Goal: Task Accomplishment & Management: Manage account settings

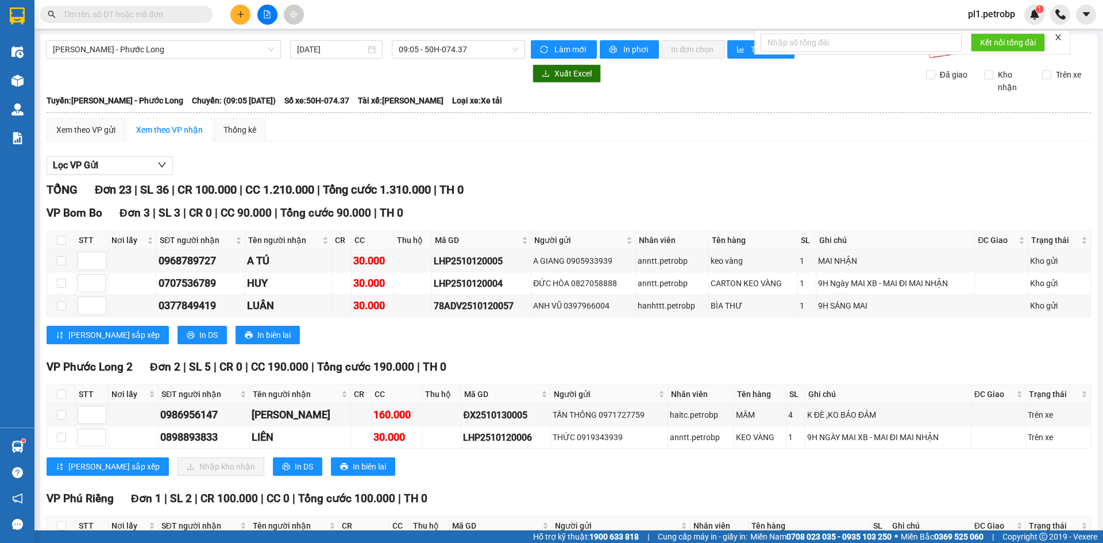
click at [67, 391] on th at bounding box center [61, 394] width 29 height 19
click at [62, 395] on input "checkbox" at bounding box center [61, 394] width 9 height 9
checkbox input "true"
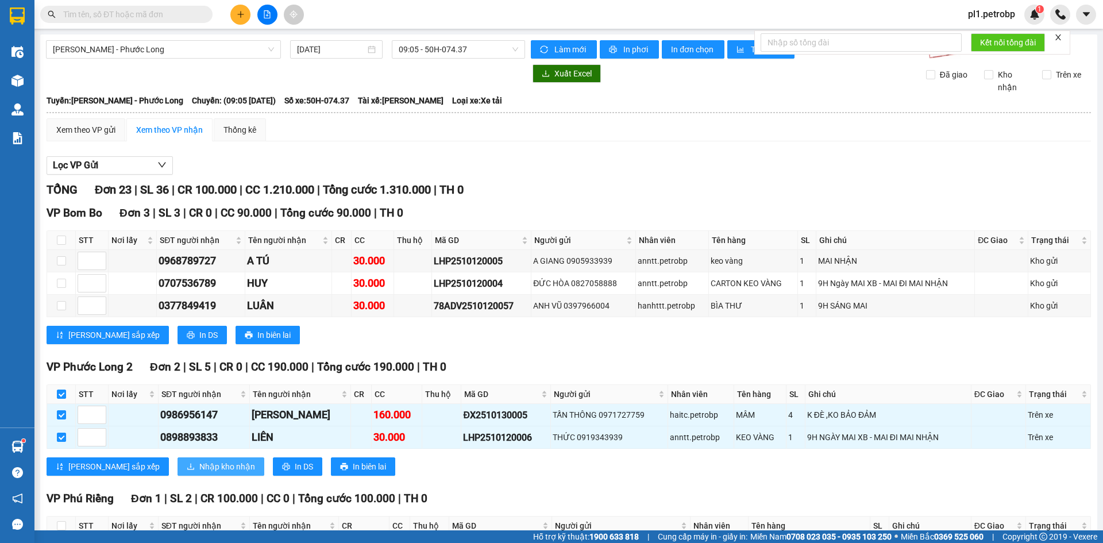
click at [199, 465] on span "Nhập kho nhận" at bounding box center [227, 466] width 56 height 13
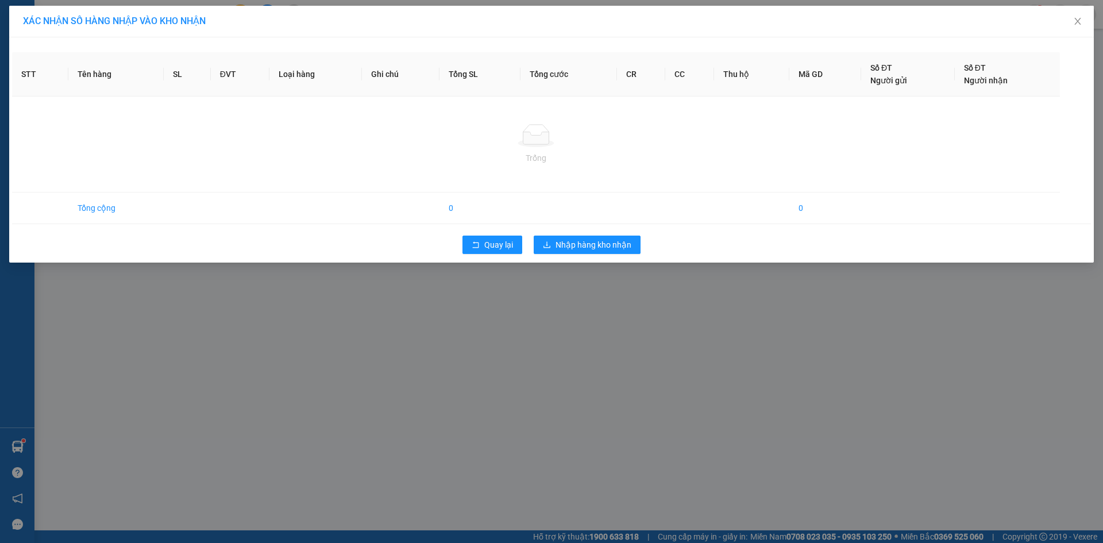
click at [585, 234] on div "Quay lại Nhập hàng kho nhận" at bounding box center [551, 245] width 1079 height 30
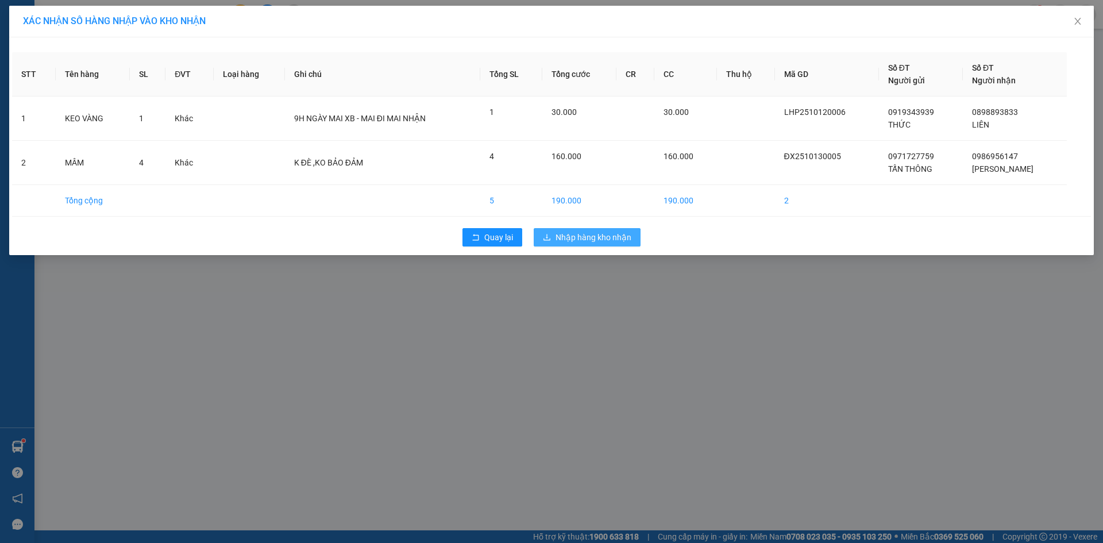
click at [612, 236] on span "Nhập hàng kho nhận" at bounding box center [594, 237] width 76 height 13
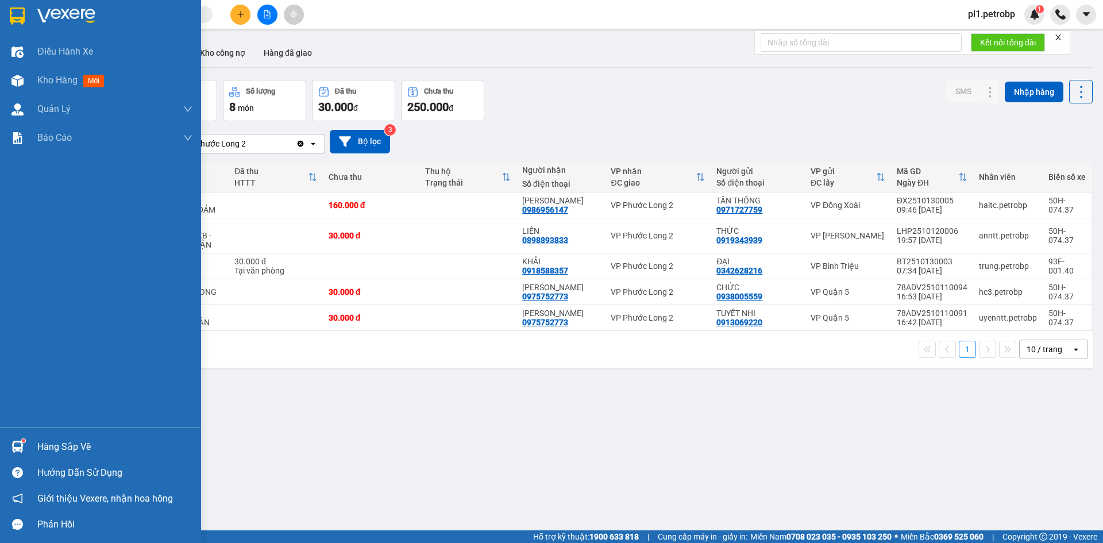
click at [58, 446] on div "Hàng sắp về" at bounding box center [114, 446] width 155 height 17
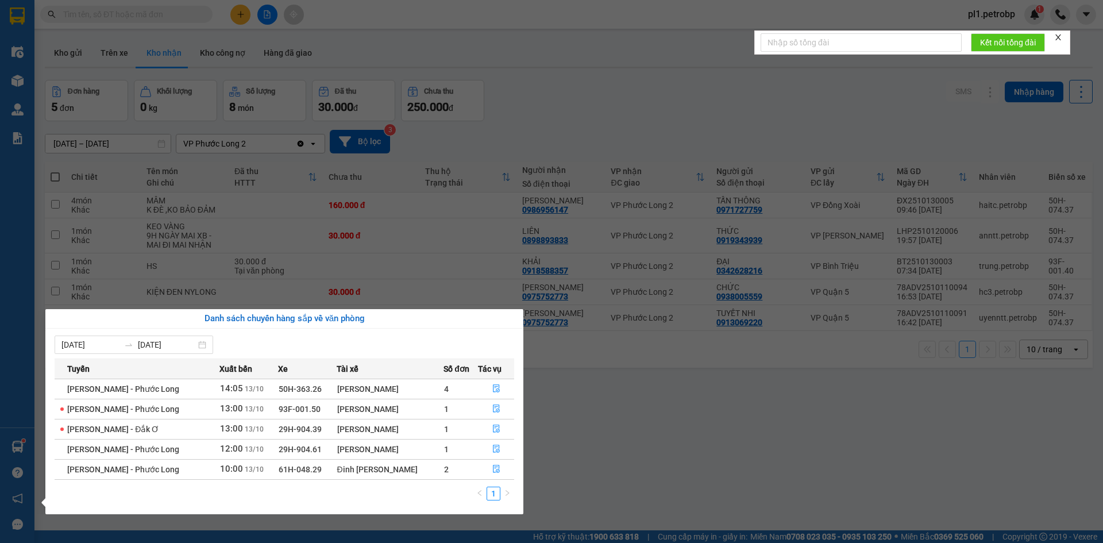
click at [608, 428] on section "Kết quả tìm kiếm ( 0 ) Bộ lọc No Data pl1.petrobp 1 Điều hành xe Kho hàng mới Q…" at bounding box center [551, 271] width 1103 height 543
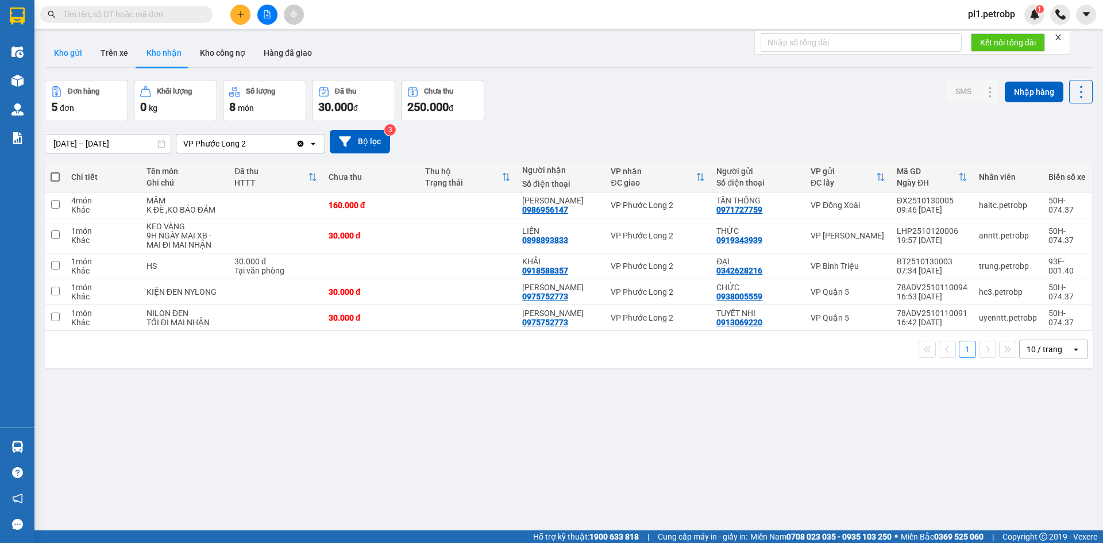
click at [84, 52] on button "Kho gửi" at bounding box center [68, 53] width 47 height 28
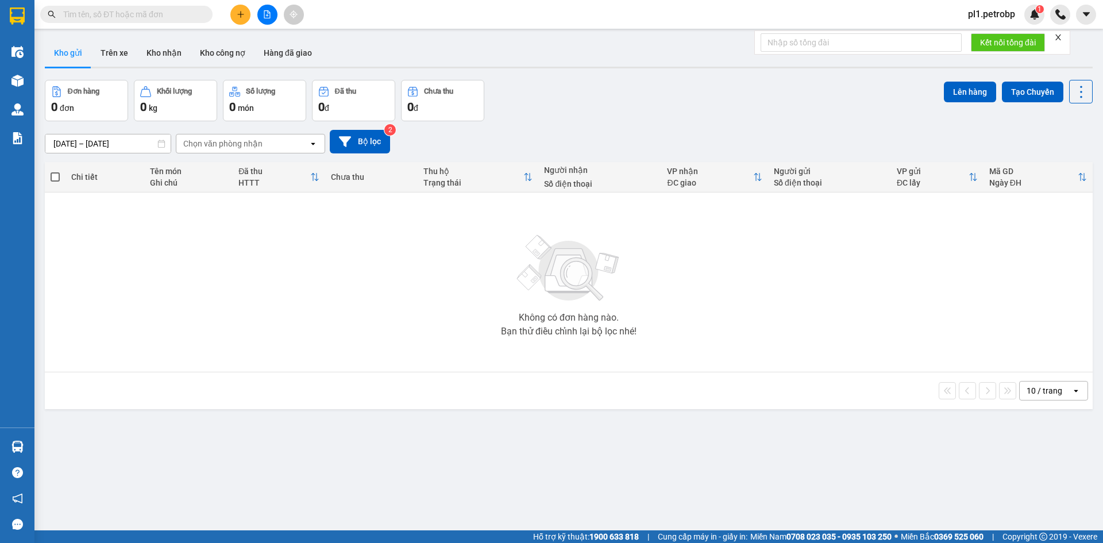
click at [1011, 16] on span "pl1.petrobp" at bounding box center [991, 14] width 65 height 14
click at [993, 37] on span "Đăng xuất" at bounding box center [999, 35] width 48 height 13
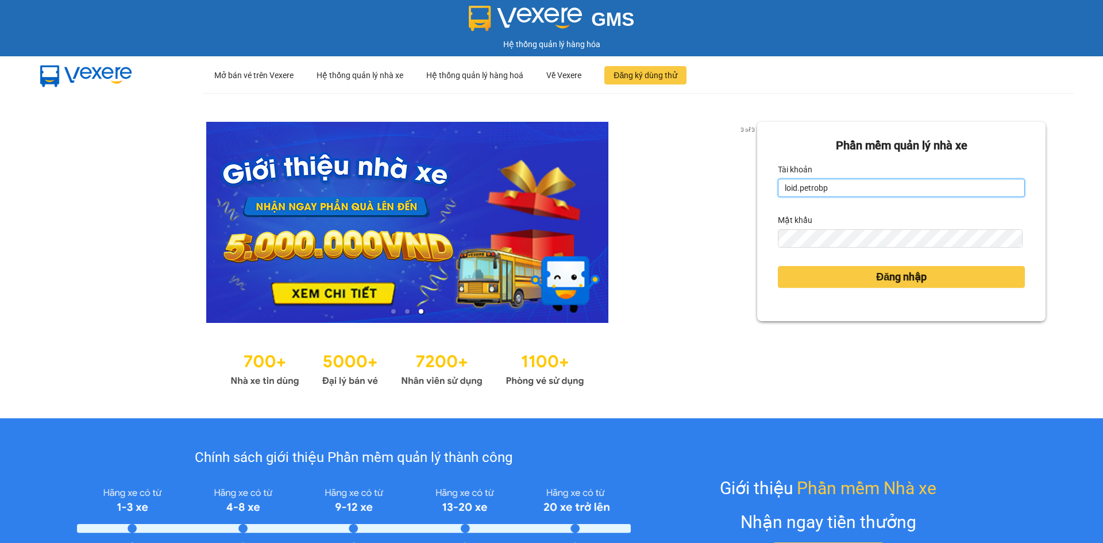
click at [850, 185] on input "loid.petrobp" at bounding box center [901, 188] width 247 height 18
type input "thaontt.petrobp"
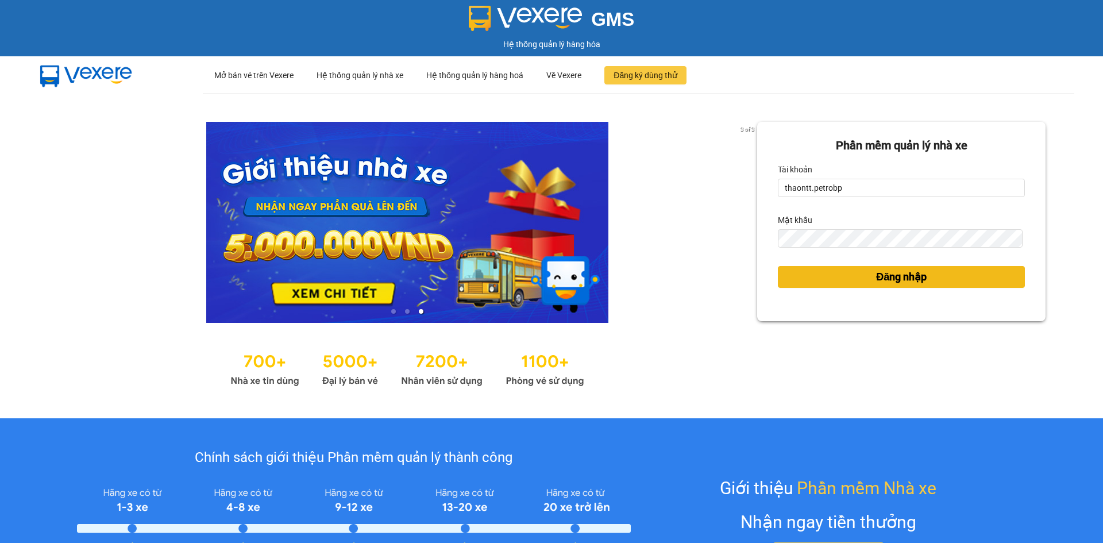
click at [851, 277] on button "Đăng nhập" at bounding box center [901, 277] width 247 height 22
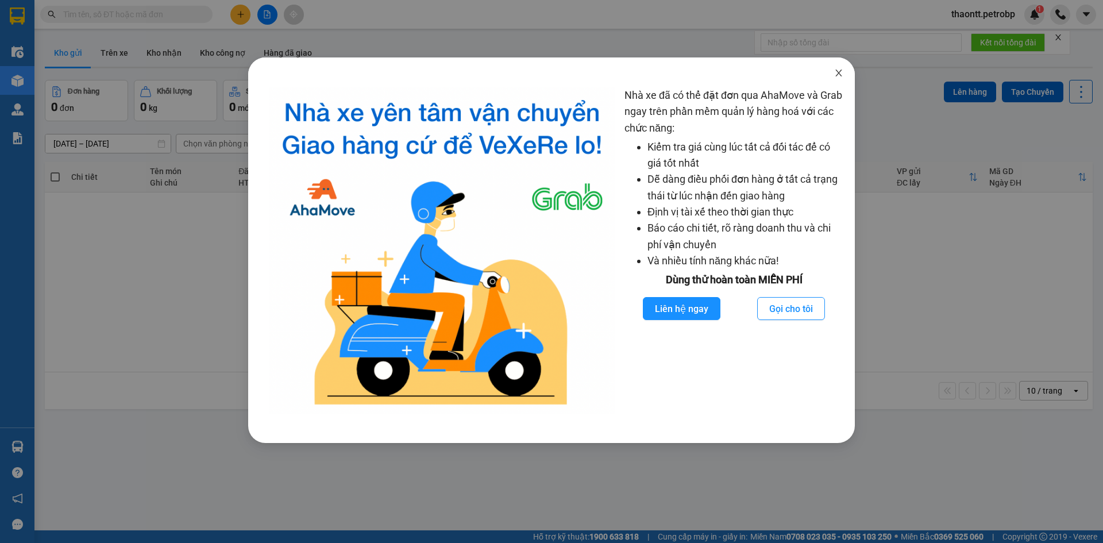
click at [836, 76] on icon "close" at bounding box center [838, 73] width 6 height 7
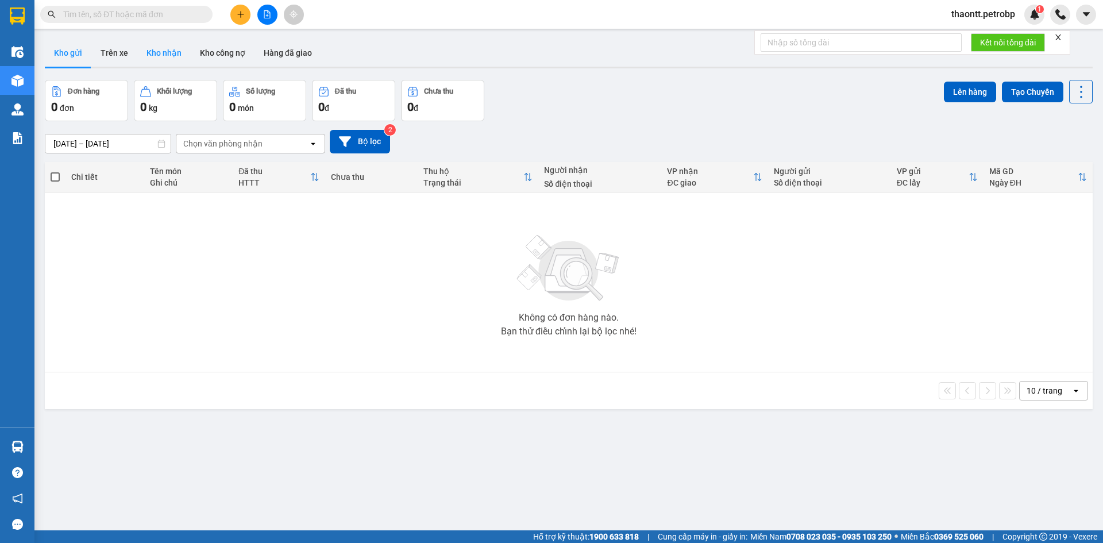
click at [152, 56] on button "Kho nhận" at bounding box center [163, 53] width 53 height 28
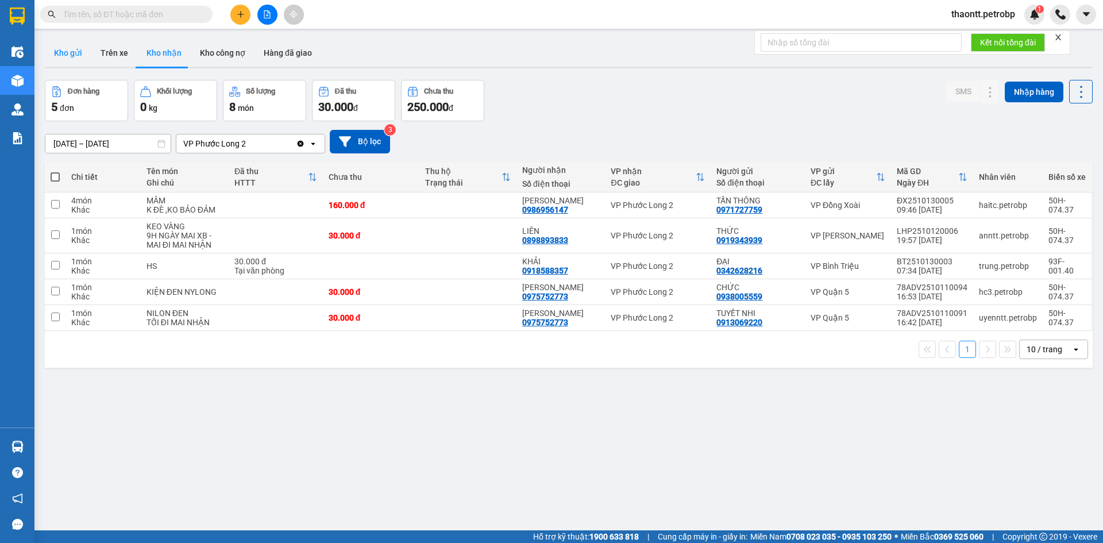
click at [59, 52] on button "Kho gửi" at bounding box center [68, 53] width 47 height 28
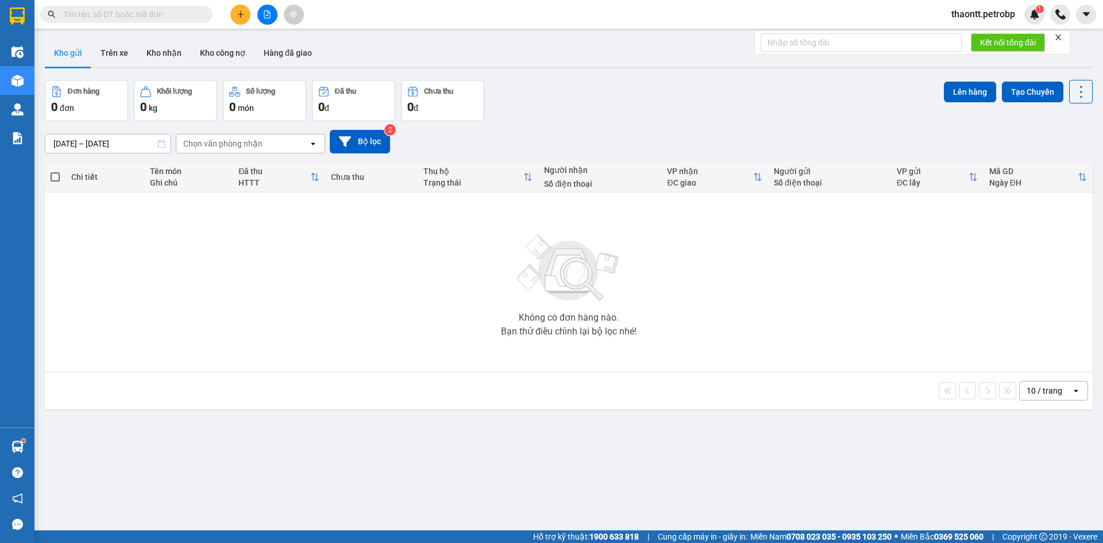
click at [107, 14] on input "text" at bounding box center [131, 14] width 136 height 13
paste input "BT2510110042"
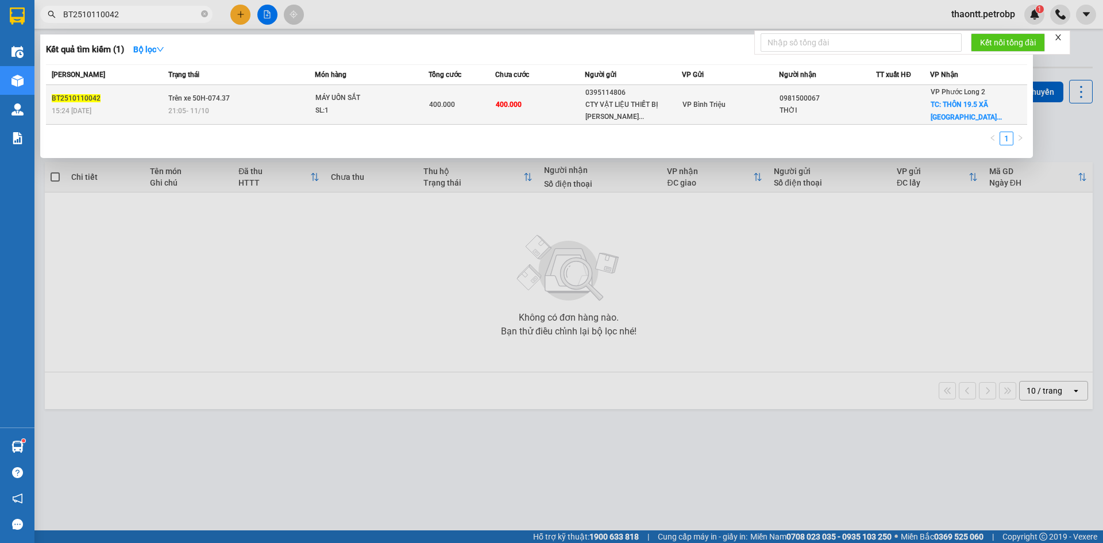
type input "BT2510110042"
click at [222, 110] on div "21:05 - 11/10" at bounding box center [241, 111] width 146 height 13
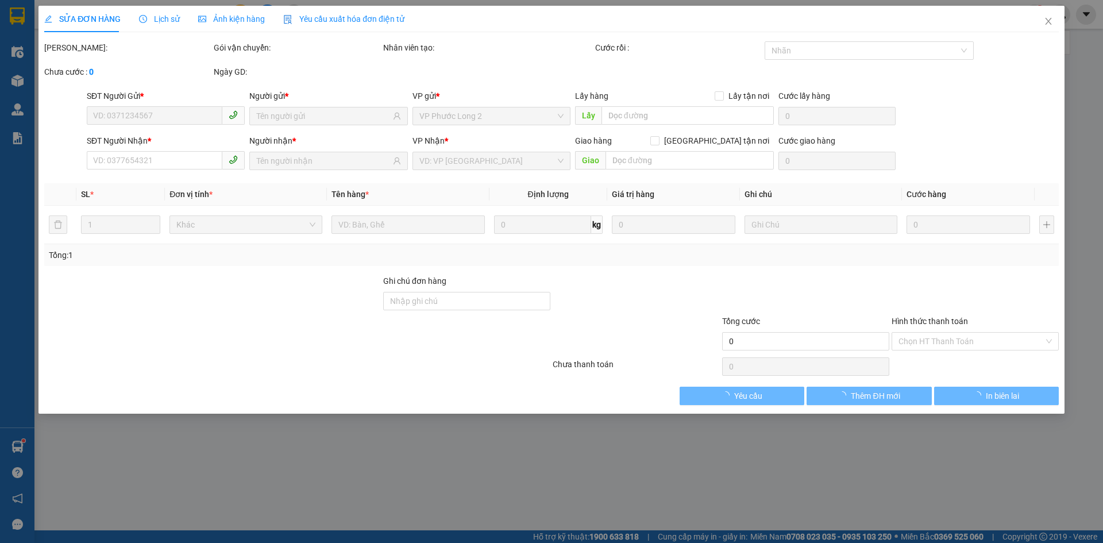
click at [153, 17] on span "Lịch sử" at bounding box center [159, 18] width 41 height 9
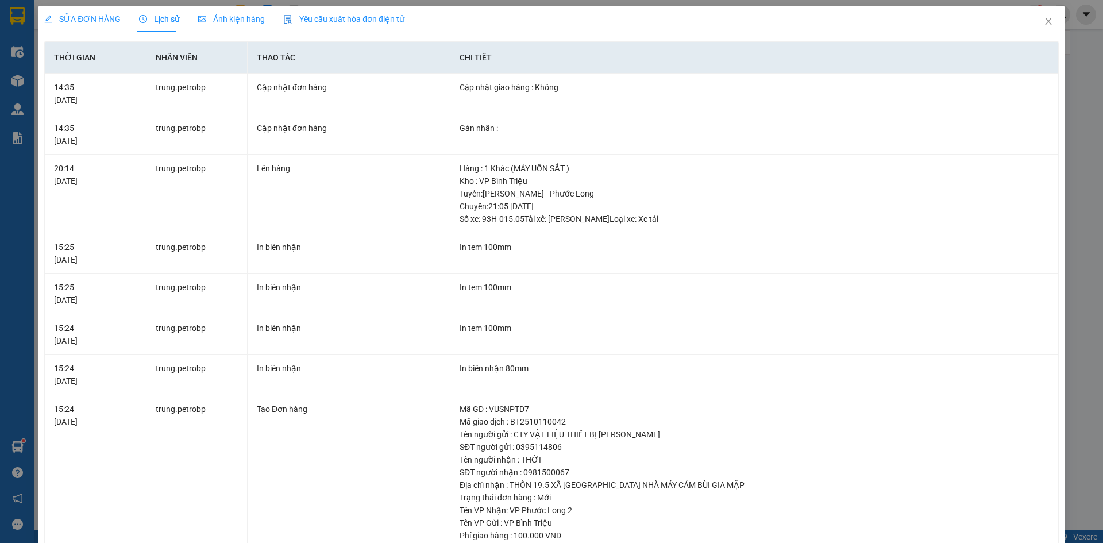
click at [1093, 81] on div "SỬA ĐƠN HÀNG Lịch sử Ảnh kiện hàng Yêu cầu xuất hóa đơn điện tử Total Paid Fee …" at bounding box center [551, 271] width 1103 height 543
click at [1035, 22] on span "Close" at bounding box center [1048, 22] width 32 height 32
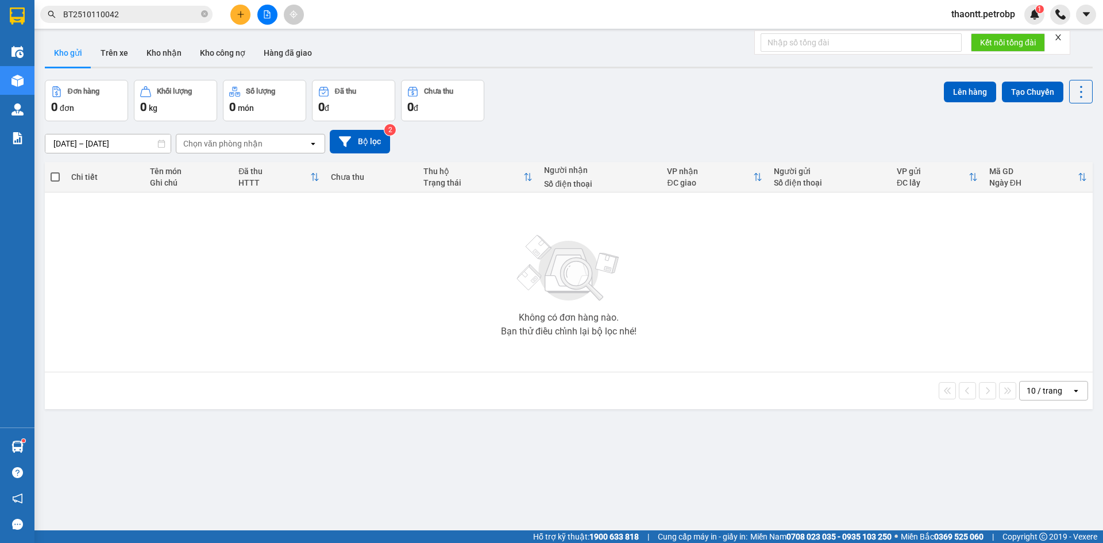
click at [40, 442] on div "ver 1.8.146 Kho gửi Trên xe Kho nhận Kho công nợ Hàng đã giao Đơn hàng 0 đơn Kh…" at bounding box center [568, 305] width 1057 height 543
click at [33, 444] on section "Kết quả tìm kiếm ( 1 ) Bộ lọc Mã ĐH Trạng thái Món hàng Tổng cước Chưa cước Ngư…" at bounding box center [551, 271] width 1103 height 543
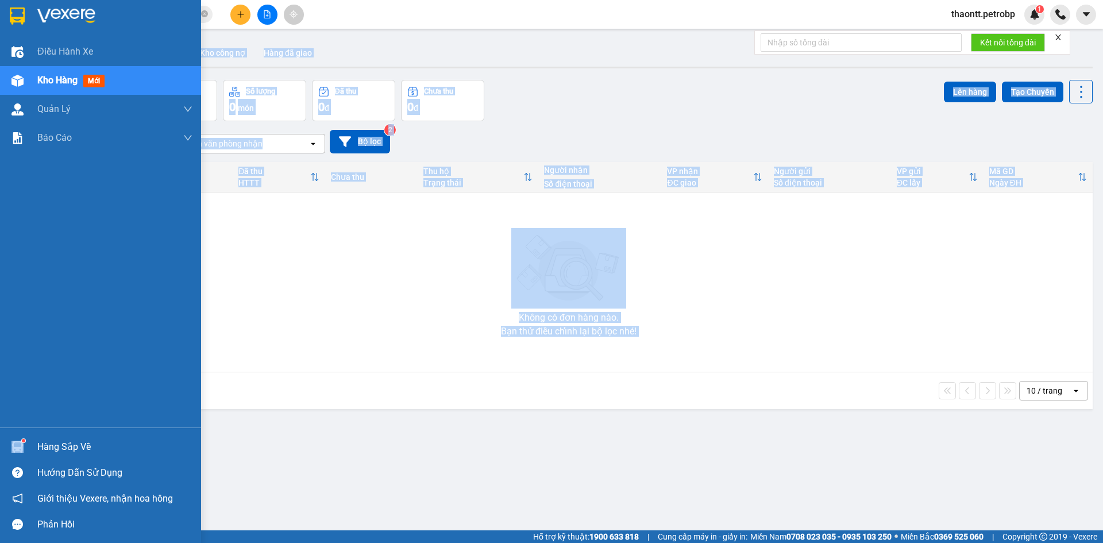
click at [30, 445] on div "Hàng sắp về" at bounding box center [100, 447] width 201 height 26
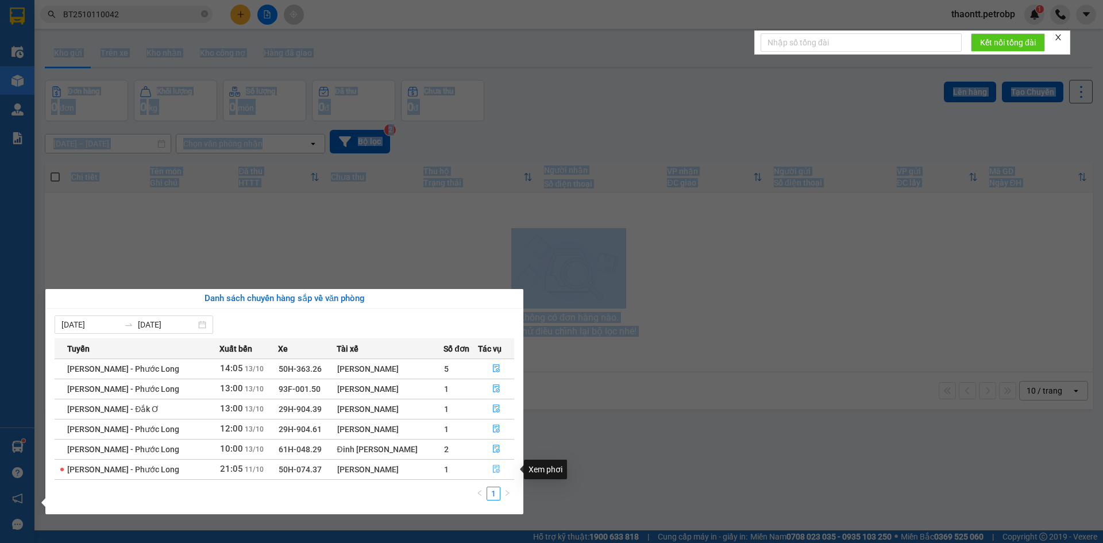
click at [498, 471] on icon "file-done" at bounding box center [496, 469] width 8 height 8
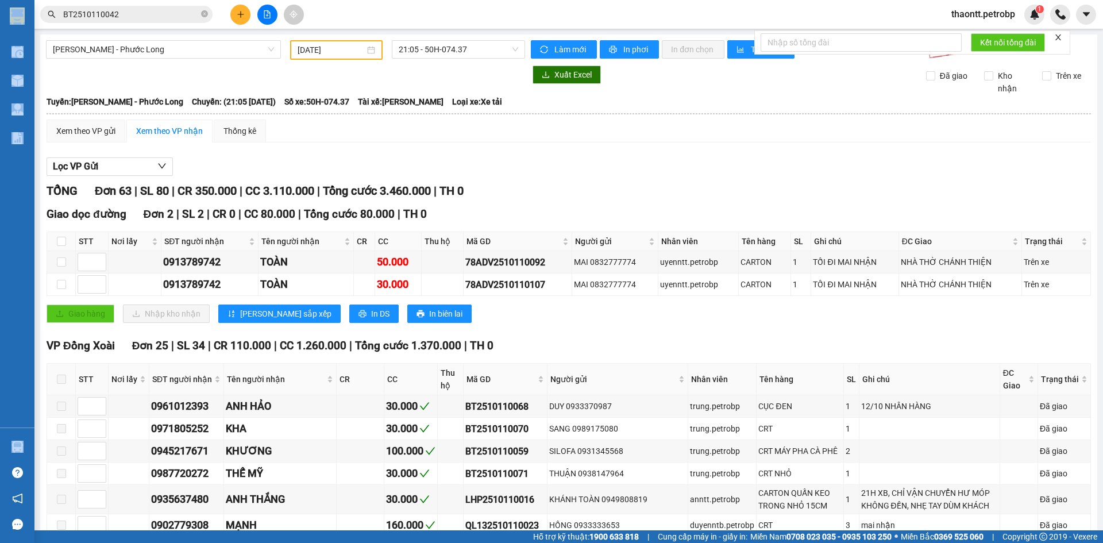
type input "11/10/2025"
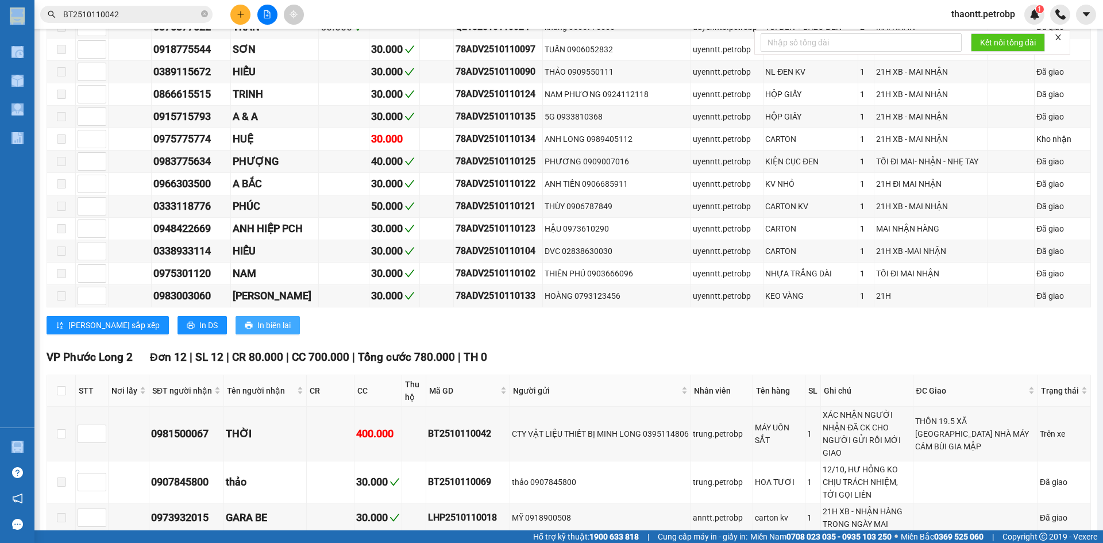
scroll to position [1321, 0]
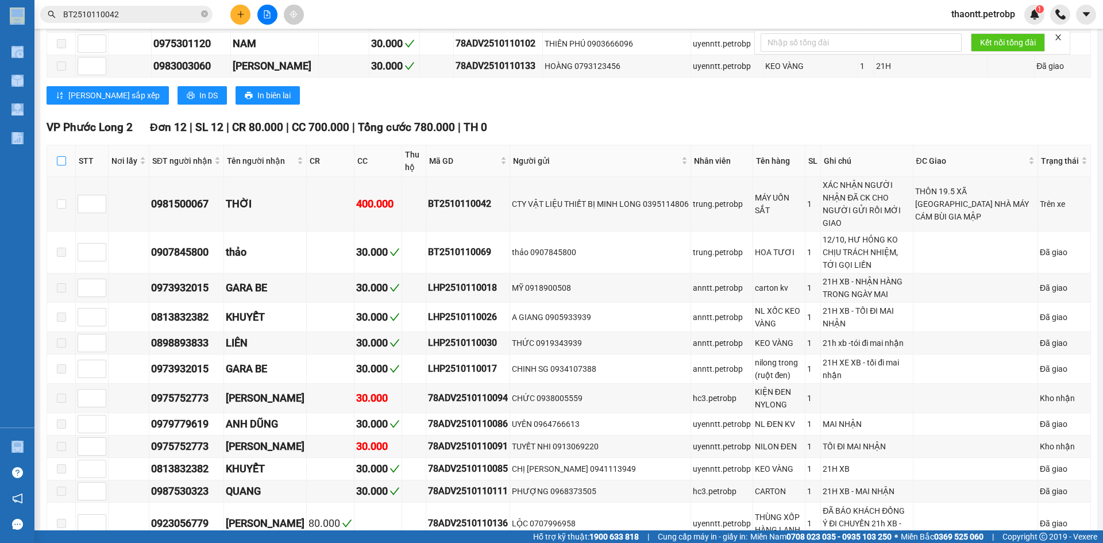
click at [60, 165] on input "checkbox" at bounding box center [61, 160] width 9 height 9
checkbox input "true"
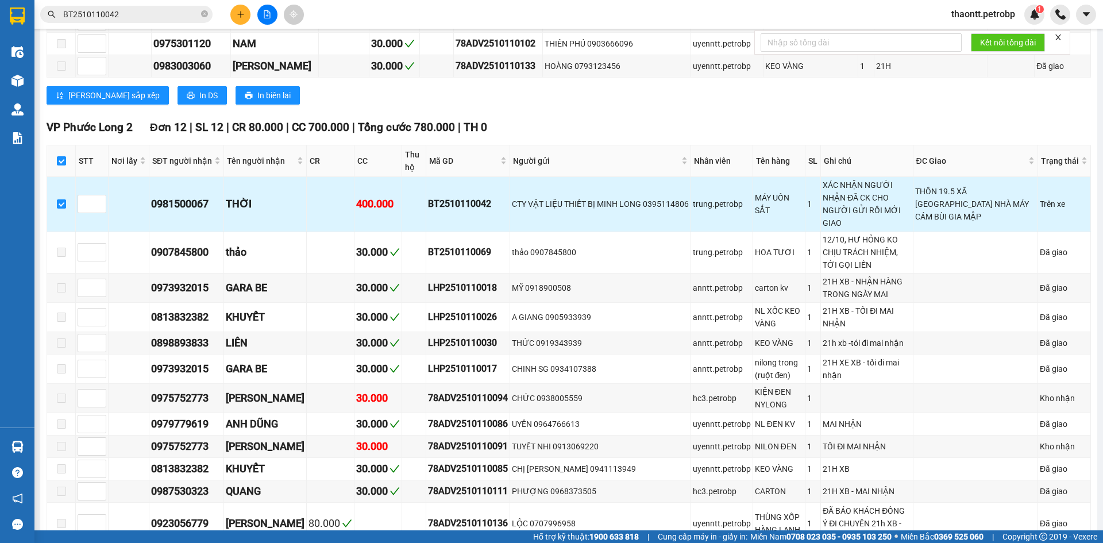
click at [461, 211] on div "BT2510110042" at bounding box center [468, 203] width 80 height 14
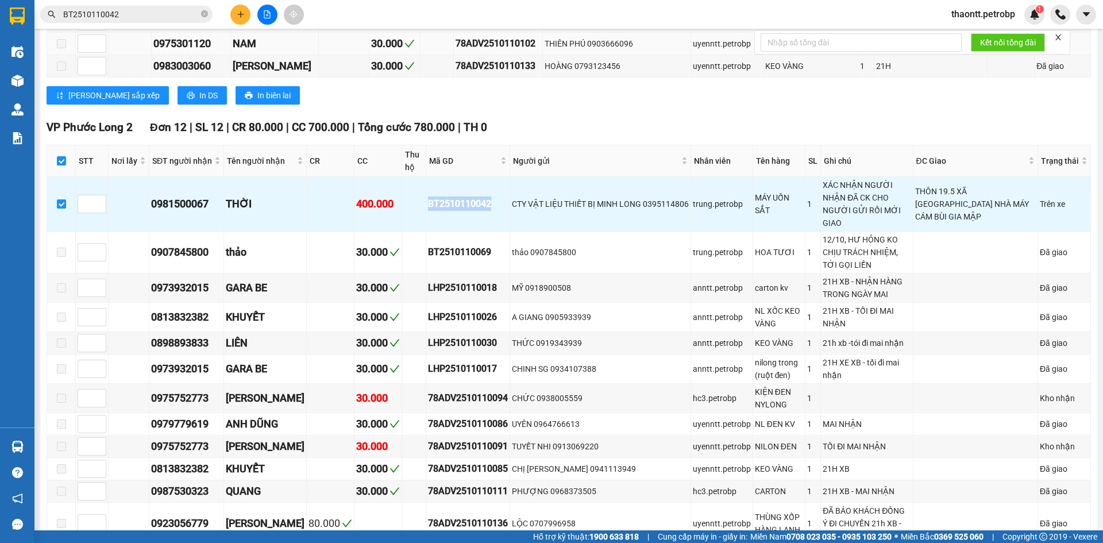
copy div "BT2510110042"
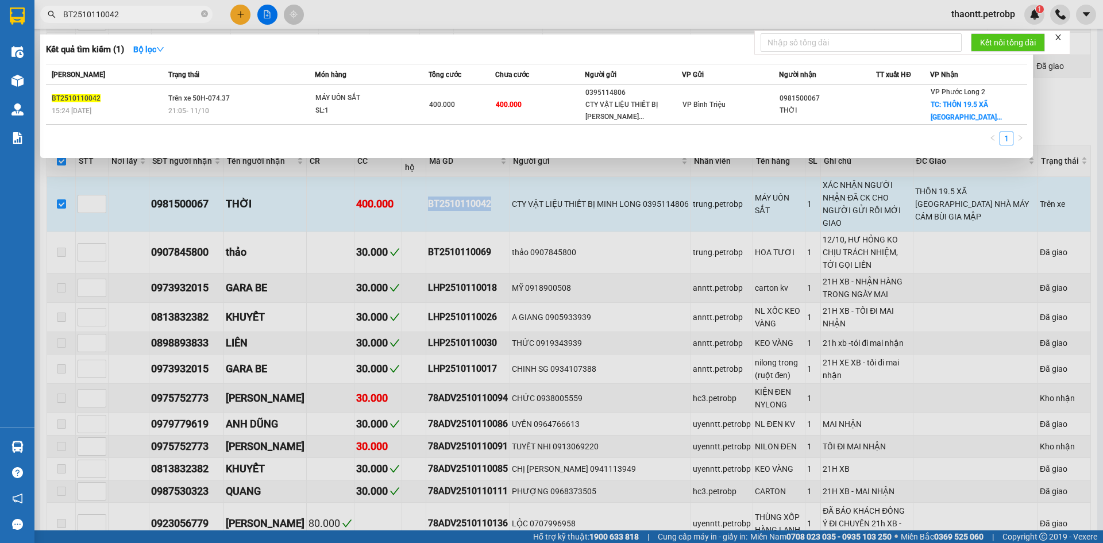
click at [142, 17] on input "BT2510110042" at bounding box center [131, 14] width 136 height 13
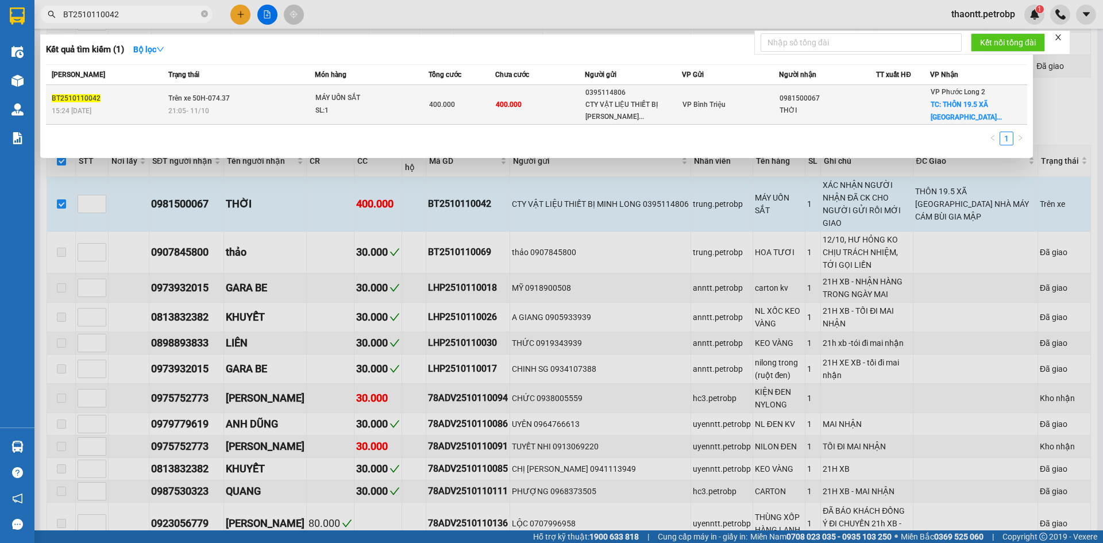
click at [197, 109] on span "21:05 - 11/10" at bounding box center [188, 111] width 41 height 8
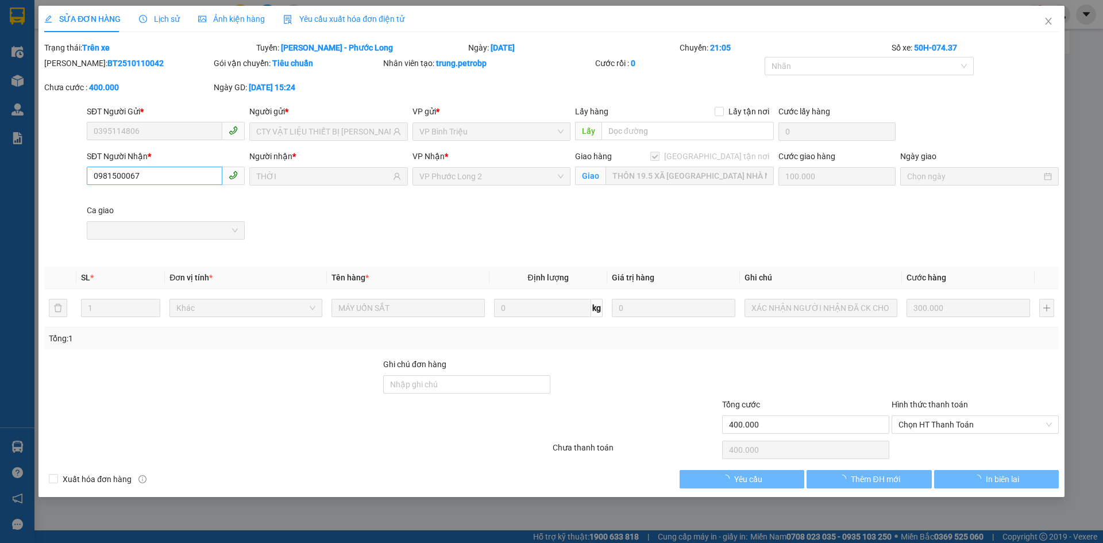
type input "0395114806"
type input "CTY VẬT LIỆU THIẾT BỊ MINH LONG"
type input "0981500067"
type input "THỜI"
checkbox input "true"
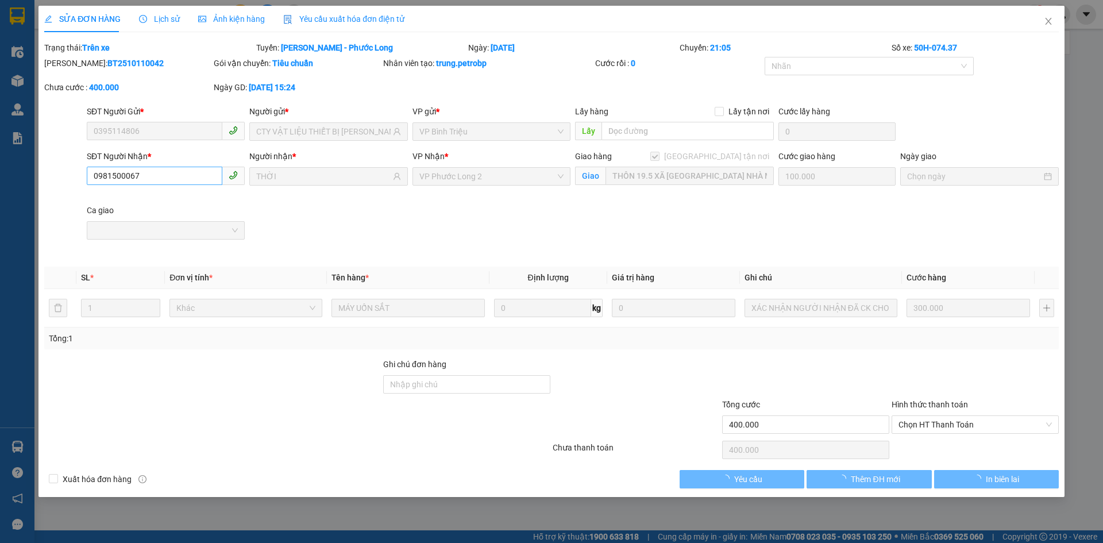
type input "THÔN 19.5 XÃ PHÚ NGHĨA NHÀ MÁY CÁM BÙI GIA MẬP"
type input "100.000"
type input "400.000"
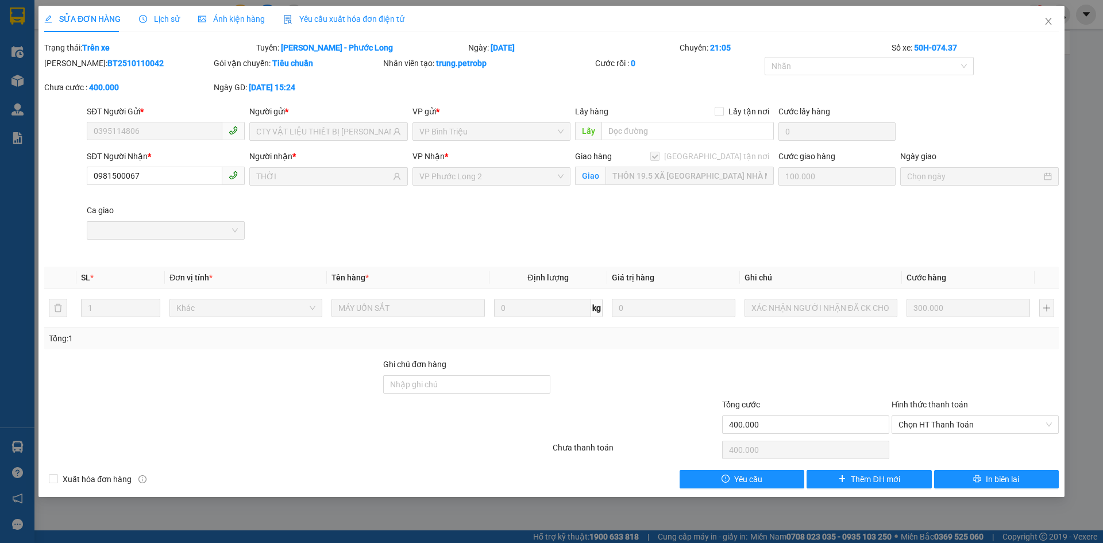
click at [166, 20] on span "Lịch sử" at bounding box center [159, 18] width 41 height 9
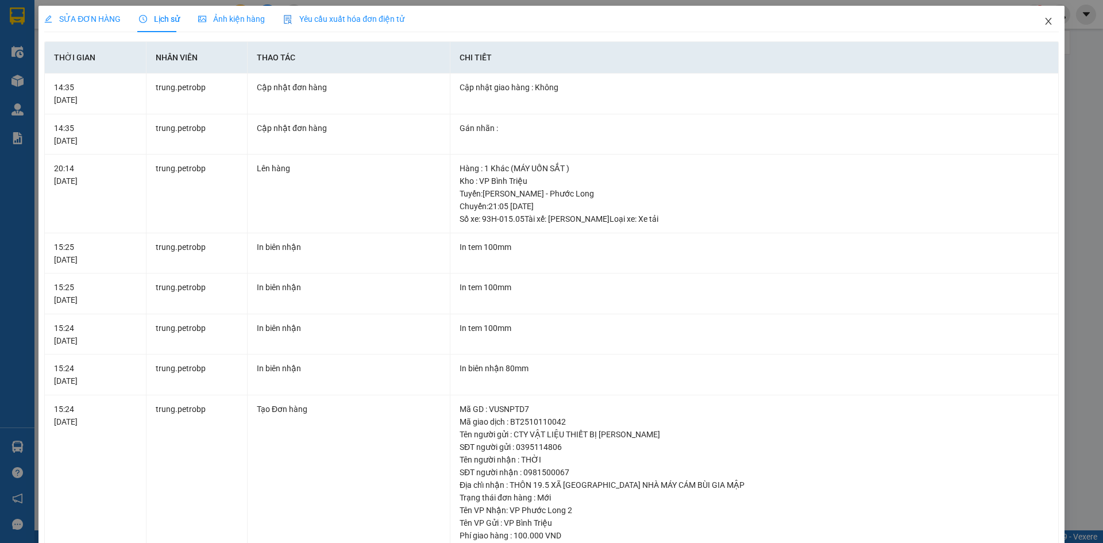
click at [1037, 12] on span "Close" at bounding box center [1048, 22] width 32 height 32
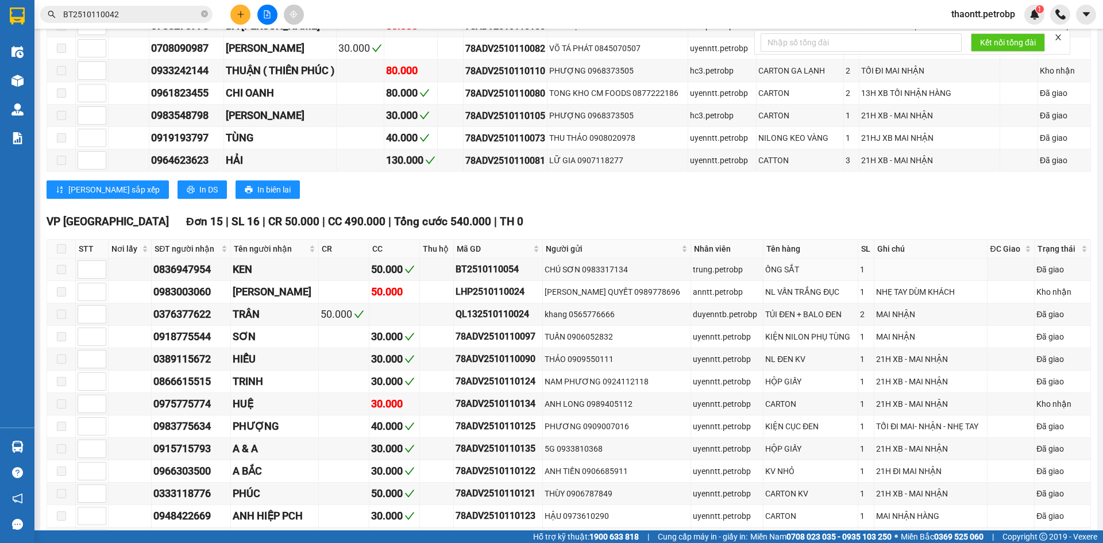
scroll to position [1149, 0]
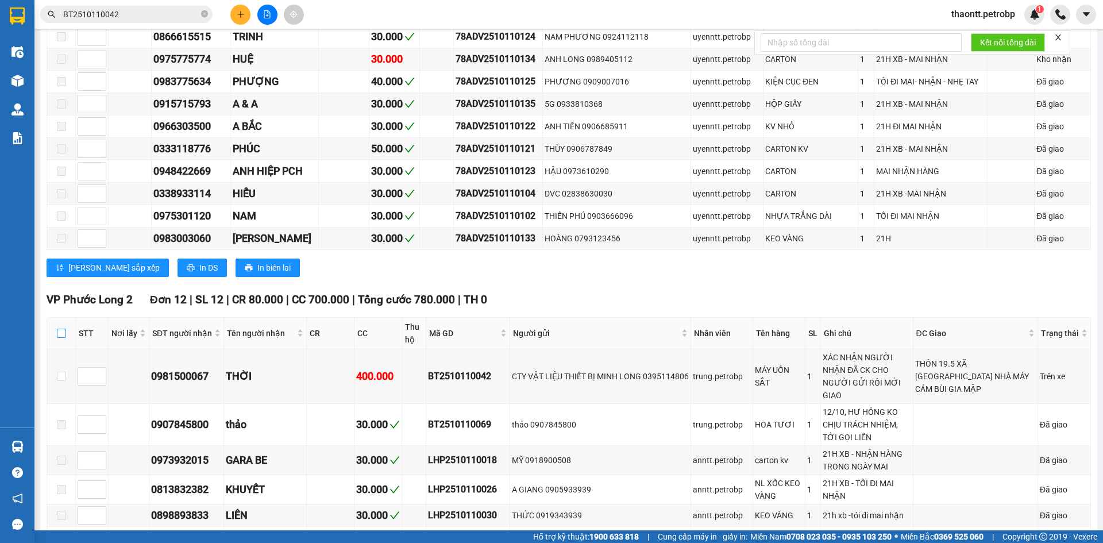
click at [62, 338] on input "checkbox" at bounding box center [61, 333] width 9 height 9
checkbox input "true"
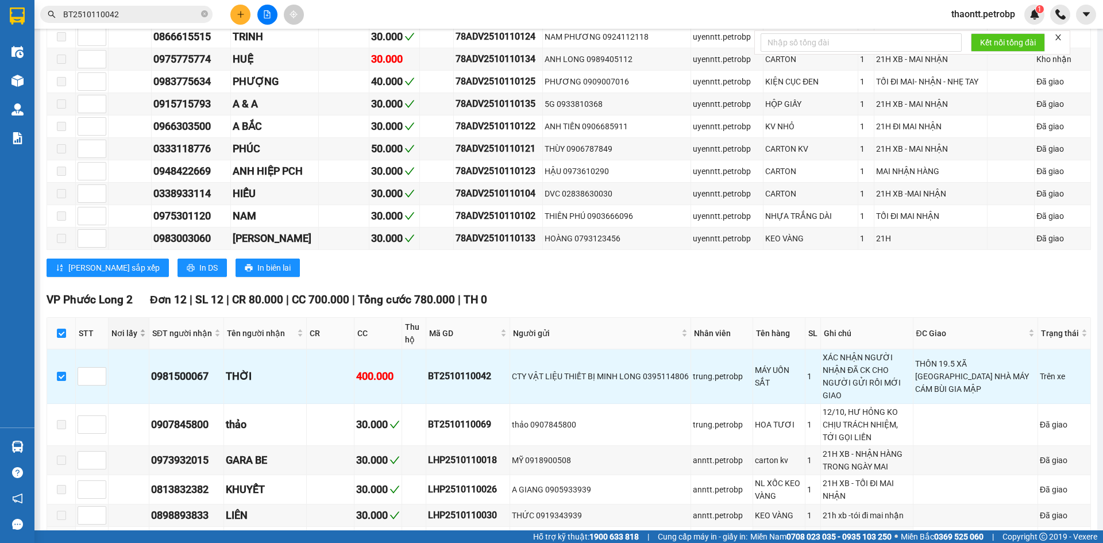
scroll to position [1379, 0]
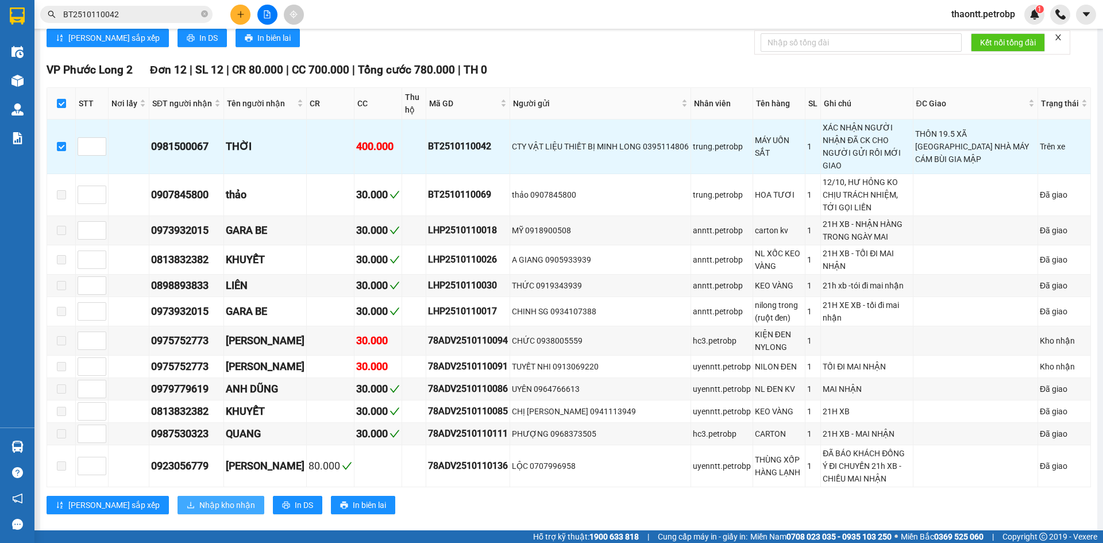
click at [181, 496] on button "Nhập kho nhận" at bounding box center [221, 505] width 87 height 18
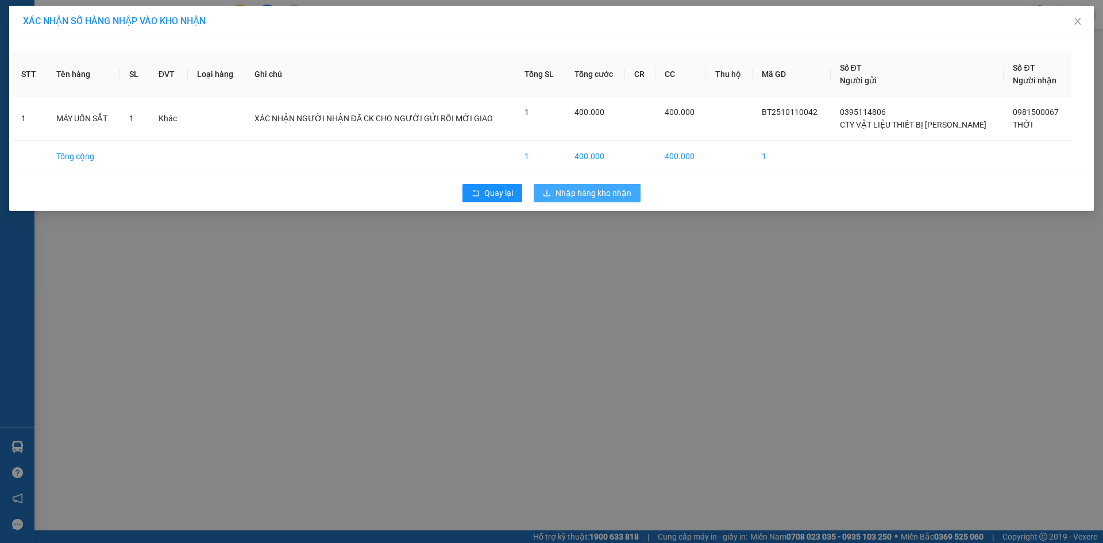
click at [595, 194] on span "Nhập hàng kho nhận" at bounding box center [594, 193] width 76 height 13
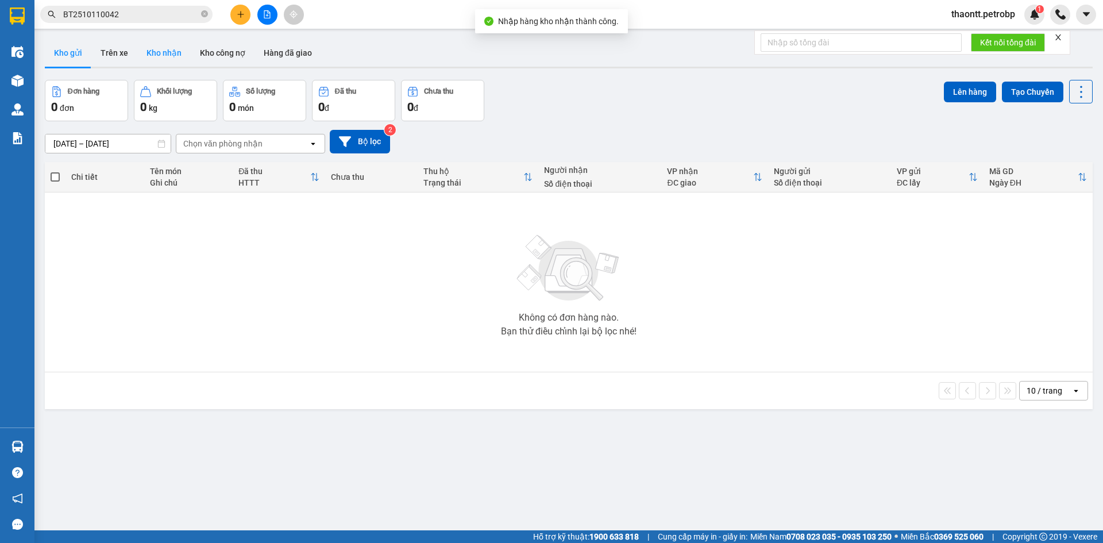
click at [156, 53] on button "Kho nhận" at bounding box center [163, 53] width 53 height 28
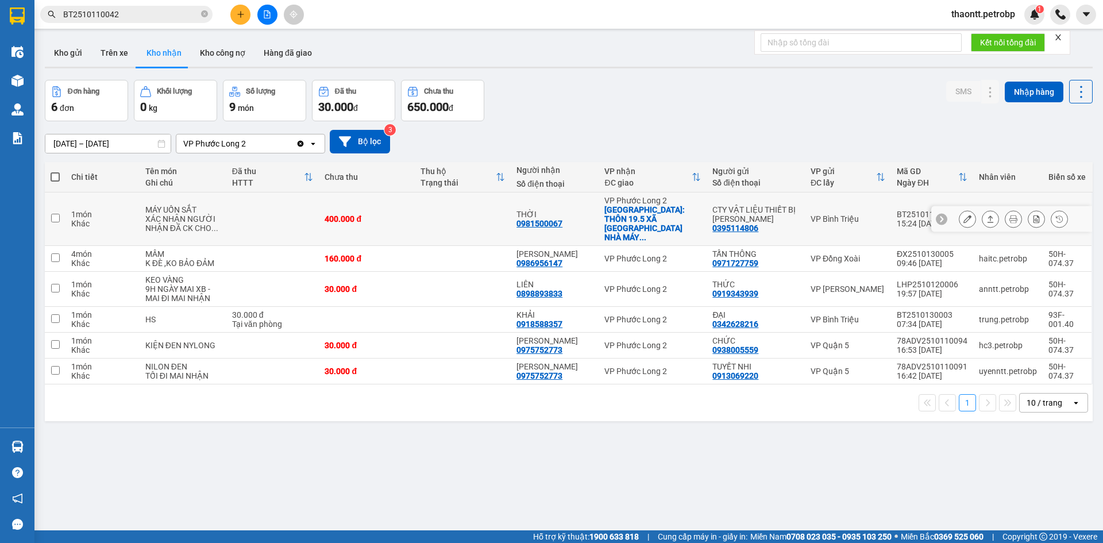
click at [462, 213] on td at bounding box center [463, 218] width 96 height 53
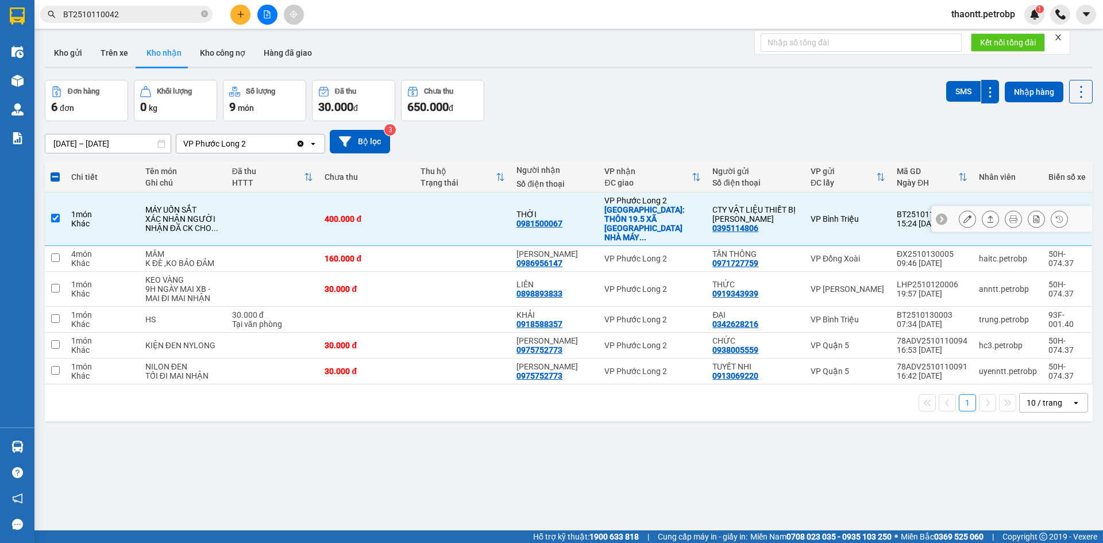
click at [441, 219] on td at bounding box center [463, 218] width 96 height 53
checkbox input "false"
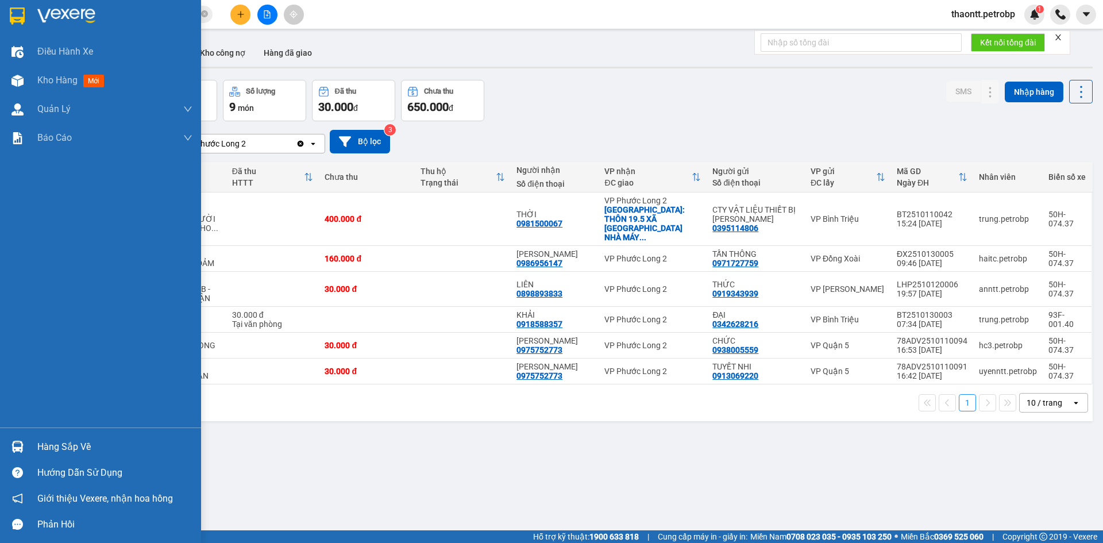
click at [30, 445] on div "Hàng sắp về" at bounding box center [100, 447] width 201 height 26
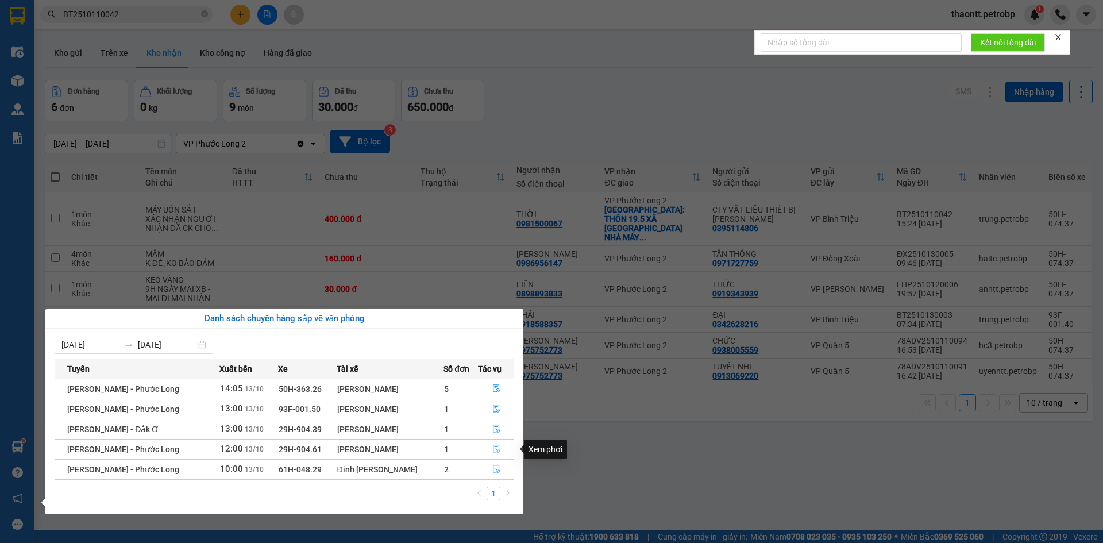
click at [493, 451] on icon "file-done" at bounding box center [496, 449] width 8 height 8
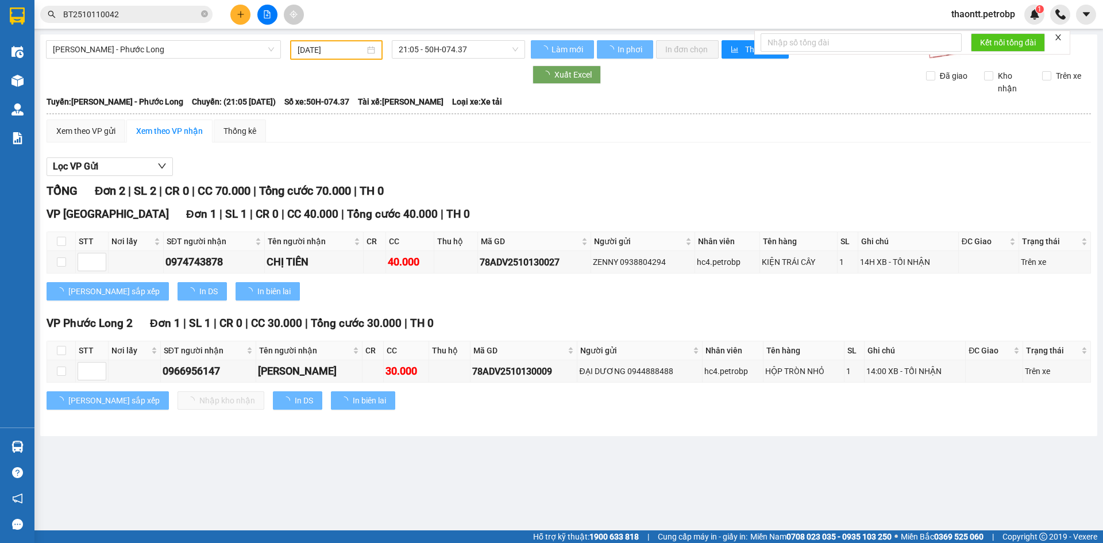
type input "[DATE]"
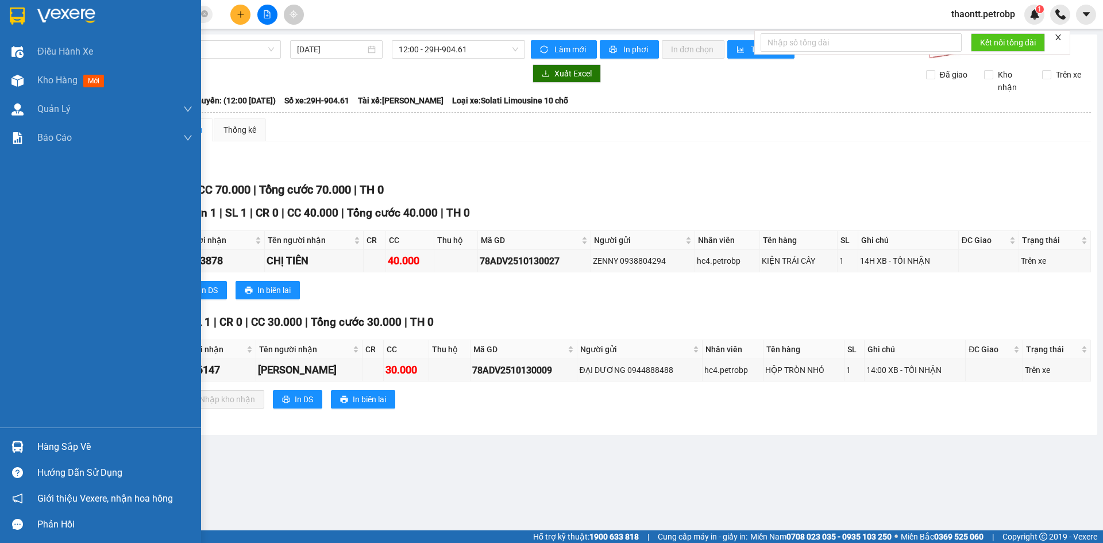
drag, startPoint x: 75, startPoint y: 449, endPoint x: 98, endPoint y: 454, distance: 23.6
click at [78, 449] on div "Hàng sắp về" at bounding box center [114, 446] width 155 height 17
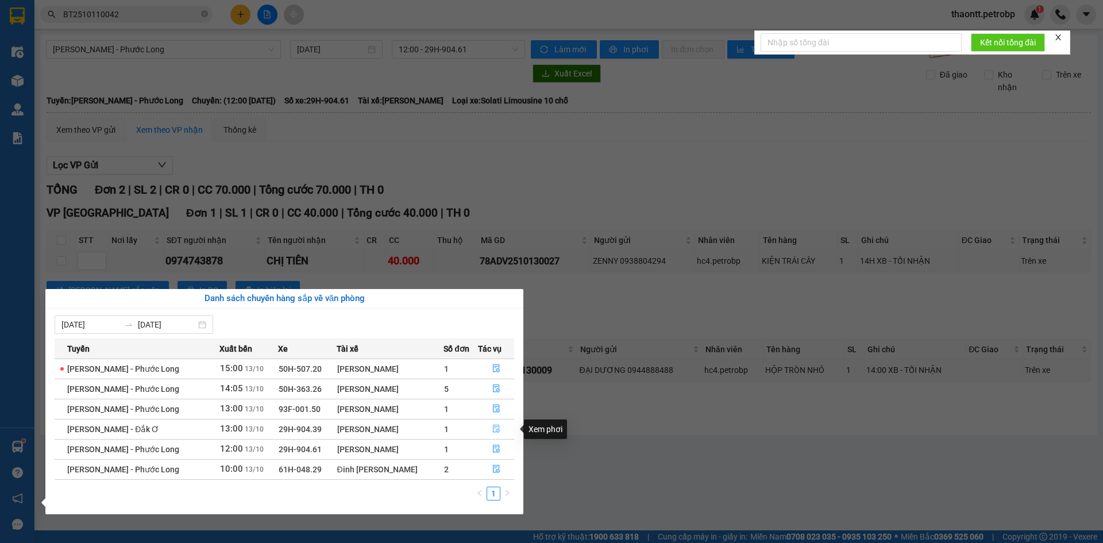
click at [495, 428] on icon "file-done" at bounding box center [496, 429] width 7 height 8
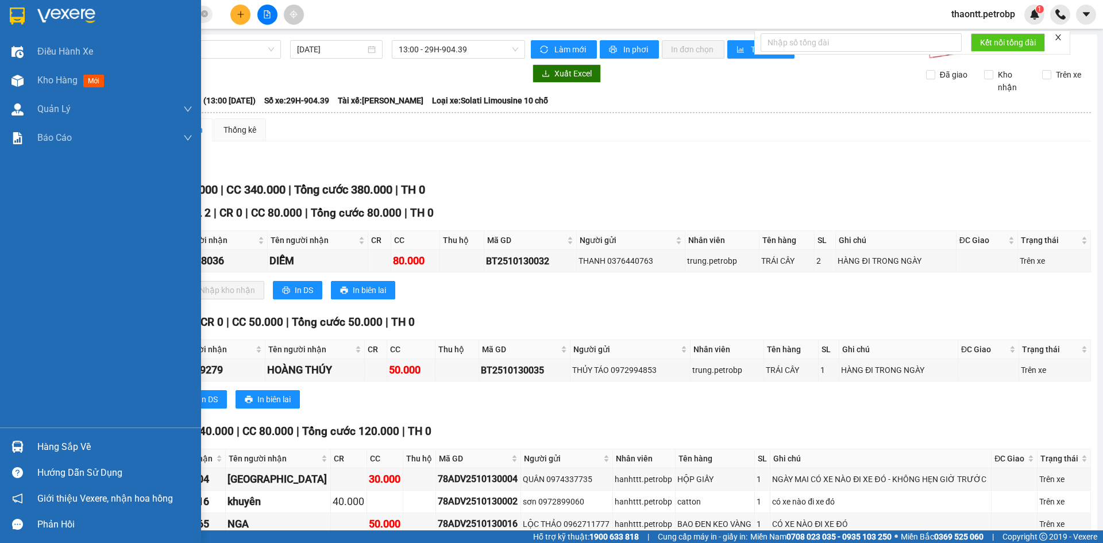
click at [31, 441] on div "Hàng sắp về" at bounding box center [100, 447] width 201 height 26
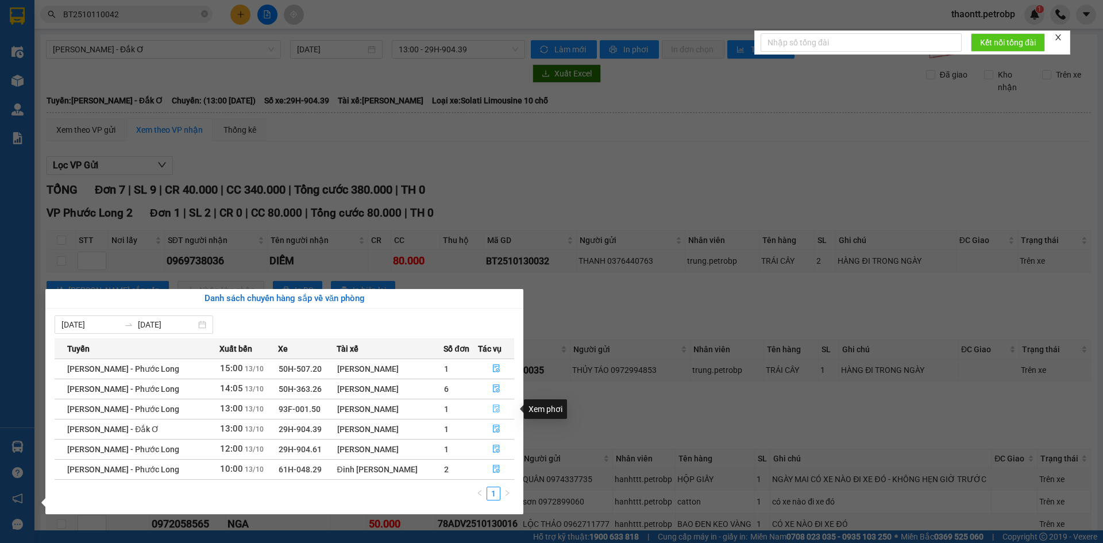
click at [496, 407] on icon "file-done" at bounding box center [496, 408] width 8 height 8
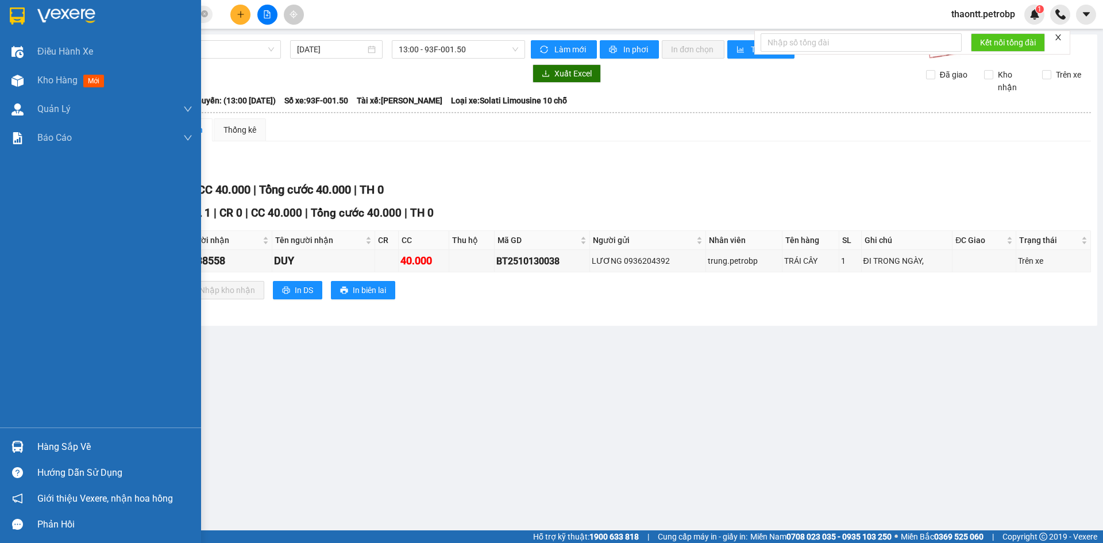
click at [50, 443] on div "Hàng sắp về" at bounding box center [114, 446] width 155 height 17
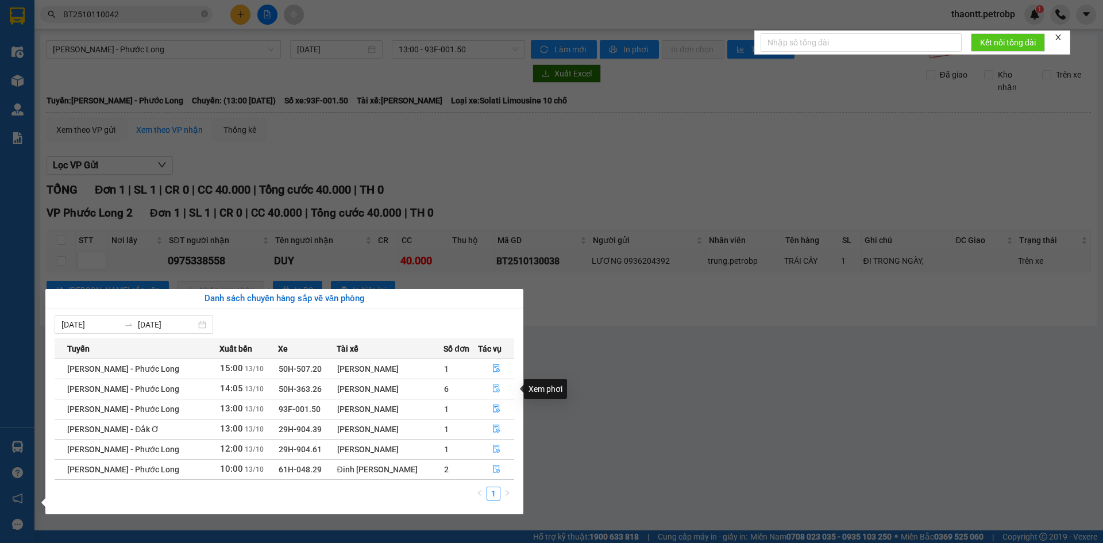
click at [494, 385] on icon "file-done" at bounding box center [496, 389] width 7 height 8
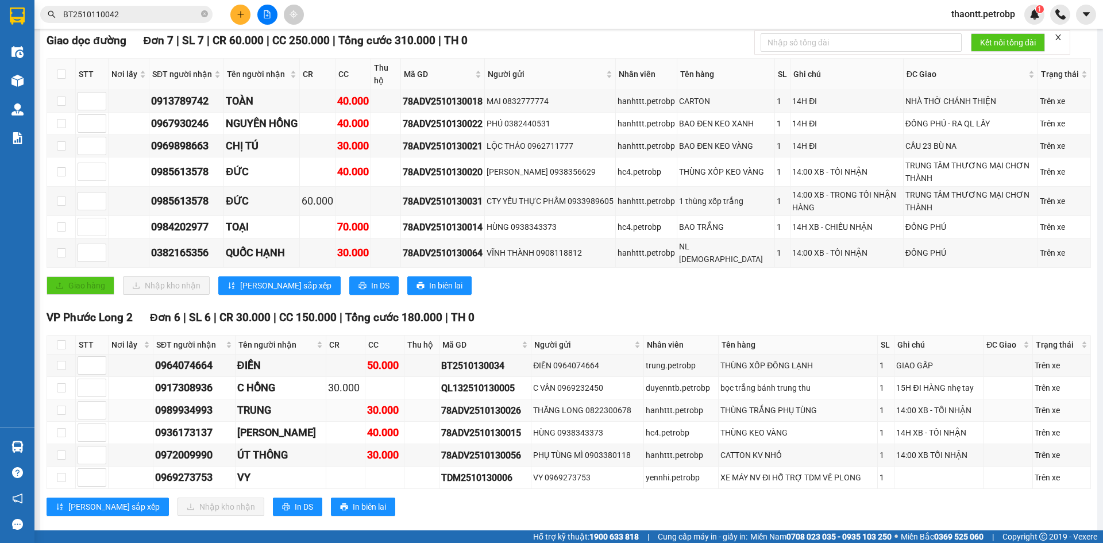
scroll to position [287, 0]
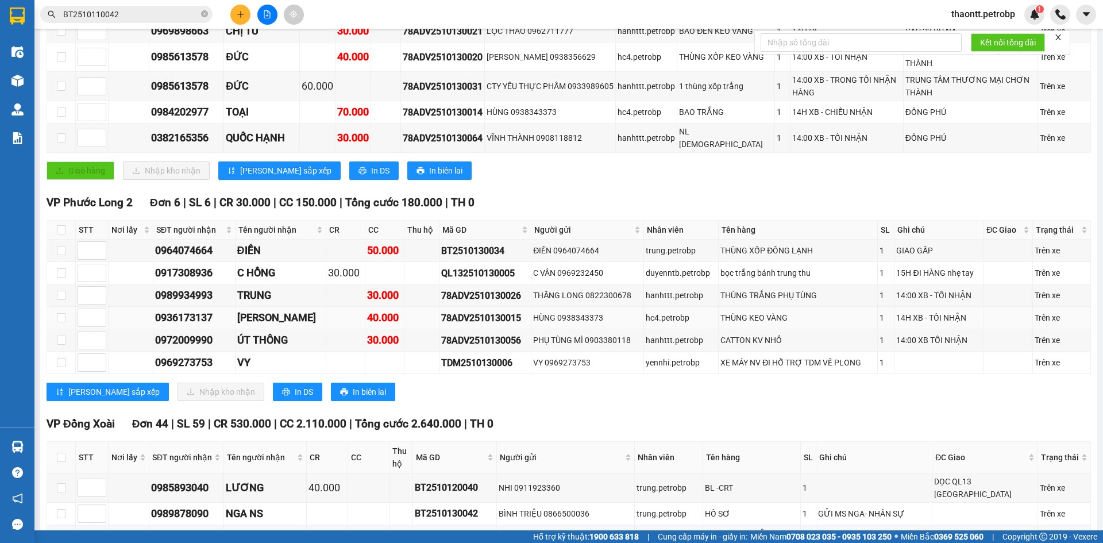
click at [268, 310] on div "[PERSON_NAME]" at bounding box center [280, 318] width 87 height 16
click at [239, 16] on icon "plus" at bounding box center [241, 14] width 8 height 8
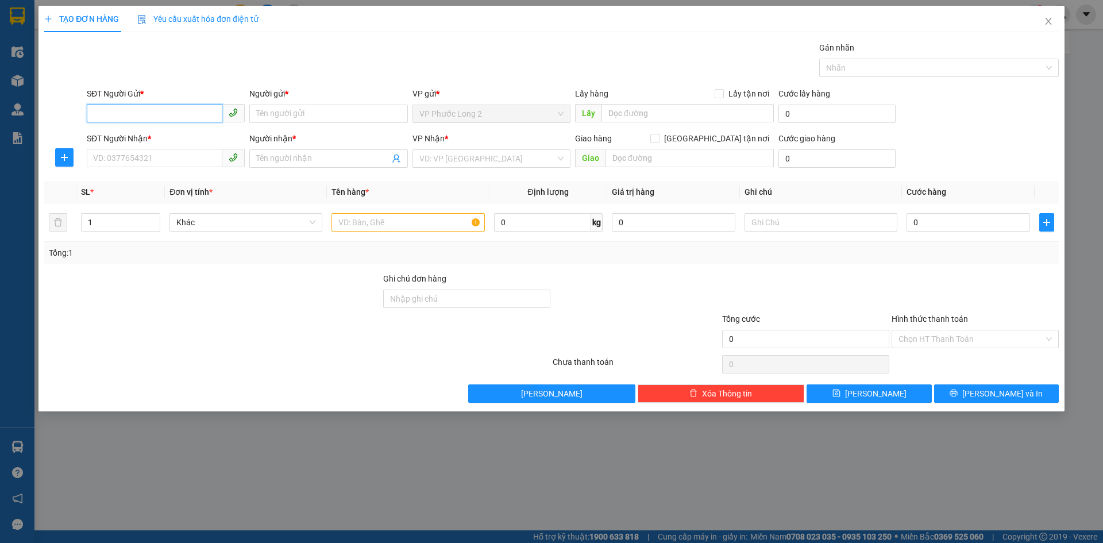
click at [169, 112] on input "SĐT Người Gửi *" at bounding box center [155, 113] width 136 height 18
paste input "0973932015"
click at [202, 115] on input "0973932015" at bounding box center [155, 113] width 136 height 18
type input "0973932015"
click at [187, 146] on div "0973932015 0973932015 - GARA BE" at bounding box center [166, 136] width 158 height 23
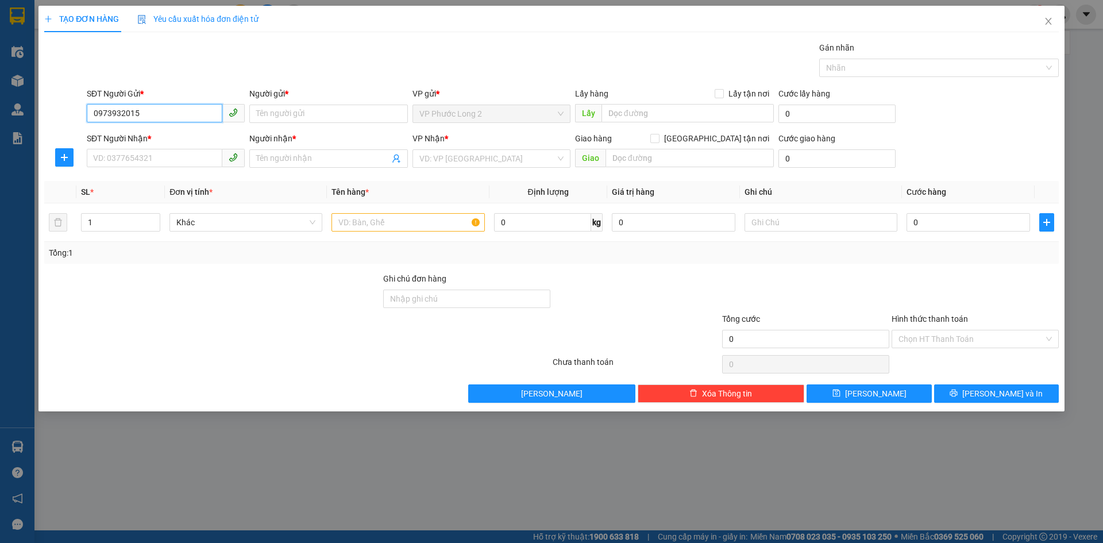
click at [195, 110] on input "0973932015" at bounding box center [155, 113] width 136 height 18
click at [187, 139] on div "0973932015 - GARA BE" at bounding box center [166, 136] width 144 height 13
type input "GARA BE"
type input "0903390575"
type input "VIỆT"
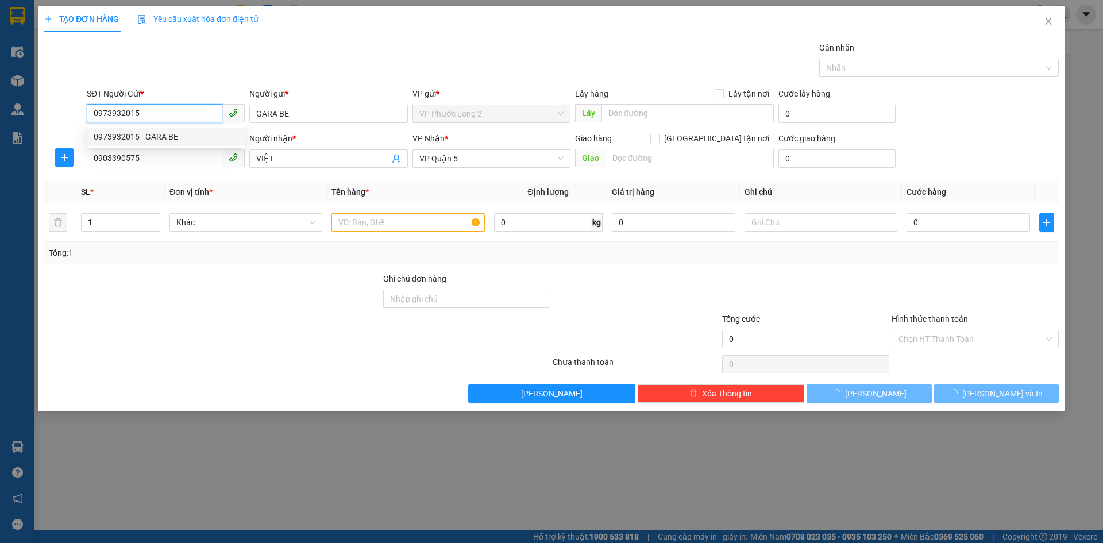
type input "50.000"
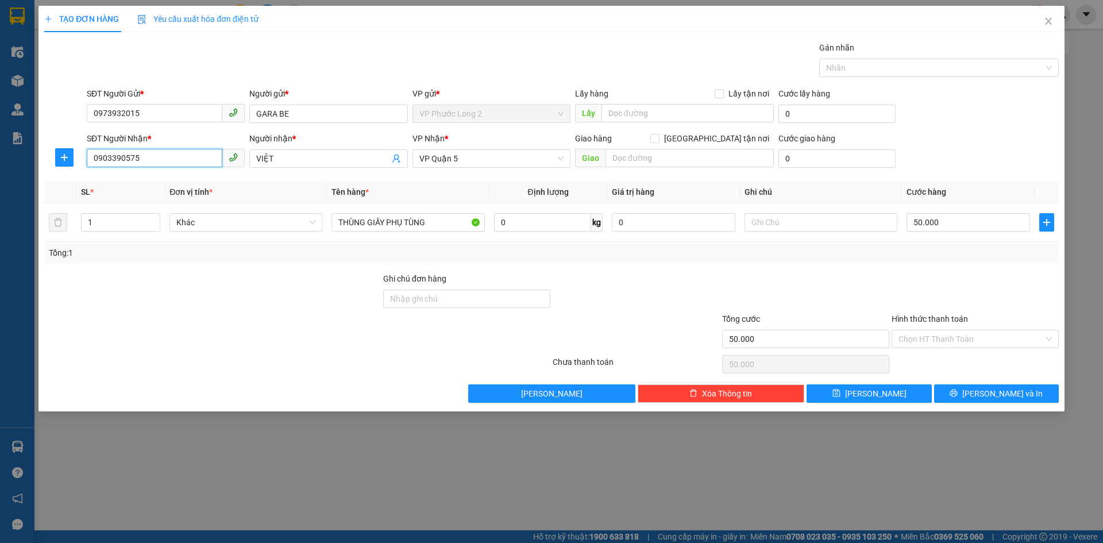
click at [207, 157] on input "0903390575" at bounding box center [155, 158] width 136 height 18
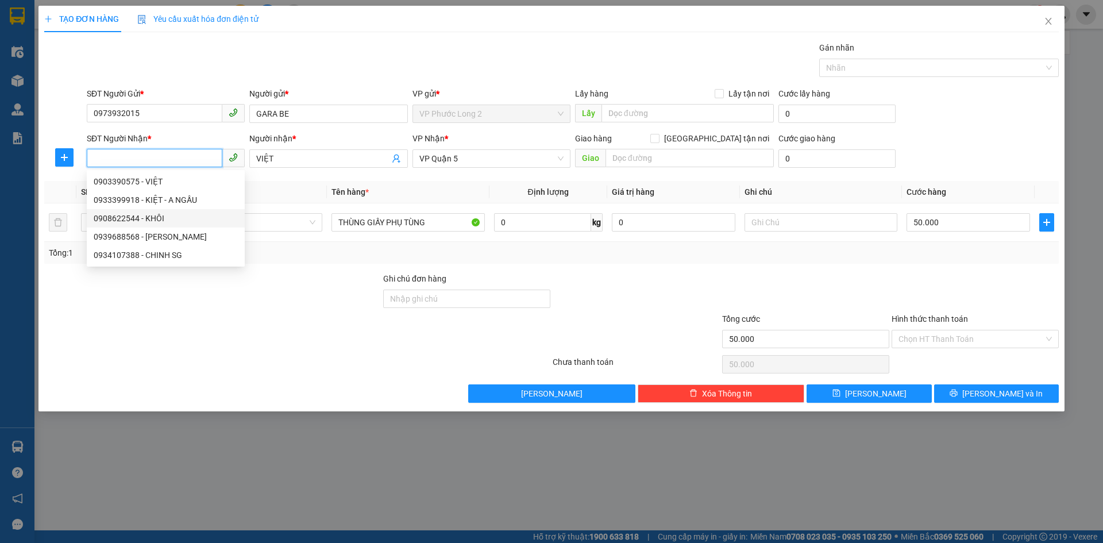
click at [187, 220] on div "0908622544 - KHÔI" at bounding box center [166, 218] width 144 height 13
type input "0908622544"
type input "KHÔI"
type input "40.000"
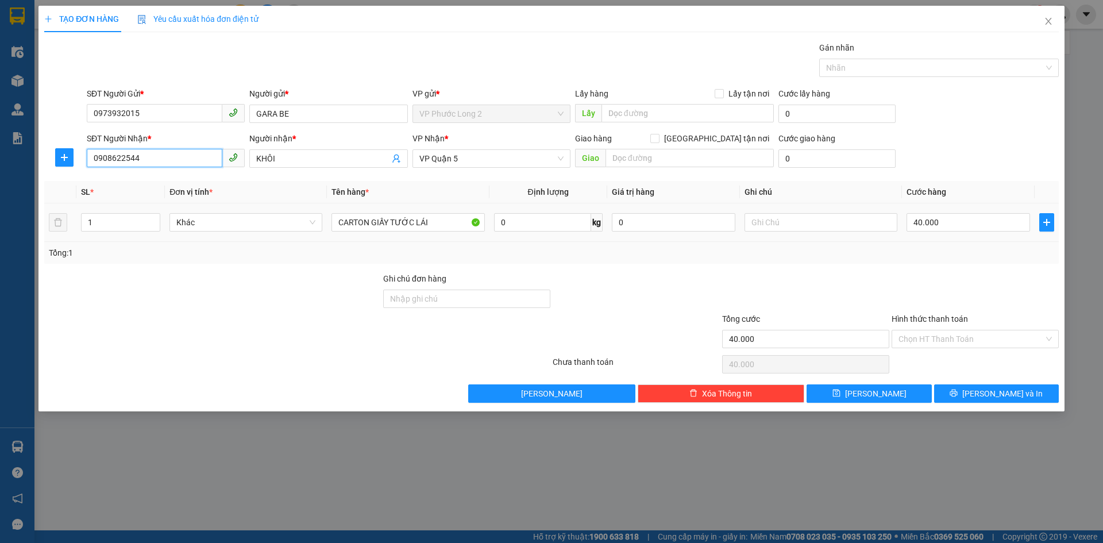
type input "0908622544"
click at [976, 340] on input "Hình thức thanh toán" at bounding box center [971, 338] width 145 height 17
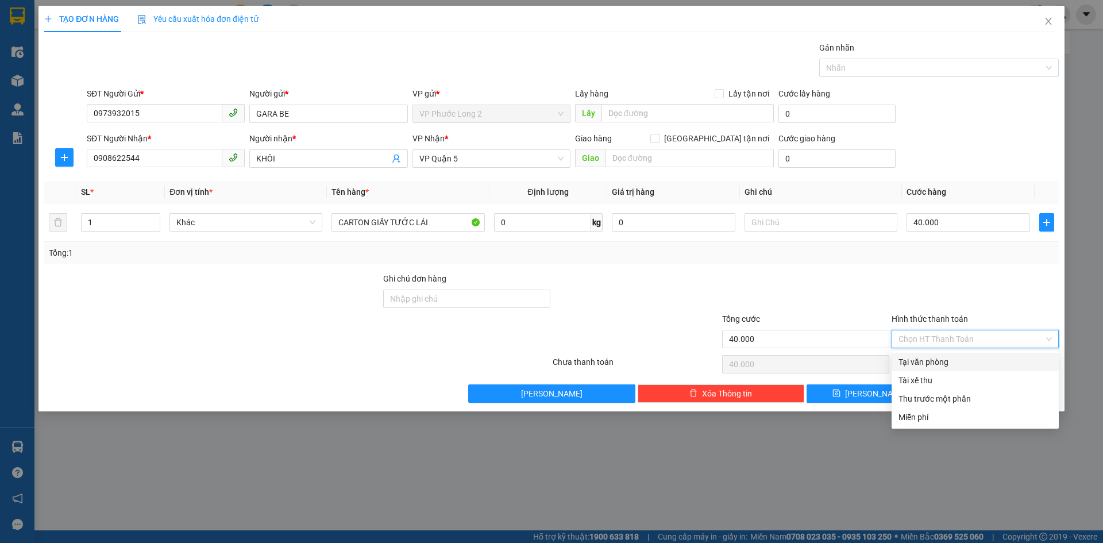
click at [966, 361] on div "Tại văn phòng" at bounding box center [975, 362] width 153 height 13
type input "0"
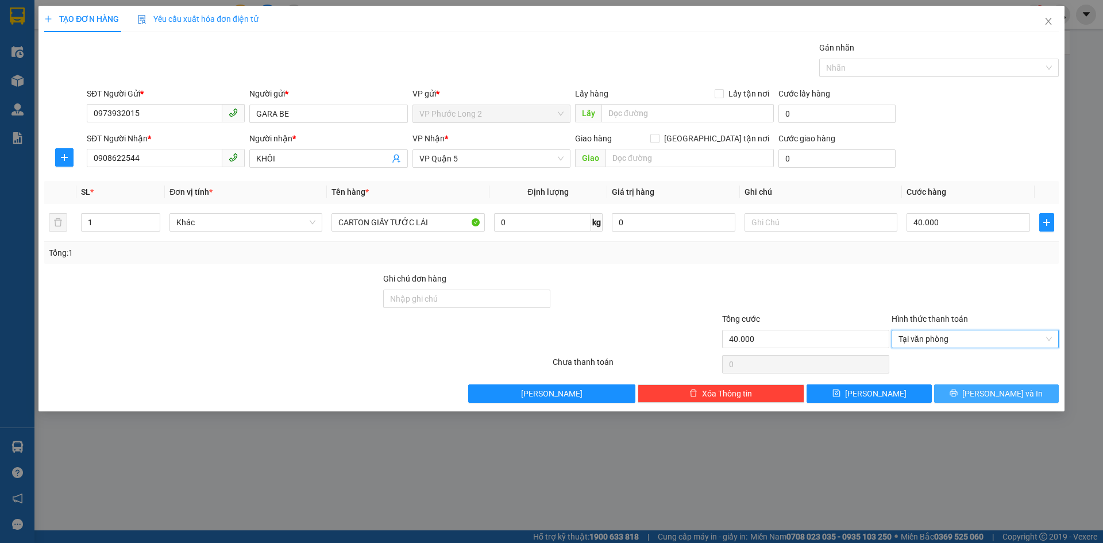
click at [991, 399] on span "Lưu và In" at bounding box center [1002, 393] width 80 height 13
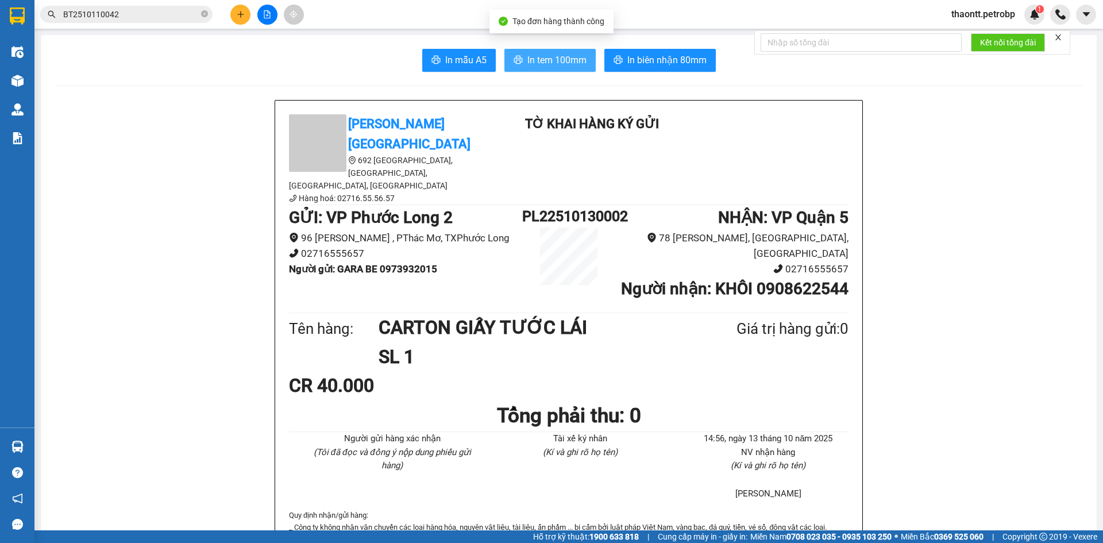
drag, startPoint x: 570, startPoint y: 63, endPoint x: 549, endPoint y: 35, distance: 34.8
click at [569, 59] on span "In tem 100mm" at bounding box center [556, 60] width 59 height 14
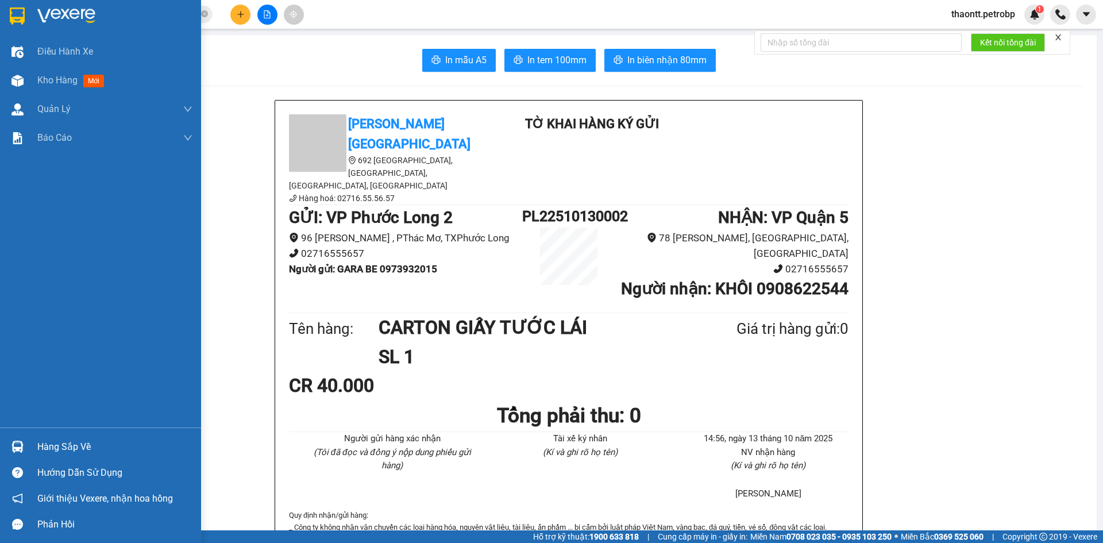
click at [45, 449] on div "Hàng sắp về" at bounding box center [114, 446] width 155 height 17
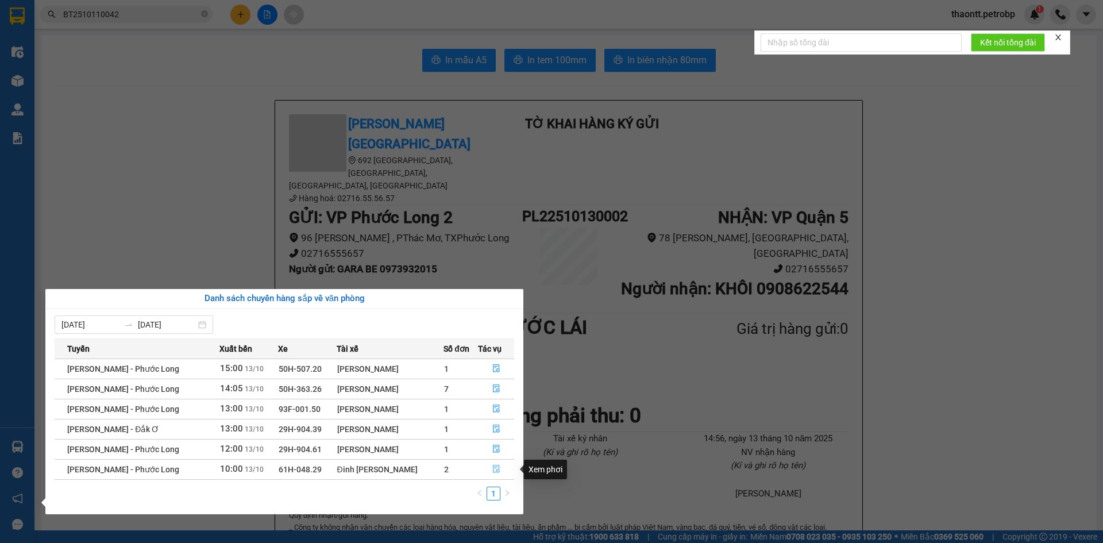
click at [495, 470] on icon "file-done" at bounding box center [496, 469] width 8 height 8
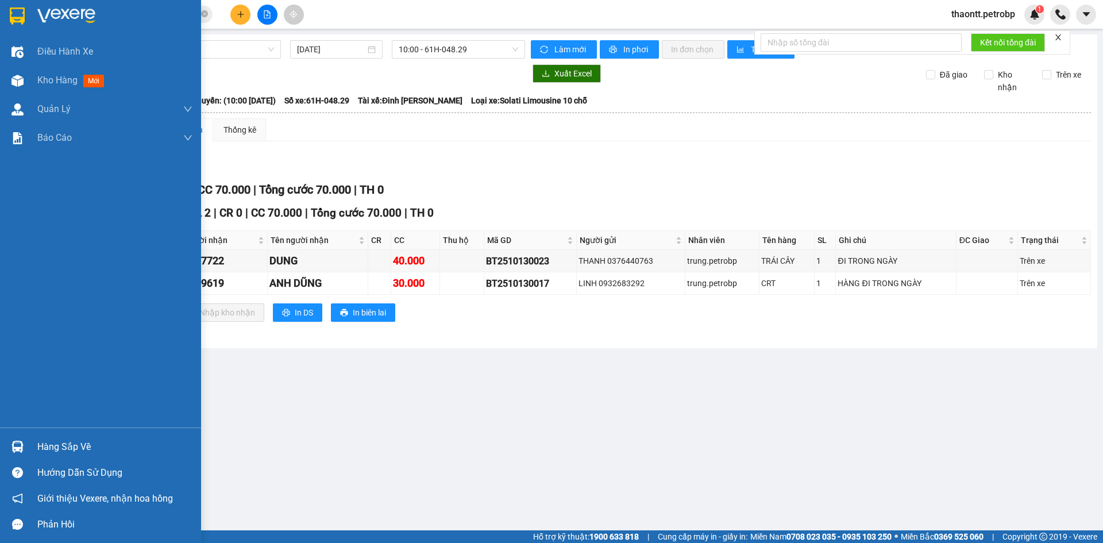
click at [49, 447] on div "Hàng sắp về" at bounding box center [114, 446] width 155 height 17
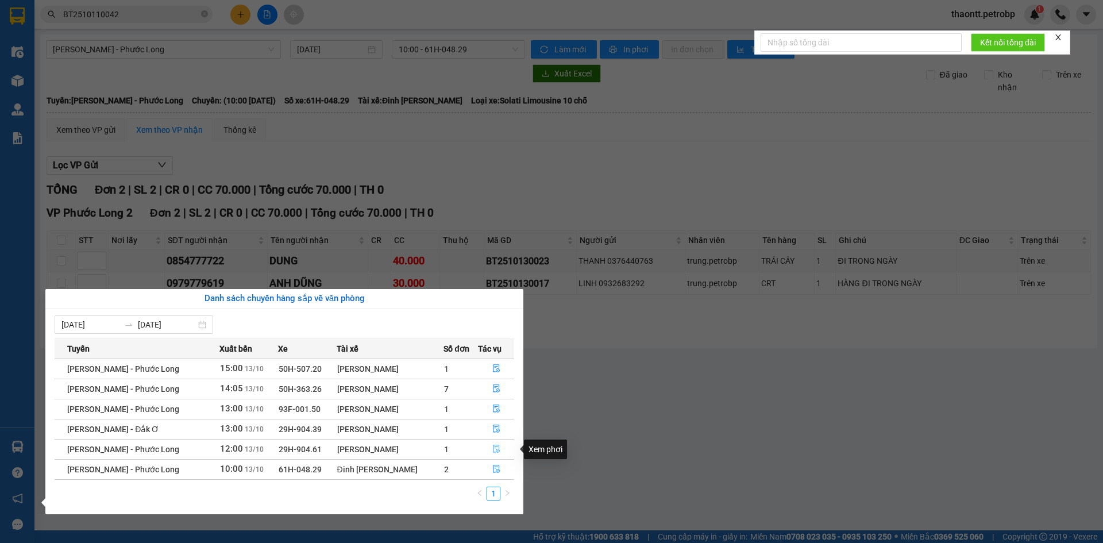
click at [497, 447] on icon "file-done" at bounding box center [496, 449] width 7 height 8
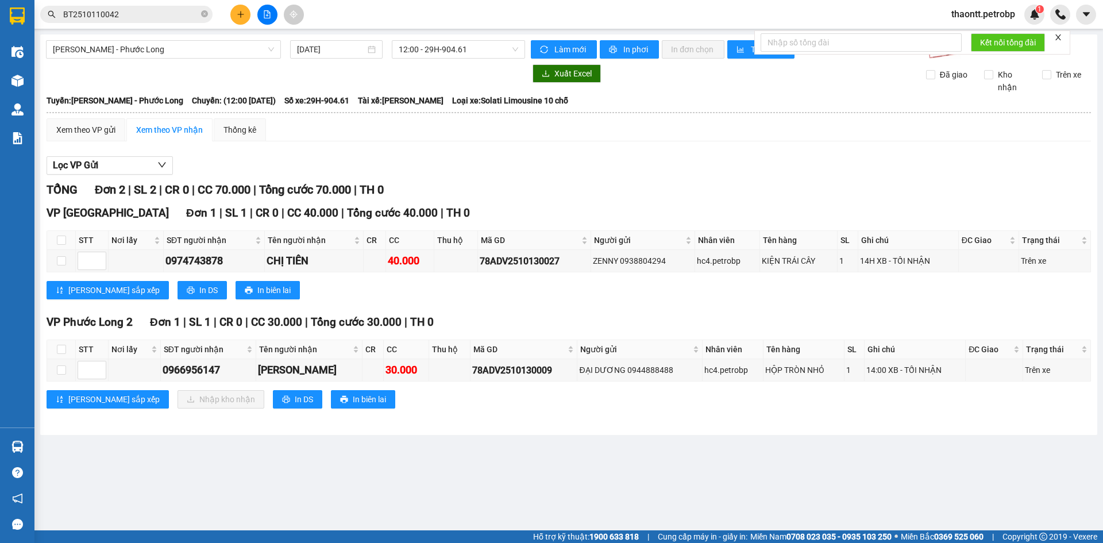
click at [22, 449] on img at bounding box center [17, 447] width 12 height 12
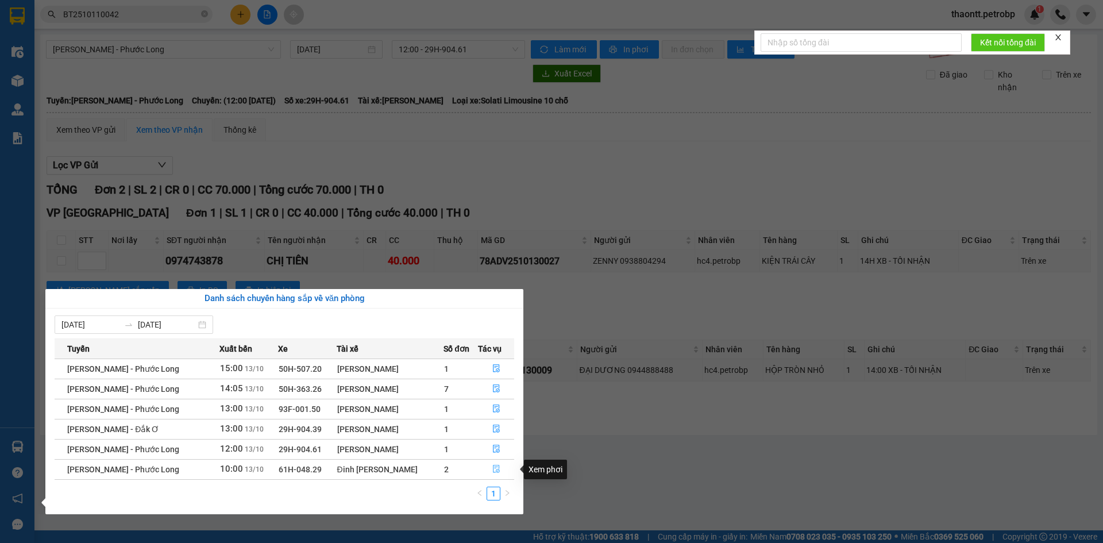
click at [498, 471] on icon "file-done" at bounding box center [496, 469] width 8 height 8
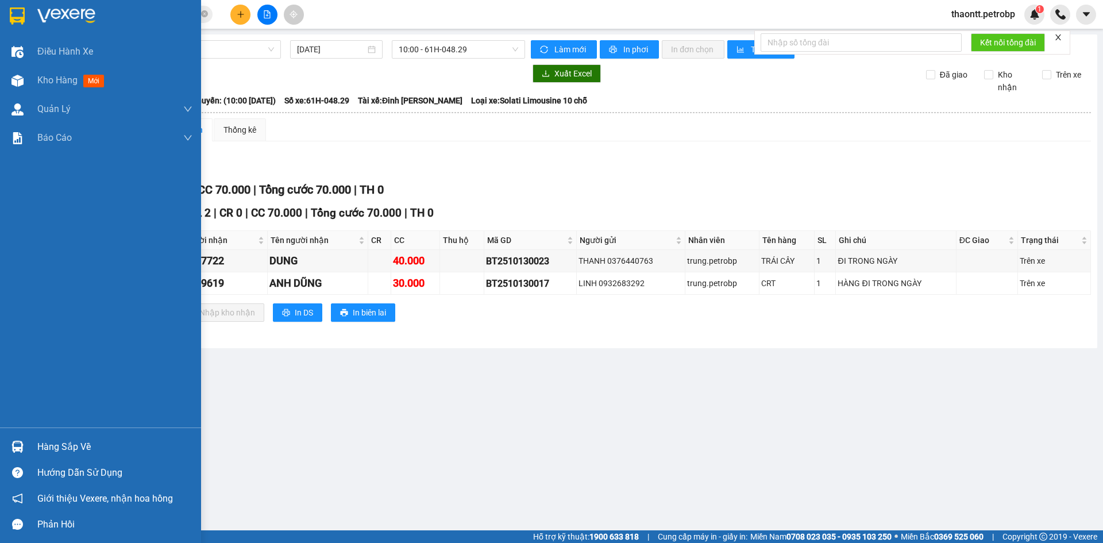
click at [63, 440] on div "Hàng sắp về" at bounding box center [114, 446] width 155 height 17
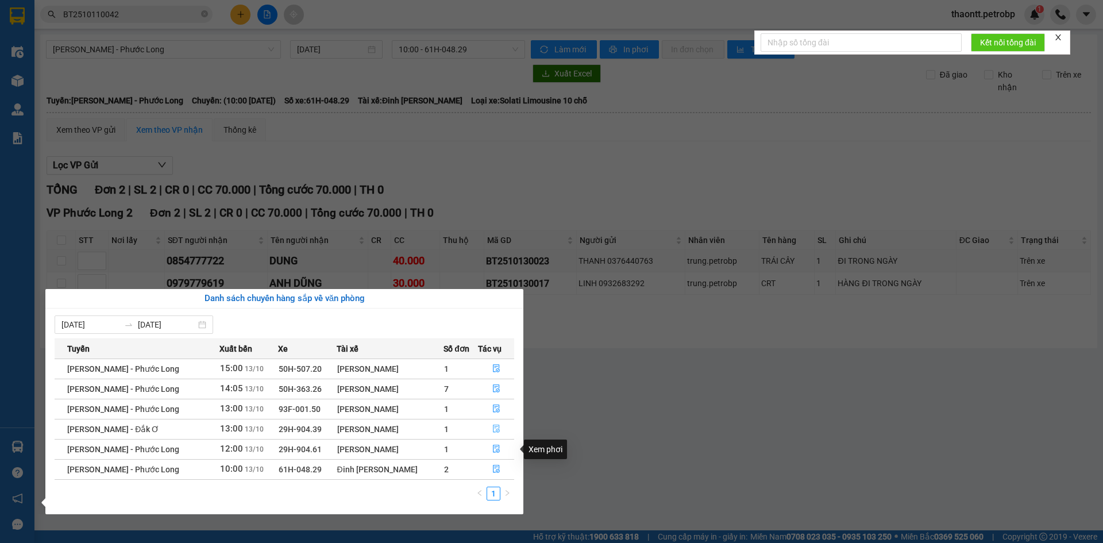
click at [497, 429] on icon "file-done" at bounding box center [496, 429] width 8 height 8
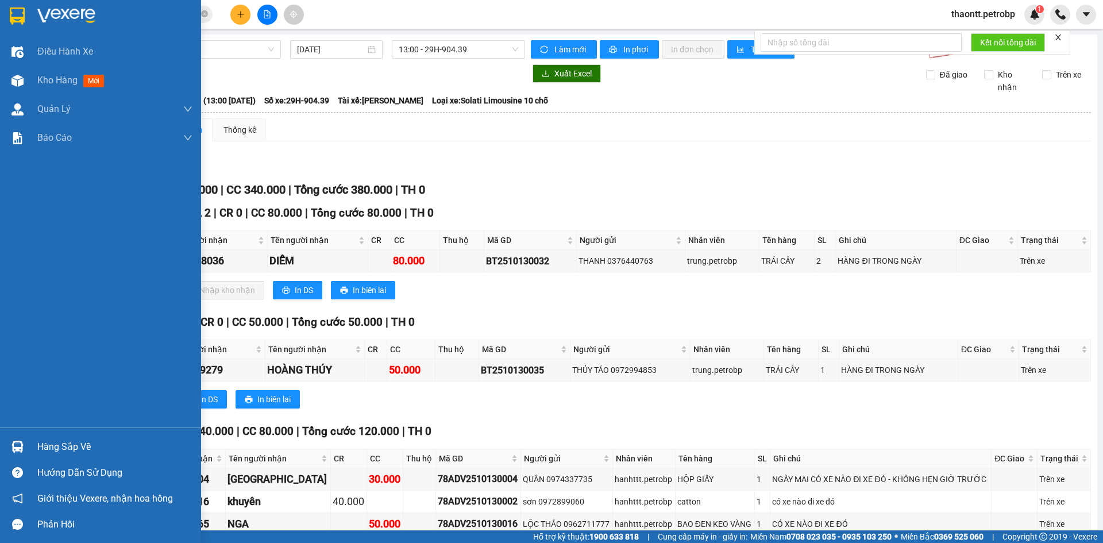
drag, startPoint x: 29, startPoint y: 449, endPoint x: 332, endPoint y: 430, distance: 303.3
click at [30, 449] on div "Hàng sắp về" at bounding box center [100, 447] width 201 height 26
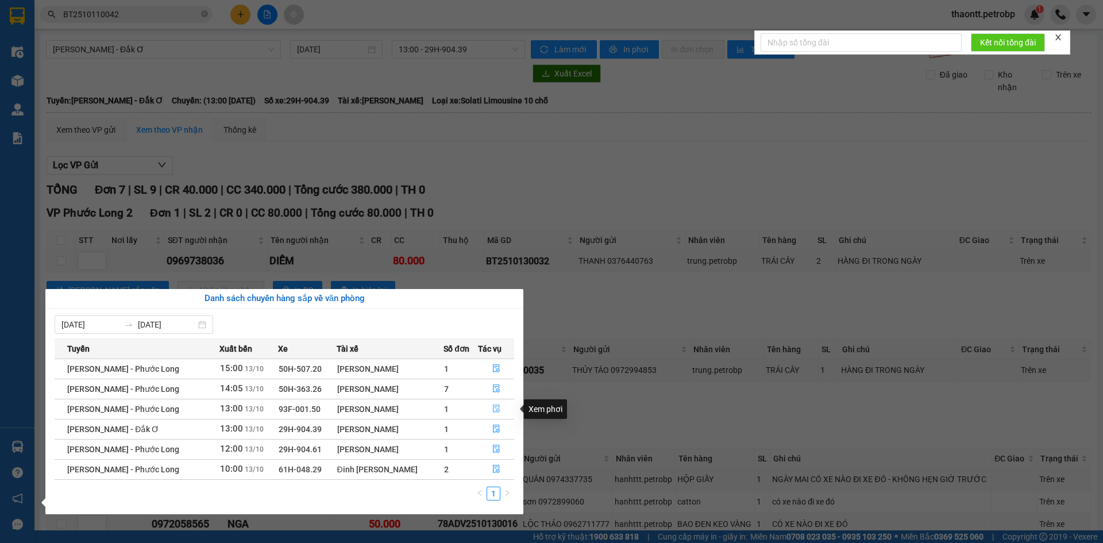
click at [496, 408] on icon "file-done" at bounding box center [496, 408] width 8 height 8
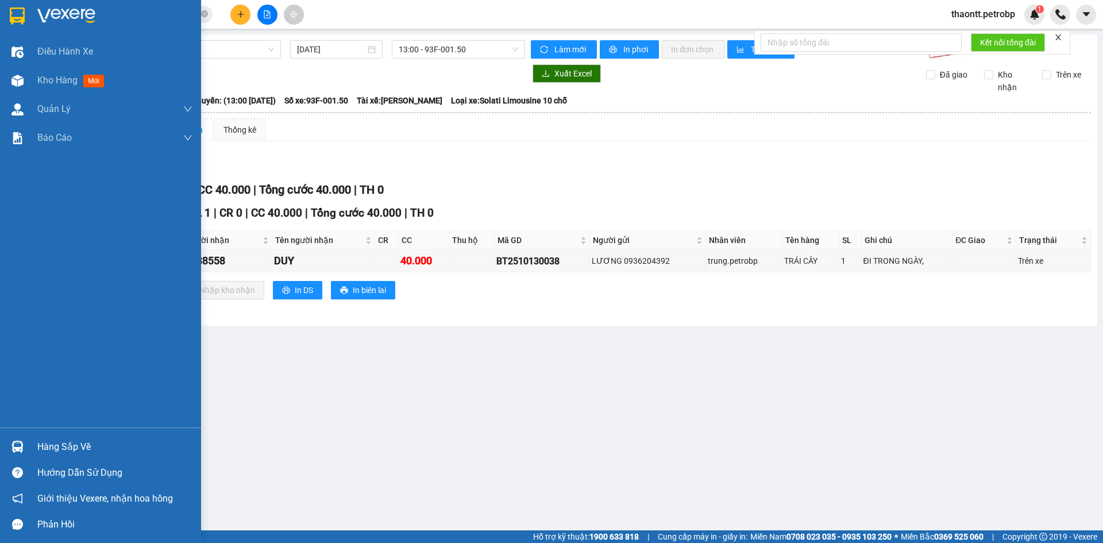
drag, startPoint x: 40, startPoint y: 449, endPoint x: 162, endPoint y: 435, distance: 123.1
click at [45, 449] on div "Hàng sắp về" at bounding box center [114, 446] width 155 height 17
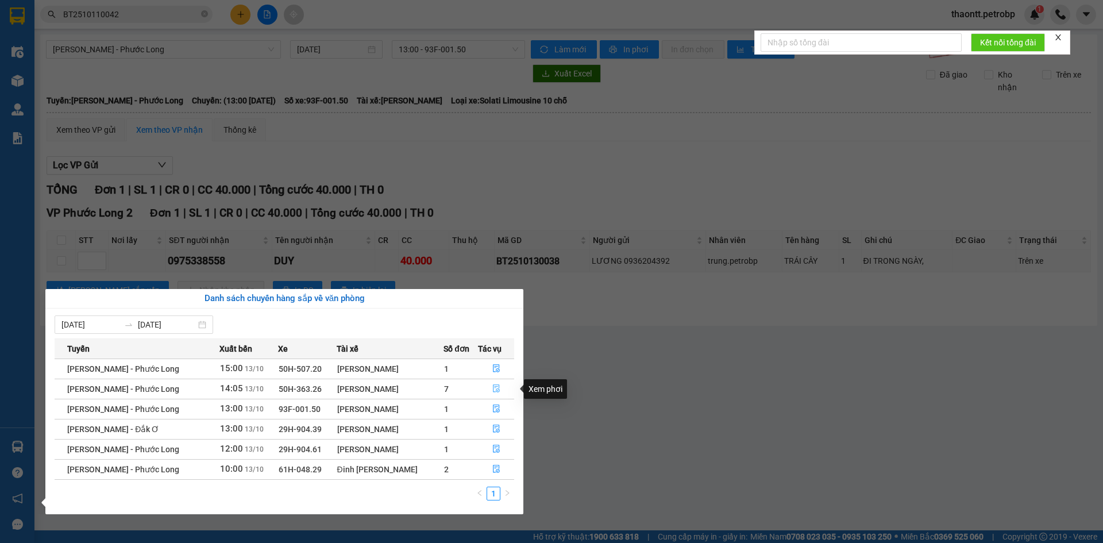
click at [488, 387] on button "button" at bounding box center [496, 389] width 35 height 18
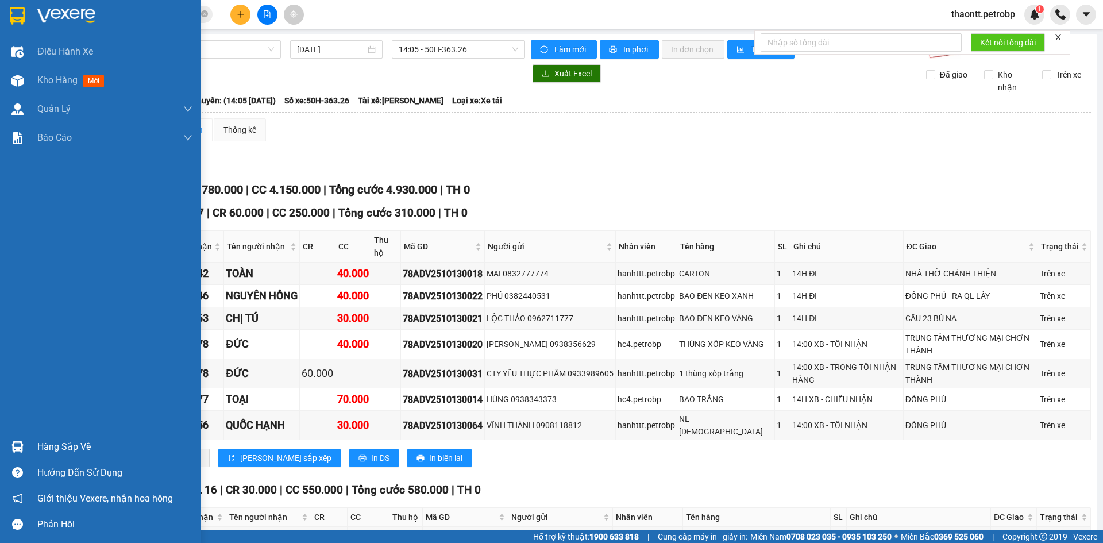
click at [35, 439] on div "Hàng sắp về" at bounding box center [100, 447] width 201 height 26
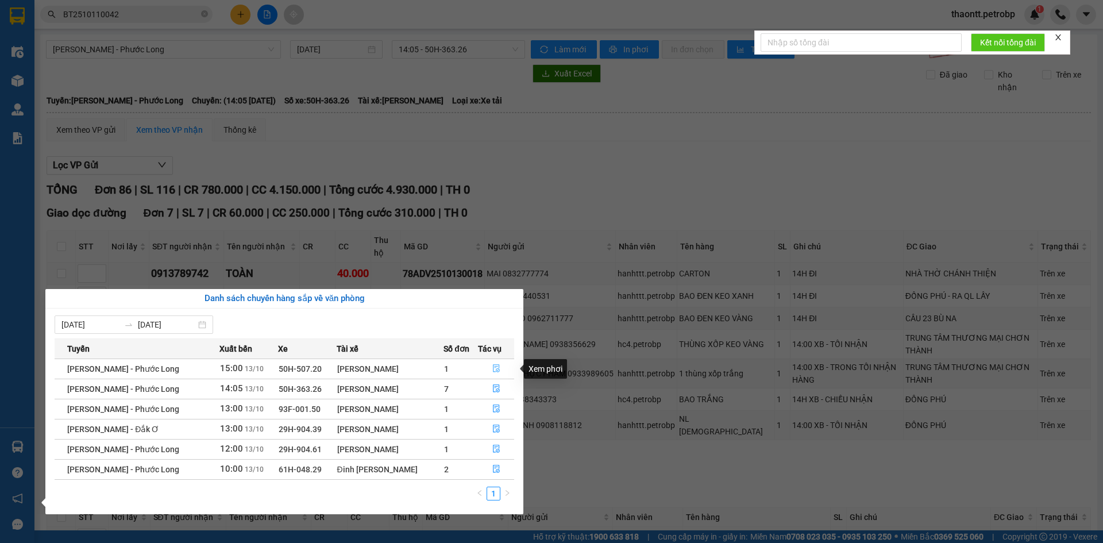
click at [499, 371] on icon "file-done" at bounding box center [496, 368] width 8 height 8
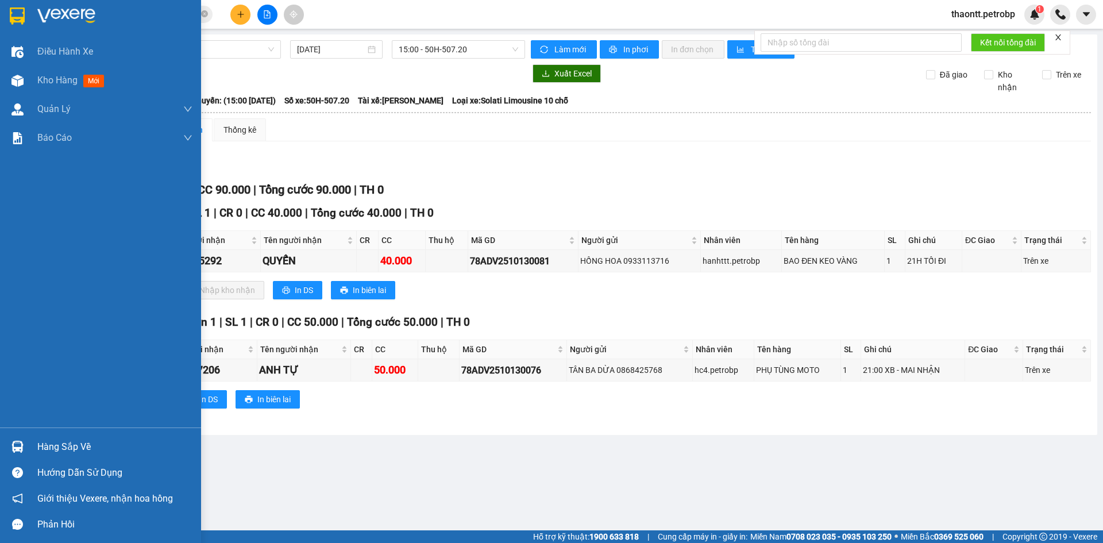
drag, startPoint x: 43, startPoint y: 444, endPoint x: 72, endPoint y: 445, distance: 29.3
click at [44, 445] on div "Hàng sắp về" at bounding box center [114, 446] width 155 height 17
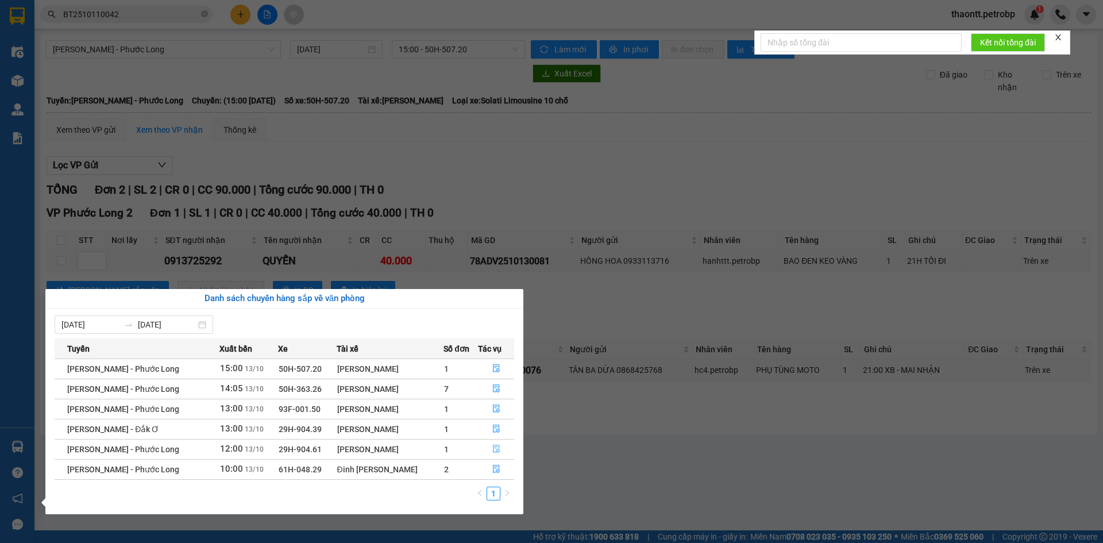
drag, startPoint x: 497, startPoint y: 451, endPoint x: 651, endPoint y: 490, distance: 158.8
click at [498, 451] on icon "file-done" at bounding box center [496, 449] width 8 height 8
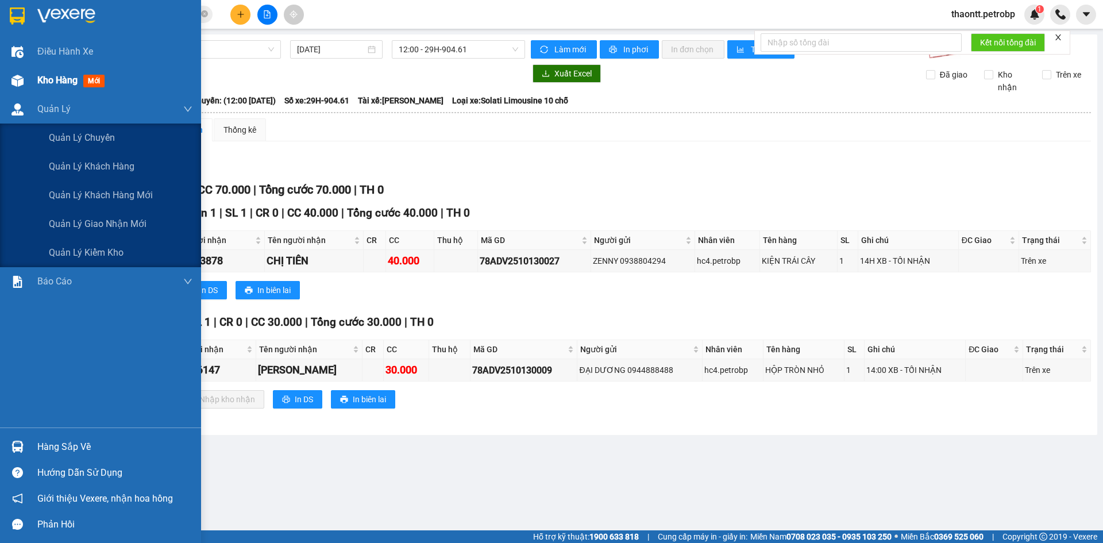
click at [41, 83] on span "Kho hàng" at bounding box center [57, 80] width 40 height 11
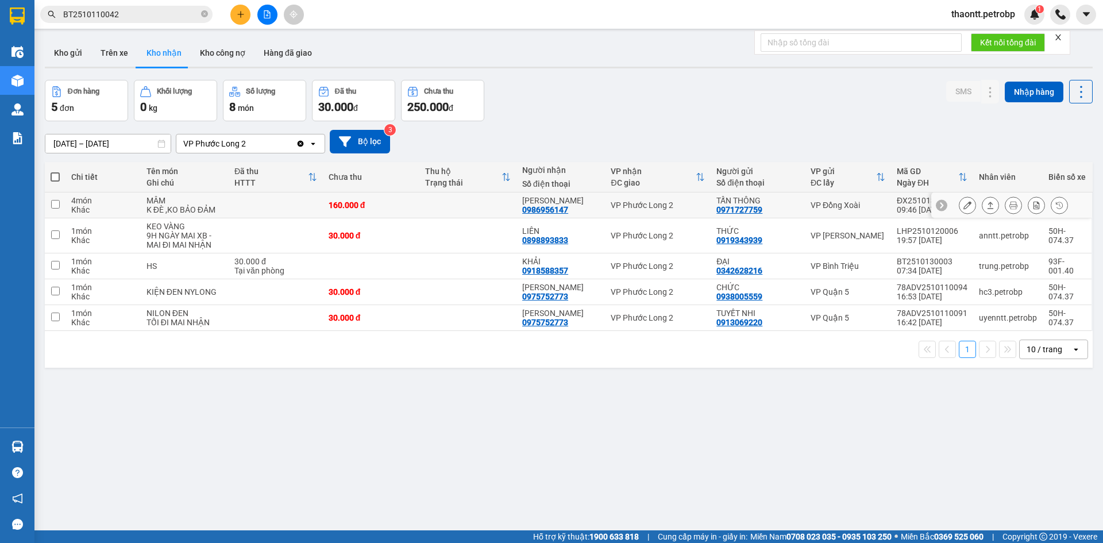
click at [361, 203] on div "160.000 đ" at bounding box center [372, 204] width 86 height 9
checkbox input "true"
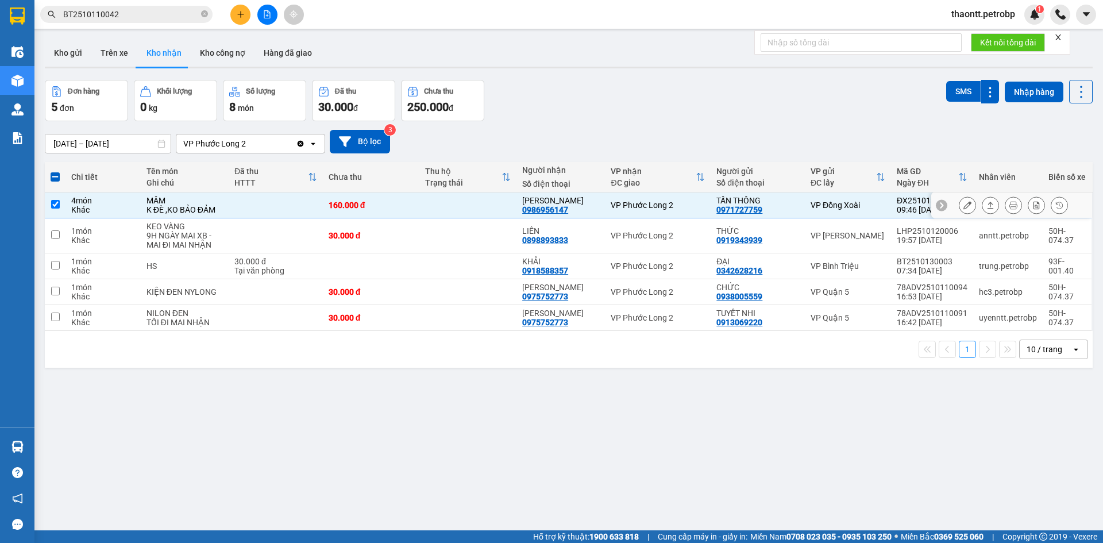
click at [538, 209] on div "0986956147" at bounding box center [545, 209] width 46 height 9
copy div "0986956147"
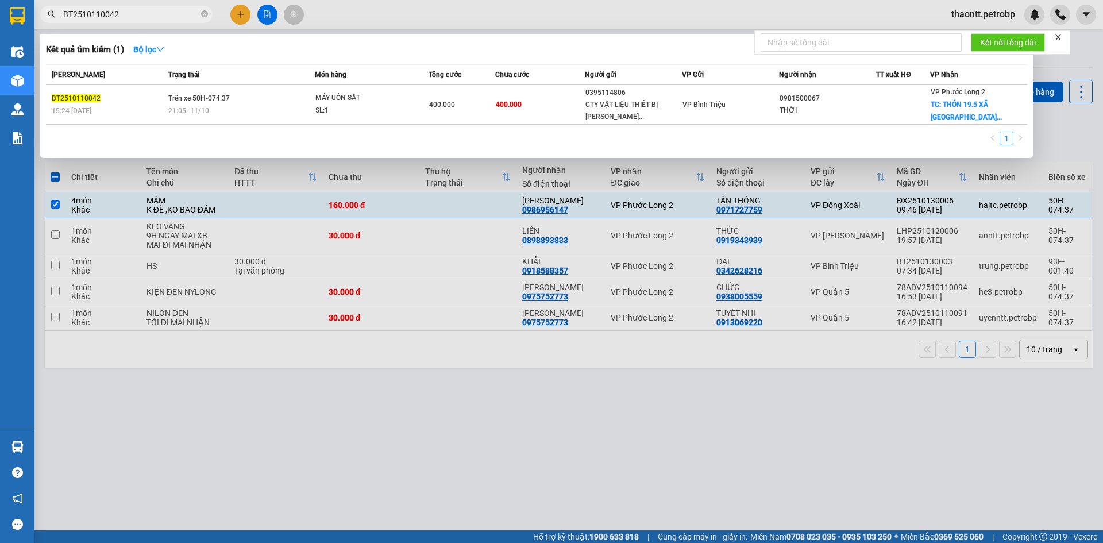
click at [135, 15] on input "BT2510110042" at bounding box center [131, 14] width 136 height 13
click at [136, 15] on input "BT2510110042" at bounding box center [131, 14] width 136 height 13
paste input "0986956147"
type input "BT25101100420986956147"
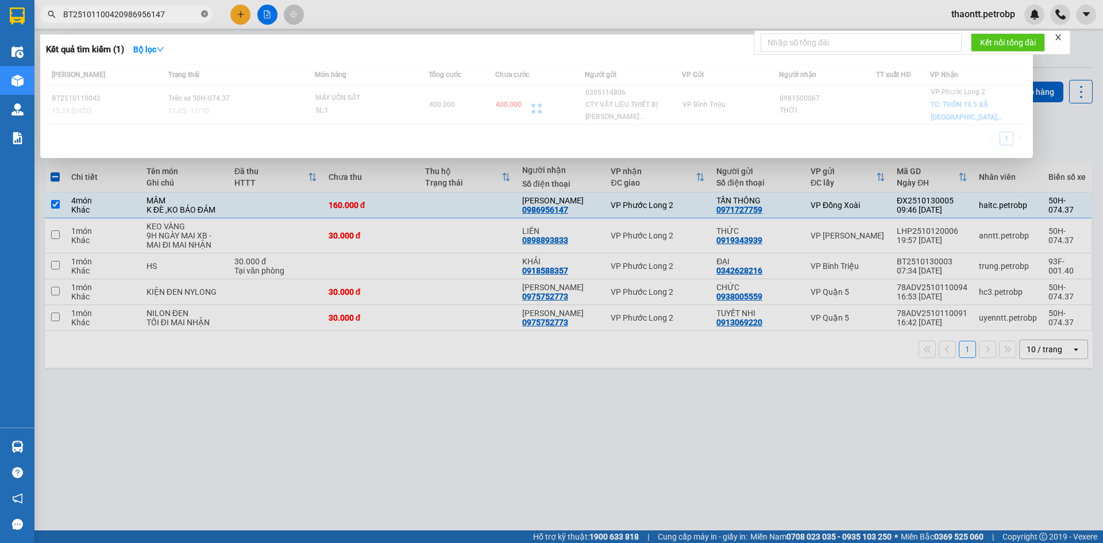
click at [205, 14] on icon "close-circle" at bounding box center [204, 13] width 7 height 7
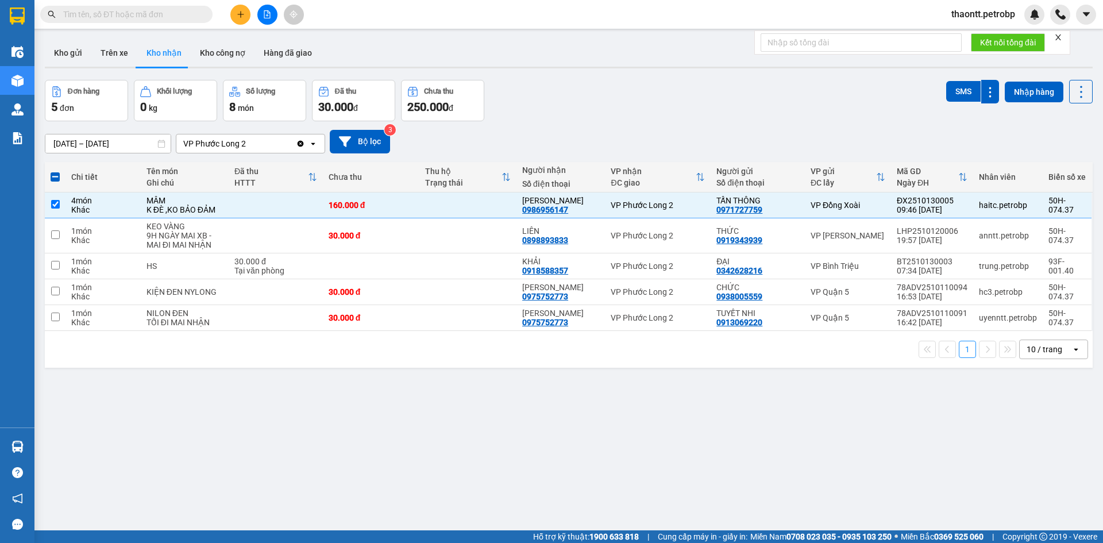
click at [182, 16] on input "text" at bounding box center [131, 14] width 136 height 13
paste input "0986956147"
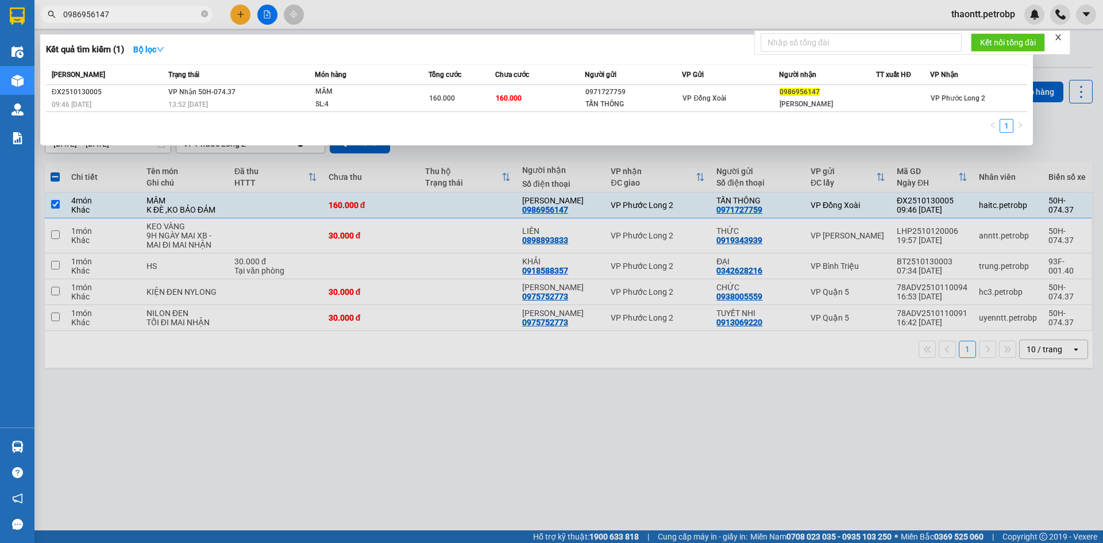
type input "0986956147"
click at [719, 395] on div at bounding box center [551, 271] width 1103 height 543
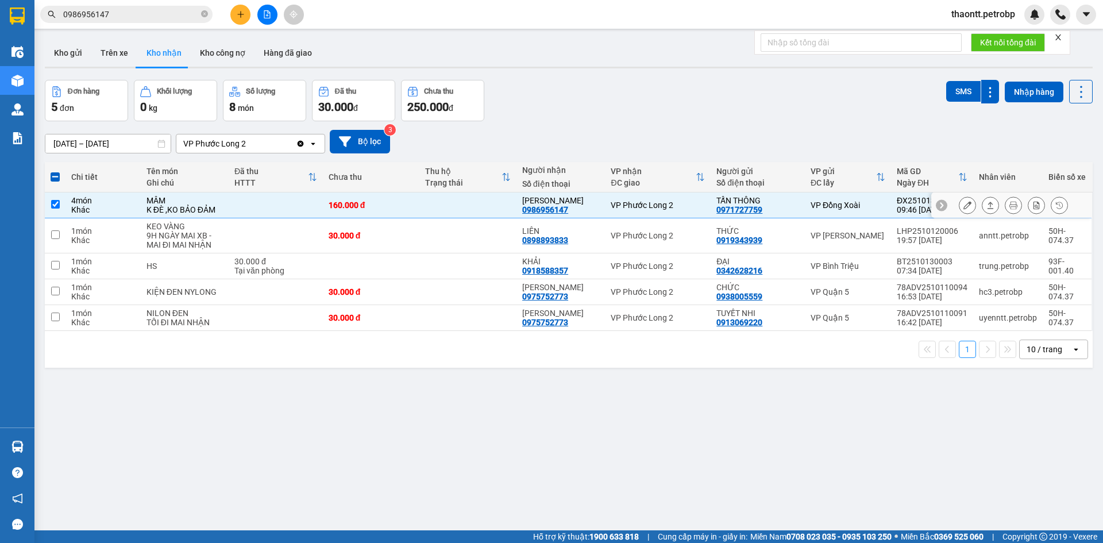
click at [960, 200] on button at bounding box center [967, 205] width 16 height 20
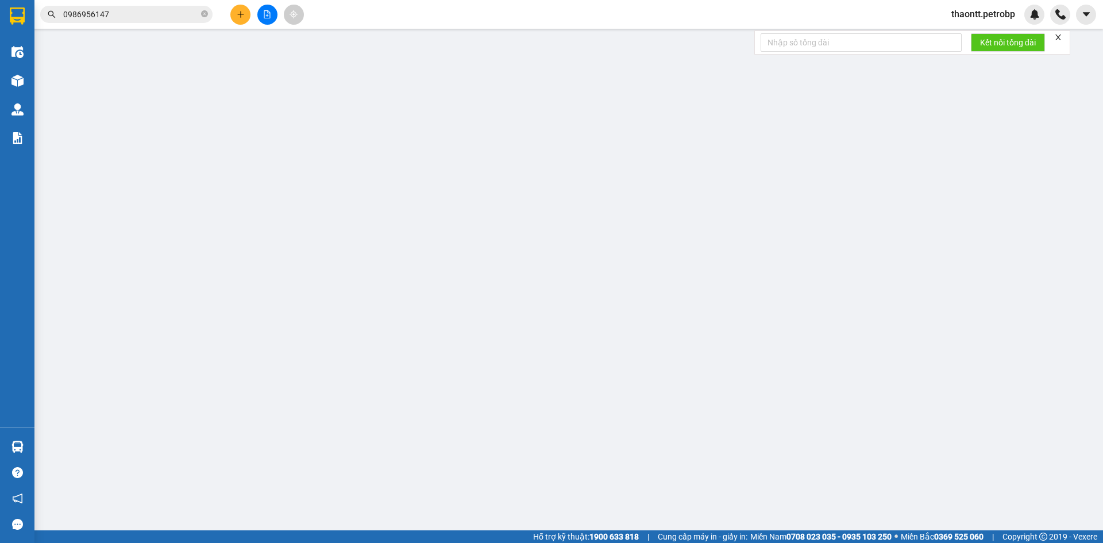
type input "0971727759"
type input "TẤN THÔNG"
type input "0986956147"
type input "[PERSON_NAME]"
type input "160.000"
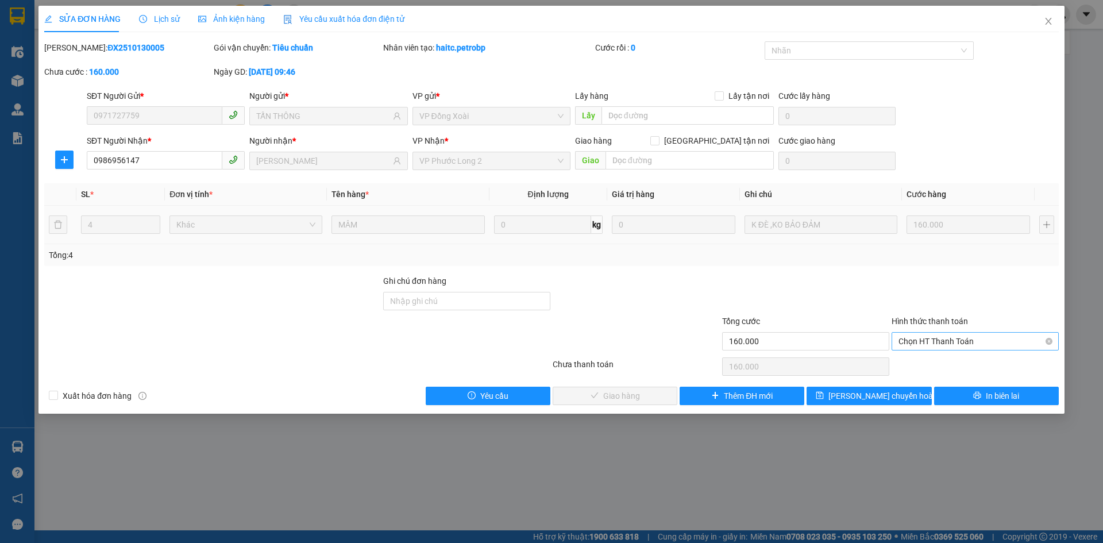
click at [927, 342] on span "Chọn HT Thanh Toán" at bounding box center [975, 341] width 153 height 17
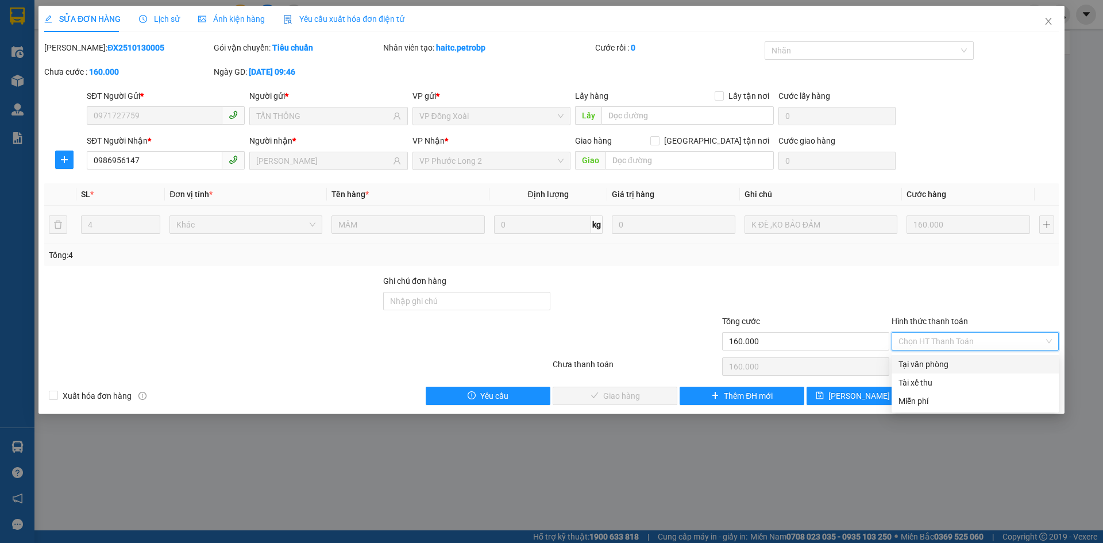
drag, startPoint x: 925, startPoint y: 358, endPoint x: 806, endPoint y: 383, distance: 121.3
click at [924, 359] on div "Tại văn phòng" at bounding box center [975, 364] width 153 height 13
type input "0"
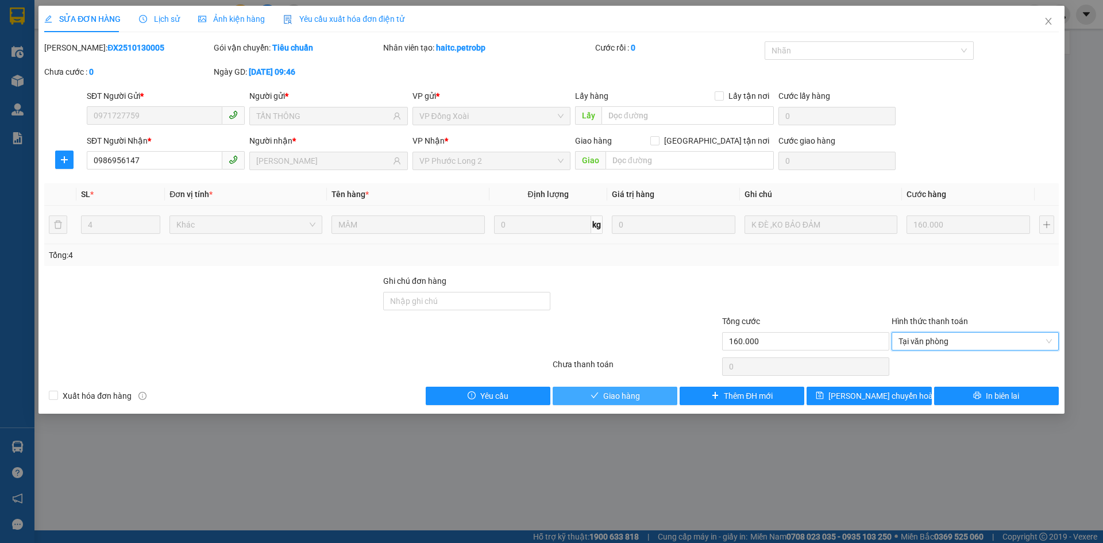
click at [625, 401] on span "Giao hàng" at bounding box center [621, 396] width 37 height 13
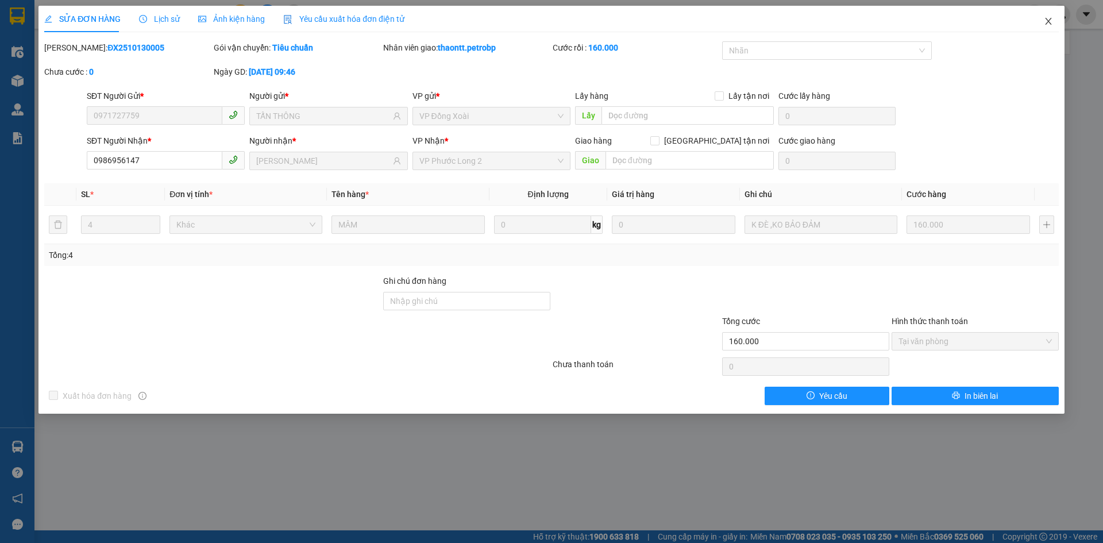
drag, startPoint x: 1055, startPoint y: 18, endPoint x: 855, endPoint y: 37, distance: 201.4
click at [1055, 18] on span "Close" at bounding box center [1048, 22] width 32 height 32
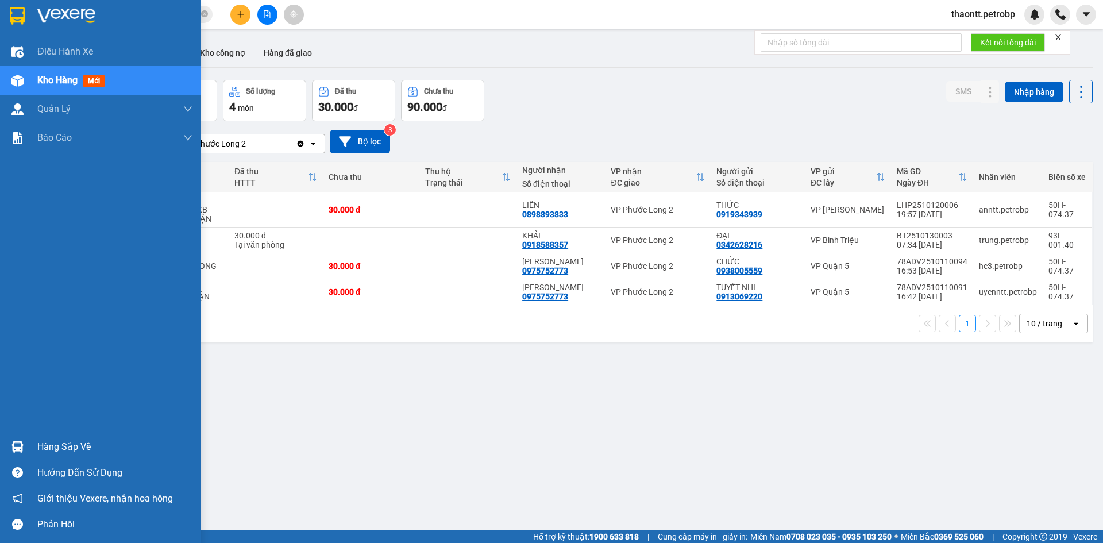
drag, startPoint x: 40, startPoint y: 447, endPoint x: 132, endPoint y: 444, distance: 91.4
click at [41, 447] on div "Hàng sắp về" at bounding box center [114, 446] width 155 height 17
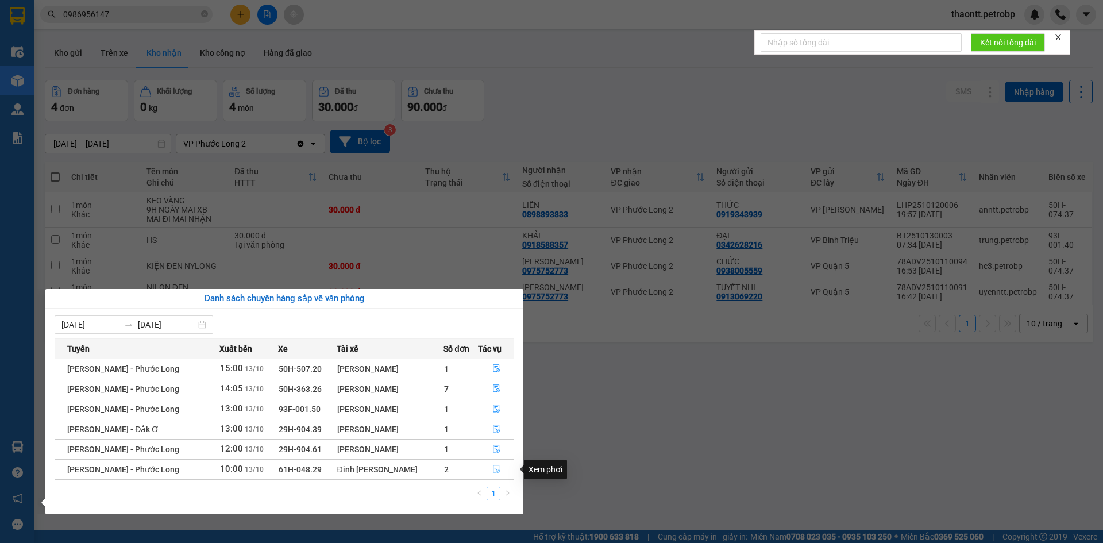
click at [493, 471] on icon "file-done" at bounding box center [496, 469] width 8 height 8
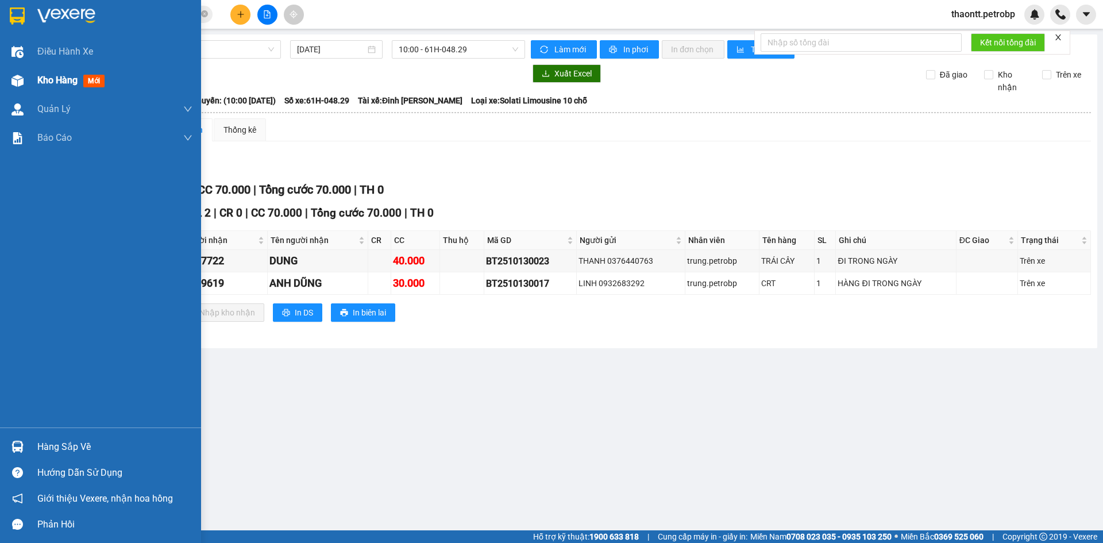
click at [55, 79] on span "Kho hàng" at bounding box center [57, 80] width 40 height 11
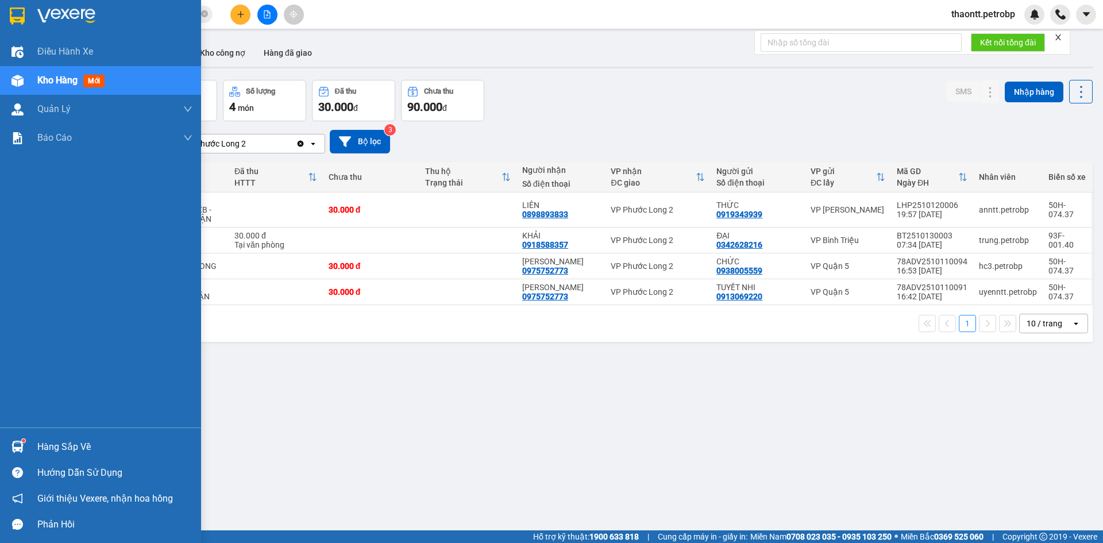
click at [63, 448] on div "Hàng sắp về" at bounding box center [114, 446] width 155 height 17
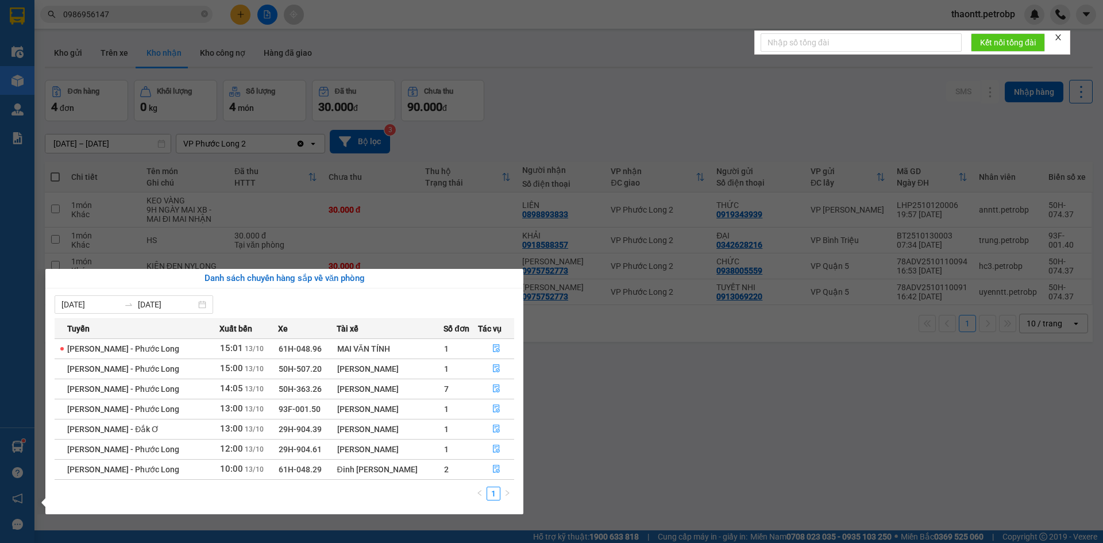
drag, startPoint x: 635, startPoint y: 397, endPoint x: 631, endPoint y: 363, distance: 34.1
click at [635, 385] on section "Kết quả tìm kiếm ( 1 ) Bộ lọc Mã ĐH Trạng thái Món hàng Tổng cước Chưa cước Ngư…" at bounding box center [551, 271] width 1103 height 543
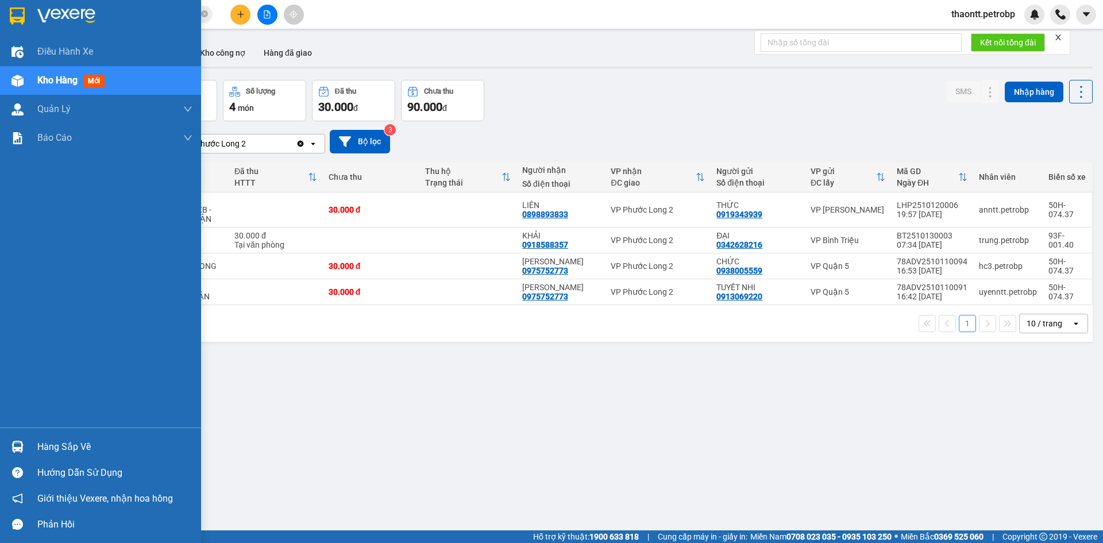
click at [68, 436] on div "Hàng sắp về" at bounding box center [100, 447] width 201 height 26
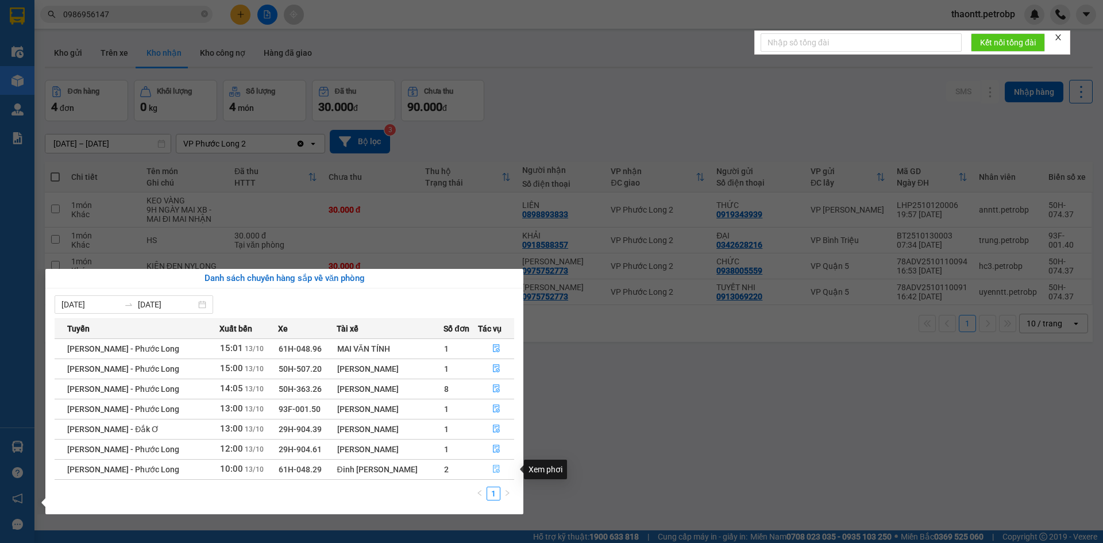
click at [495, 471] on icon "file-done" at bounding box center [496, 469] width 8 height 8
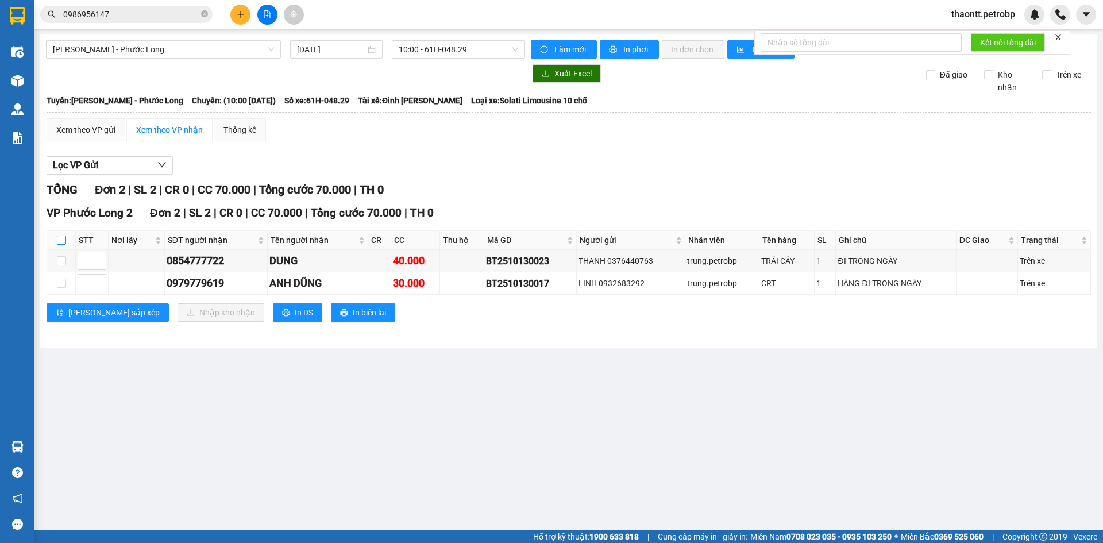
click at [63, 238] on input "checkbox" at bounding box center [61, 240] width 9 height 9
checkbox input "true"
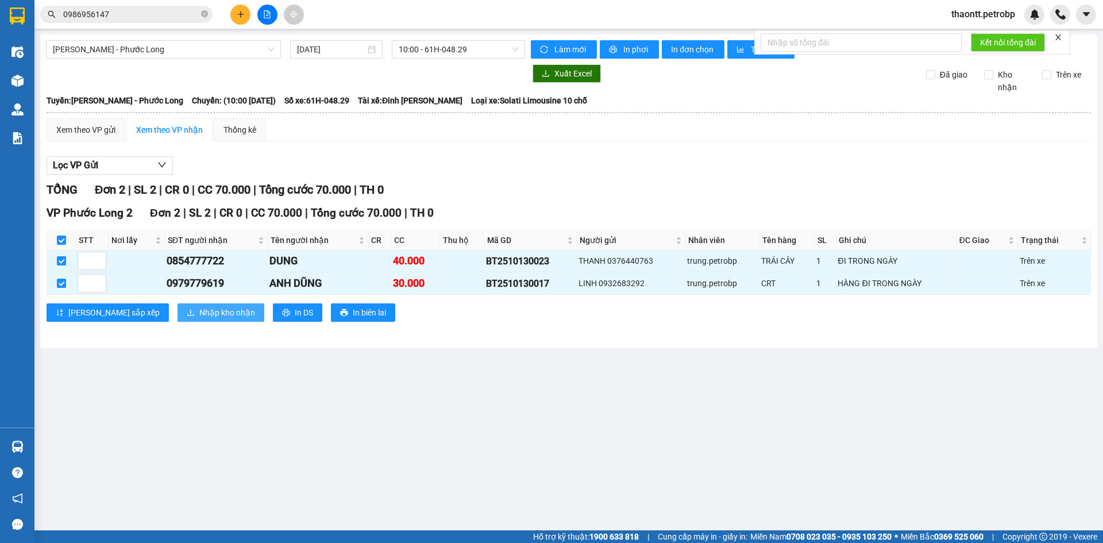
click at [178, 314] on button "Nhập kho nhận" at bounding box center [221, 312] width 87 height 18
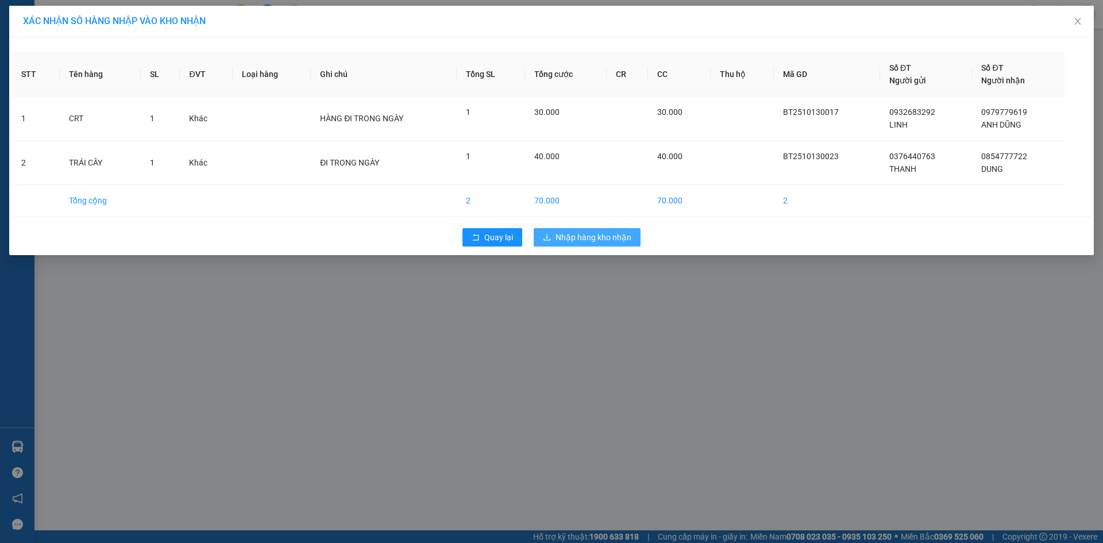
click at [605, 238] on span "Nhập hàng kho nhận" at bounding box center [594, 237] width 76 height 13
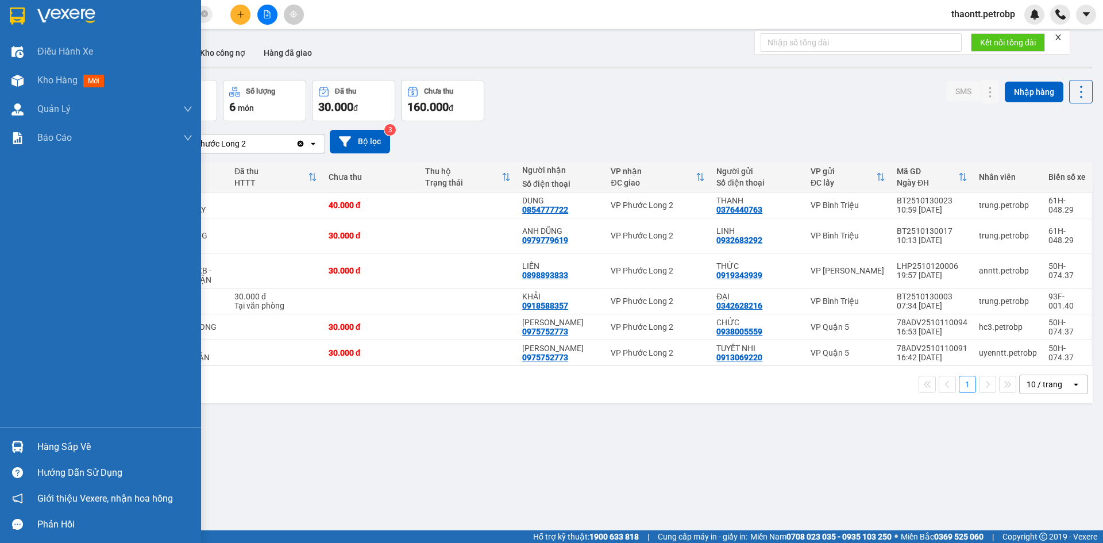
click at [26, 446] on div at bounding box center [17, 447] width 20 height 20
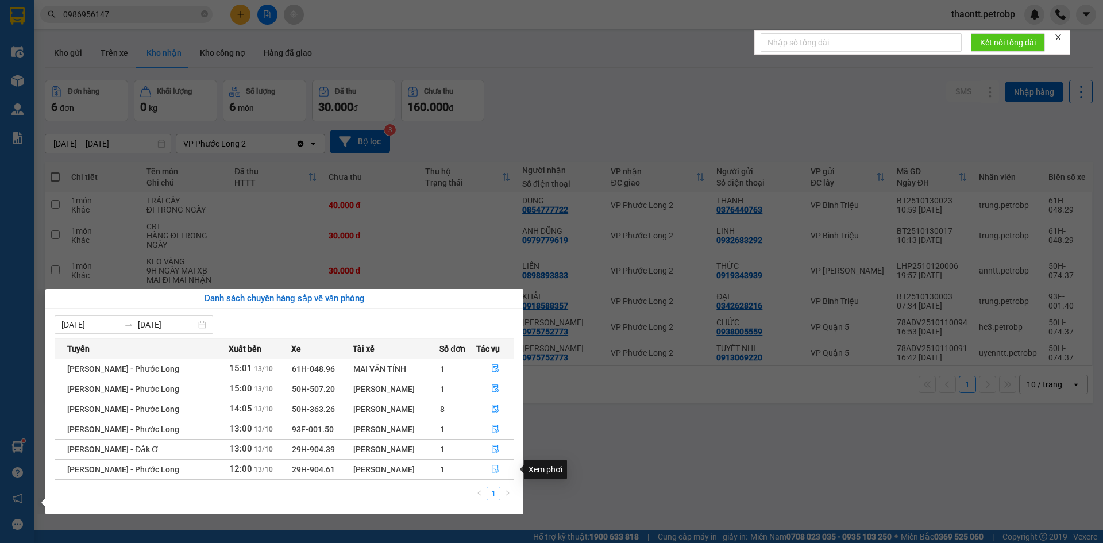
drag, startPoint x: 498, startPoint y: 469, endPoint x: 504, endPoint y: 469, distance: 5.8
click at [499, 469] on icon "file-done" at bounding box center [495, 469] width 8 height 8
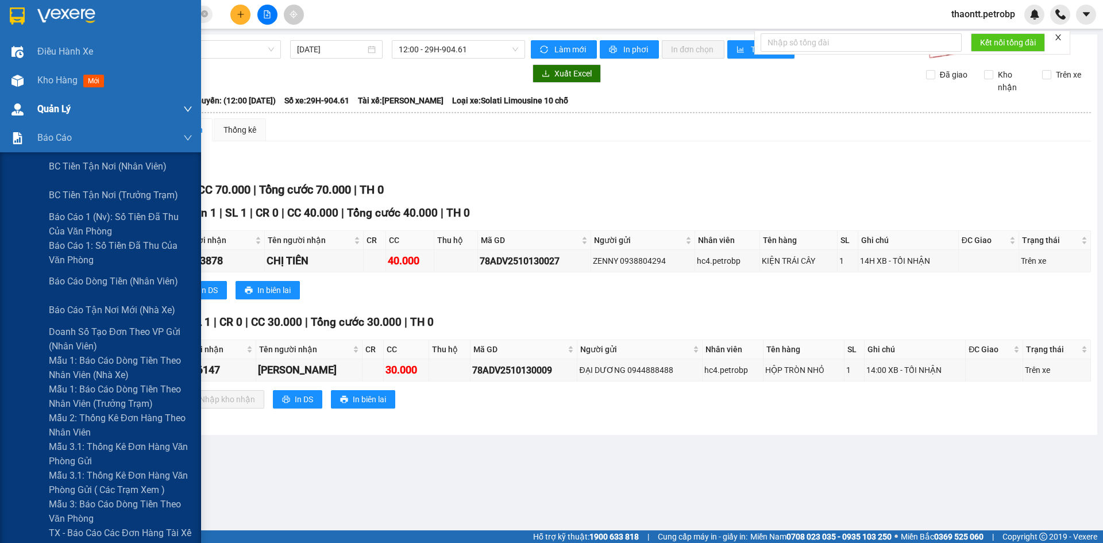
click at [59, 98] on div "Quản Lý" at bounding box center [114, 109] width 155 height 29
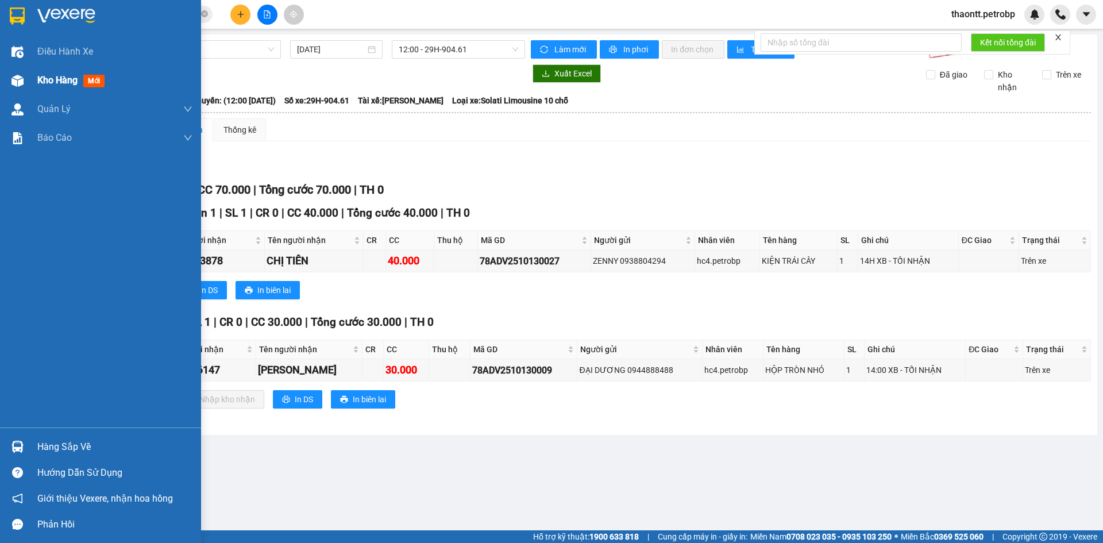
click at [64, 76] on span "Kho hàng" at bounding box center [57, 80] width 40 height 11
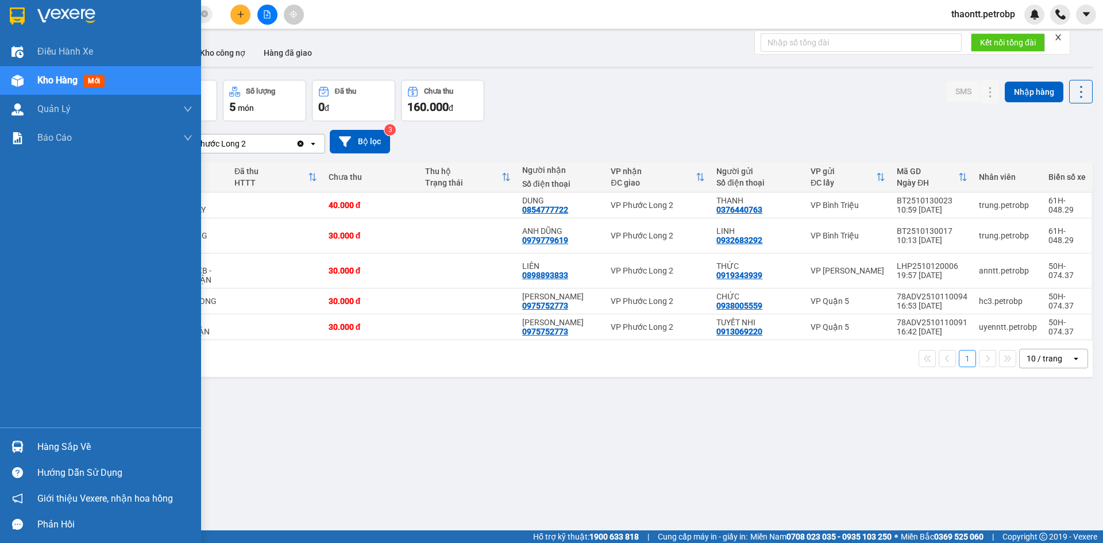
drag, startPoint x: 32, startPoint y: 446, endPoint x: 111, endPoint y: 464, distance: 81.8
click at [32, 446] on div "Hàng sắp về" at bounding box center [100, 447] width 201 height 26
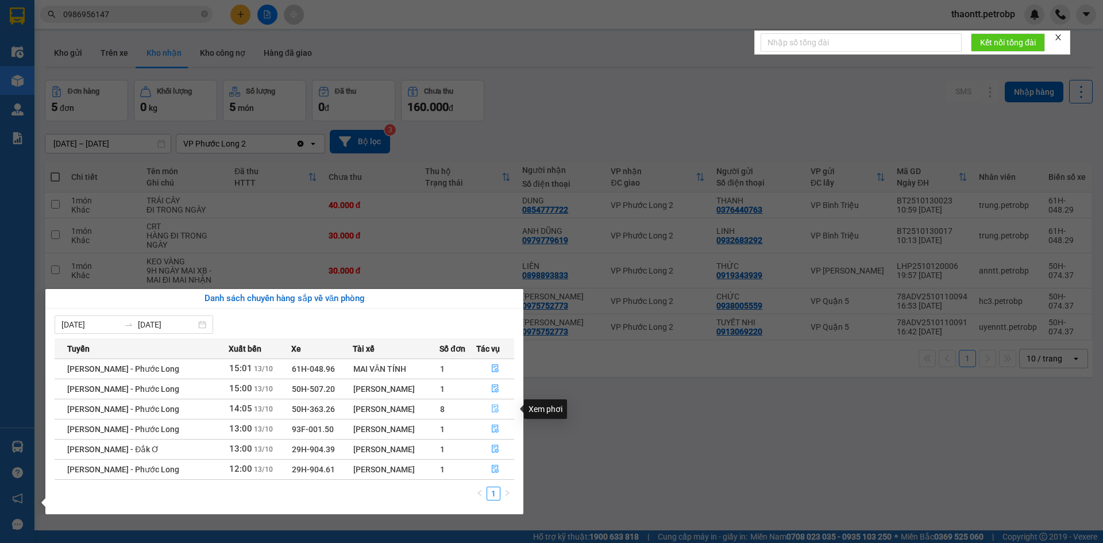
click at [492, 407] on icon "file-done" at bounding box center [495, 408] width 8 height 8
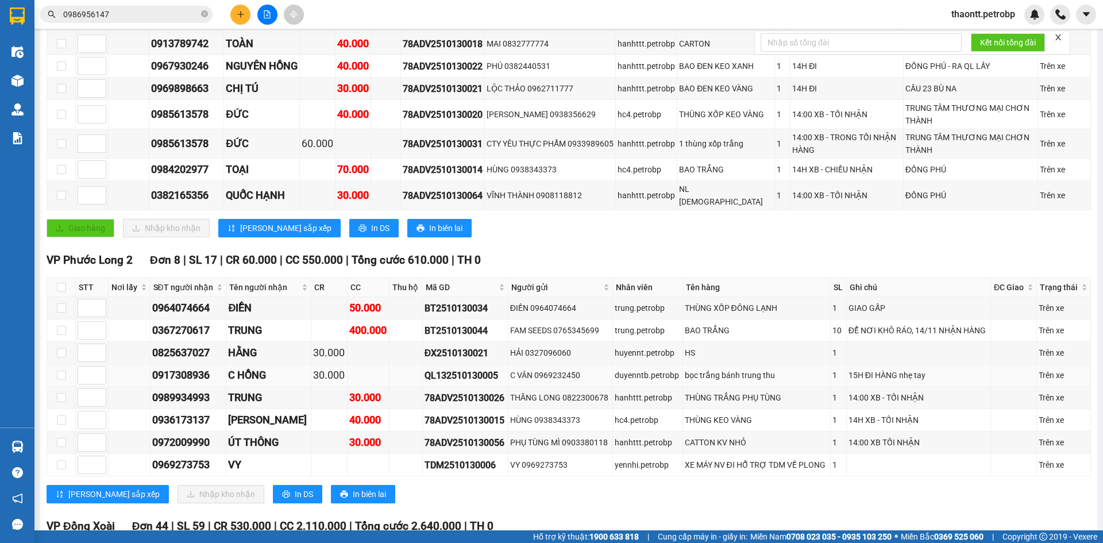
scroll to position [345, 0]
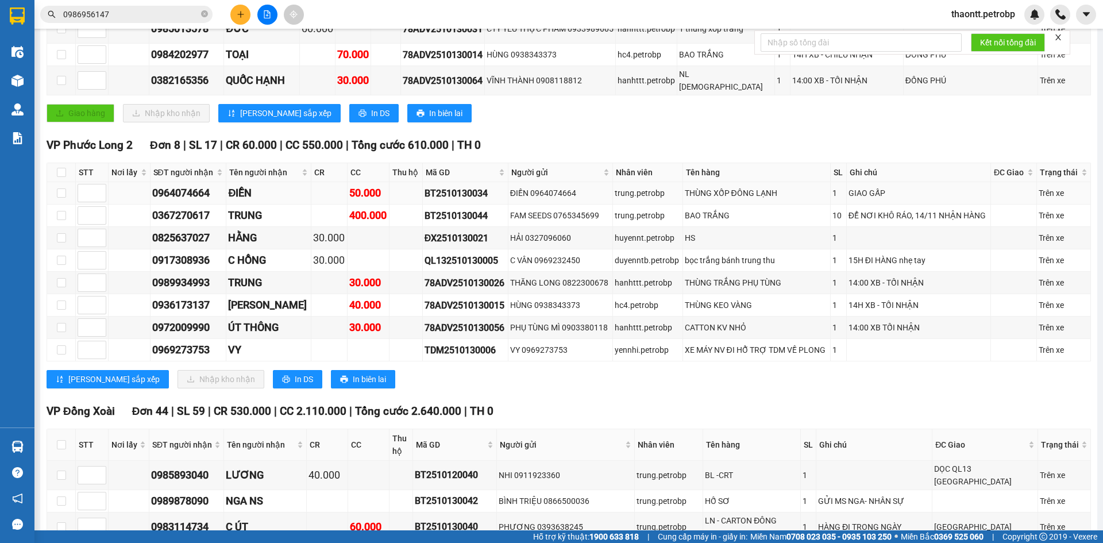
click at [273, 185] on div "ĐIỀN" at bounding box center [268, 193] width 80 height 16
click at [272, 208] on div "TRUNG" at bounding box center [268, 215] width 80 height 16
click at [314, 241] on td "30.000" at bounding box center [329, 238] width 36 height 22
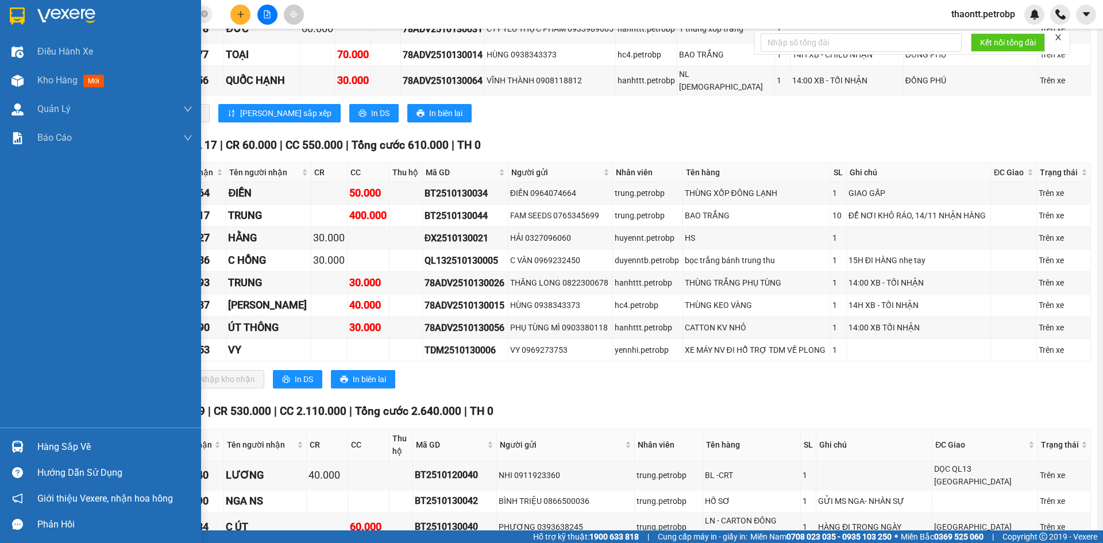
click at [25, 446] on div at bounding box center [17, 447] width 20 height 20
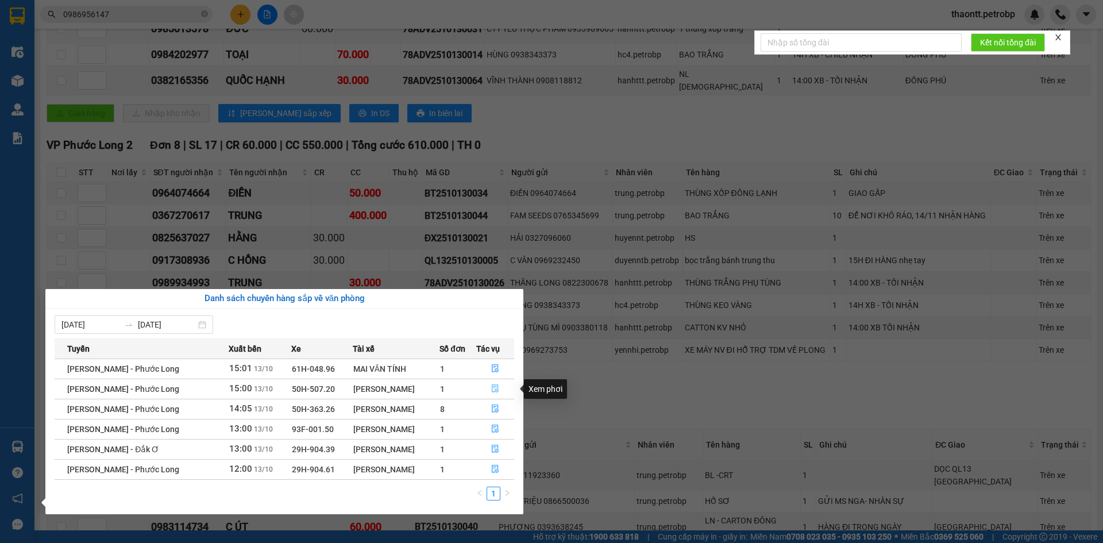
click at [496, 391] on icon "file-done" at bounding box center [495, 389] width 7 height 8
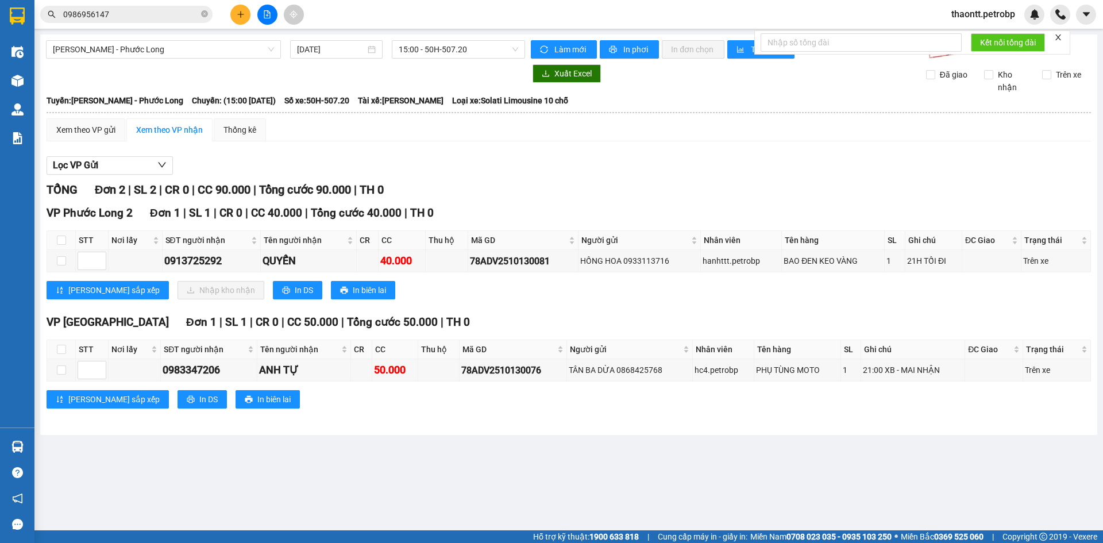
click at [34, 446] on main "Hồ Chí Minh - Phước Long 13/10/2025 15:00 - 50H-507.20 Làm mới In phơi In đơn …" at bounding box center [551, 265] width 1103 height 530
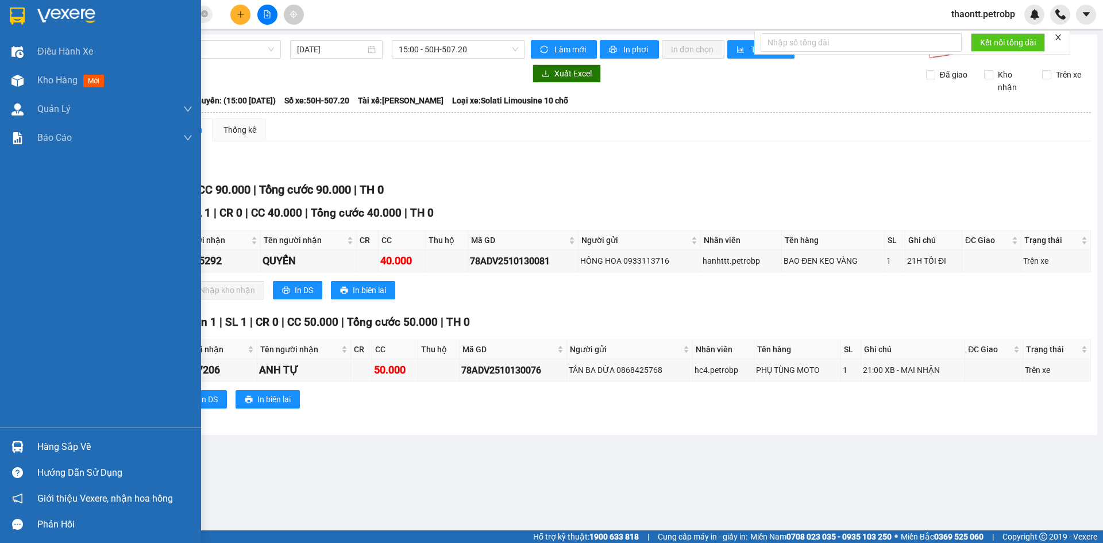
drag, startPoint x: 24, startPoint y: 448, endPoint x: 38, endPoint y: 442, distance: 15.7
click at [24, 448] on div at bounding box center [17, 447] width 20 height 20
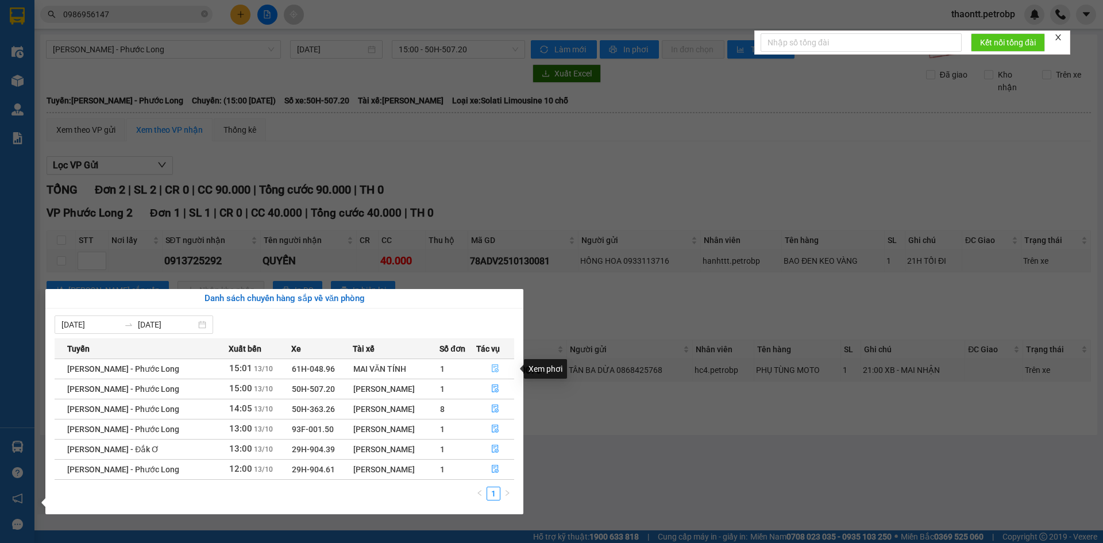
click at [498, 367] on icon "file-done" at bounding box center [495, 369] width 7 height 8
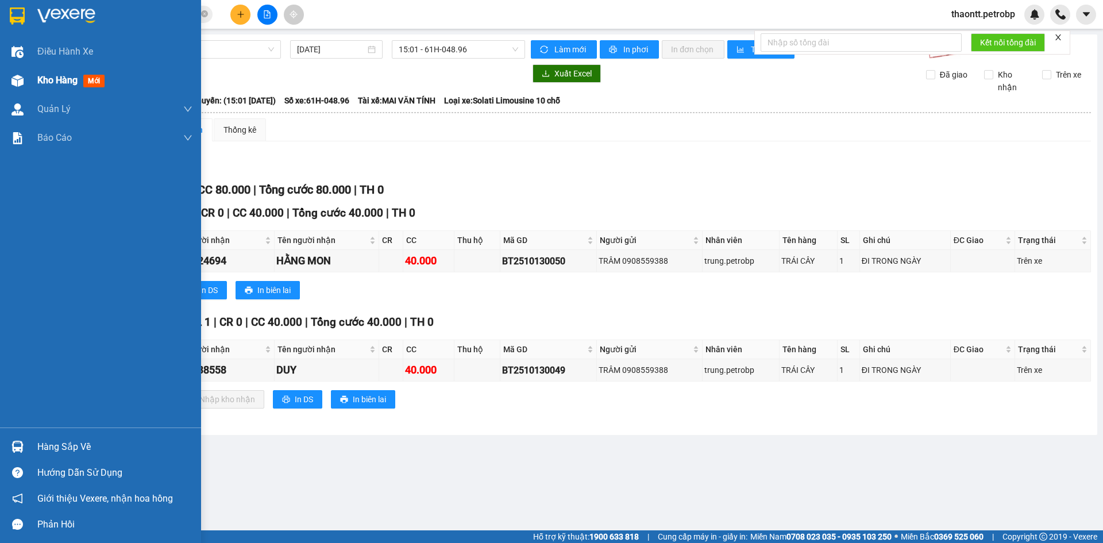
click at [70, 86] on div "Kho hàng mới" at bounding box center [73, 80] width 72 height 14
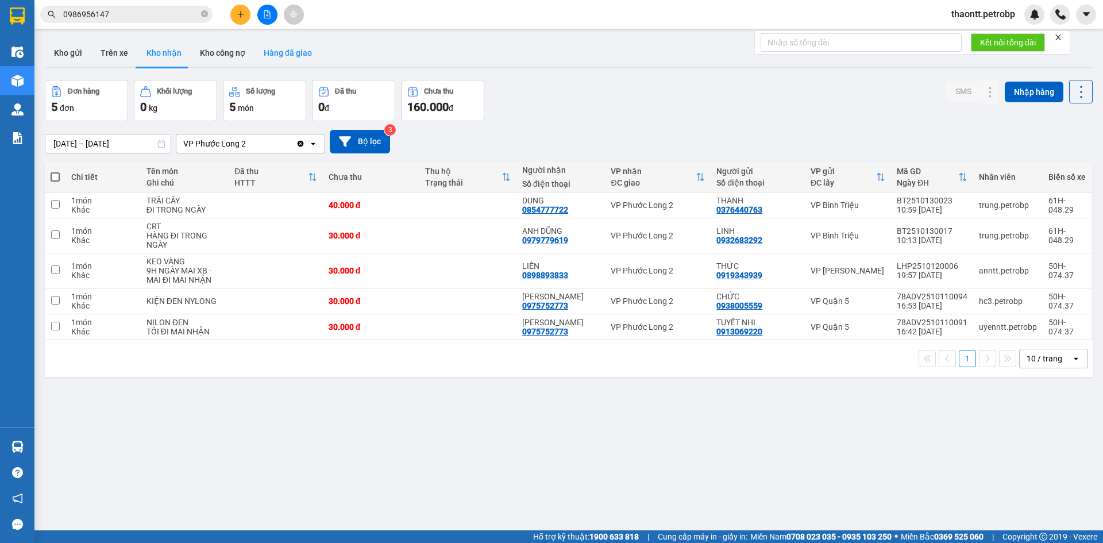
click at [284, 47] on button "Hàng đã giao" at bounding box center [287, 53] width 67 height 28
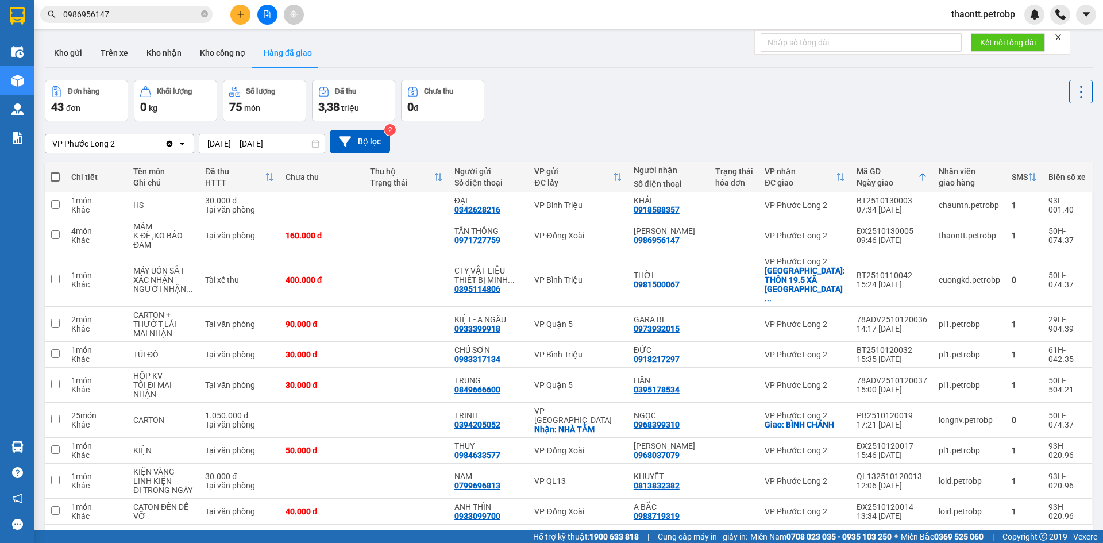
drag, startPoint x: 71, startPoint y: 52, endPoint x: 78, endPoint y: 6, distance: 46.4
click at [71, 49] on button "Kho gửi" at bounding box center [68, 53] width 47 height 28
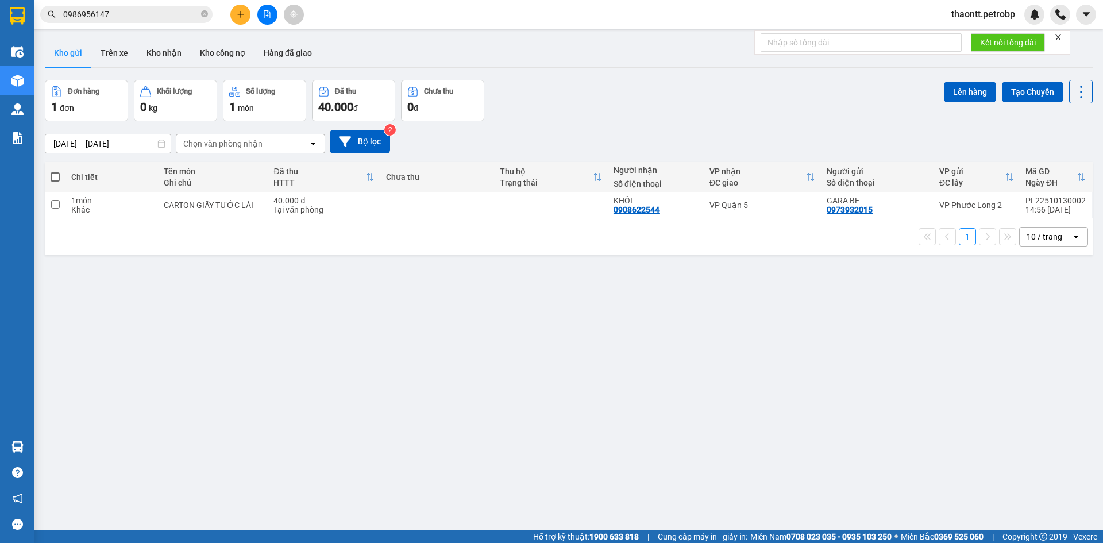
drag, startPoint x: 203, startPoint y: 14, endPoint x: 209, endPoint y: 2, distance: 13.6
click at [205, 12] on icon "close-circle" at bounding box center [204, 13] width 7 height 7
click at [178, 44] on button "Kho nhận" at bounding box center [163, 53] width 53 height 28
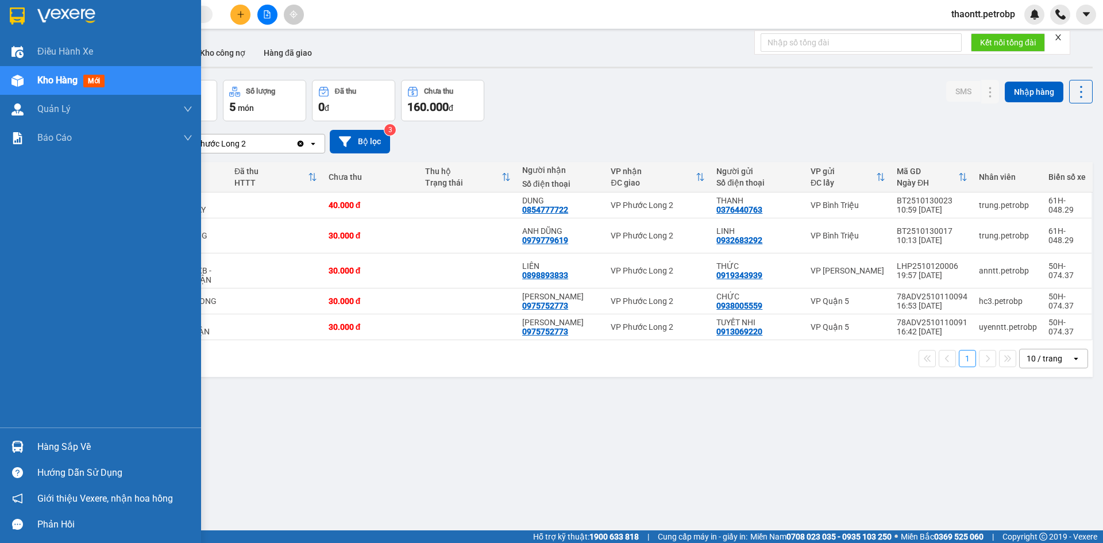
click at [26, 447] on div at bounding box center [17, 447] width 20 height 20
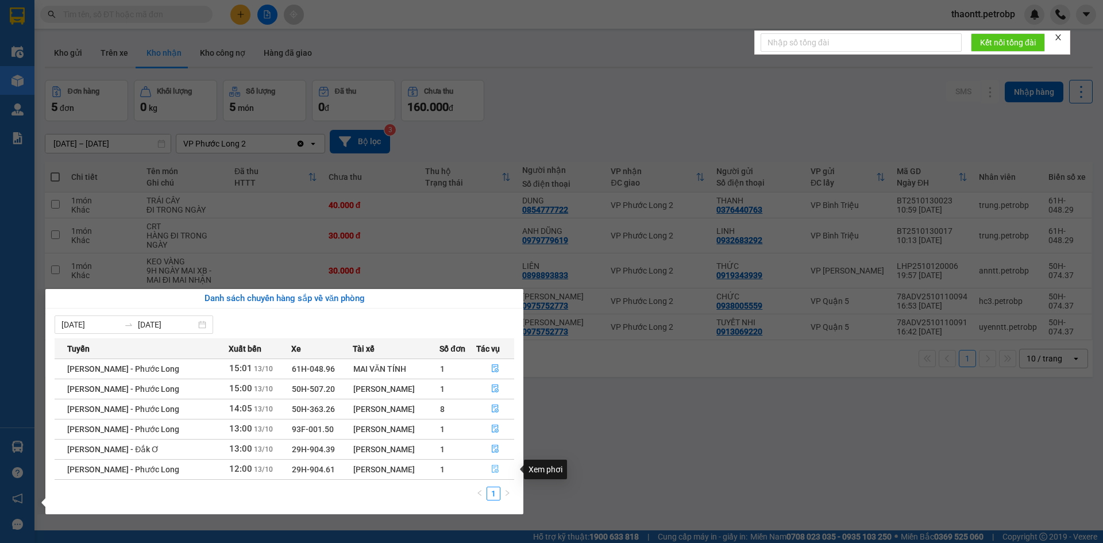
click at [502, 469] on button "button" at bounding box center [495, 469] width 37 height 18
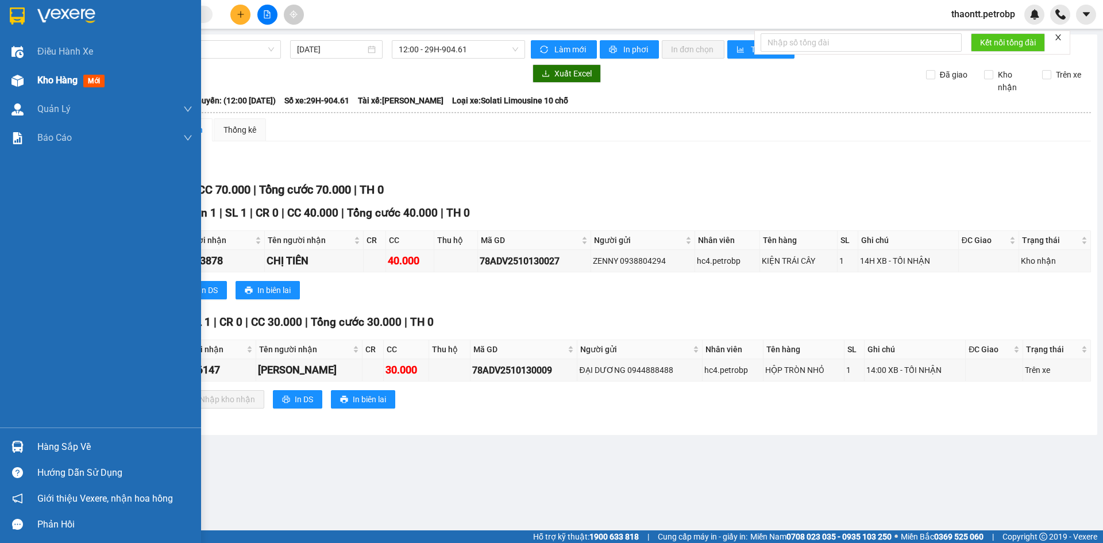
click at [53, 83] on span "Kho hàng" at bounding box center [57, 80] width 40 height 11
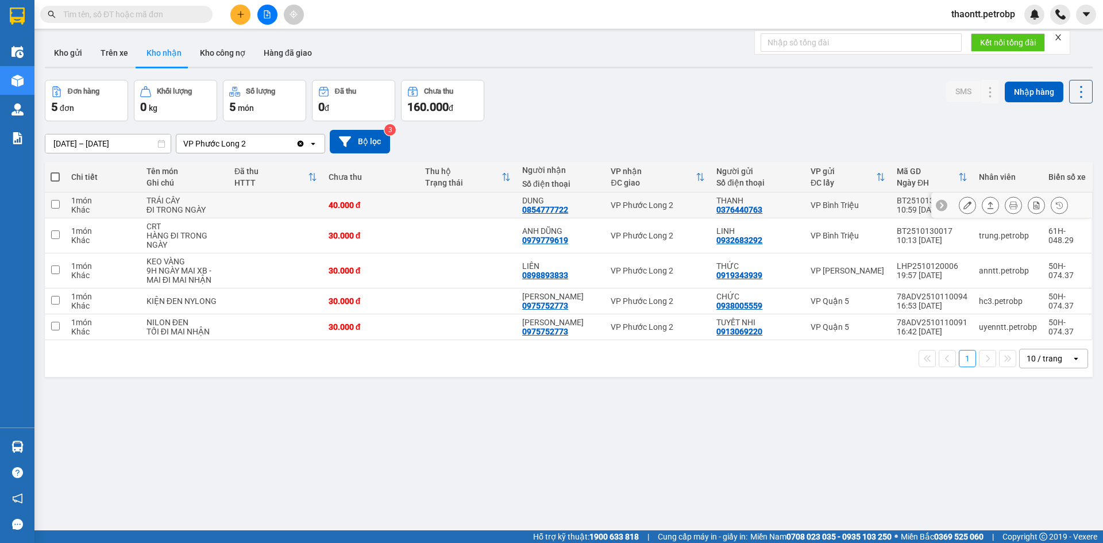
click at [408, 208] on div "40.000 đ" at bounding box center [372, 204] width 86 height 9
checkbox input "true"
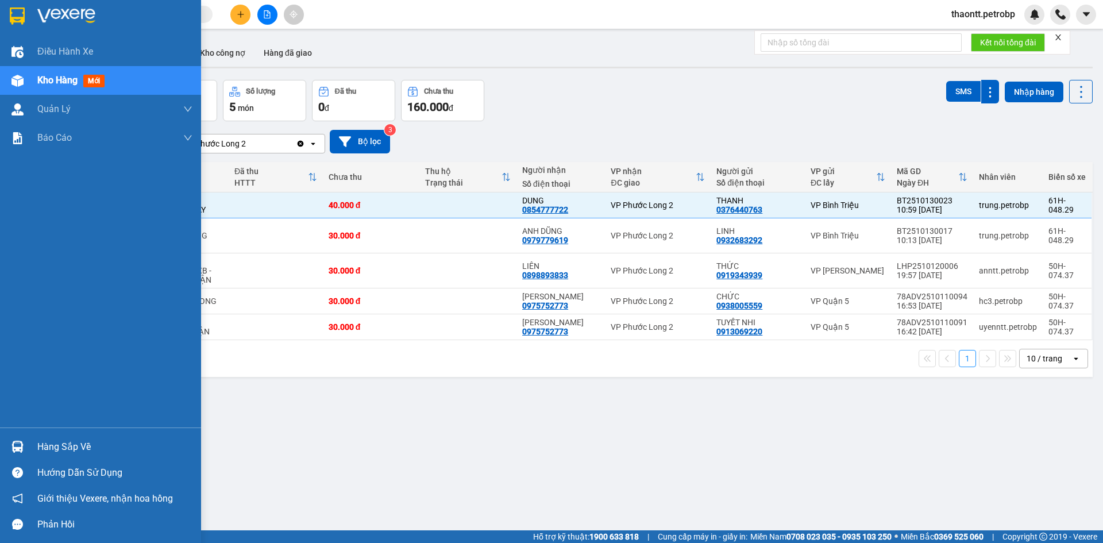
click at [46, 440] on div "Hàng sắp về" at bounding box center [114, 446] width 155 height 17
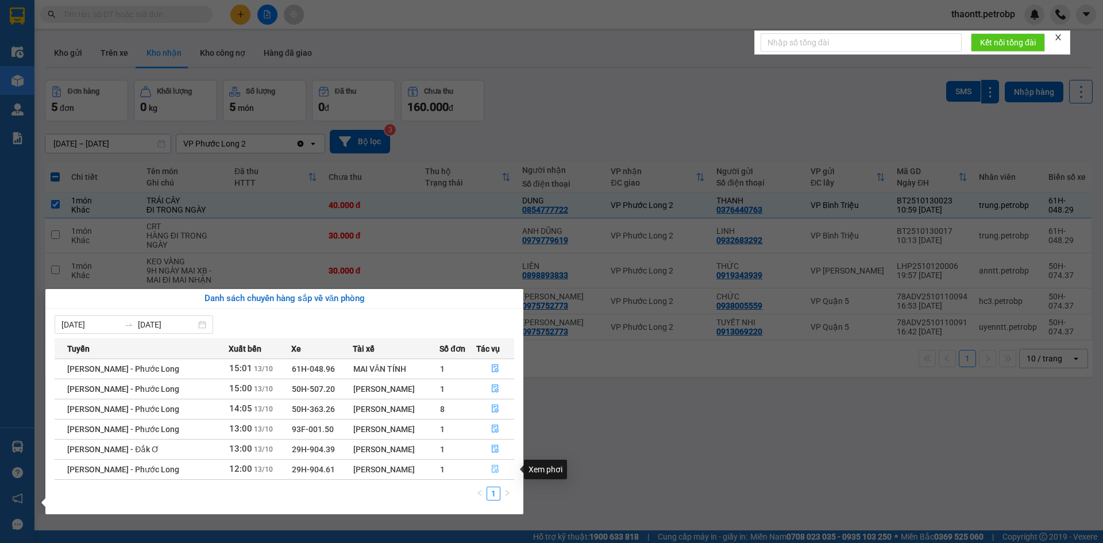
click at [496, 472] on icon "file-done" at bounding box center [495, 469] width 7 height 8
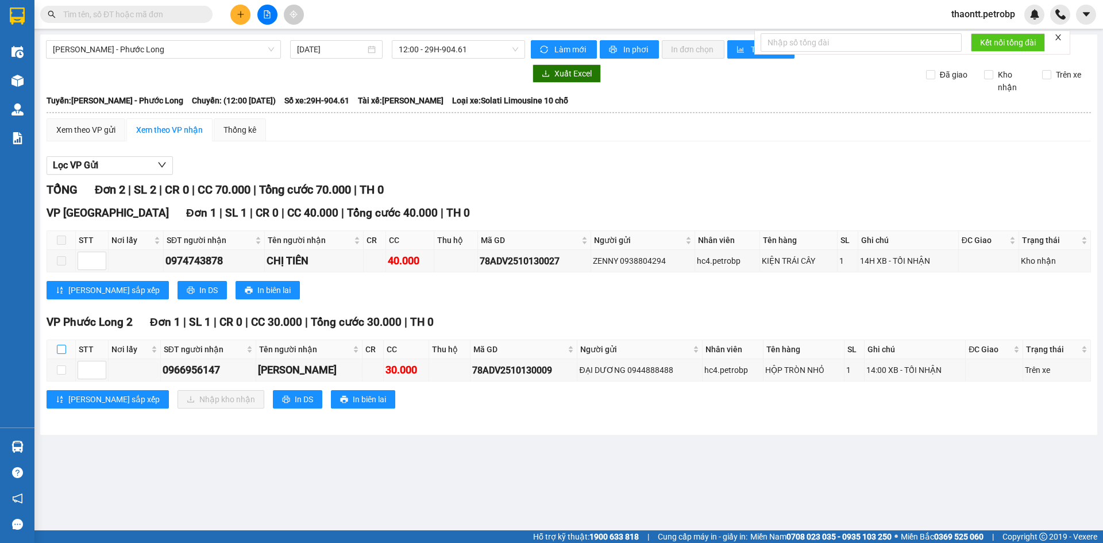
click at [63, 348] on input "checkbox" at bounding box center [61, 349] width 9 height 9
checkbox input "true"
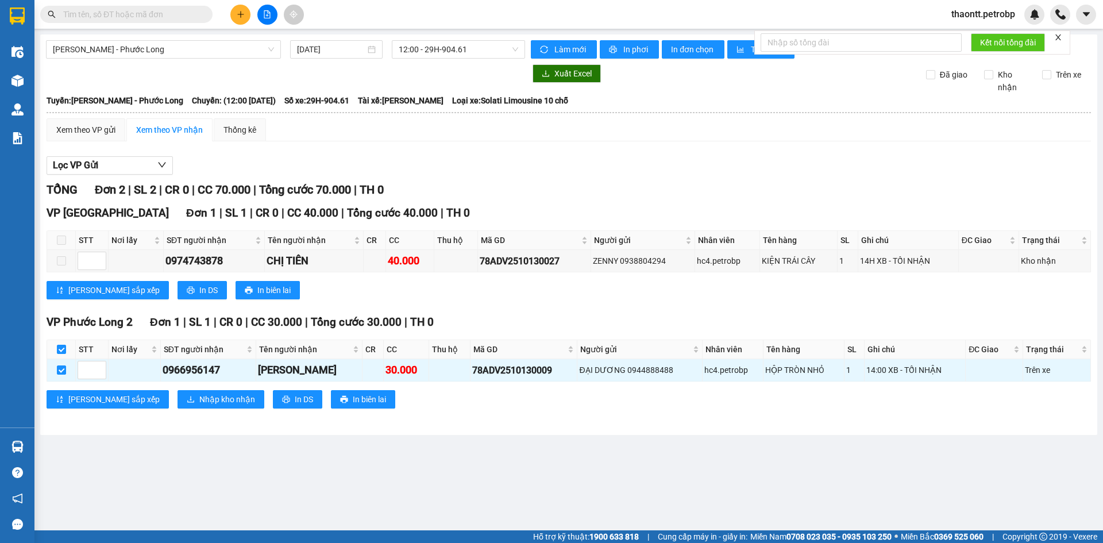
click at [165, 390] on div "VP Phước Long 2 Đơn 1 | SL 1 | CR 0 | CC 30.000 | Tổng cước 30.000 | TH 0 STT N…" at bounding box center [569, 365] width 1044 height 103
click at [178, 391] on button "Nhập kho nhận" at bounding box center [221, 399] width 87 height 18
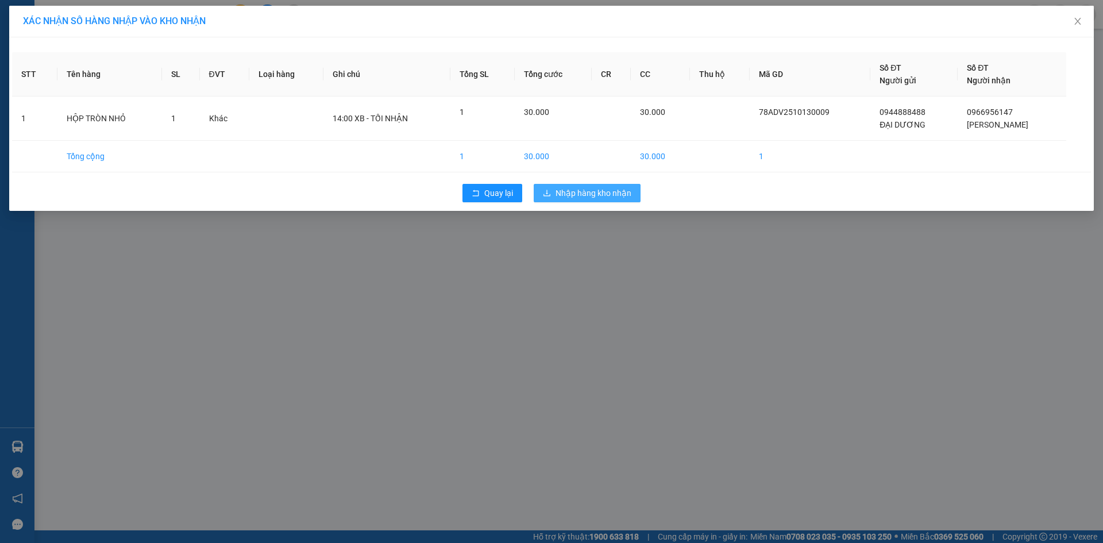
click at [612, 186] on button "Nhập hàng kho nhận" at bounding box center [587, 193] width 107 height 18
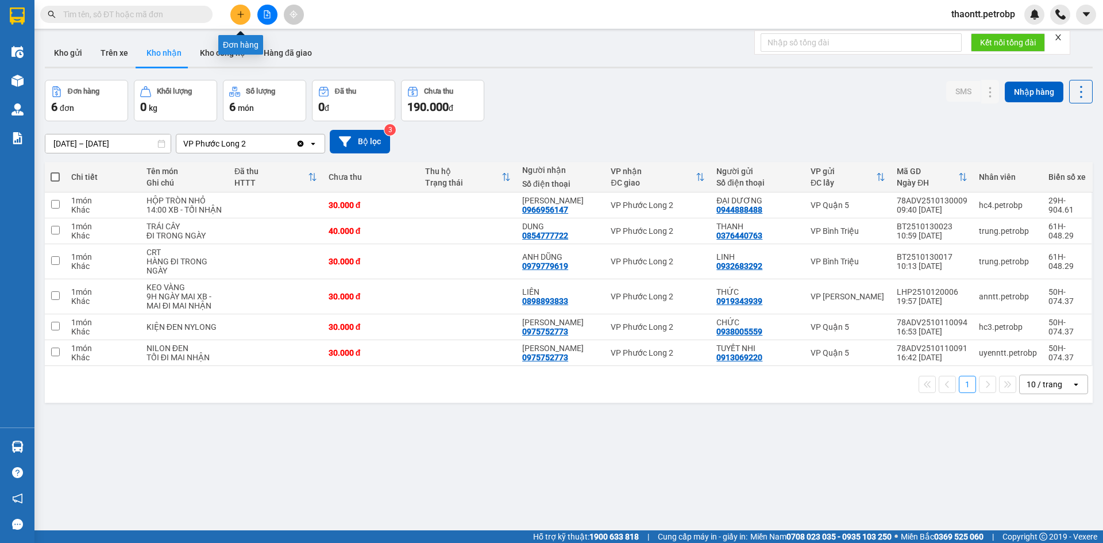
click at [246, 14] on button at bounding box center [240, 15] width 20 height 20
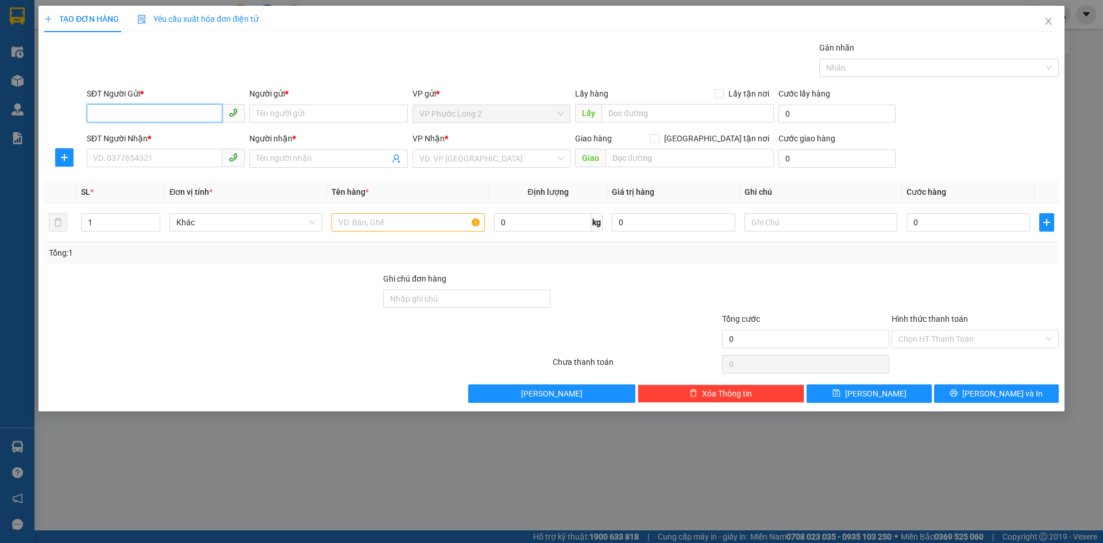
click at [175, 106] on input "SĐT Người Gửi *" at bounding box center [155, 113] width 136 height 18
click at [182, 136] on div "0888745745 - A TRUYỀN" at bounding box center [166, 136] width 144 height 13
type input "0888745745"
type input "A TRUYỀN"
type input "0829008080"
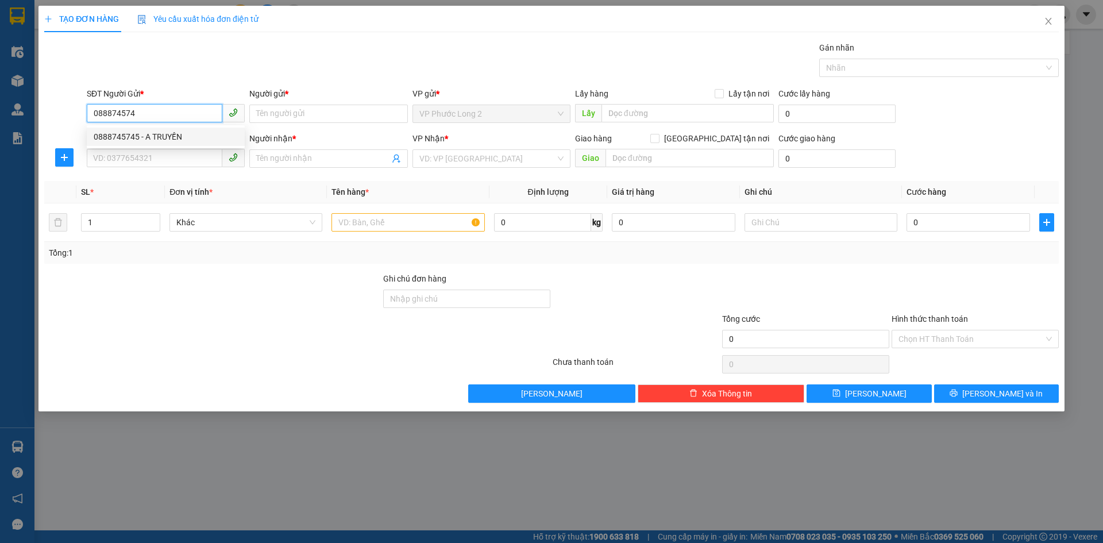
type input "A THIỆN"
type input "30.000"
type input "0888745745"
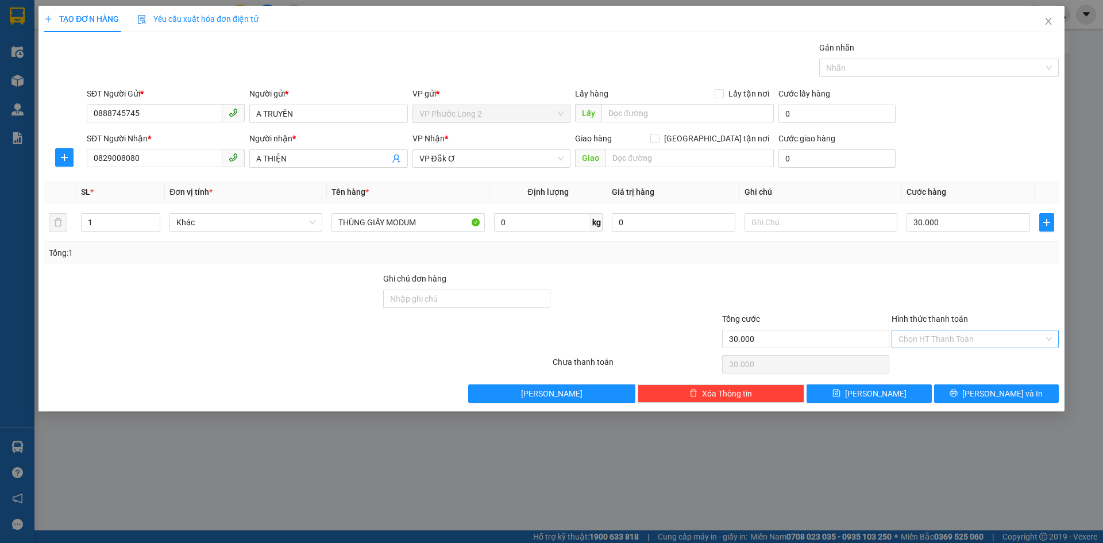
click at [967, 336] on input "Hình thức thanh toán" at bounding box center [971, 338] width 145 height 17
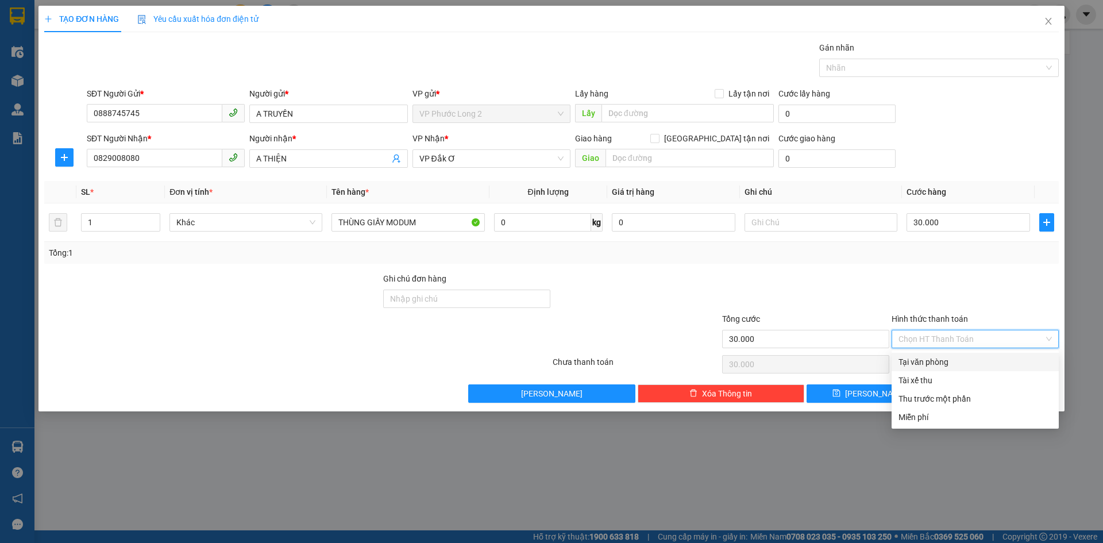
click at [953, 362] on div "Tại văn phòng" at bounding box center [975, 362] width 153 height 13
type input "0"
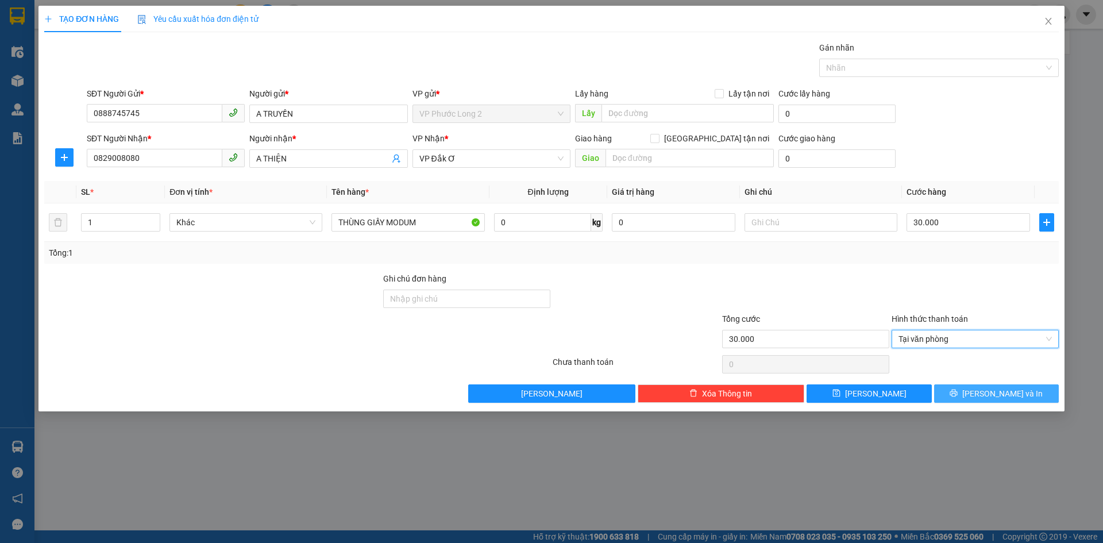
click at [973, 392] on button "Lưu và In" at bounding box center [996, 393] width 125 height 18
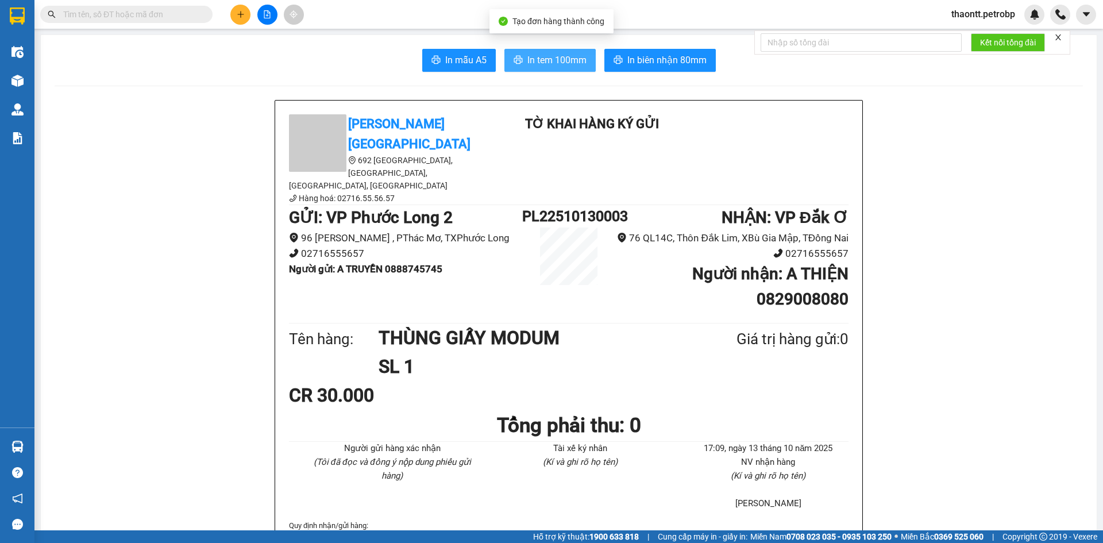
click at [563, 59] on span "In tem 100mm" at bounding box center [556, 60] width 59 height 14
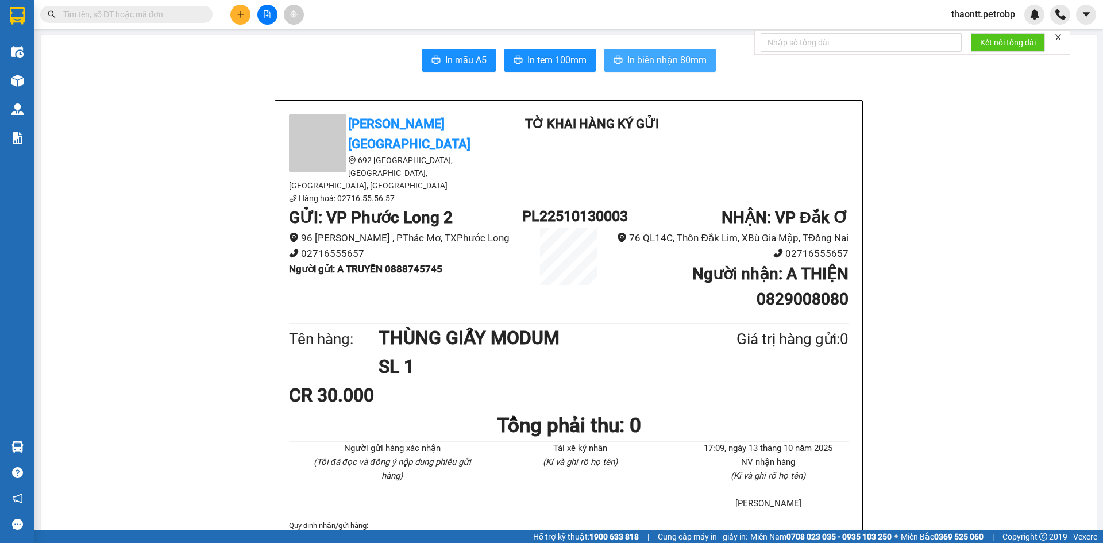
click at [645, 57] on span "In biên nhận 80mm" at bounding box center [666, 60] width 79 height 14
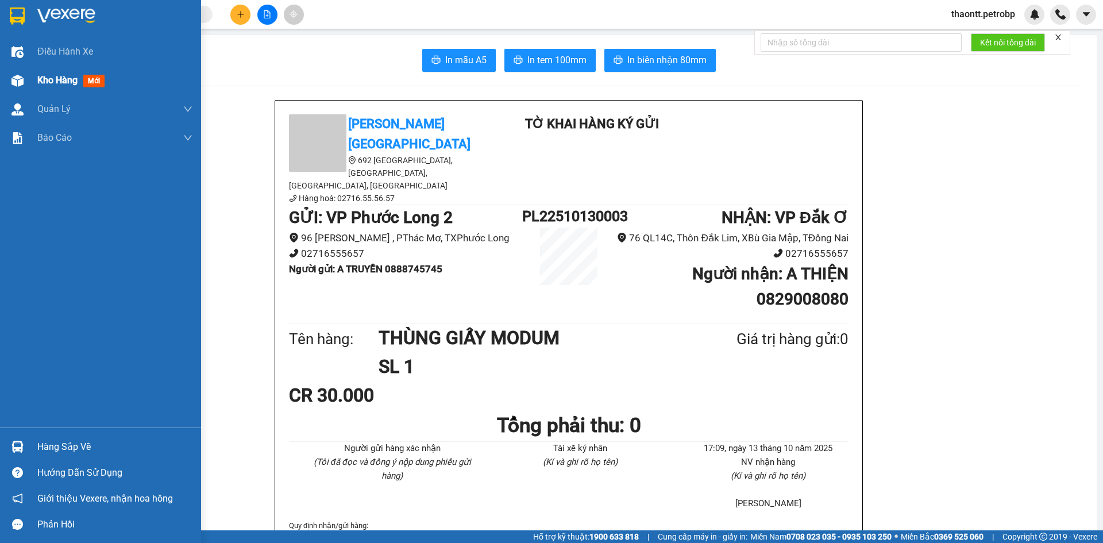
click at [61, 82] on span "Kho hàng" at bounding box center [57, 80] width 40 height 11
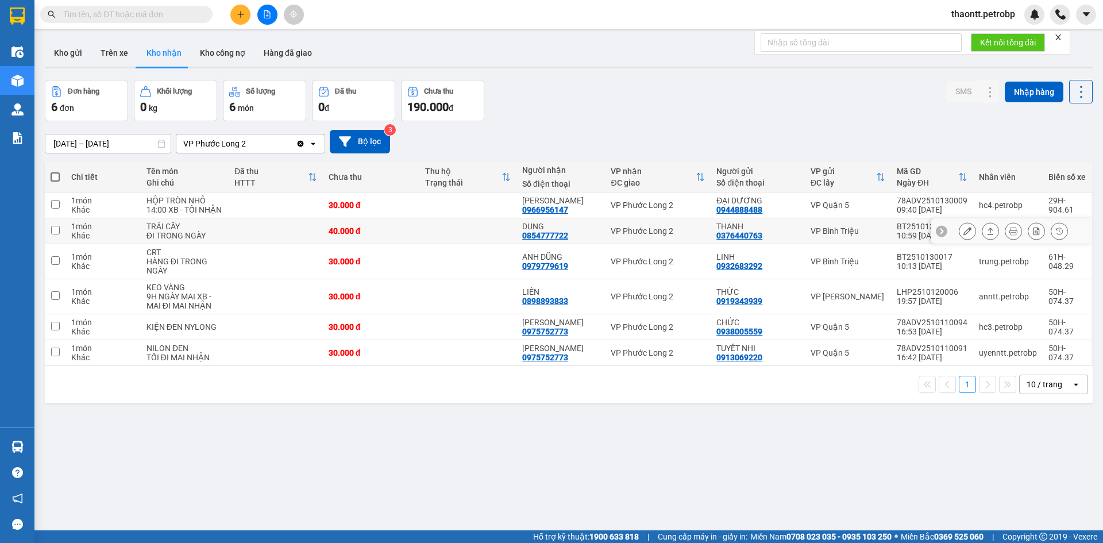
click at [473, 229] on td at bounding box center [467, 231] width 97 height 26
checkbox input "true"
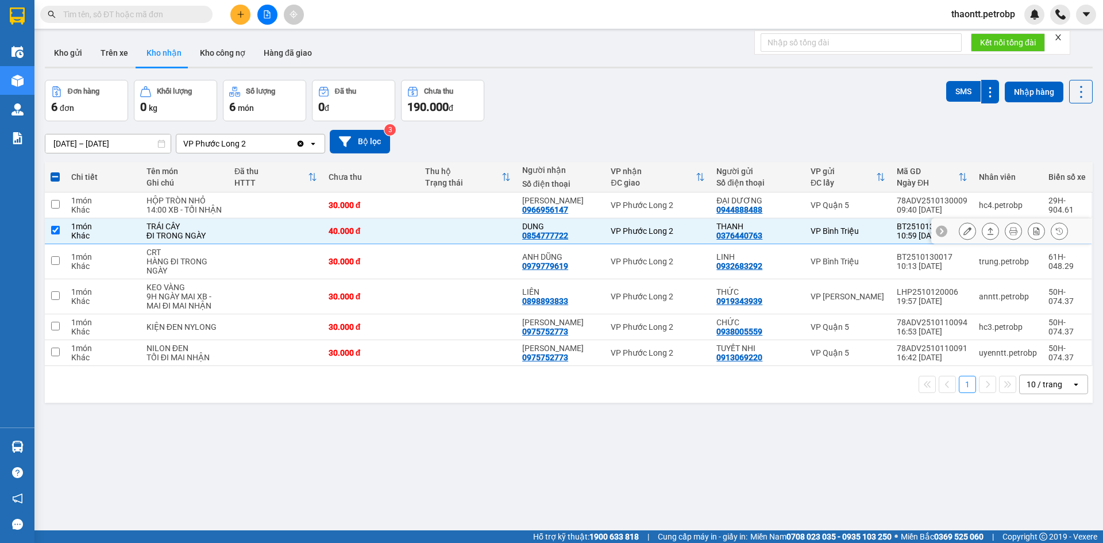
click at [963, 229] on icon at bounding box center [967, 231] width 8 height 8
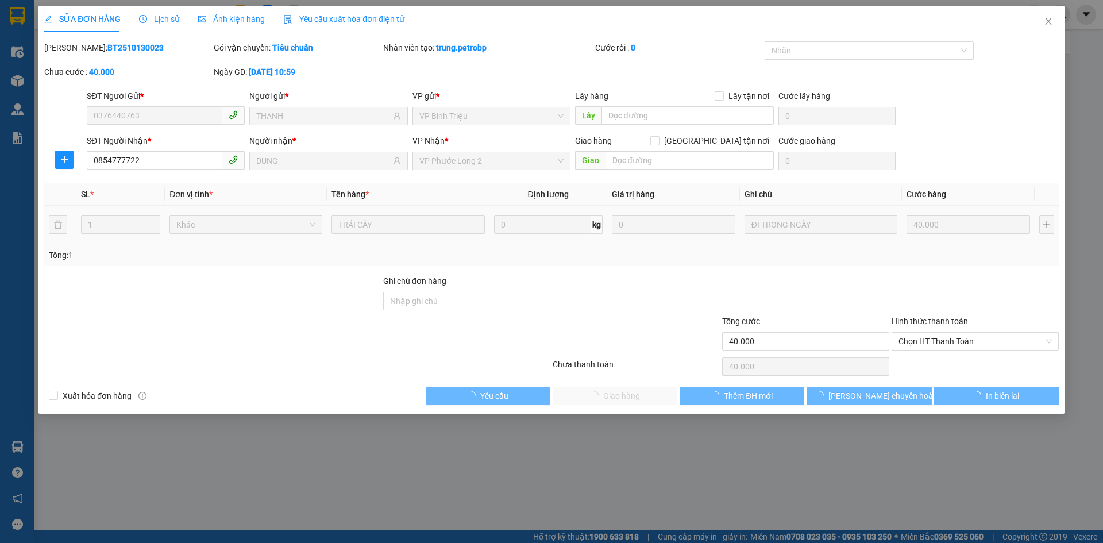
type input "0376440763"
type input "THANH"
type input "0854777722"
type input "DUNG"
type input "40.000"
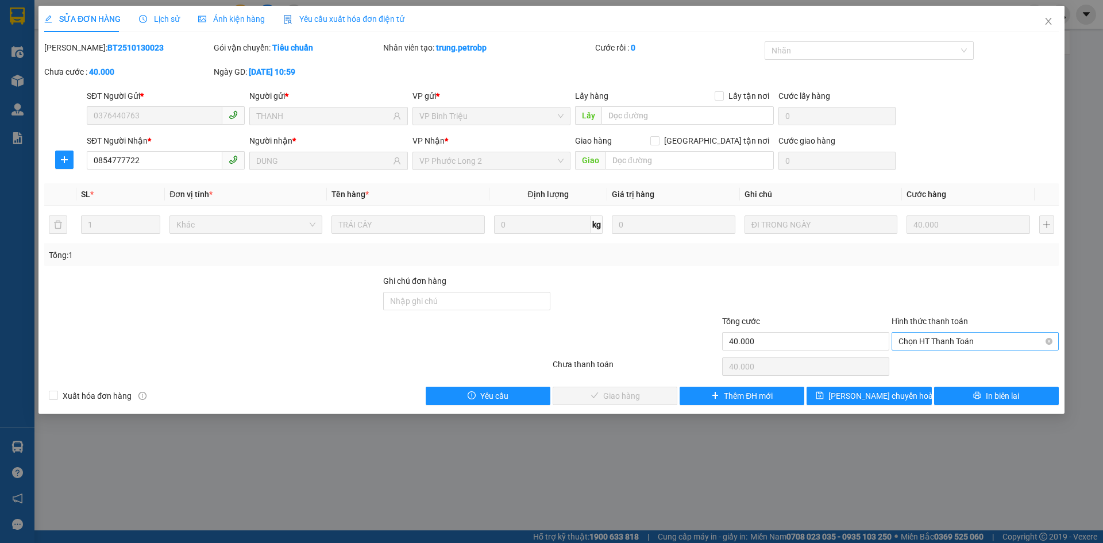
click at [950, 341] on span "Chọn HT Thanh Toán" at bounding box center [975, 341] width 153 height 17
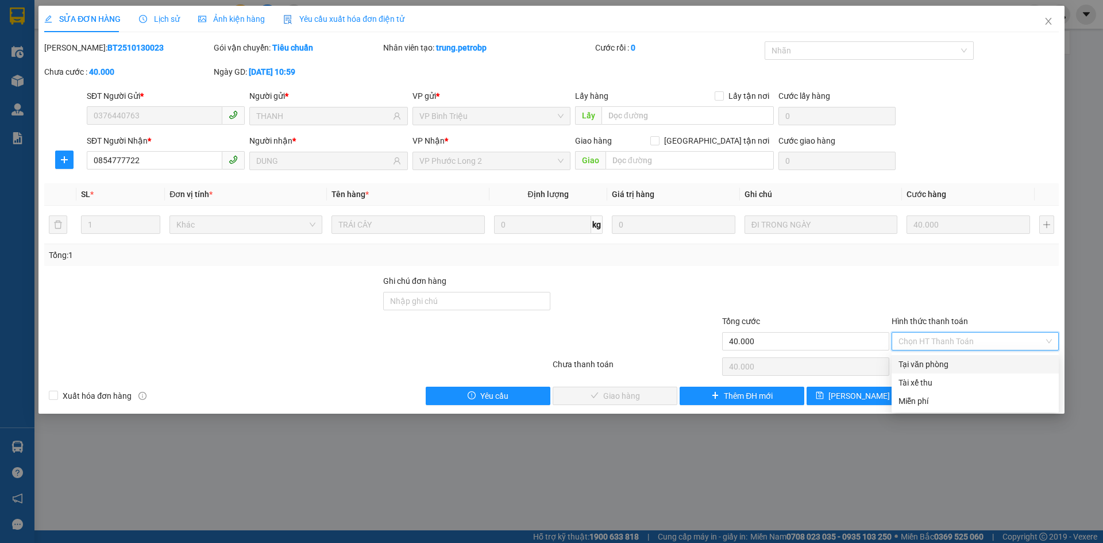
click at [928, 360] on div "Tại văn phòng" at bounding box center [975, 364] width 153 height 13
type input "0"
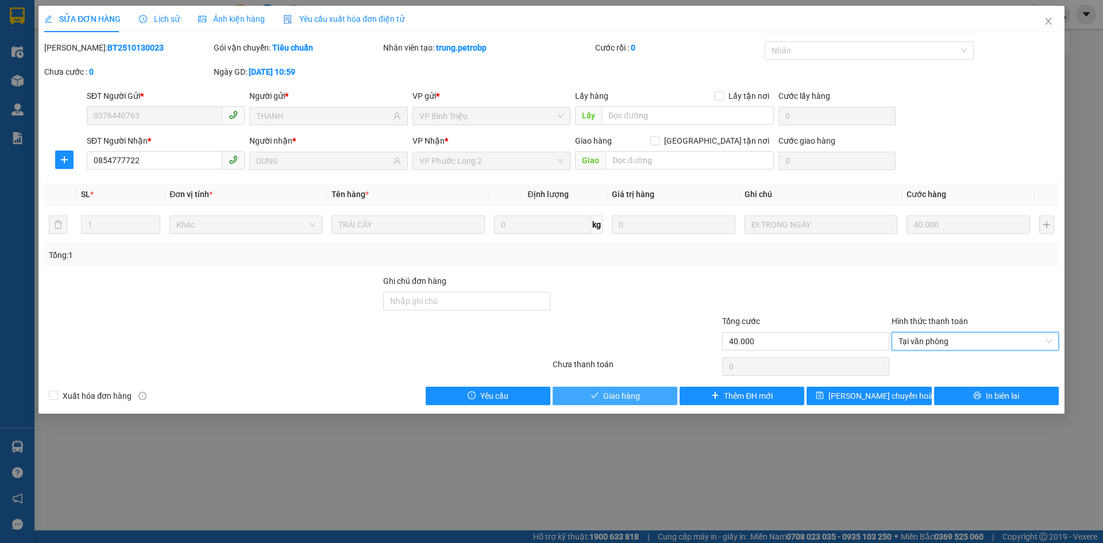
click at [658, 388] on button "Giao hàng" at bounding box center [615, 396] width 125 height 18
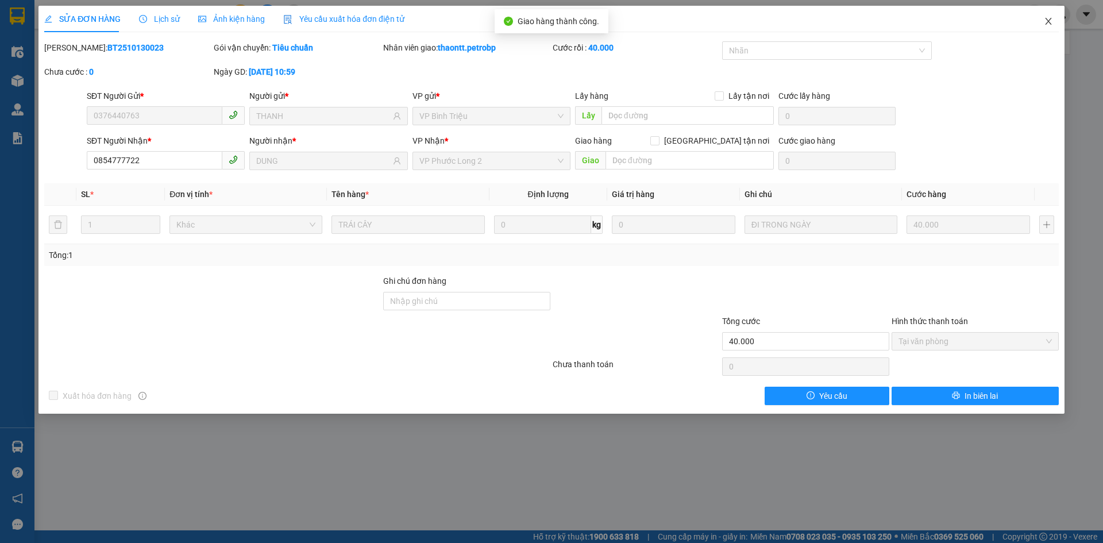
click at [1044, 24] on icon "close" at bounding box center [1048, 21] width 9 height 9
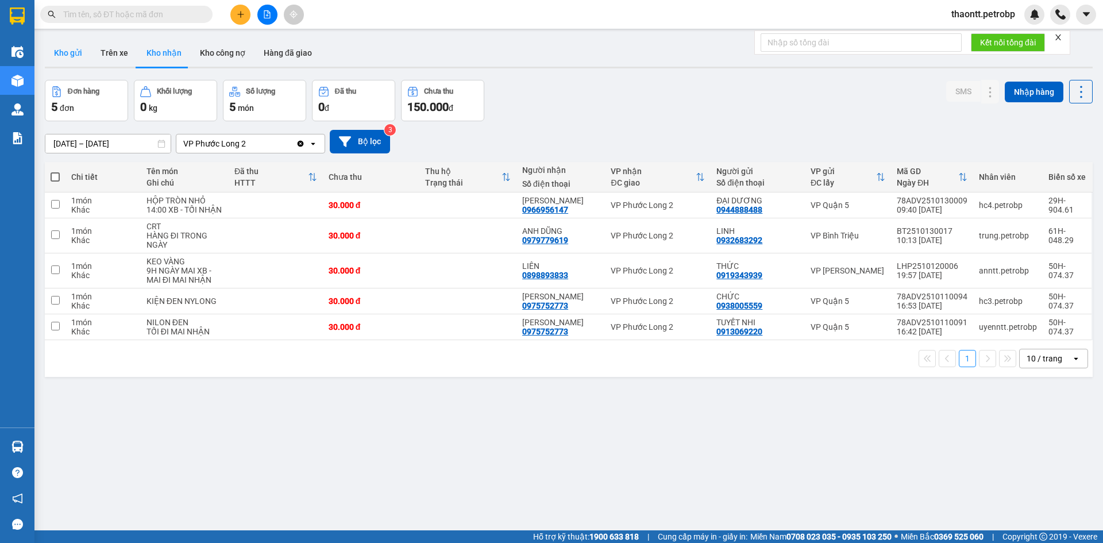
click at [58, 55] on button "Kho gửi" at bounding box center [68, 53] width 47 height 28
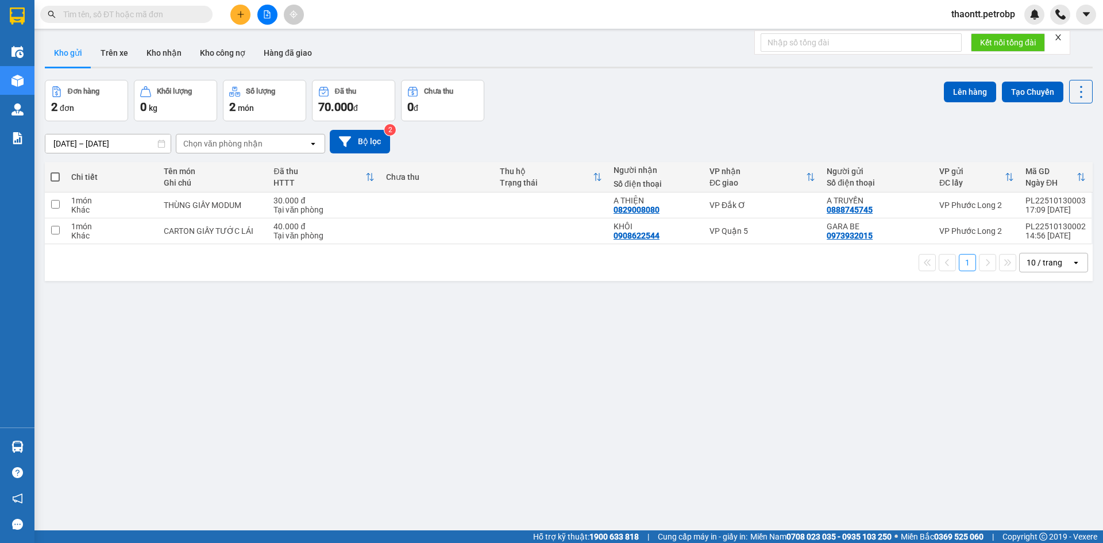
click at [32, 443] on div "Hàng sắp về" at bounding box center [17, 447] width 34 height 26
click at [561, 389] on section "Kết quả tìm kiếm ( 1 ) Bộ lọc Mã ĐH Trạng thái Món hàng Tổng cước Chưa cước Ngư…" at bounding box center [551, 271] width 1103 height 543
click at [161, 57] on button "Kho nhận" at bounding box center [163, 53] width 53 height 28
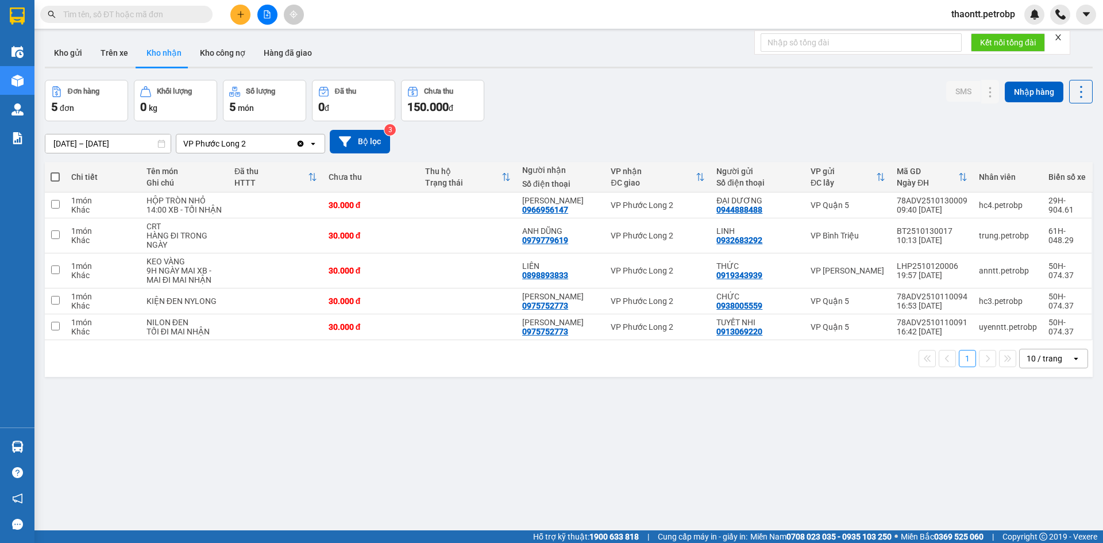
click at [132, 6] on span at bounding box center [126, 14] width 172 height 17
click at [132, 10] on input "text" at bounding box center [131, 14] width 136 height 13
click at [133, 17] on input "text" at bounding box center [131, 14] width 136 height 13
paste input "0963610210"
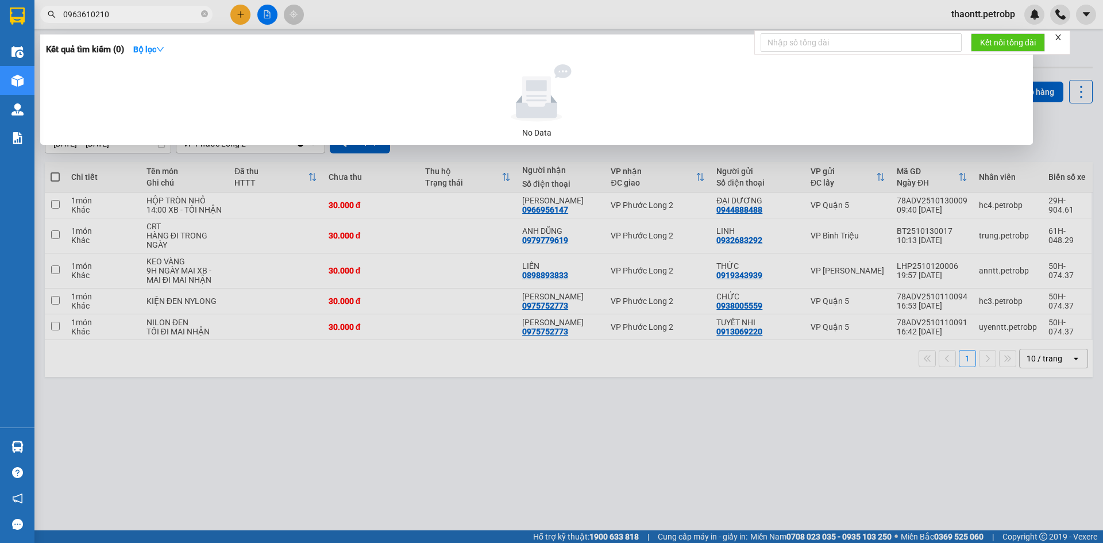
type input "0963610210"
click at [1073, 122] on div at bounding box center [551, 271] width 1103 height 543
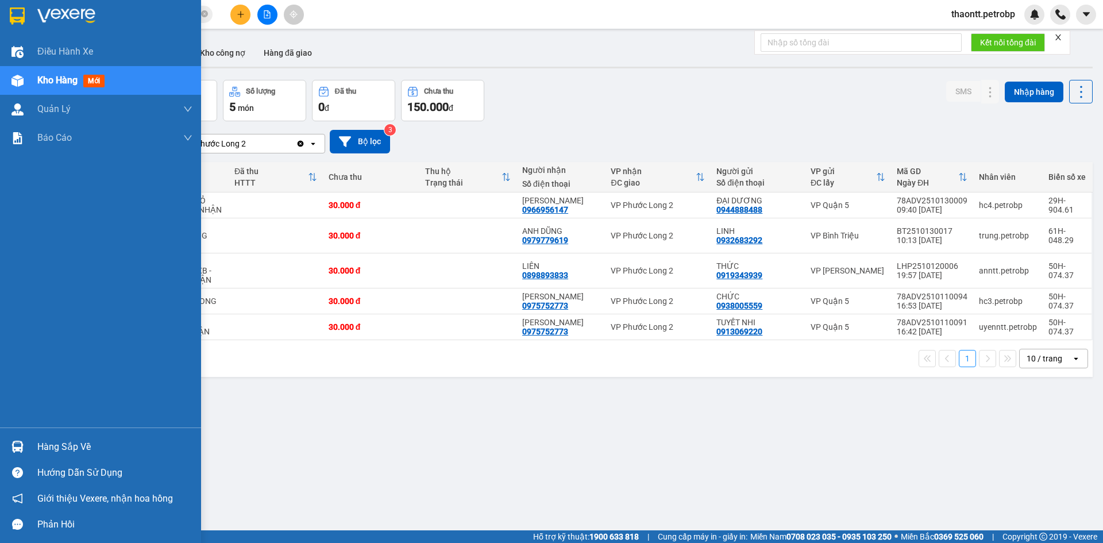
drag, startPoint x: 43, startPoint y: 434, endPoint x: 52, endPoint y: 437, distance: 9.3
click at [45, 434] on div "Hàng sắp về" at bounding box center [100, 447] width 201 height 26
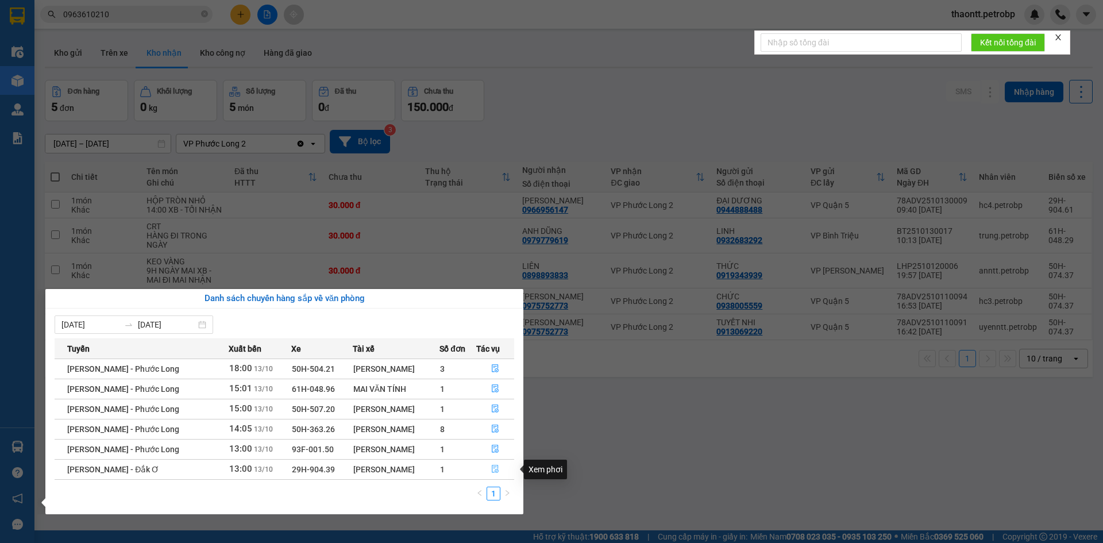
click at [503, 468] on button "button" at bounding box center [495, 469] width 37 height 18
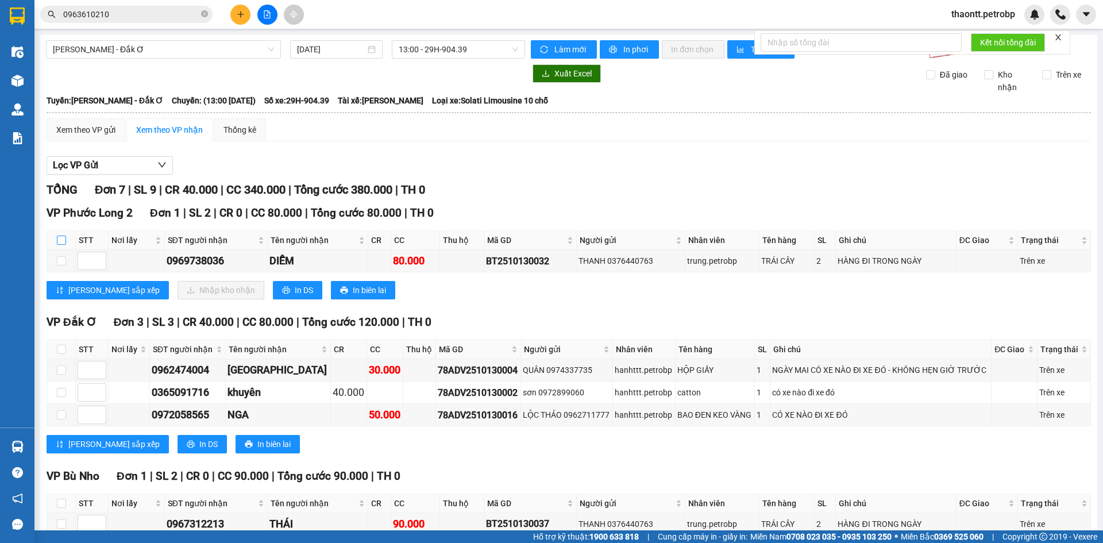
click at [64, 239] on input "checkbox" at bounding box center [61, 240] width 9 height 9
checkbox input "true"
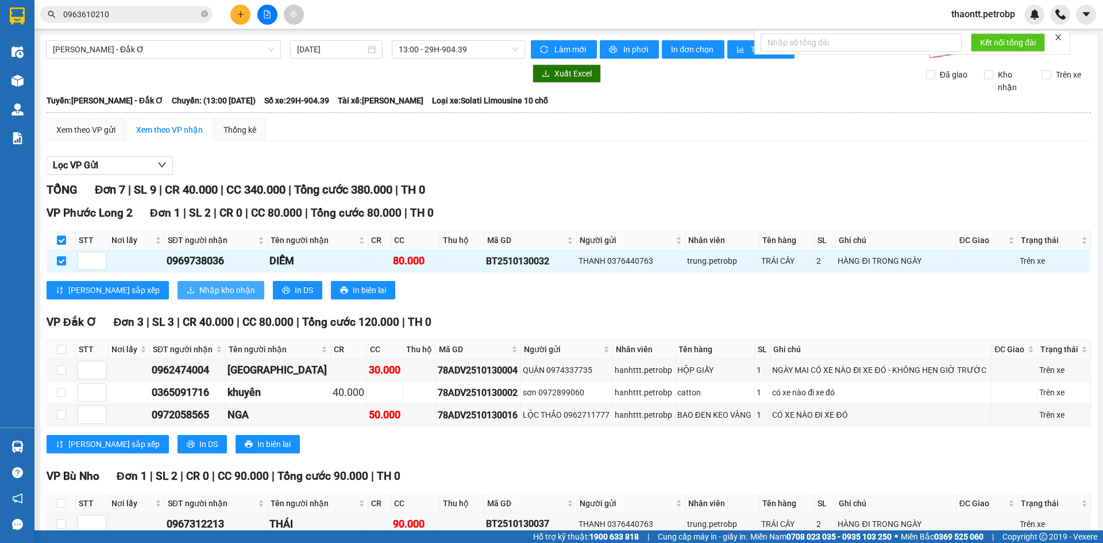
click at [178, 290] on button "Nhập kho nhận" at bounding box center [221, 290] width 87 height 18
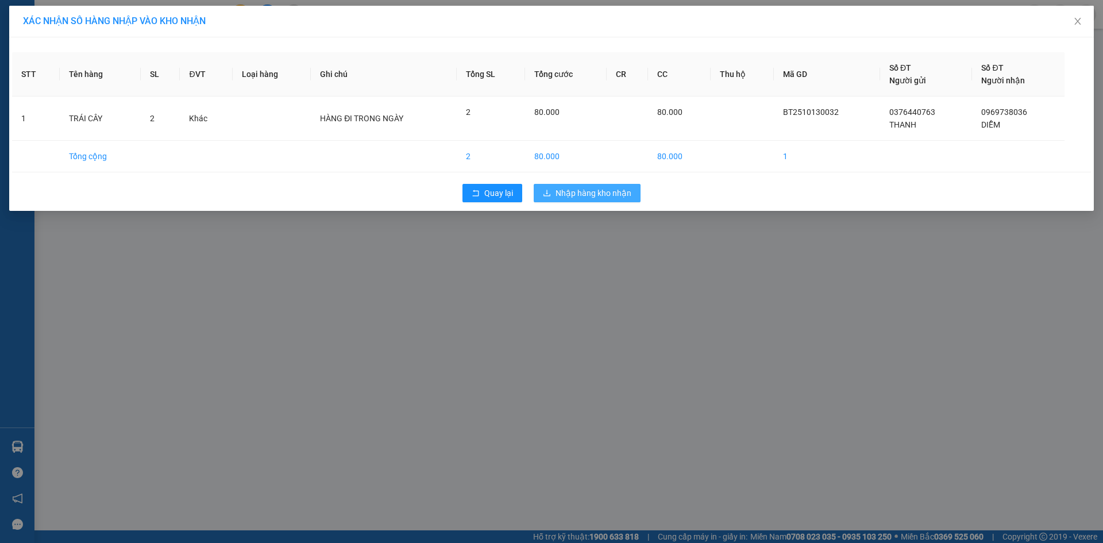
click at [612, 197] on span "Nhập hàng kho nhận" at bounding box center [594, 193] width 76 height 13
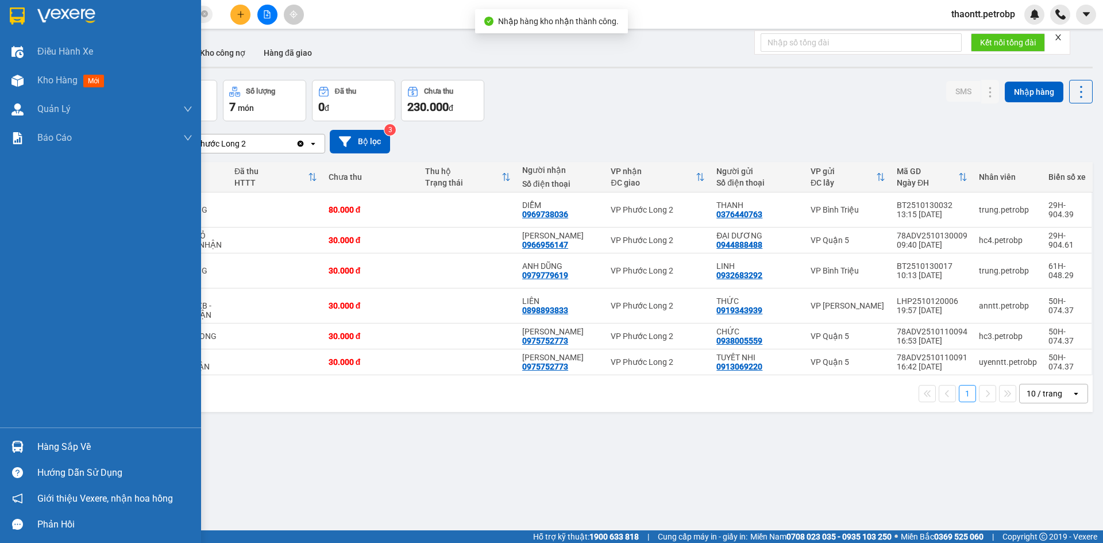
click at [42, 447] on div "Hàng sắp về" at bounding box center [114, 446] width 155 height 17
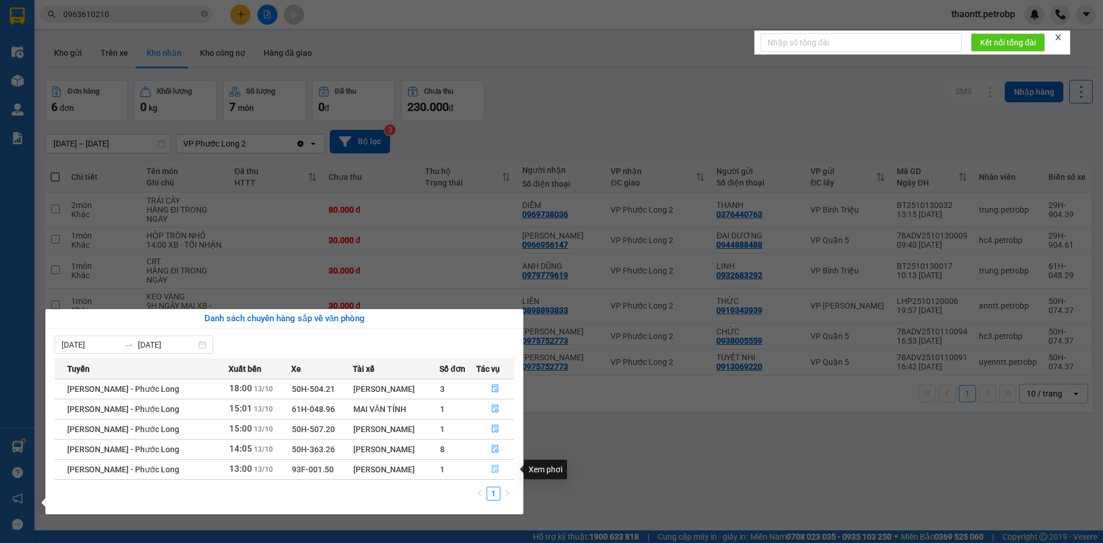
click at [495, 468] on icon "file-done" at bounding box center [495, 469] width 7 height 8
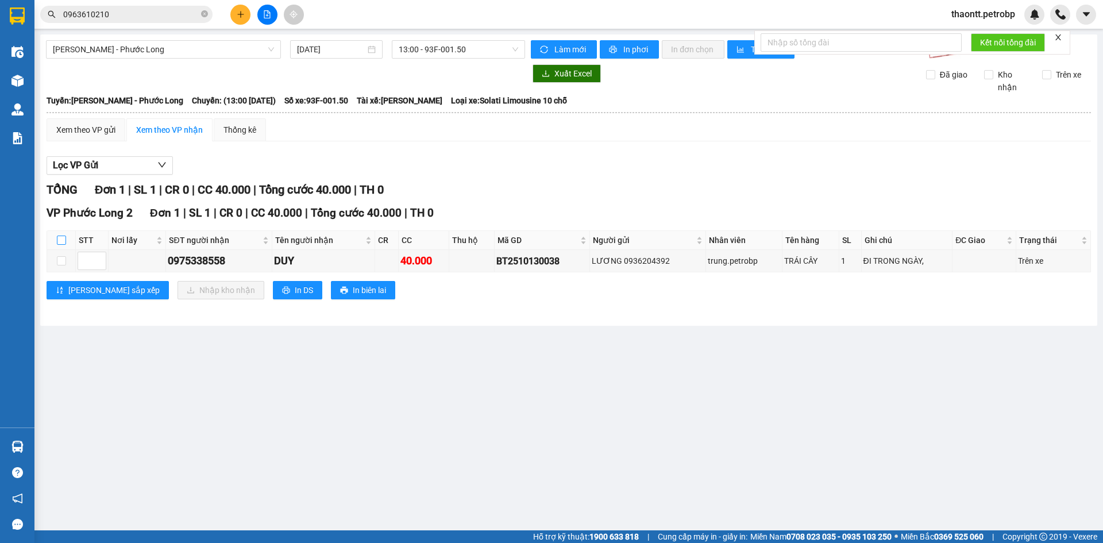
click at [63, 235] on label at bounding box center [61, 240] width 9 height 13
click at [63, 236] on input "checkbox" at bounding box center [61, 240] width 9 height 9
checkbox input "true"
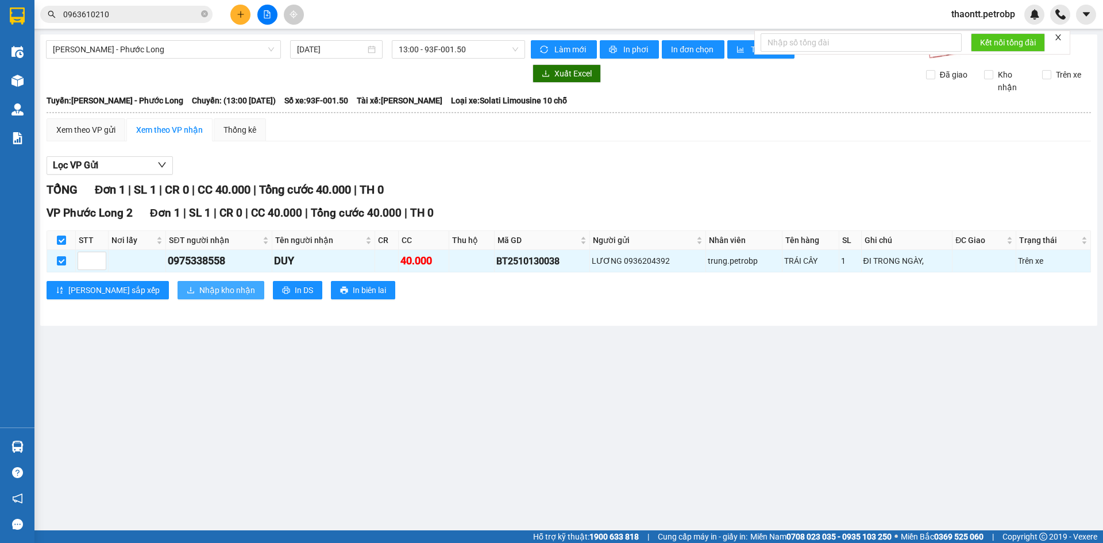
click at [199, 290] on span "Nhập kho nhận" at bounding box center [227, 290] width 56 height 13
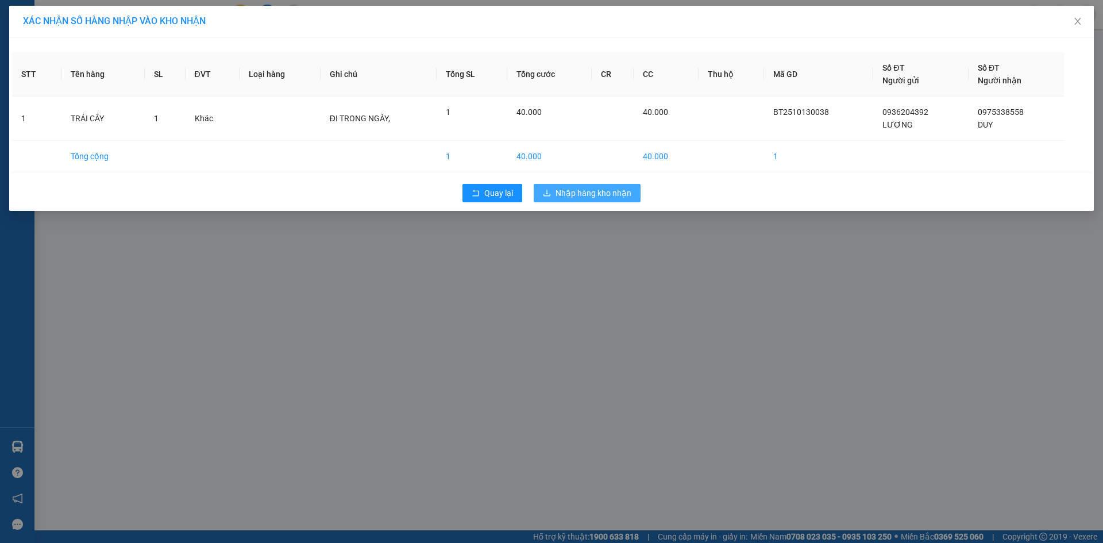
click at [625, 200] on button "Nhập hàng kho nhận" at bounding box center [587, 193] width 107 height 18
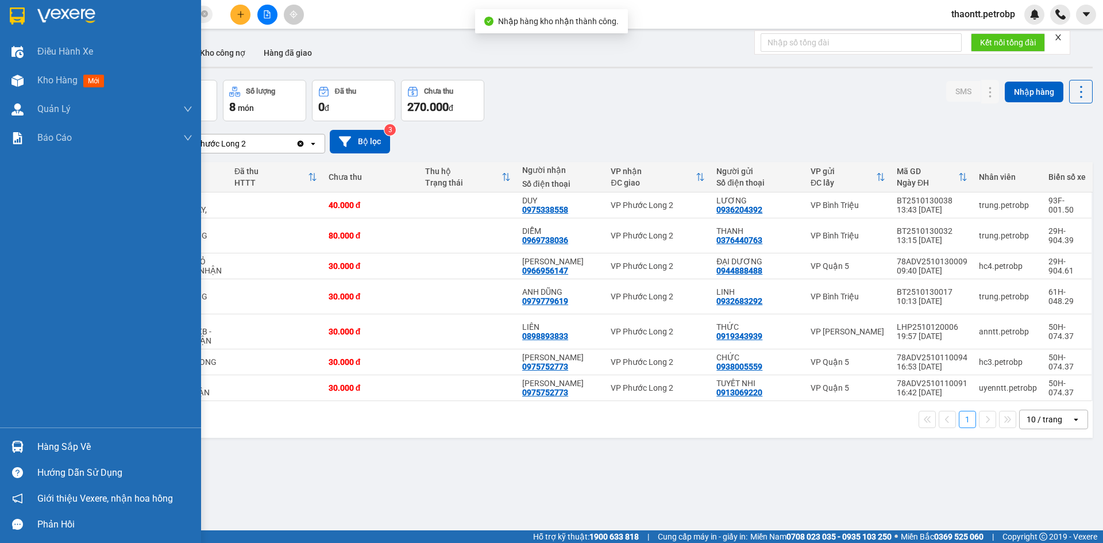
click at [34, 444] on div "Hàng sắp về" at bounding box center [100, 447] width 201 height 26
click at [45, 444] on div "Hàng sắp về" at bounding box center [114, 446] width 155 height 17
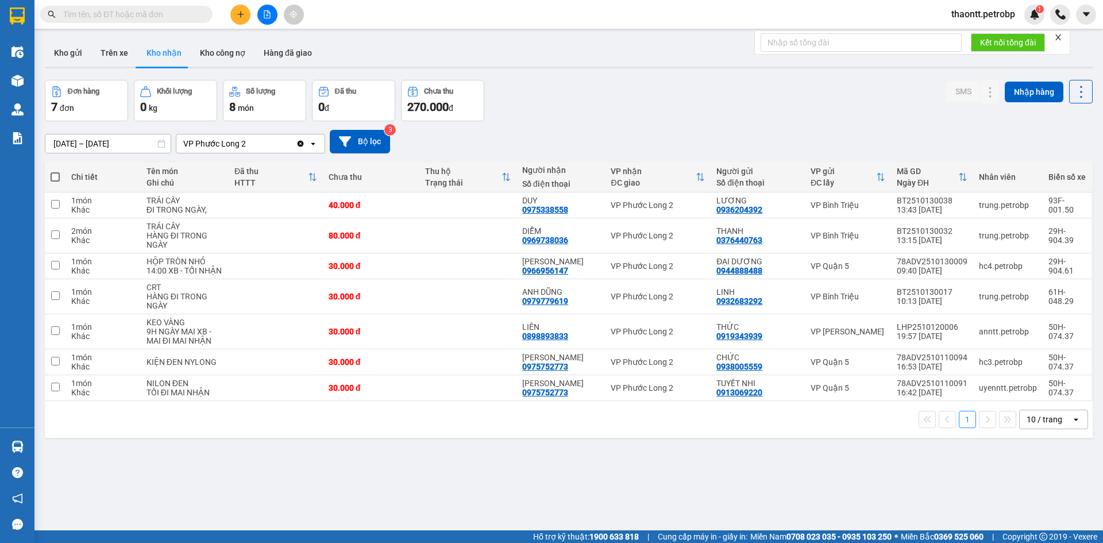
click at [519, 110] on section "Kết quả tìm kiếm ( 0 ) Bộ lọc No Data thaontt.petrobp 1 Điều hành xe Kho hàng m…" at bounding box center [551, 271] width 1103 height 543
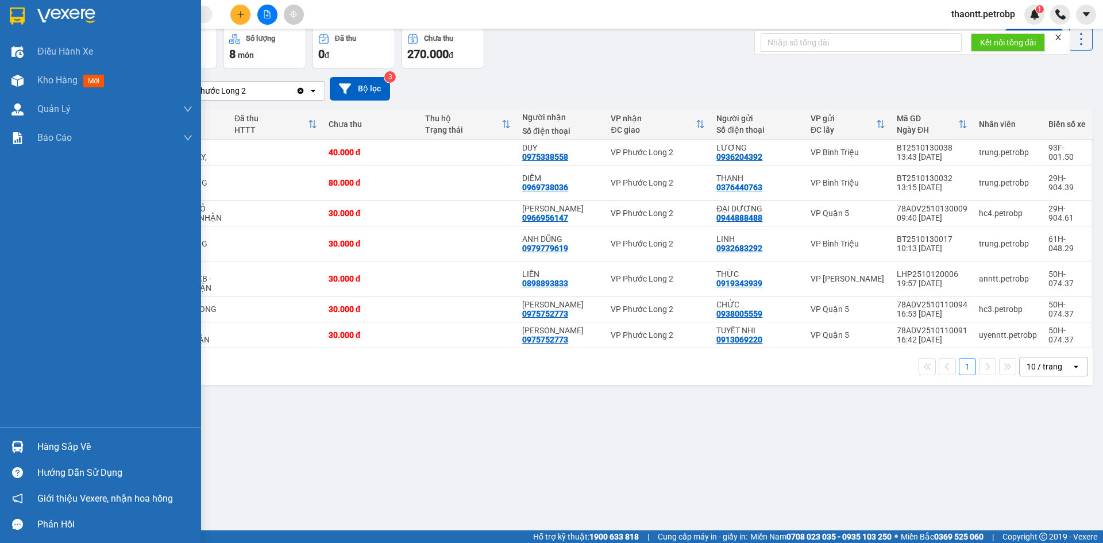
drag, startPoint x: 29, startPoint y: 444, endPoint x: 57, endPoint y: 433, distance: 30.0
click at [30, 444] on div "Hàng sắp về" at bounding box center [100, 447] width 201 height 26
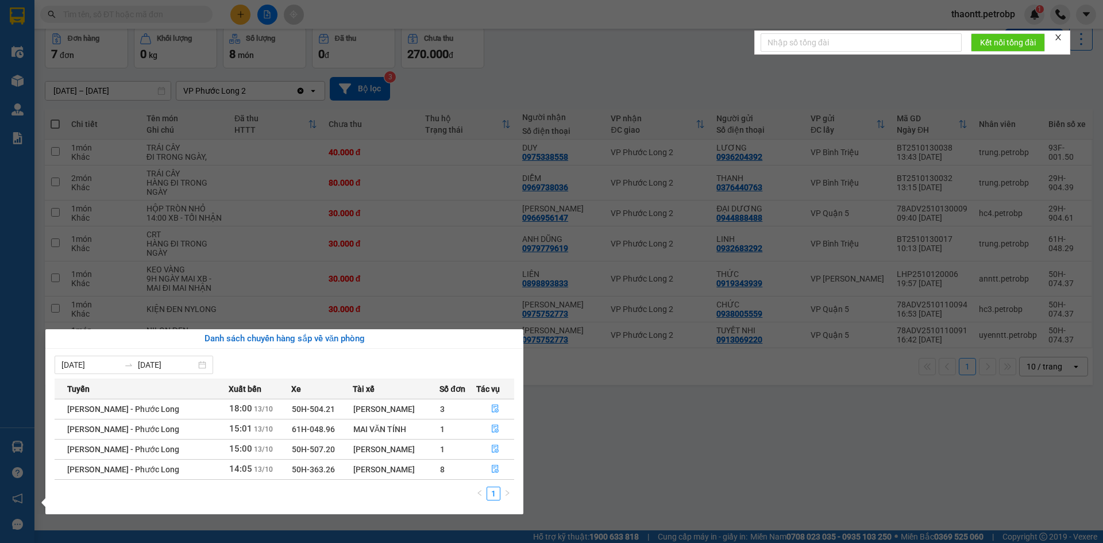
drag, startPoint x: 612, startPoint y: 51, endPoint x: 613, endPoint y: 57, distance: 5.8
click at [613, 51] on section "Kết quả tìm kiếm ( 0 ) Bộ lọc No Data thaontt.petrobp 1 Điều hành xe Kho hàng m…" at bounding box center [551, 271] width 1103 height 543
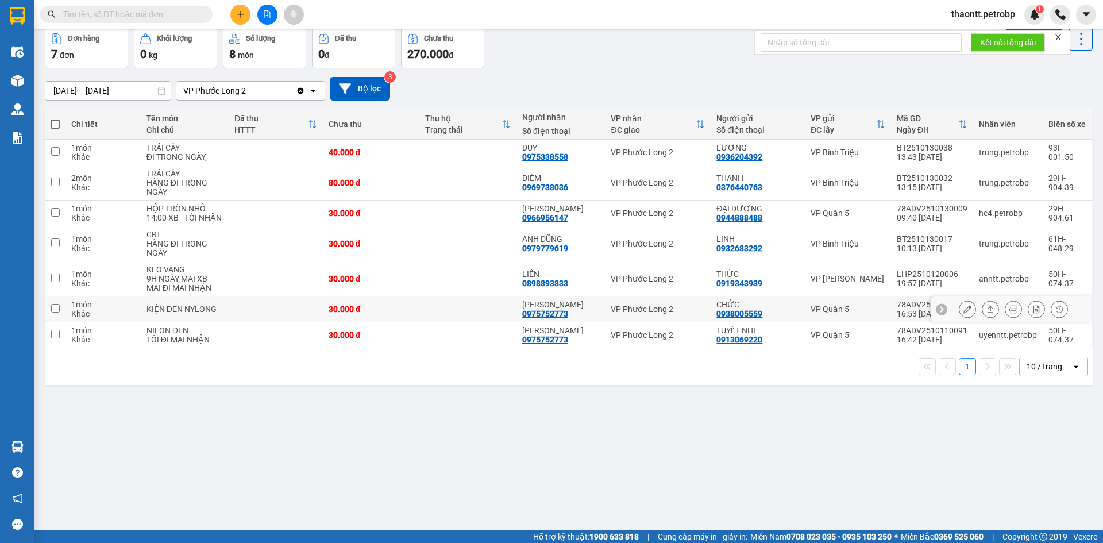
scroll to position [0, 0]
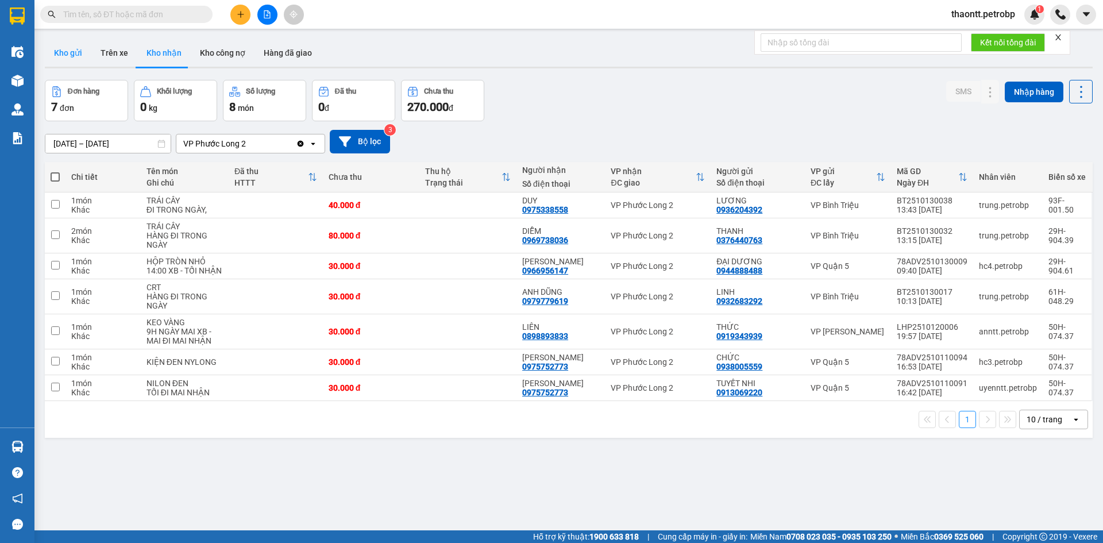
click at [65, 56] on button "Kho gửi" at bounding box center [68, 53] width 47 height 28
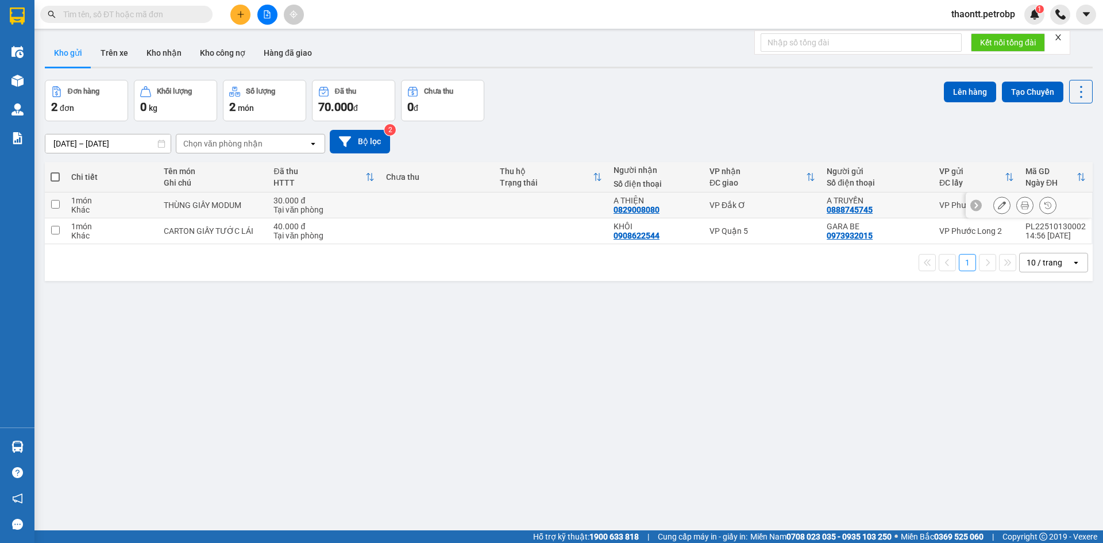
click at [998, 202] on icon at bounding box center [1002, 205] width 8 height 8
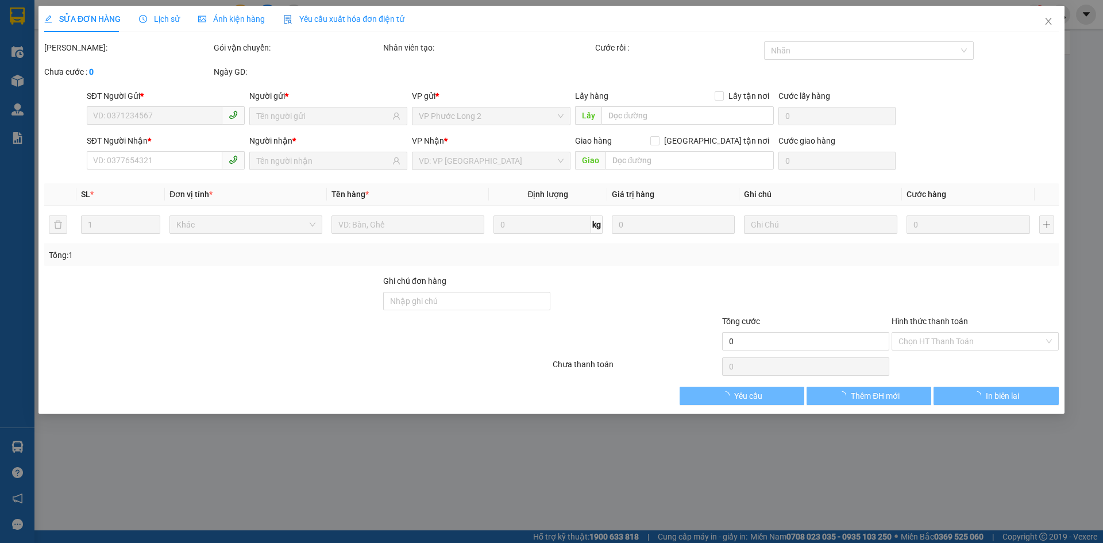
type input "0888745745"
type input "0829008080"
type input "30.000"
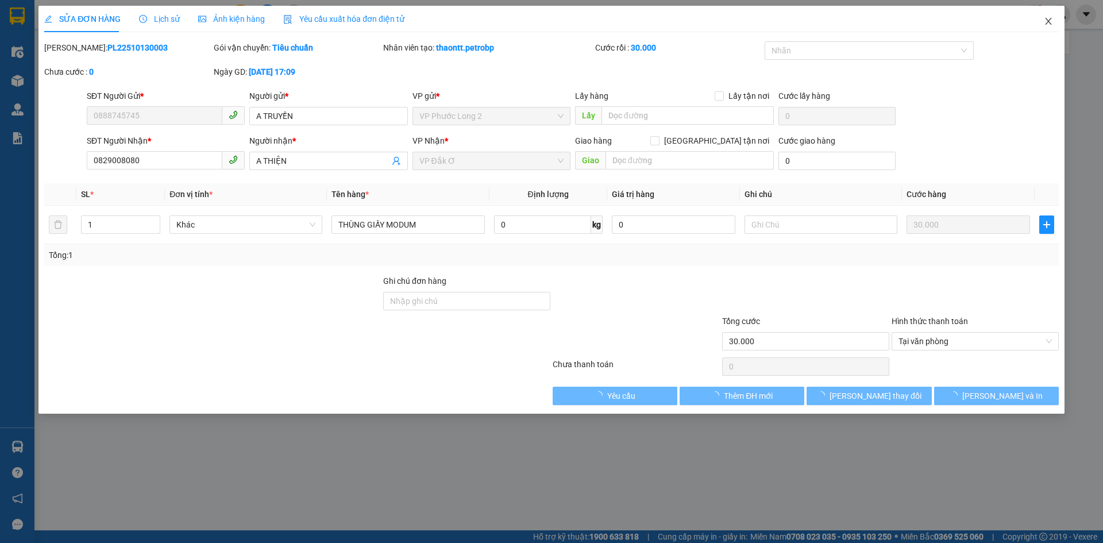
click at [1046, 22] on icon "close" at bounding box center [1048, 21] width 9 height 9
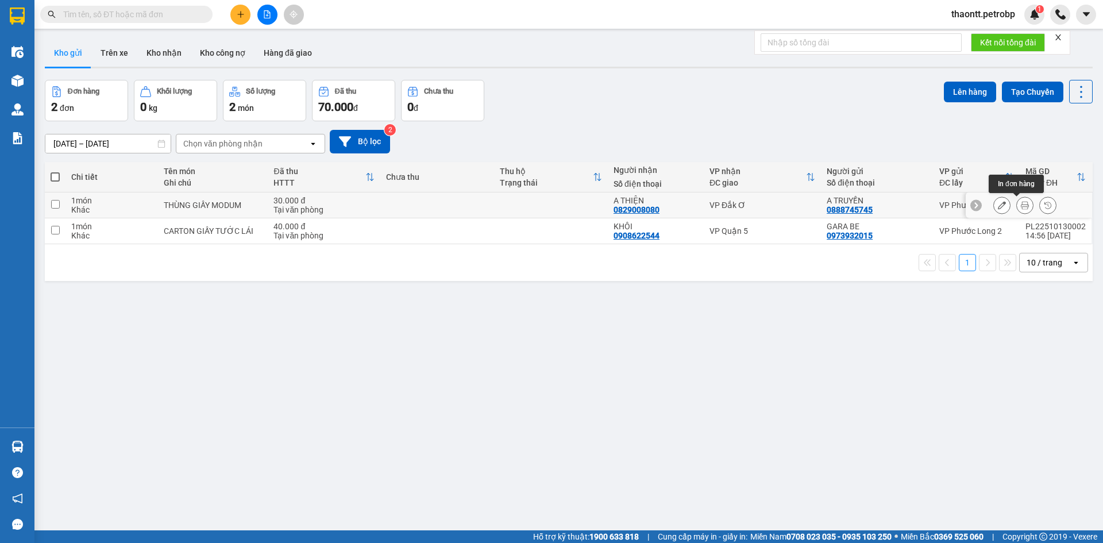
click at [1021, 208] on icon at bounding box center [1025, 205] width 8 height 8
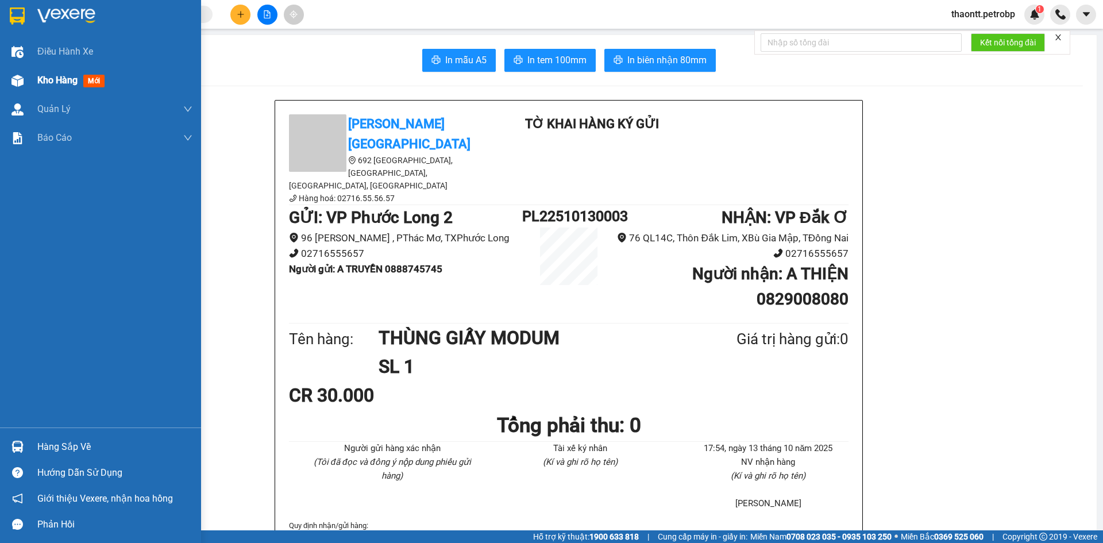
click at [65, 82] on span "Kho hàng" at bounding box center [57, 80] width 40 height 11
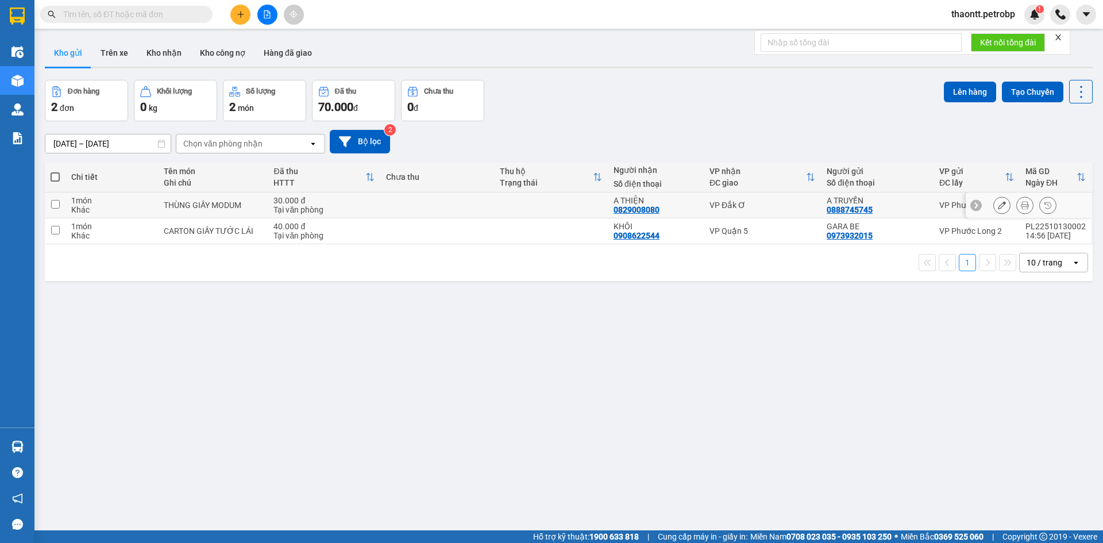
click at [454, 211] on td at bounding box center [437, 205] width 114 height 26
checkbox input "true"
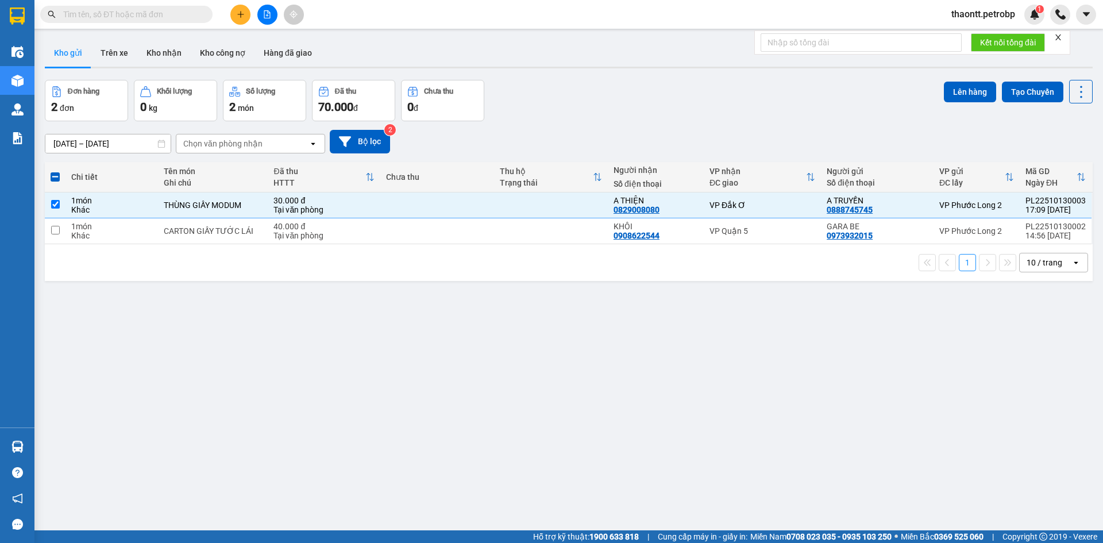
click at [210, 240] on td "CARTON GIẤY TƯỚC LÁI" at bounding box center [213, 231] width 110 height 26
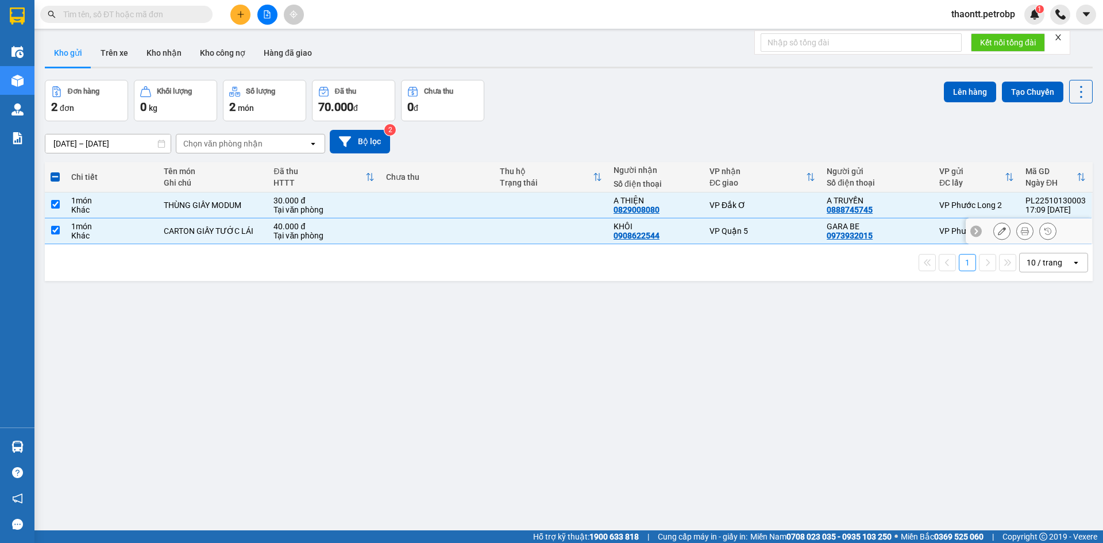
checkbox input "true"
click at [223, 205] on div "THÙNG GIẤY MODUM" at bounding box center [213, 204] width 98 height 9
checkbox input "false"
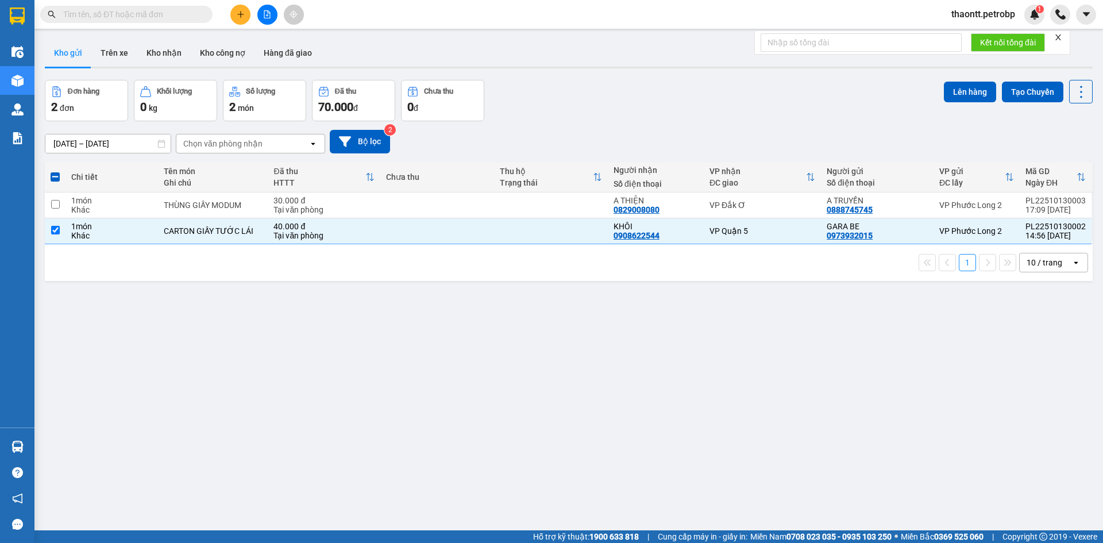
click at [960, 79] on div "ver 1.8.146 Kho gửi Trên xe Kho nhận Kho công nợ Hàng đã giao Đơn hàng 2 đơn Kh…" at bounding box center [568, 305] width 1057 height 543
click at [950, 90] on button "Lên hàng" at bounding box center [970, 92] width 52 height 21
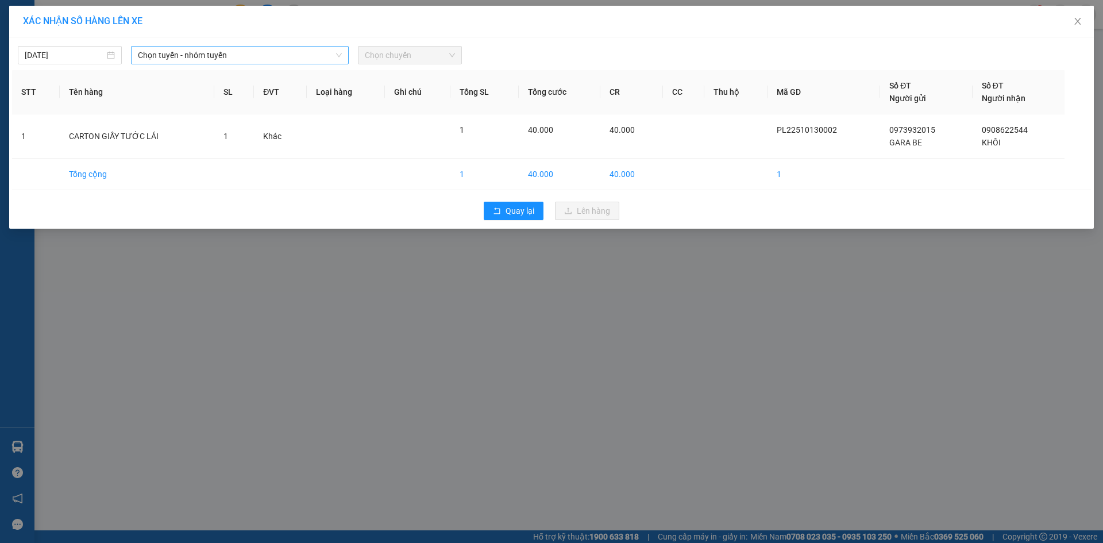
click at [249, 52] on span "Chọn tuyến - nhóm tuyến" at bounding box center [240, 55] width 204 height 17
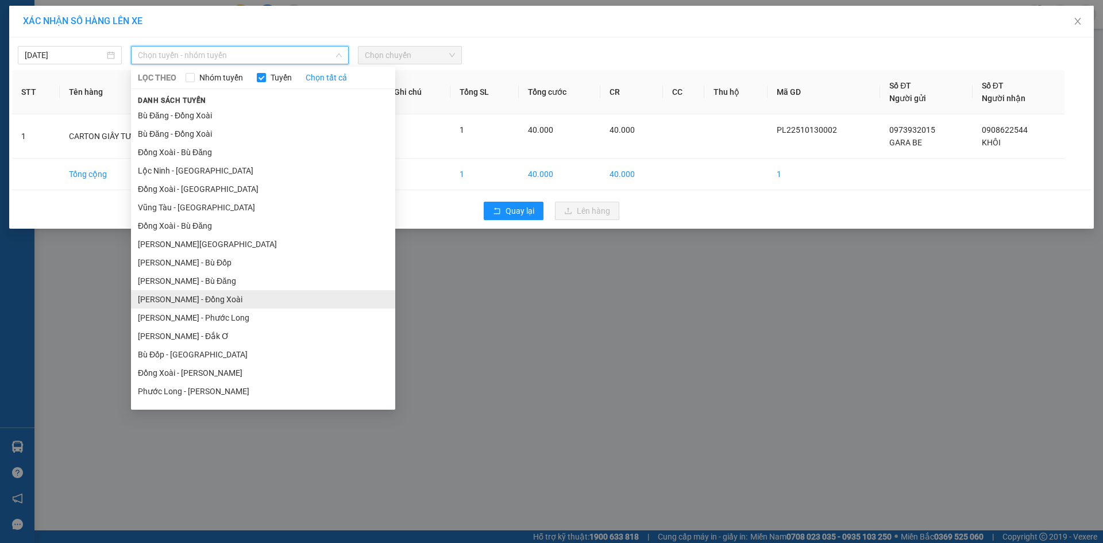
scroll to position [69, 0]
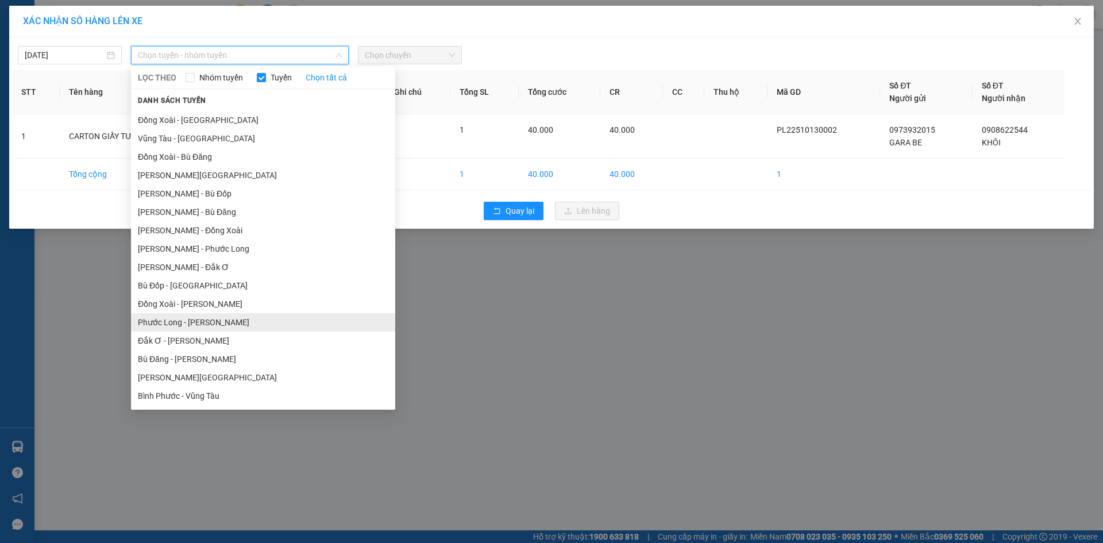
click at [221, 318] on li "Phước Long - Hồ Chí Minh" at bounding box center [263, 322] width 264 height 18
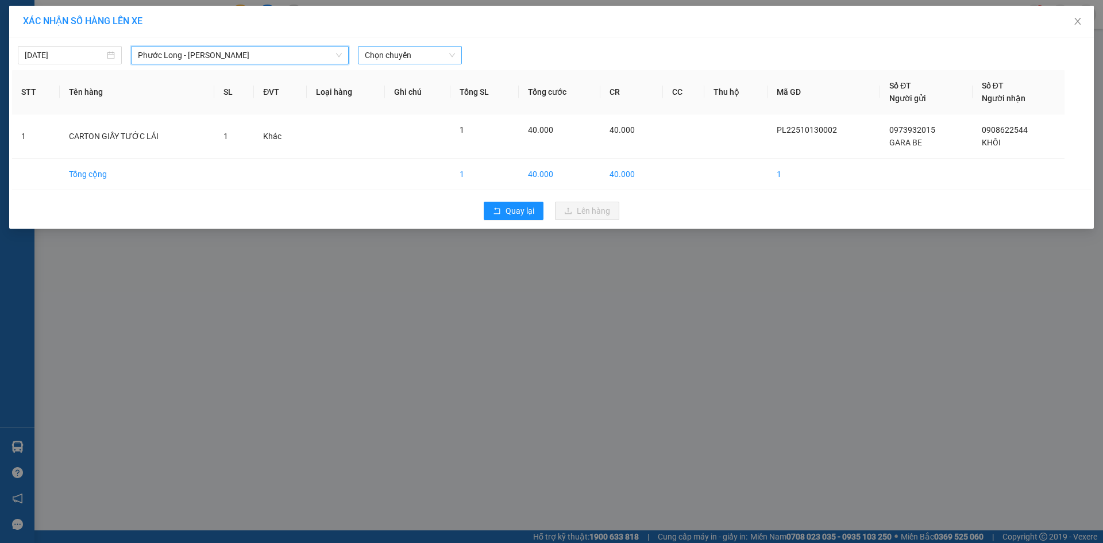
click at [435, 58] on span "Chọn chuyến" at bounding box center [410, 55] width 90 height 17
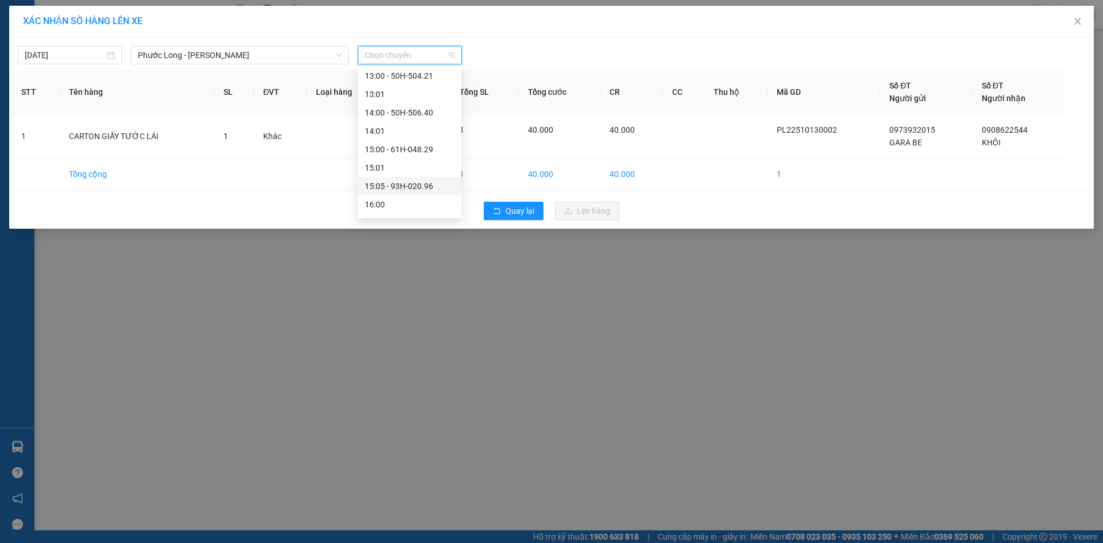
scroll to position [632, 0]
click at [406, 199] on div "18:05 - 50H-074.37" at bounding box center [410, 200] width 90 height 13
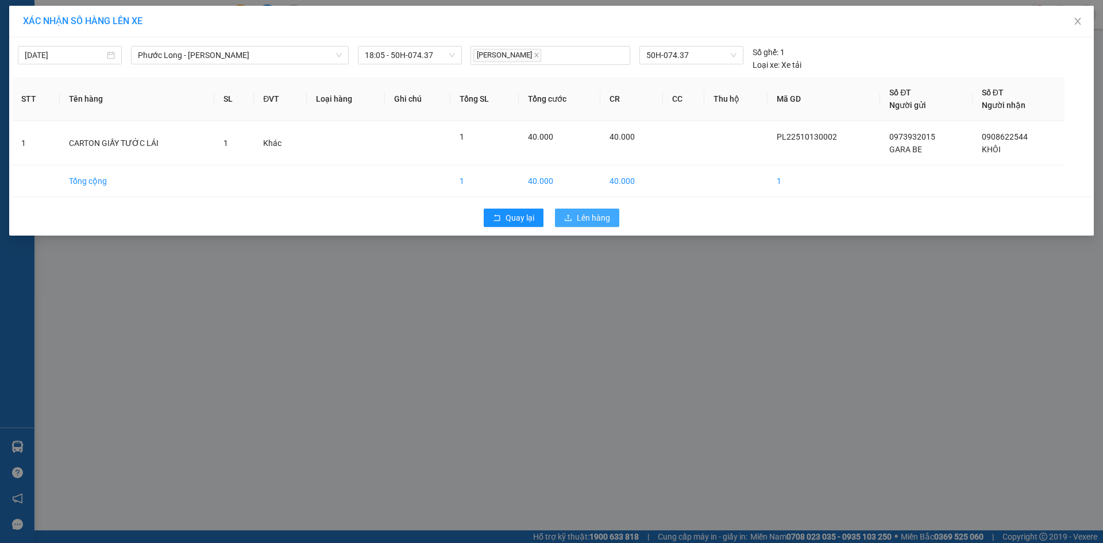
click at [574, 223] on button "Lên hàng" at bounding box center [587, 218] width 64 height 18
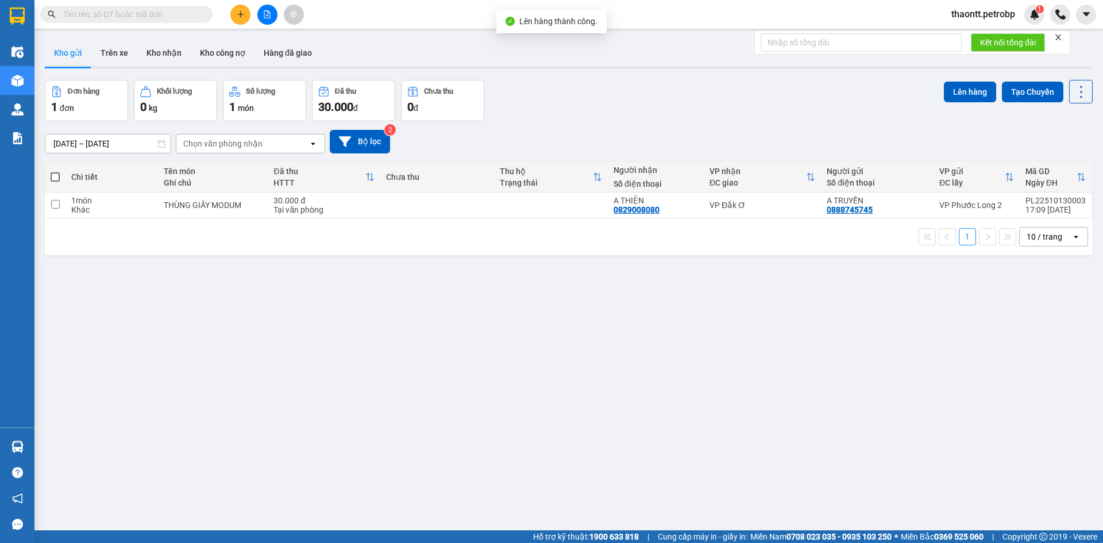
click at [271, 21] on button at bounding box center [267, 15] width 20 height 20
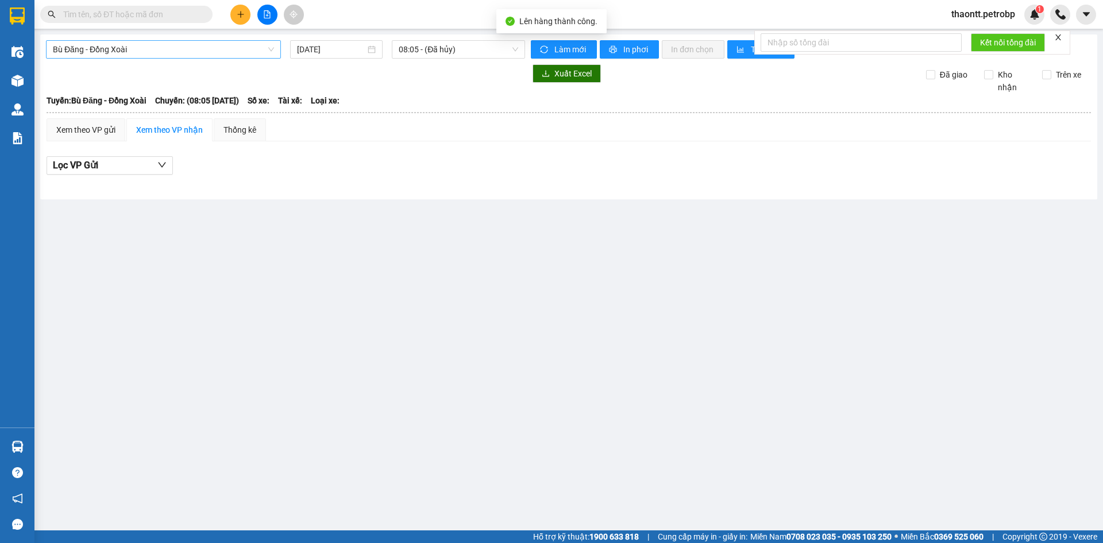
click at [110, 47] on span "Bù Đăng - Đồng Xoài" at bounding box center [163, 49] width 221 height 17
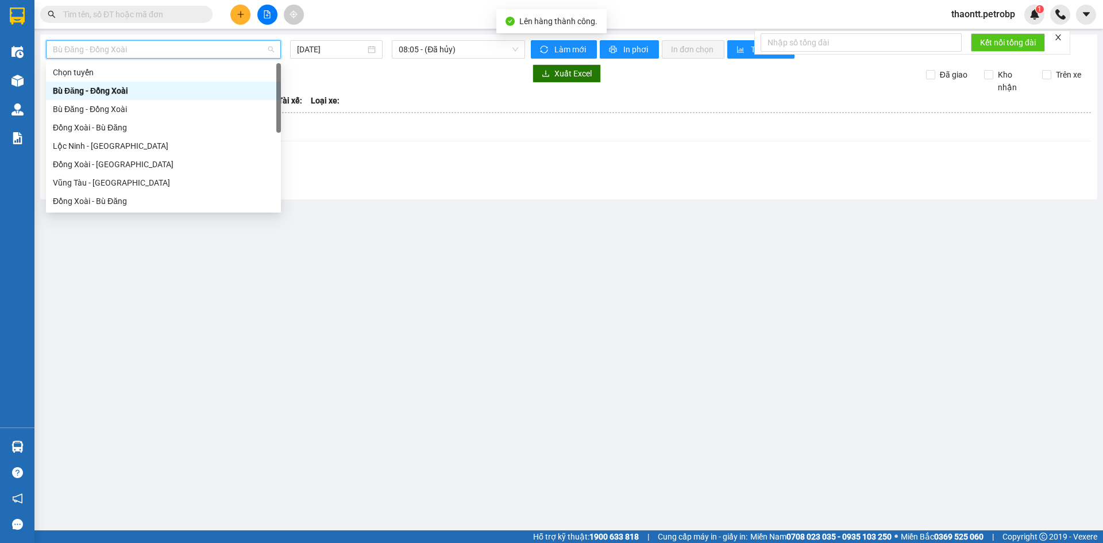
scroll to position [239, 0]
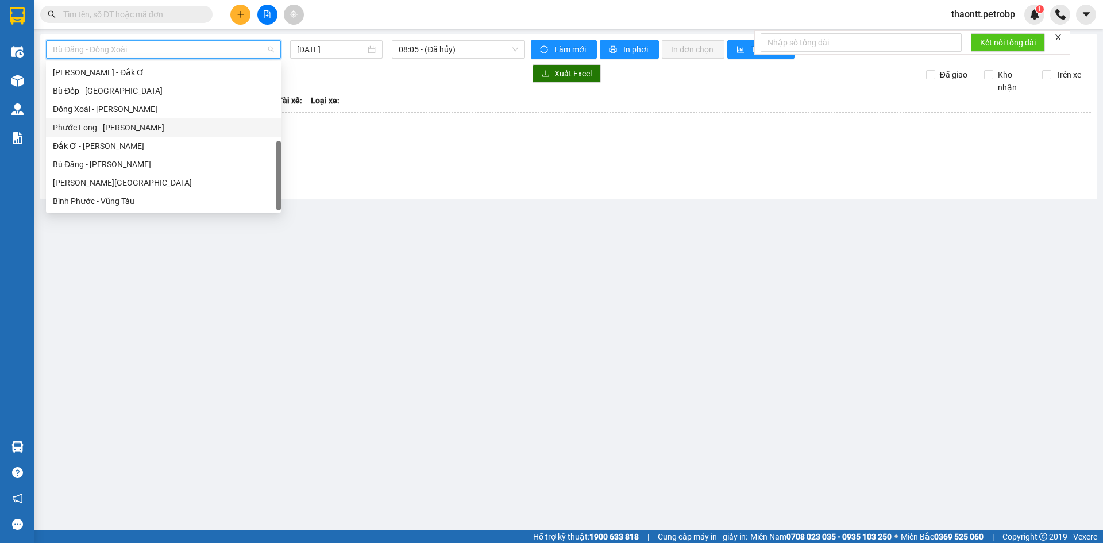
click at [123, 126] on div "Phước Long - Hồ Chí Minh" at bounding box center [163, 127] width 221 height 13
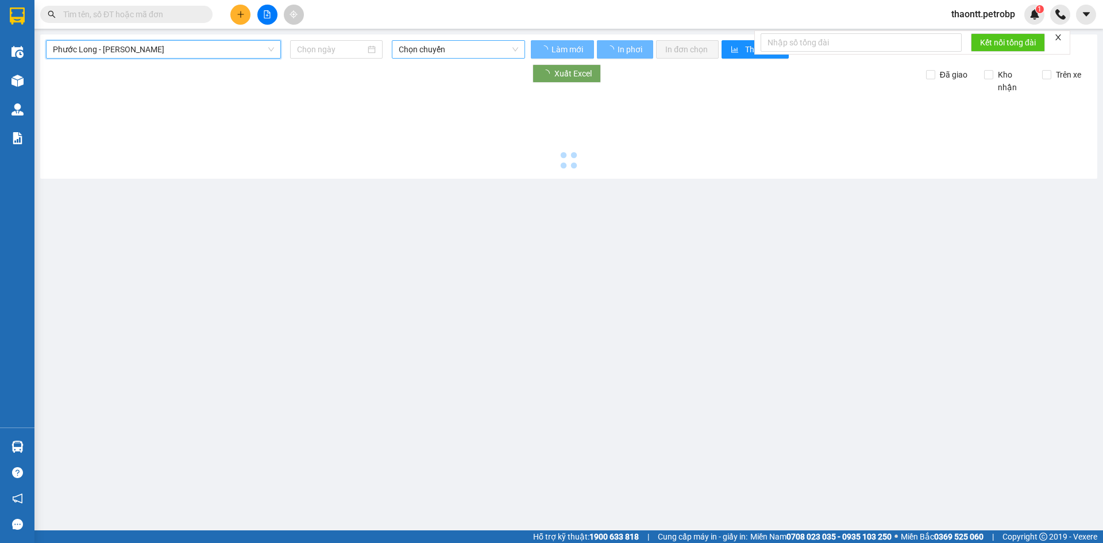
click at [448, 45] on span "Chọn chuyến" at bounding box center [458, 49] width 119 height 17
type input "[DATE]"
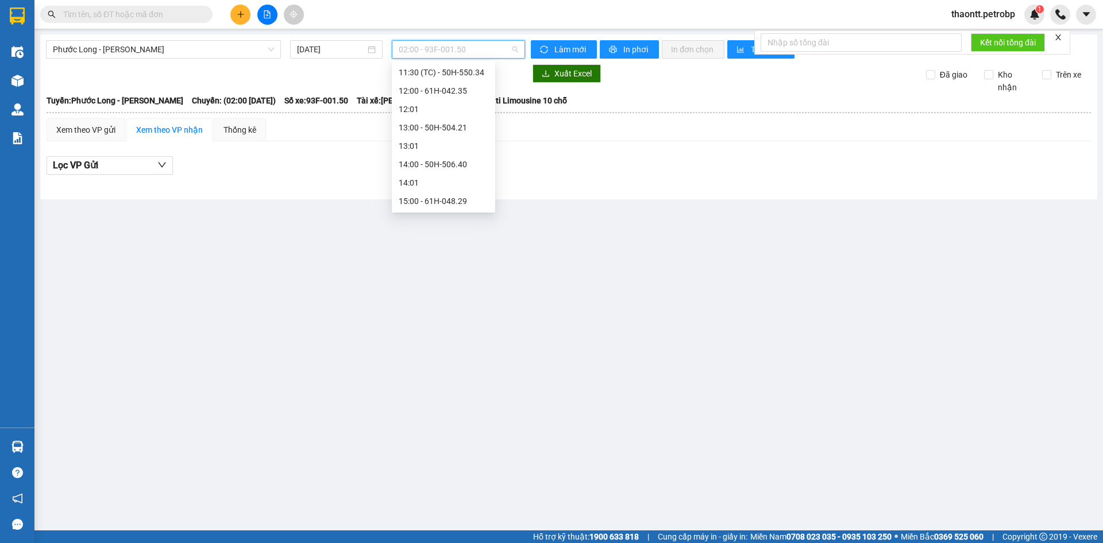
scroll to position [662, 0]
click at [446, 160] on div "18:05 - 50H-074.37" at bounding box center [444, 164] width 90 height 13
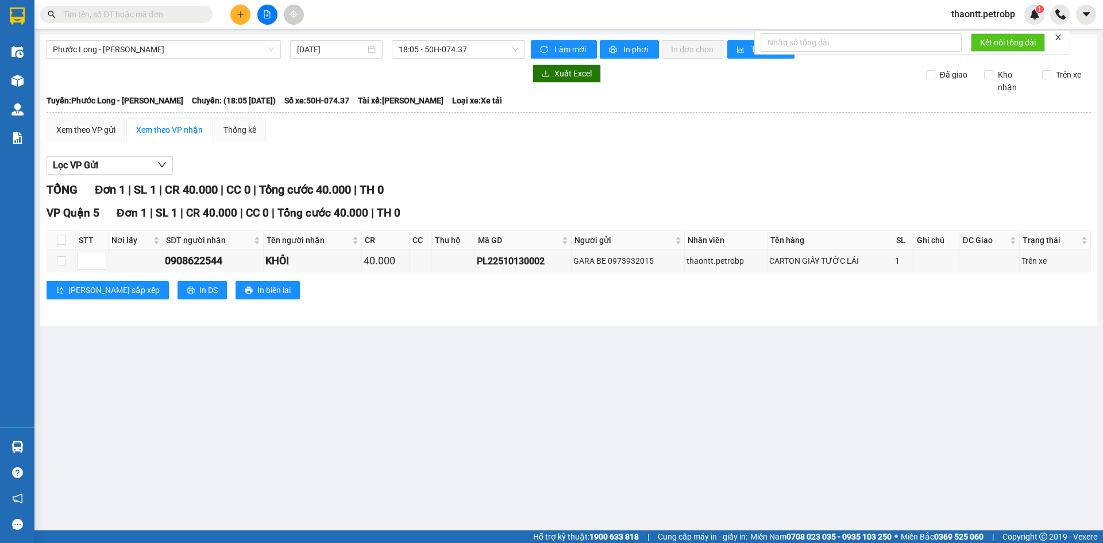
click at [34, 79] on section "Kết quả tìm kiếm ( 0 ) Bộ lọc No Data thaontt.petrobp 1 Điều hành xe Kho hàng m…" at bounding box center [551, 271] width 1103 height 543
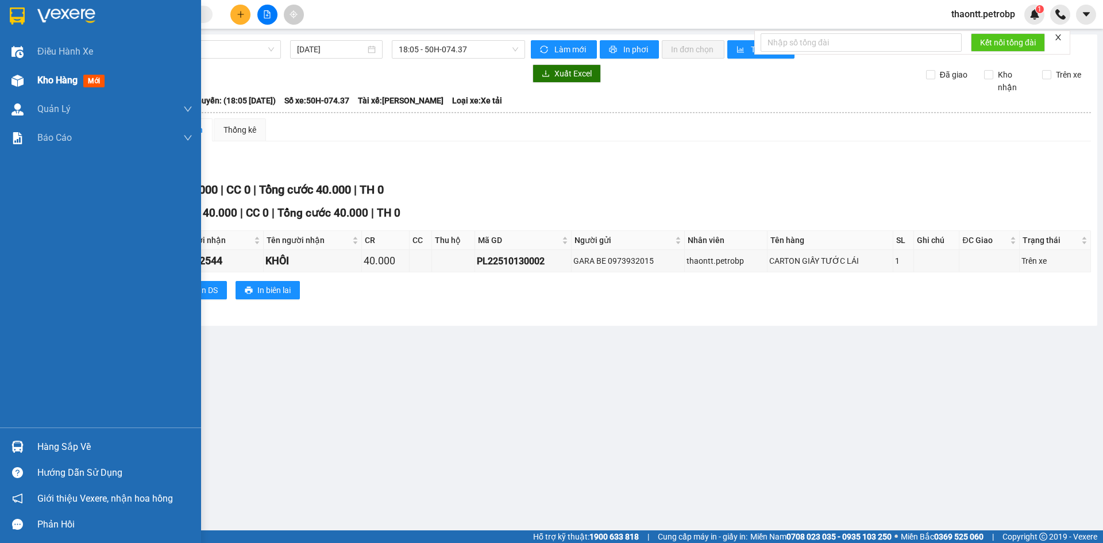
drag, startPoint x: 3, startPoint y: 80, endPoint x: 84, endPoint y: 85, distance: 81.1
click at [4, 81] on div "Kho hàng mới" at bounding box center [100, 80] width 201 height 29
click at [60, 82] on span "Kho hàng" at bounding box center [57, 80] width 40 height 11
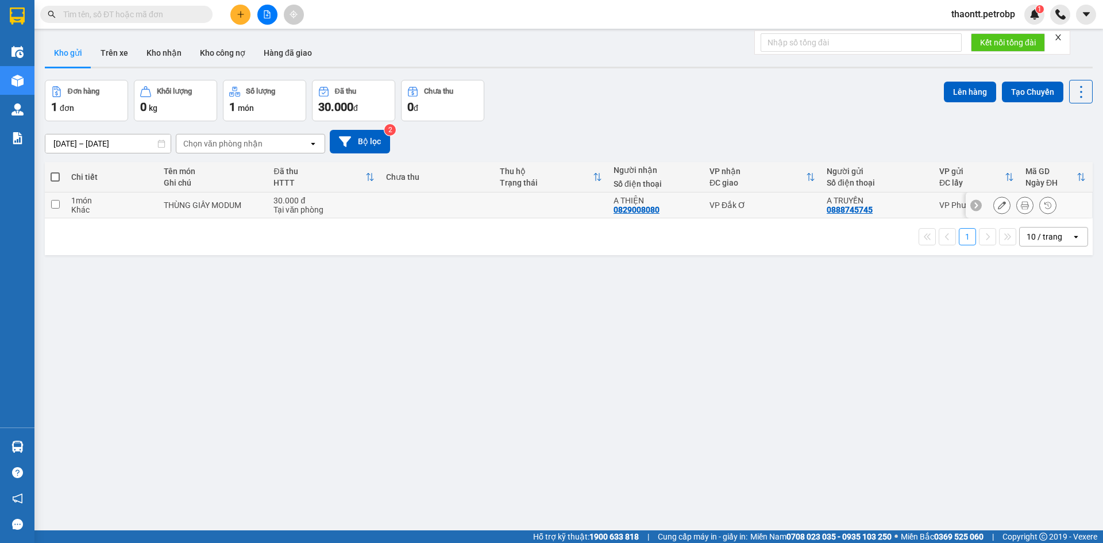
click at [422, 200] on td at bounding box center [437, 205] width 114 height 26
checkbox input "true"
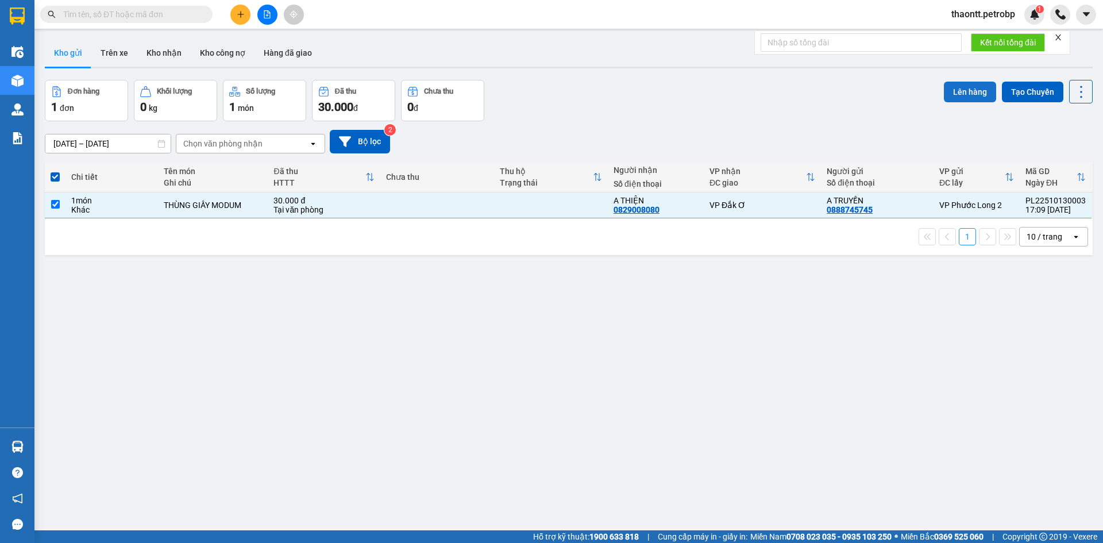
click at [962, 95] on button "Lên hàng" at bounding box center [970, 92] width 52 height 21
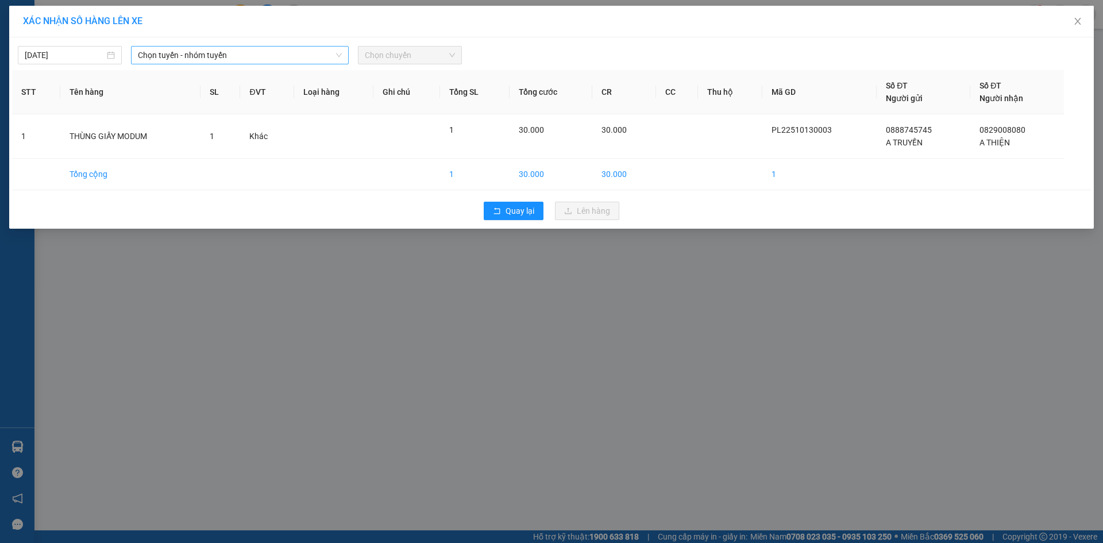
click at [206, 56] on span "Chọn tuyến - nhóm tuyến" at bounding box center [240, 55] width 204 height 17
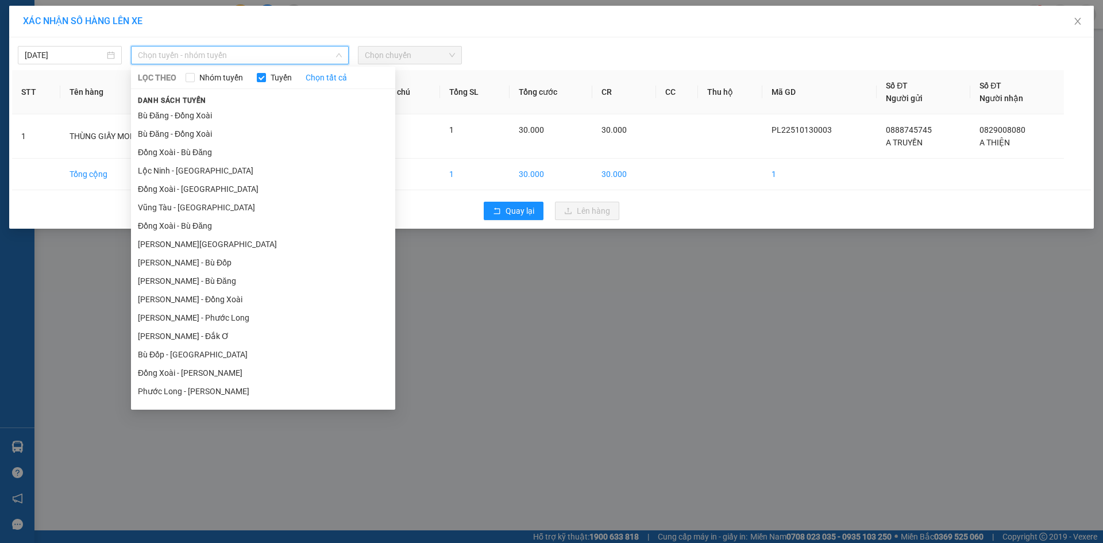
click at [209, 336] on li "Hồ Chí Minh - Đắk Ơ" at bounding box center [263, 336] width 264 height 18
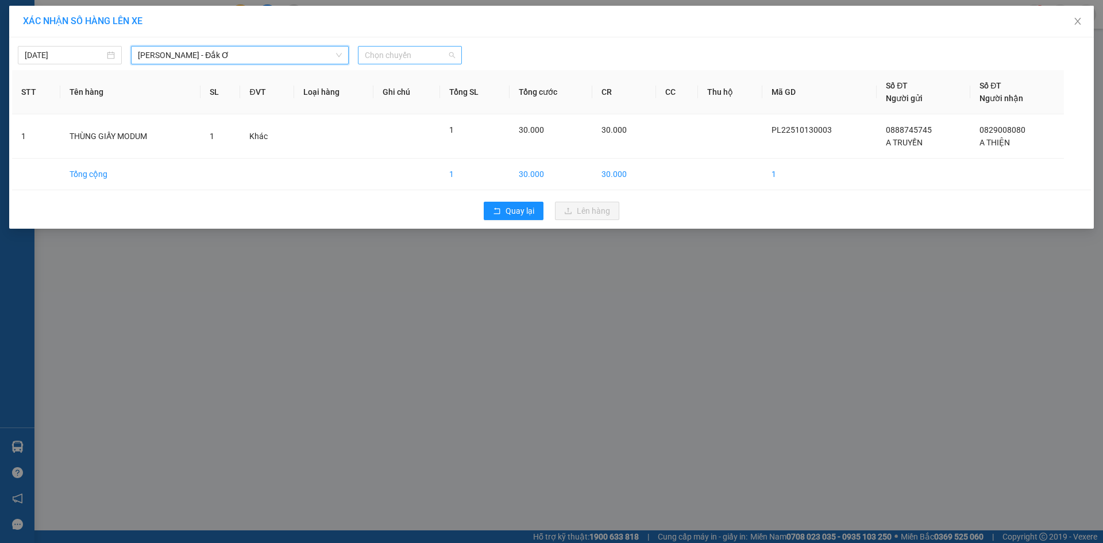
drag, startPoint x: 374, startPoint y: 60, endPoint x: 403, endPoint y: 94, distance: 44.4
click at [374, 60] on span "Chọn chuyến" at bounding box center [410, 55] width 90 height 17
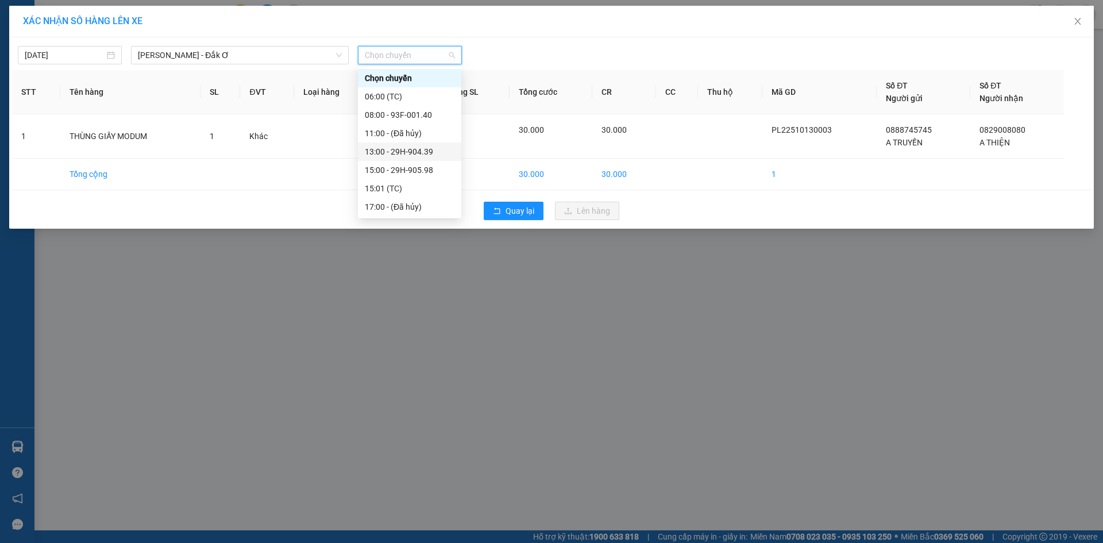
click at [408, 153] on div "13:00 - 29H-904.39" at bounding box center [410, 151] width 90 height 13
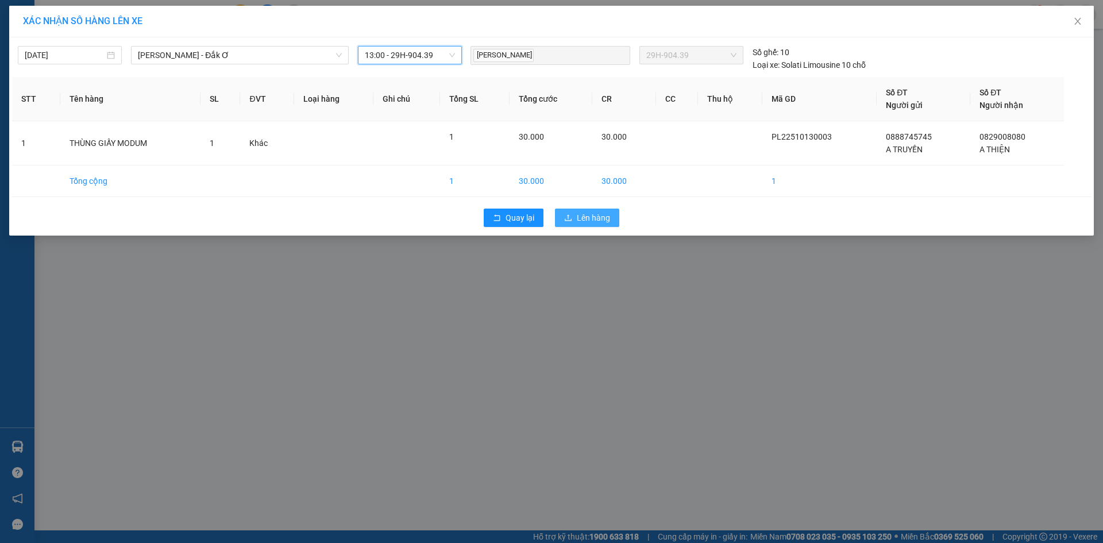
click at [583, 219] on span "Lên hàng" at bounding box center [593, 217] width 33 height 13
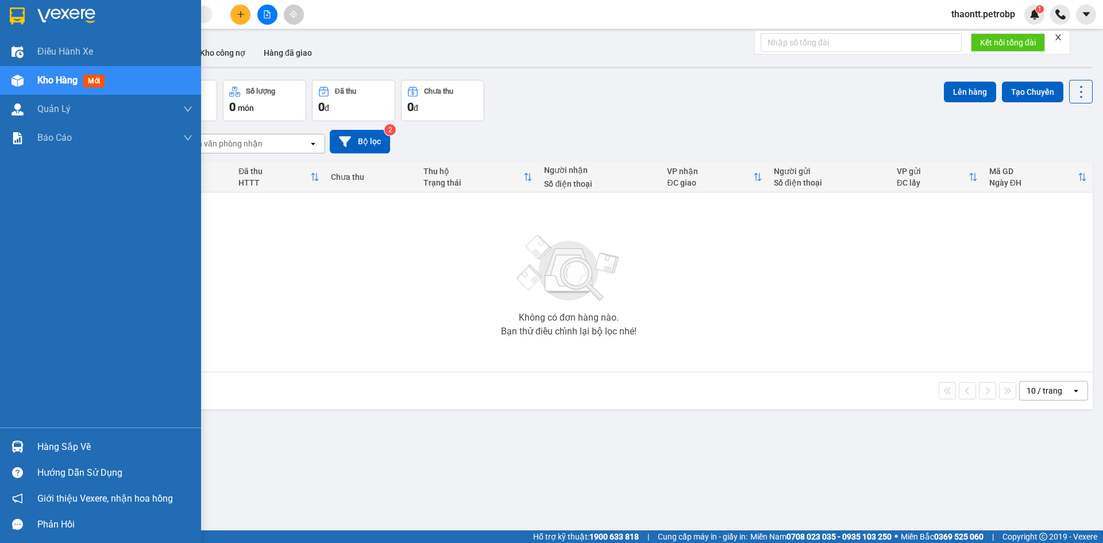
click at [31, 450] on div "Hàng sắp về" at bounding box center [100, 447] width 201 height 26
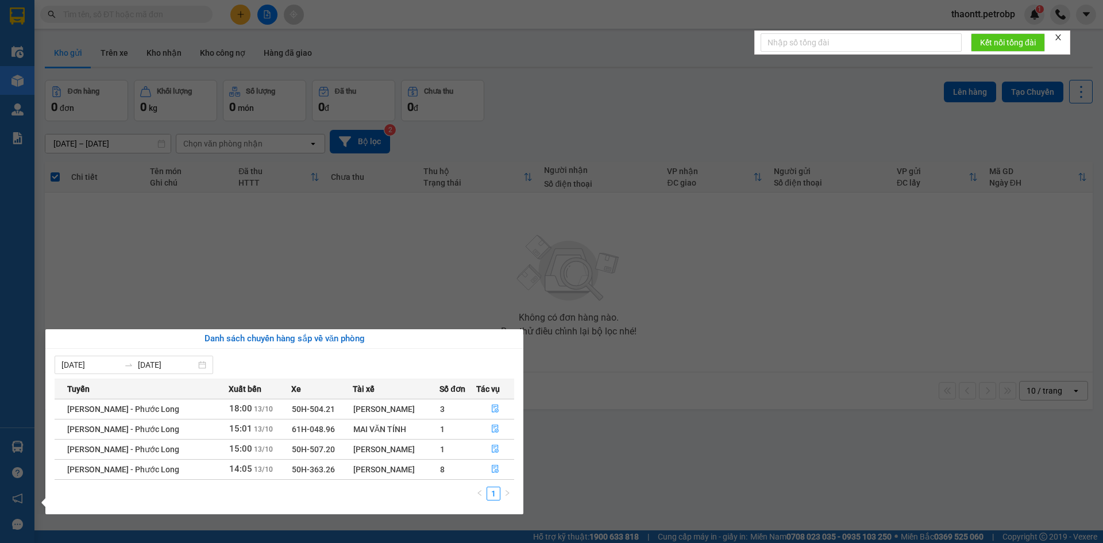
click at [302, 277] on section "Kết quả tìm kiếm ( 0 ) Bộ lọc No Data thaontt.petrobp 1 Điều hành xe Kho hàng m…" at bounding box center [551, 271] width 1103 height 543
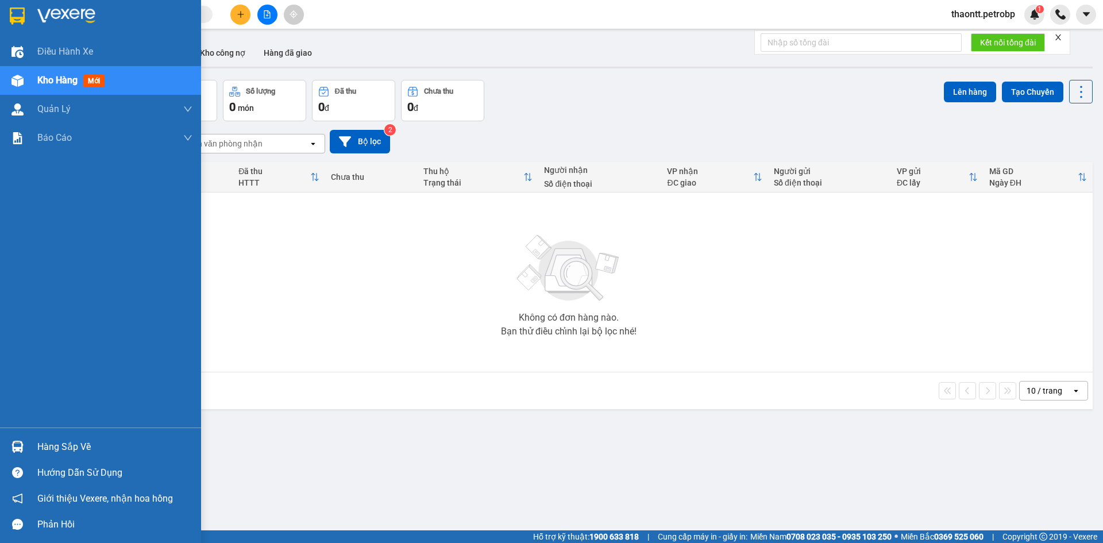
drag, startPoint x: 66, startPoint y: 440, endPoint x: 101, endPoint y: 441, distance: 34.5
click at [69, 440] on div "Hàng sắp về" at bounding box center [114, 446] width 155 height 17
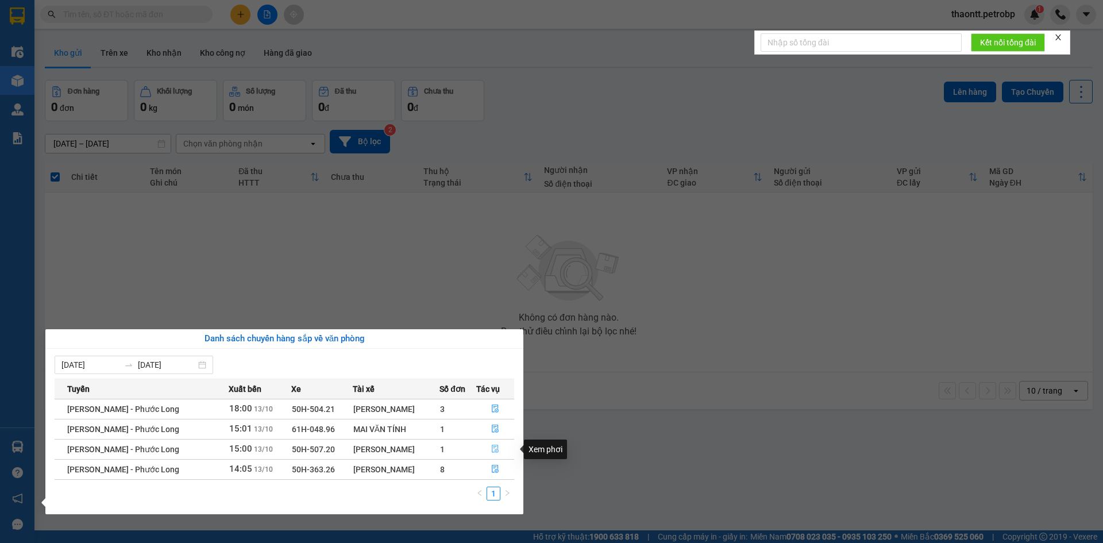
click at [496, 450] on icon "file-done" at bounding box center [495, 449] width 7 height 8
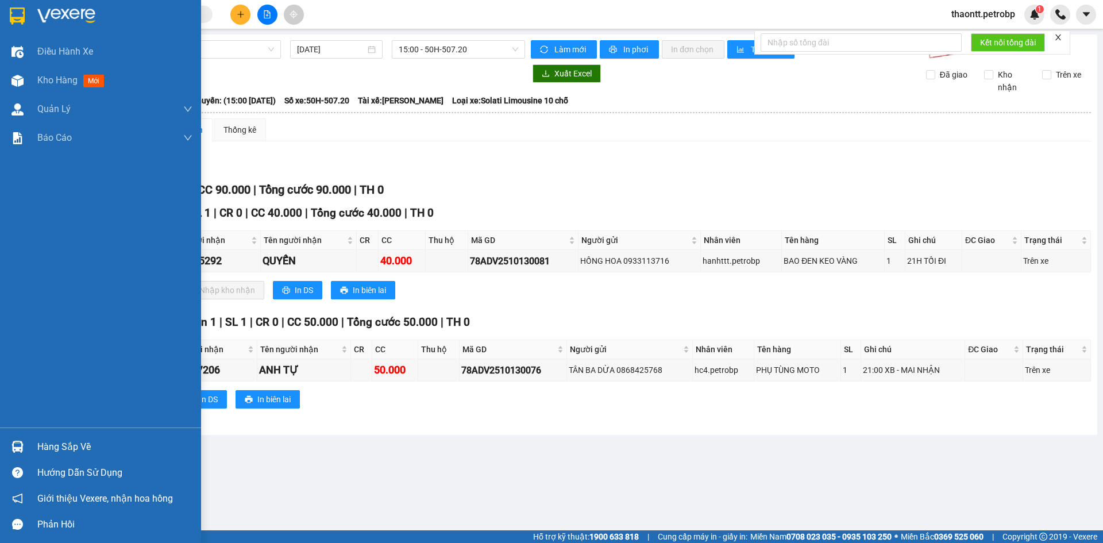
click at [44, 449] on div "Hàng sắp về" at bounding box center [114, 446] width 155 height 17
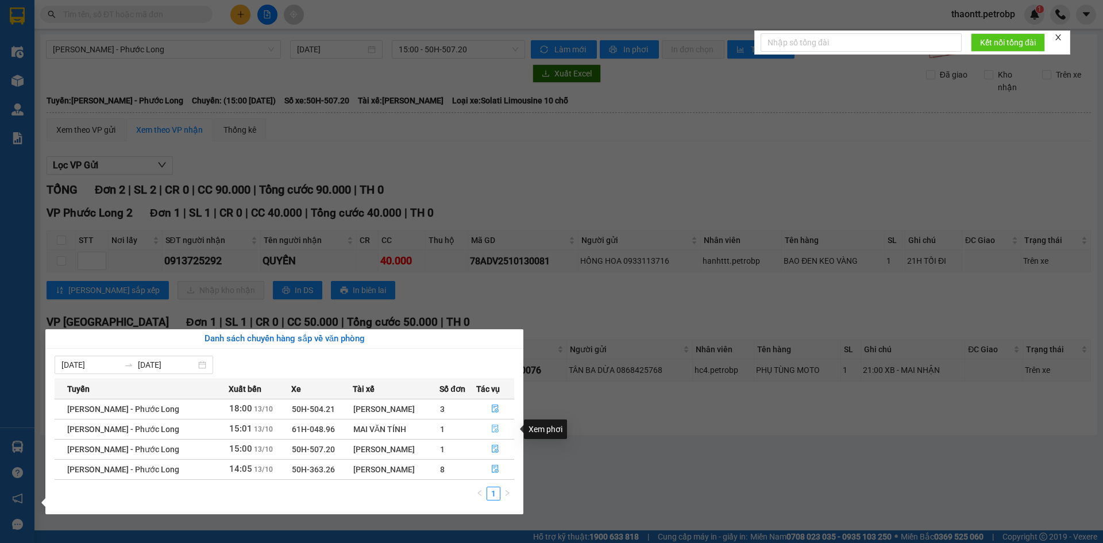
drag, startPoint x: 491, startPoint y: 429, endPoint x: 502, endPoint y: 427, distance: 11.2
click at [491, 429] on icon "file-done" at bounding box center [495, 429] width 8 height 8
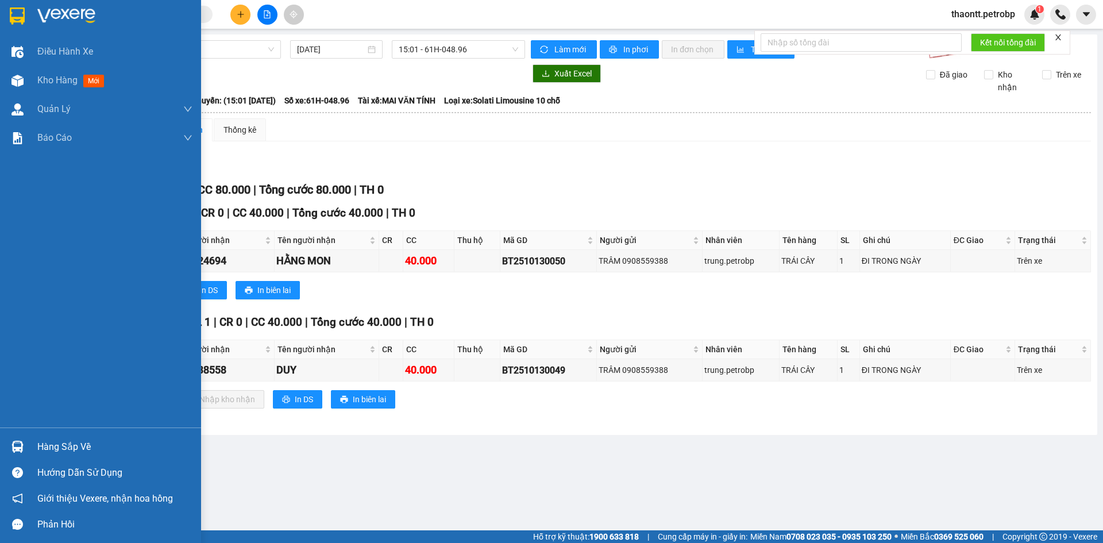
click at [32, 449] on div "Hàng sắp về" at bounding box center [100, 447] width 201 height 26
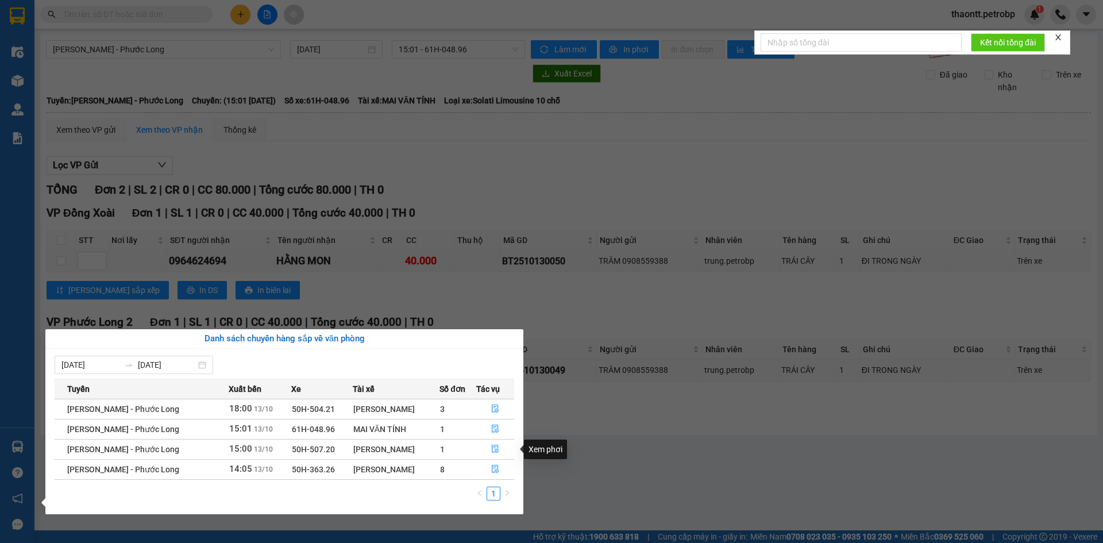
drag, startPoint x: 597, startPoint y: 434, endPoint x: 473, endPoint y: 412, distance: 126.6
click at [598, 435] on section "Kết quả tìm kiếm ( 0 ) Bộ lọc No Data thaontt.petrobp 1 Điều hành xe Kho hàng m…" at bounding box center [551, 271] width 1103 height 543
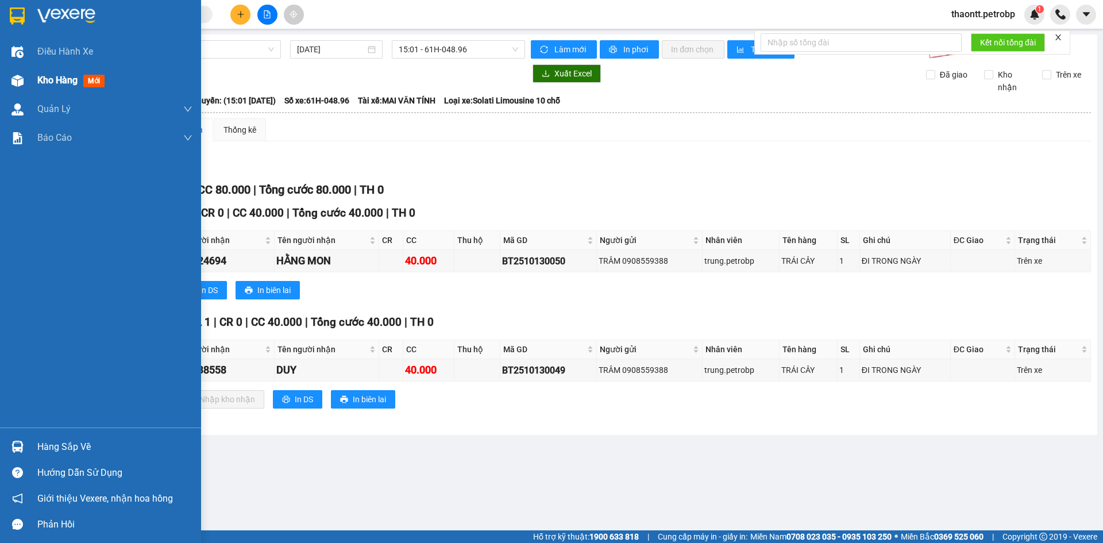
click at [31, 79] on div "Kho hàng mới" at bounding box center [100, 80] width 201 height 29
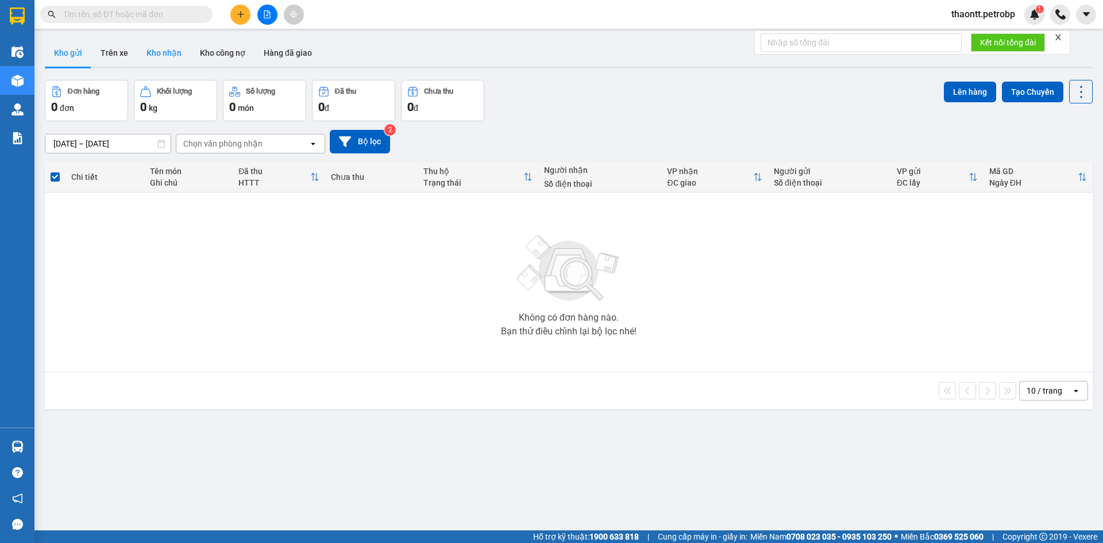
click at [172, 47] on button "Kho nhận" at bounding box center [163, 53] width 53 height 28
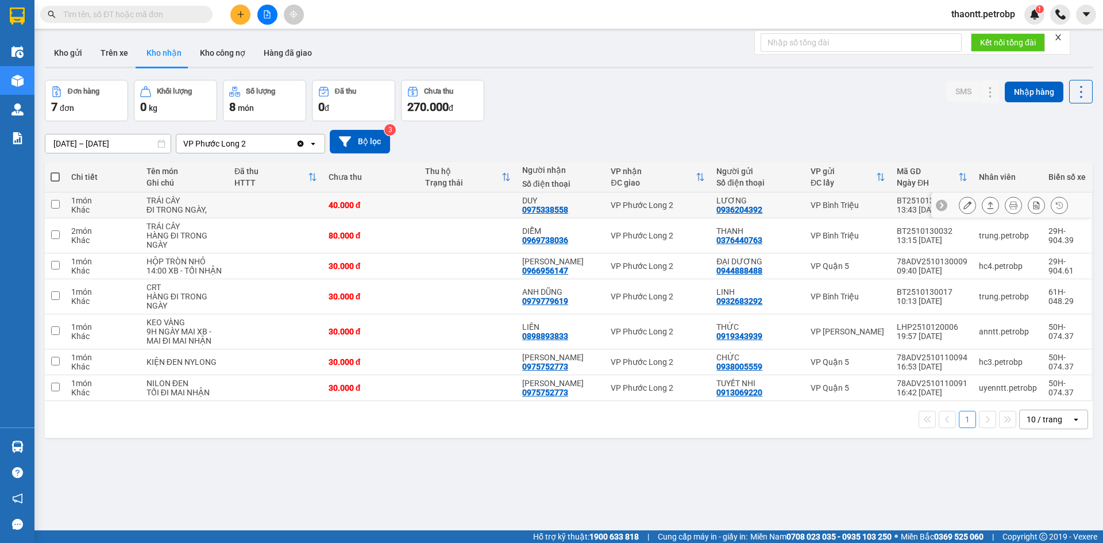
click at [484, 210] on td at bounding box center [467, 205] width 97 height 26
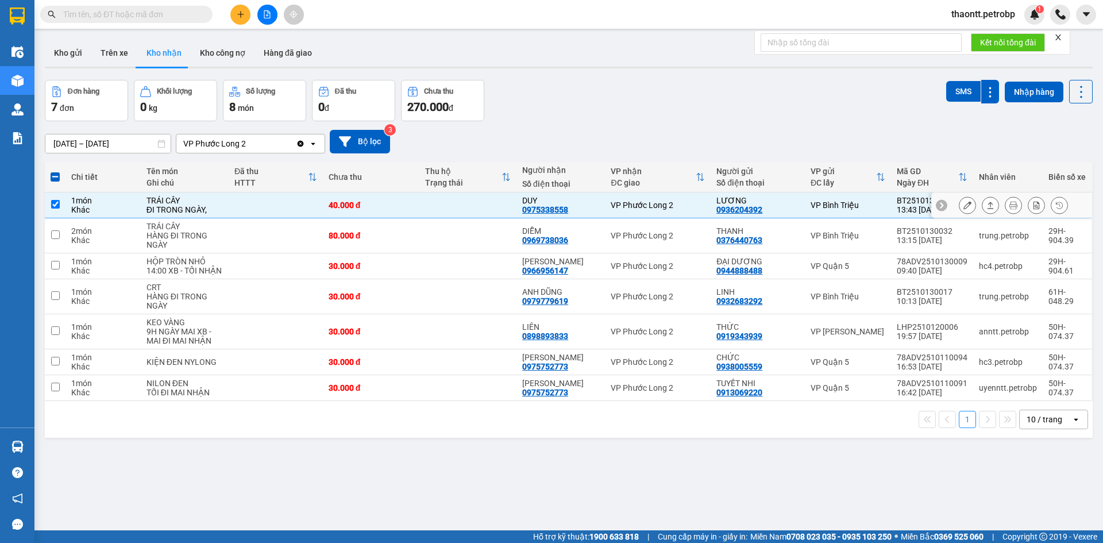
click at [430, 205] on td at bounding box center [467, 205] width 97 height 26
checkbox input "false"
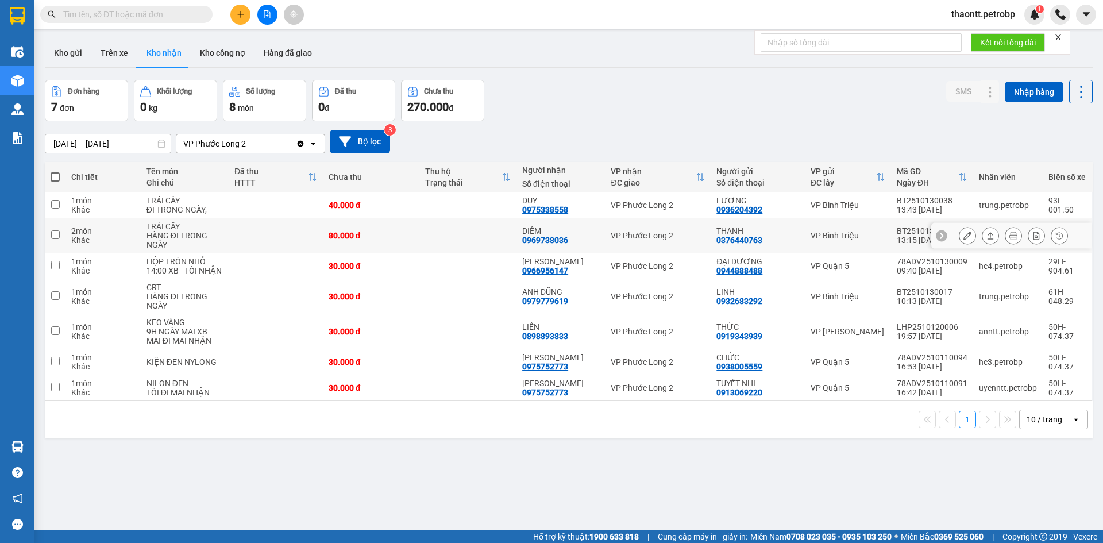
click at [453, 219] on td at bounding box center [467, 235] width 97 height 35
checkbox input "true"
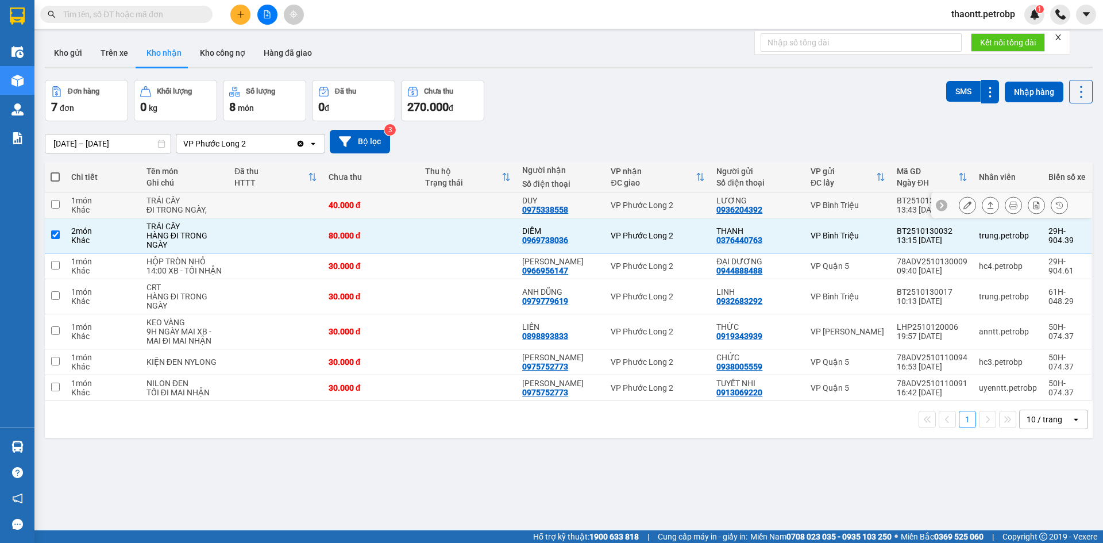
click at [454, 213] on td at bounding box center [467, 205] width 97 height 26
checkbox input "true"
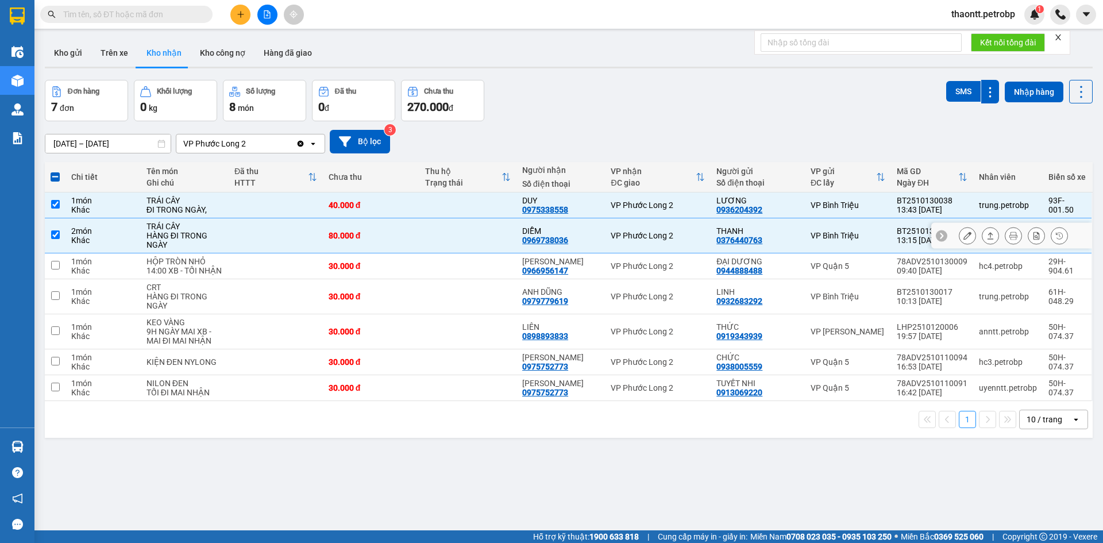
click at [474, 229] on td at bounding box center [467, 235] width 97 height 35
checkbox input "false"
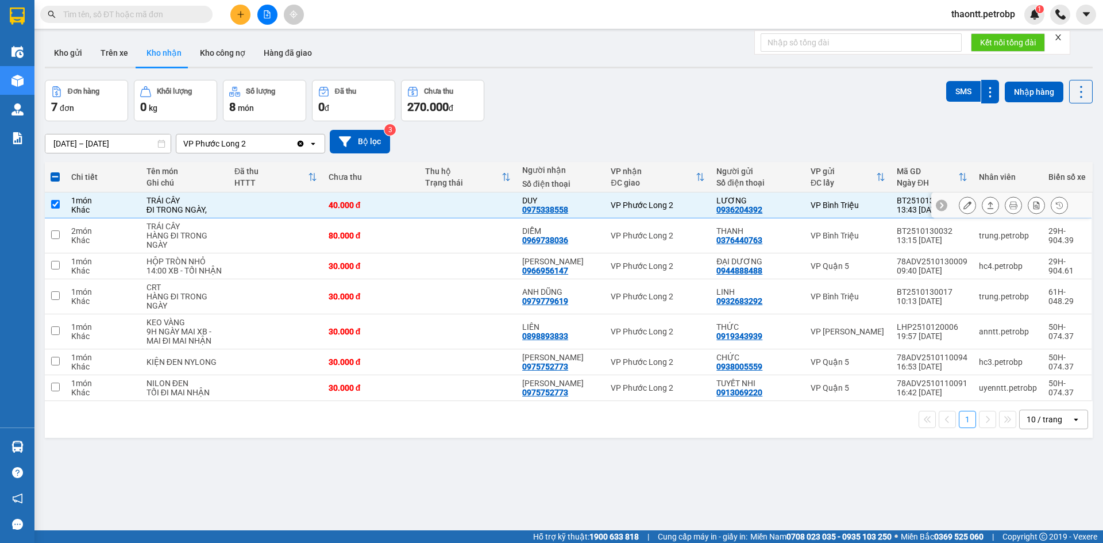
click at [475, 202] on td at bounding box center [467, 205] width 97 height 26
checkbox input "false"
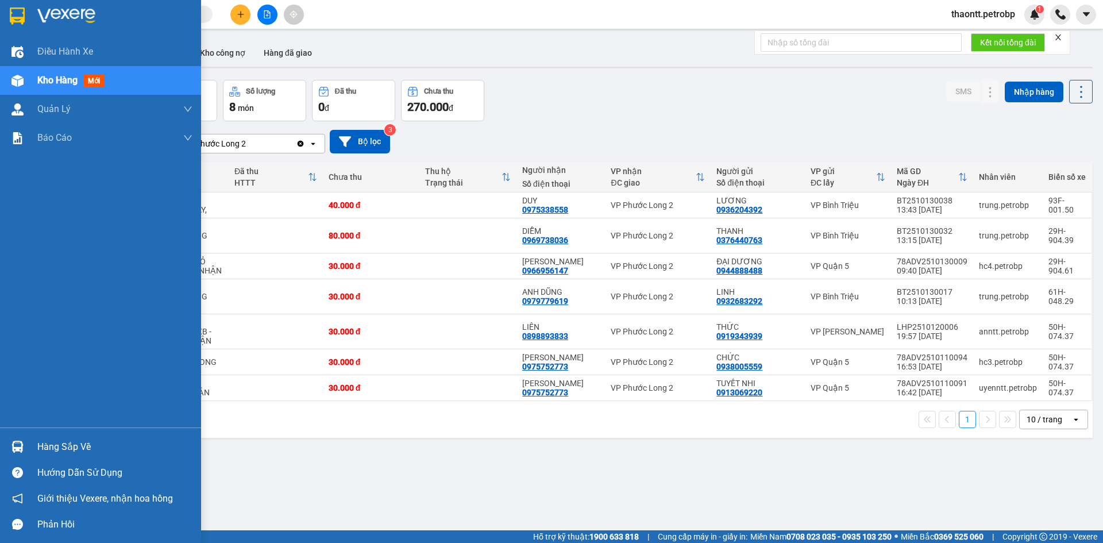
click at [16, 444] on img at bounding box center [17, 447] width 12 height 12
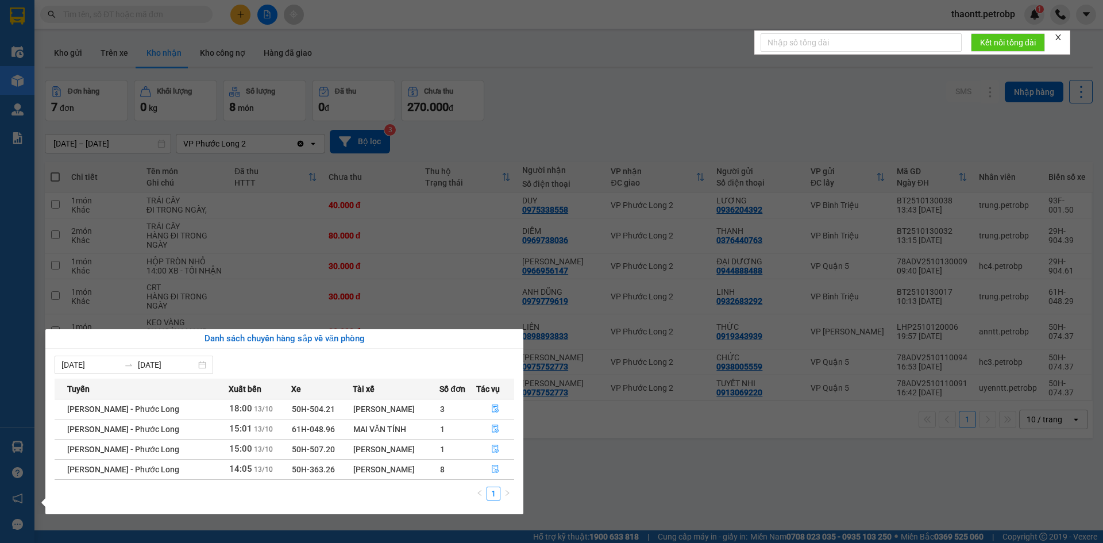
click at [546, 65] on section "Kết quả tìm kiếm ( 0 ) Bộ lọc No Data thaontt.petrobp 1 Điều hành xe Kho hàng m…" at bounding box center [551, 271] width 1103 height 543
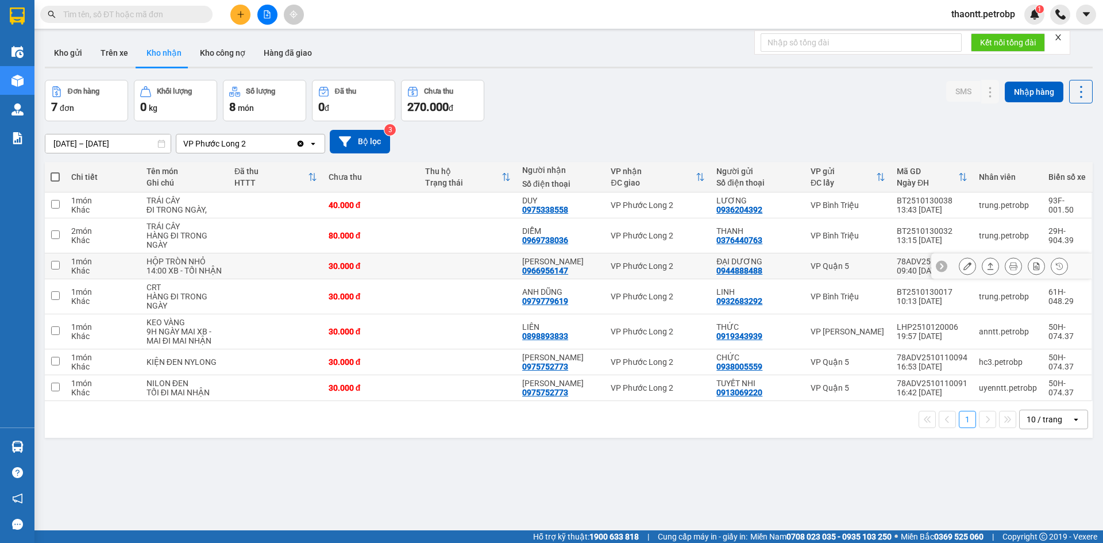
click at [554, 268] on div "0966956147" at bounding box center [545, 270] width 46 height 9
copy div "0966956147"
click at [250, 7] on div at bounding box center [267, 15] width 86 height 20
click at [237, 10] on icon "plus" at bounding box center [241, 14] width 8 height 8
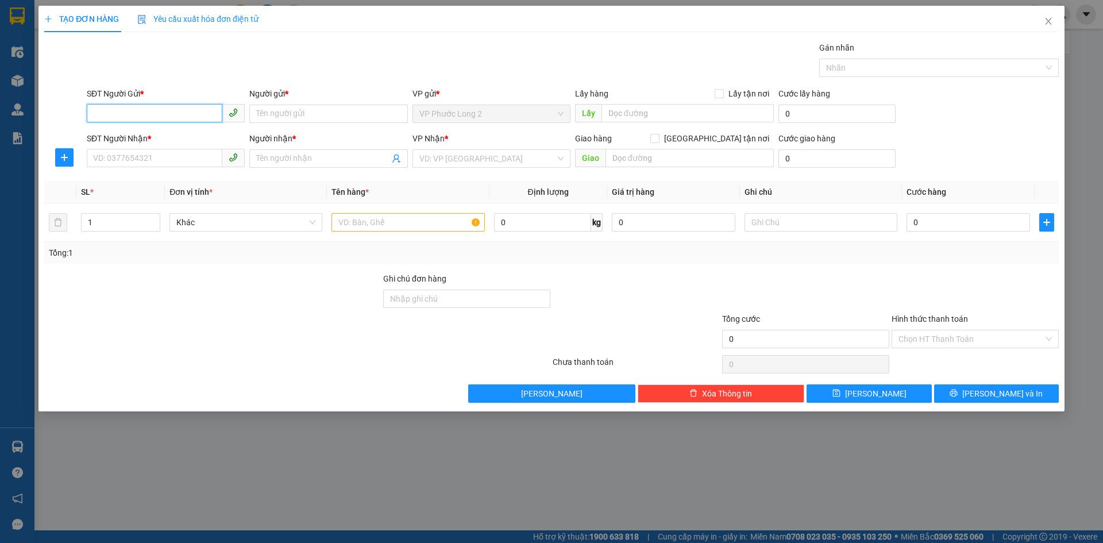
click at [190, 118] on input "SĐT Người Gửi *" at bounding box center [155, 113] width 136 height 18
paste input "0966956147"
type input "0966956147"
click at [188, 112] on input "0966956147" at bounding box center [155, 113] width 136 height 18
click at [176, 138] on div "0966956147 - VƯƠNG PHÁT" at bounding box center [166, 136] width 144 height 13
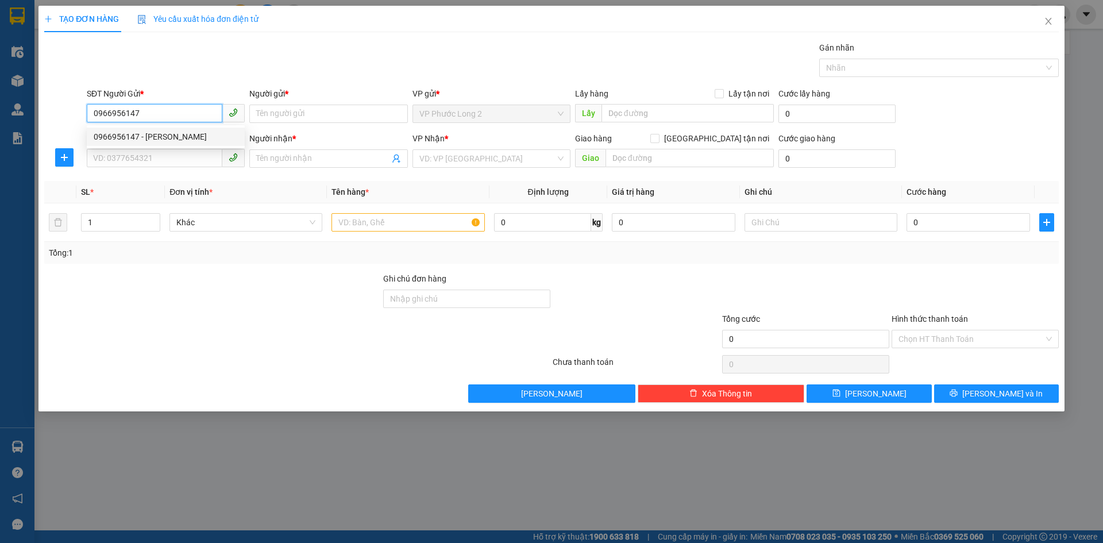
type input "[PERSON_NAME]"
type input "0971727759"
type input "TẤN THÔNG"
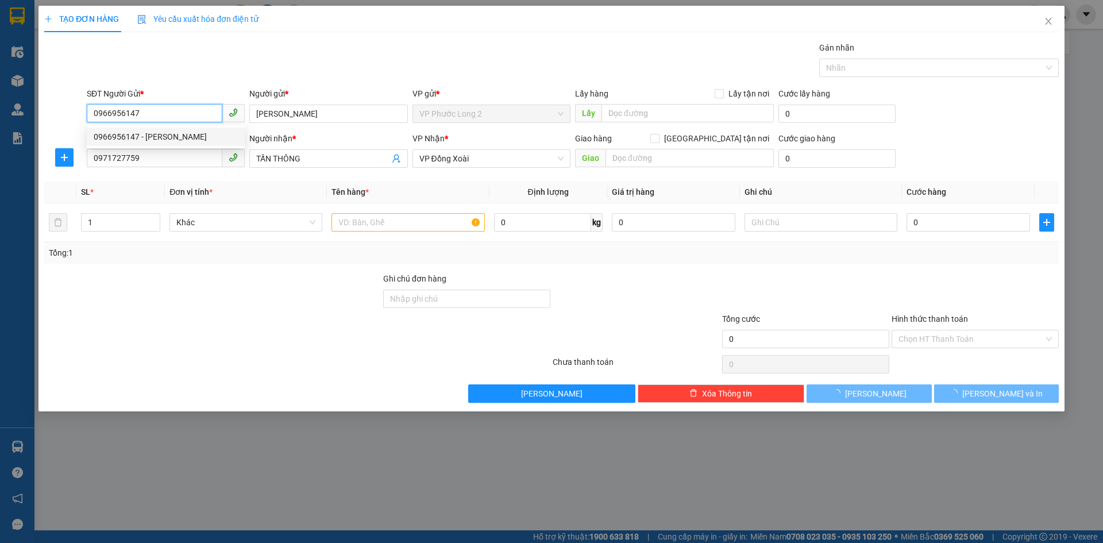
type input "160.000"
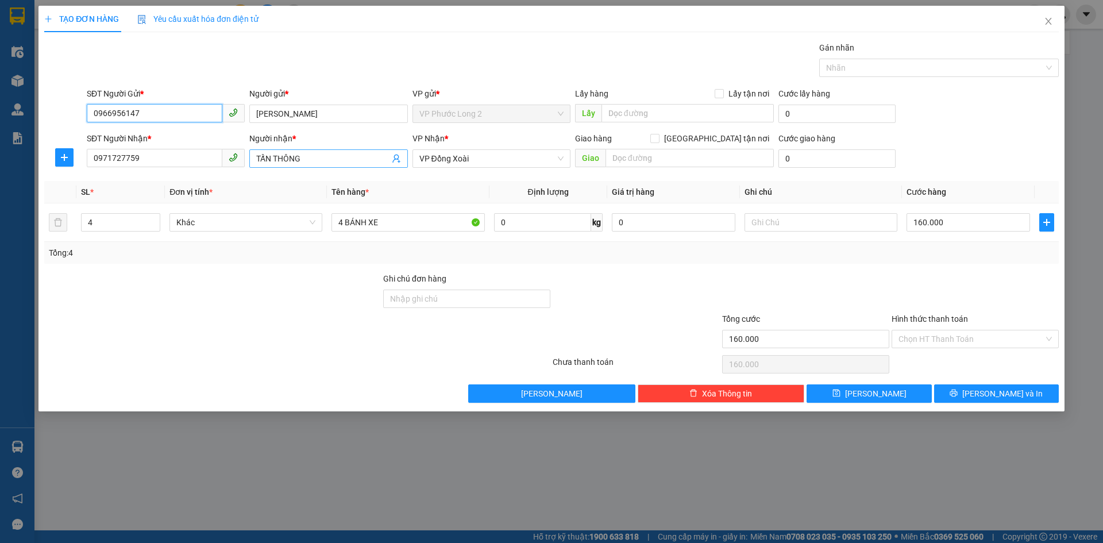
type input "0966956147"
drag, startPoint x: 284, startPoint y: 156, endPoint x: 267, endPoint y: 137, distance: 25.6
click at [276, 156] on input "TẤN THÔNG" at bounding box center [322, 158] width 133 height 13
click at [321, 158] on input "TẤN THÔNG" at bounding box center [322, 158] width 133 height 13
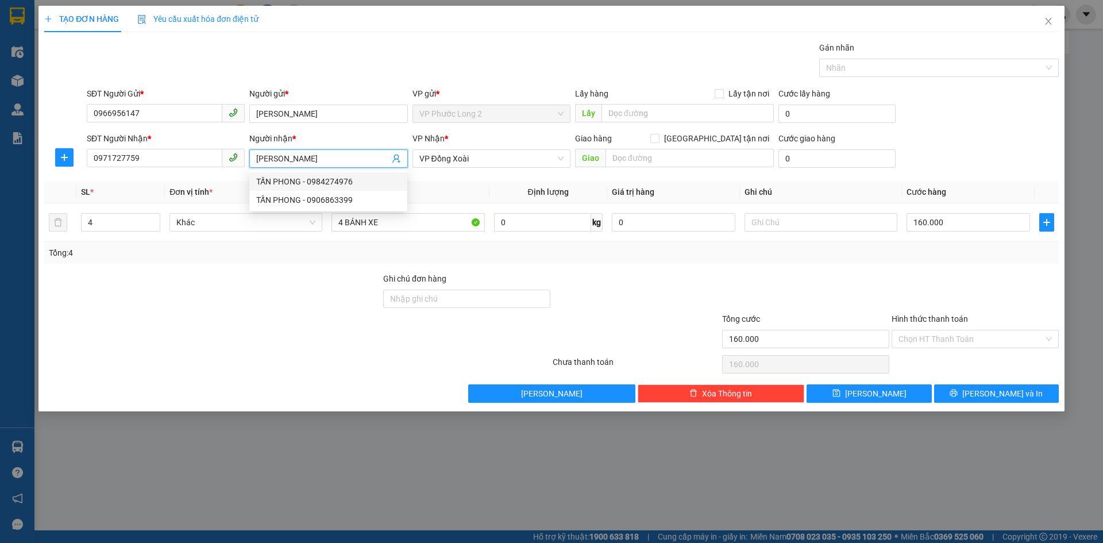
click at [352, 154] on input "[PERSON_NAME]" at bounding box center [322, 158] width 133 height 13
type input "[PERSON_NAME]"
click at [451, 197] on th "Tên hàng *" at bounding box center [408, 192] width 162 height 22
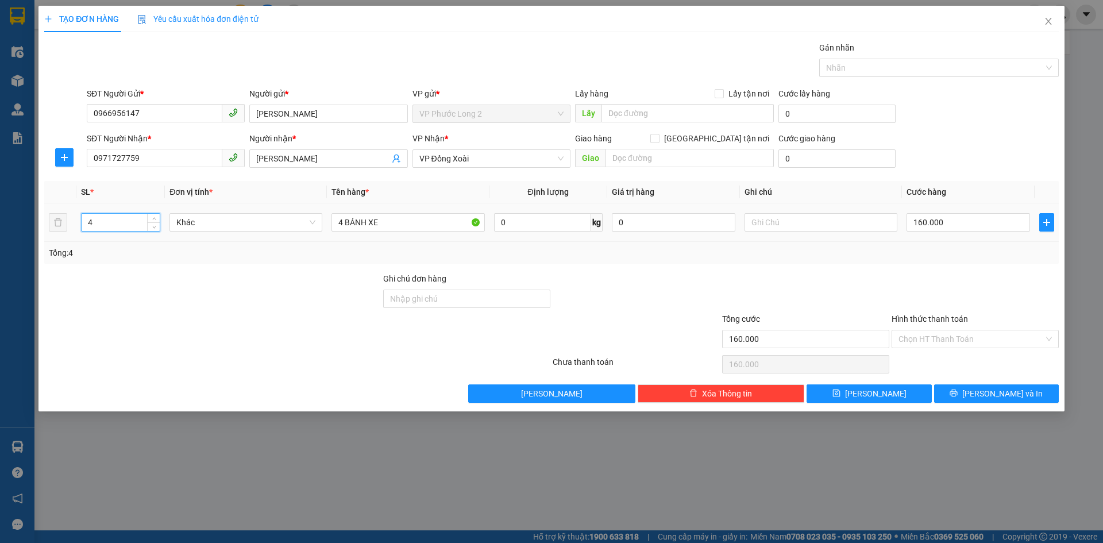
drag, startPoint x: 112, startPoint y: 227, endPoint x: 65, endPoint y: 224, distance: 47.2
click at [69, 224] on tr "4 Khác 4 BÁNH XE 0 kg 0 160.000" at bounding box center [551, 222] width 1015 height 38
type input "1"
click at [343, 218] on input "4 BÁNH XE" at bounding box center [407, 222] width 153 height 18
type input "0"
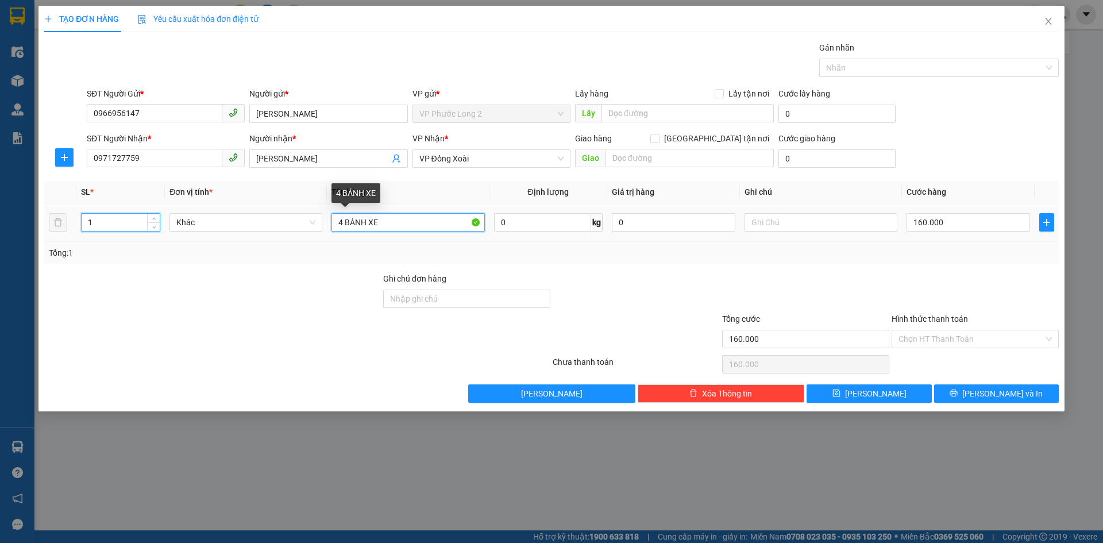
type input "0"
type input "1 BÁNH XE"
click at [943, 222] on input "0" at bounding box center [969, 222] width 124 height 18
type input "0"
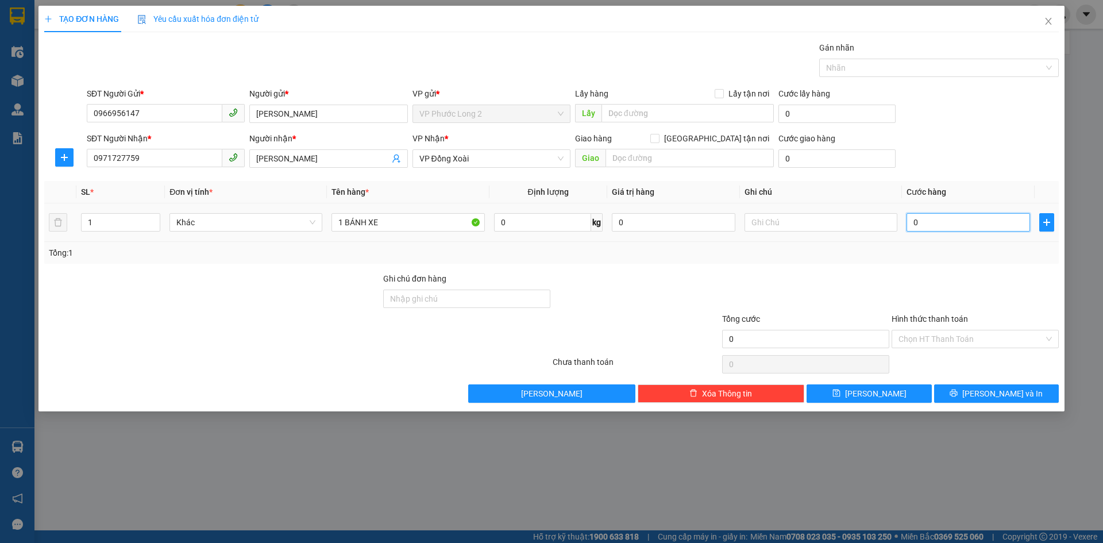
type input "4"
type input "040"
type input "40"
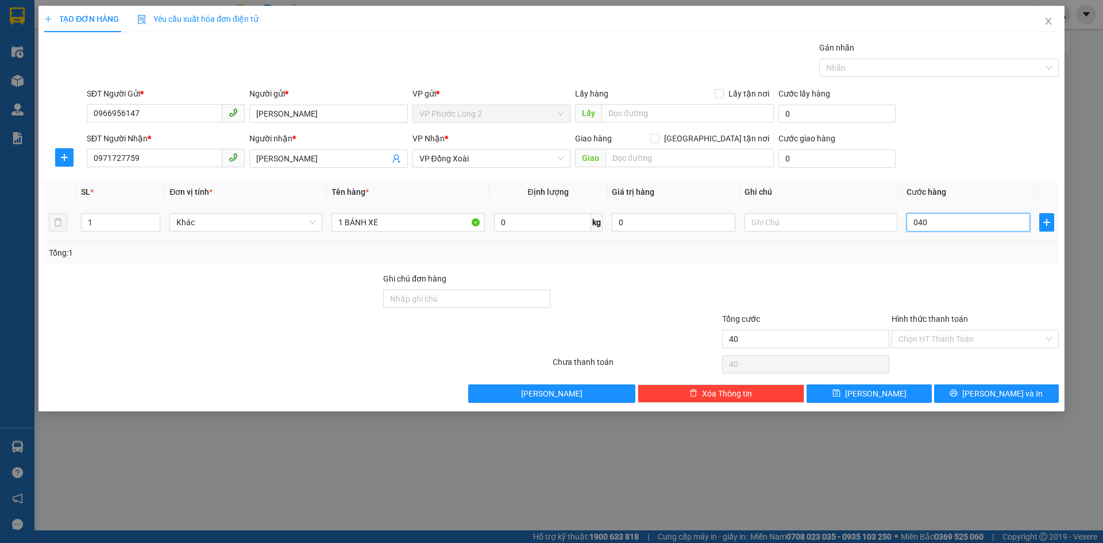
type input "040"
type input "40.000"
click at [971, 167] on div "SĐT Người Nhận * 0971727759 Người nhận * TẤN PHONG VP Nhận * VP Đồng Xoài Giao …" at bounding box center [572, 152] width 977 height 40
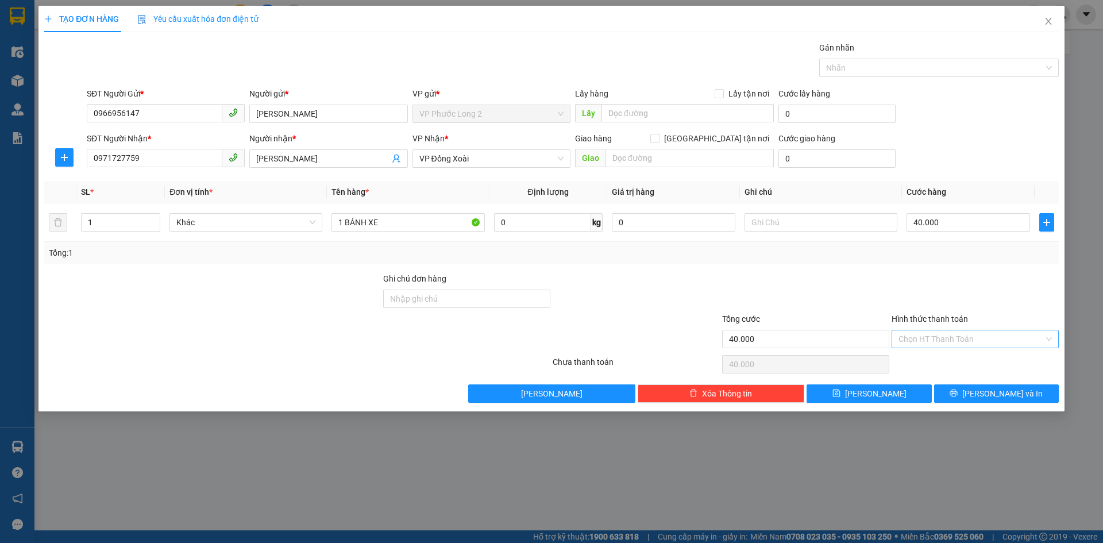
click at [979, 341] on input "Hình thức thanh toán" at bounding box center [971, 338] width 145 height 17
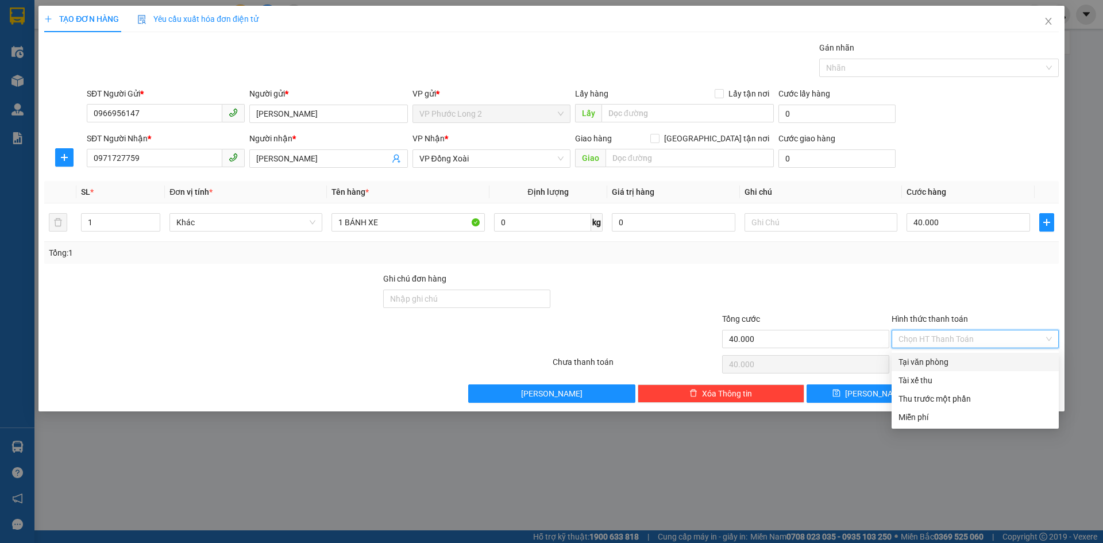
click at [961, 368] on div "Tại văn phòng" at bounding box center [975, 362] width 153 height 13
type input "0"
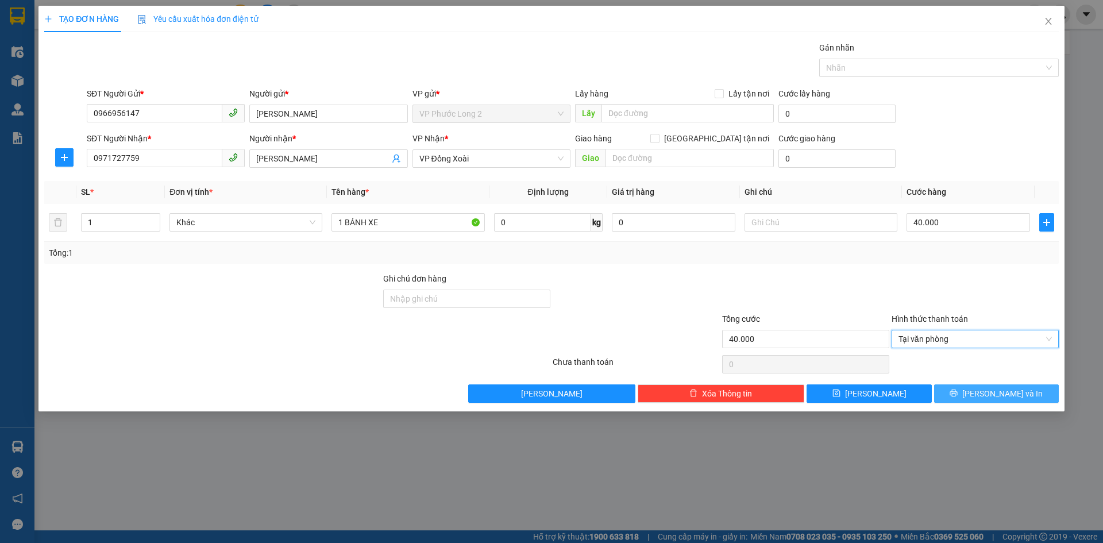
click at [984, 390] on button "Lưu và In" at bounding box center [996, 393] width 125 height 18
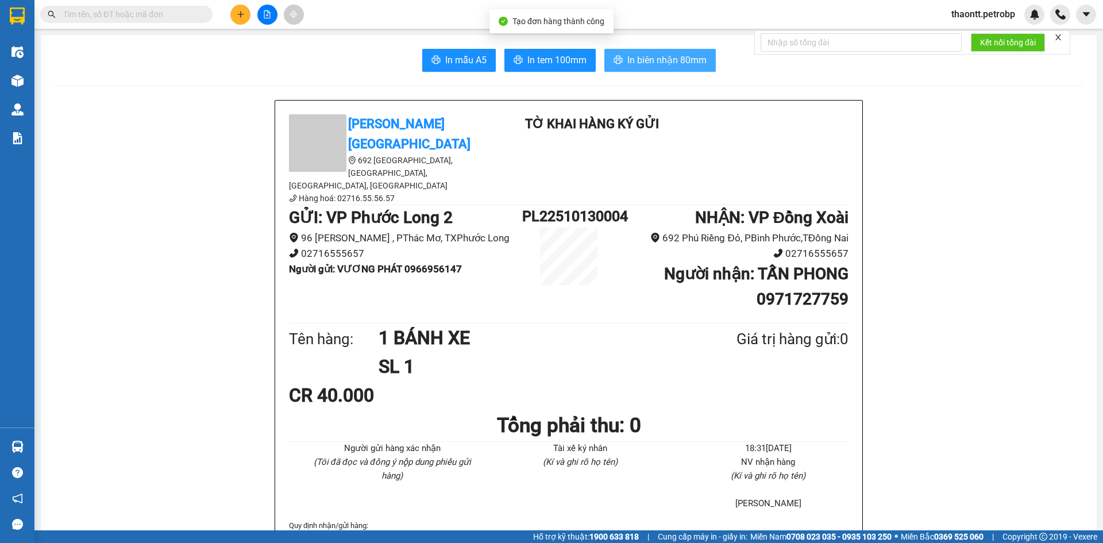
drag, startPoint x: 608, startPoint y: 64, endPoint x: 609, endPoint y: 84, distance: 19.5
click at [609, 64] on button "In biên nhận 80mm" at bounding box center [659, 60] width 111 height 23
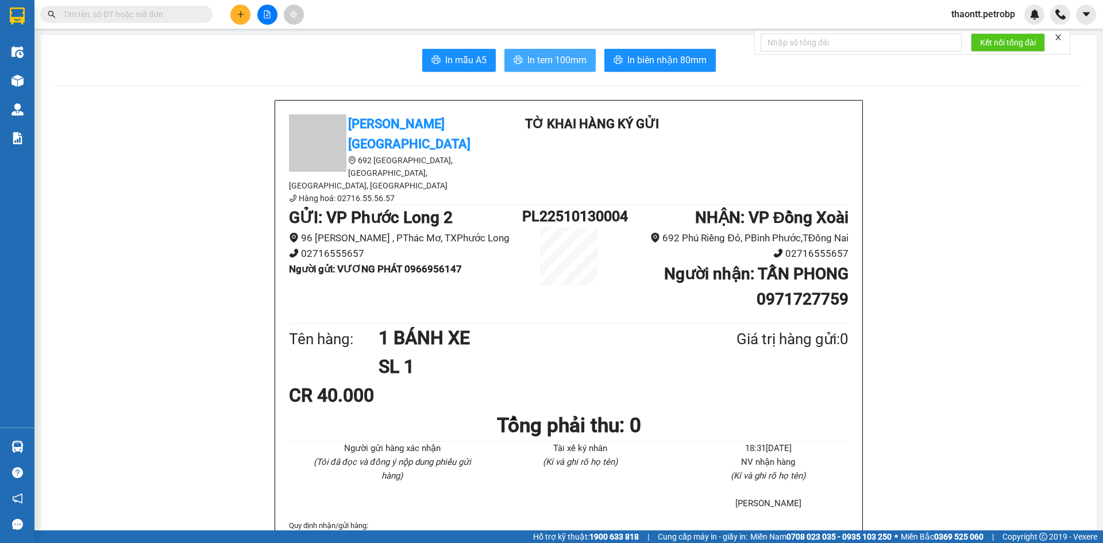
drag, startPoint x: 587, startPoint y: 57, endPoint x: 570, endPoint y: 64, distance: 18.8
click at [586, 57] on button "In tem 100mm" at bounding box center [549, 60] width 91 height 23
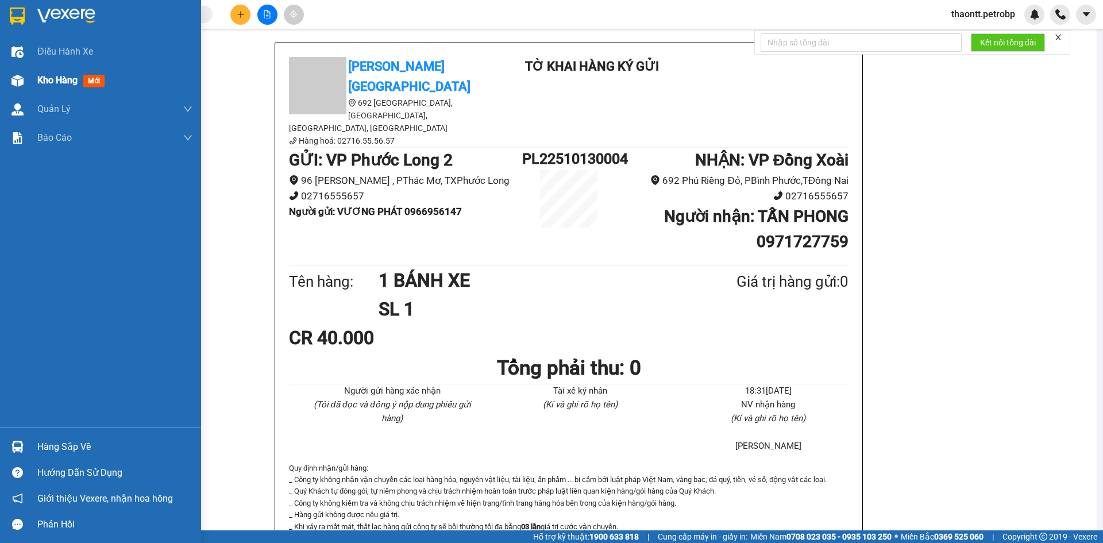
click at [48, 66] on div "Kho hàng mới" at bounding box center [114, 80] width 155 height 29
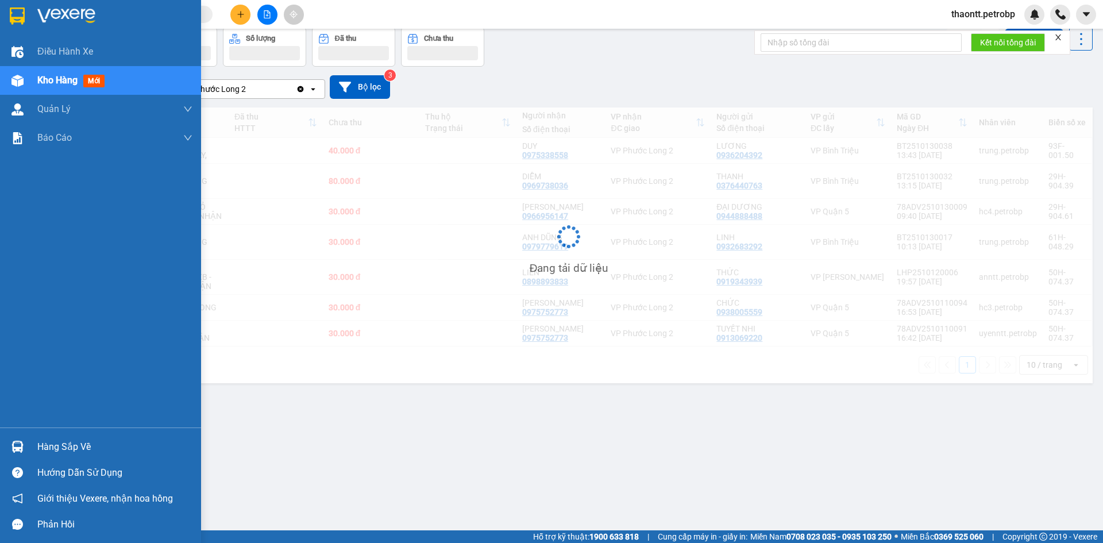
scroll to position [53, 0]
drag, startPoint x: 57, startPoint y: 74, endPoint x: 72, endPoint y: 85, distance: 18.4
click at [57, 74] on div "Kho hàng mới" at bounding box center [73, 80] width 72 height 14
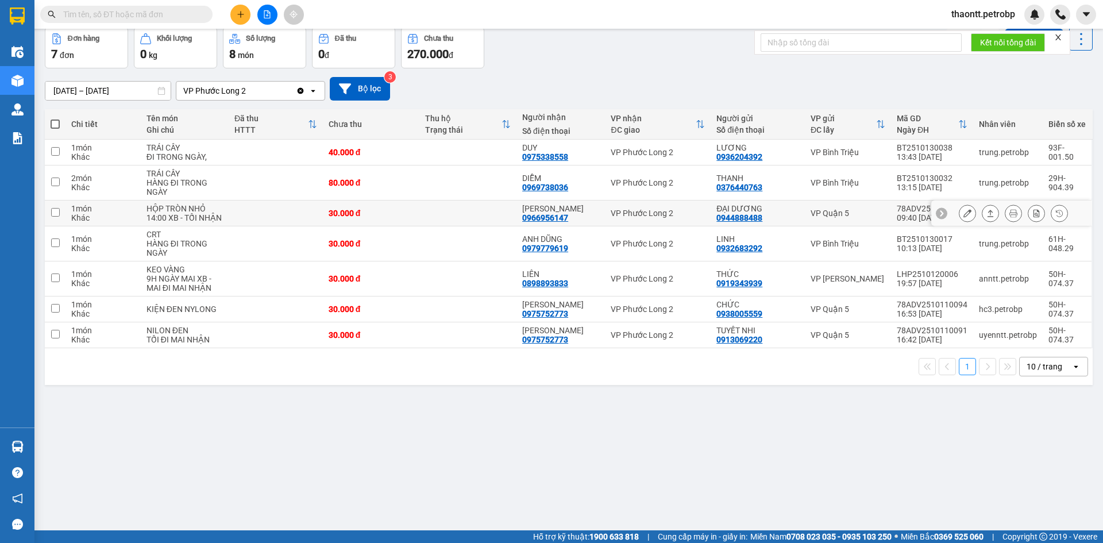
click at [462, 219] on td at bounding box center [467, 213] width 97 height 26
checkbox input "true"
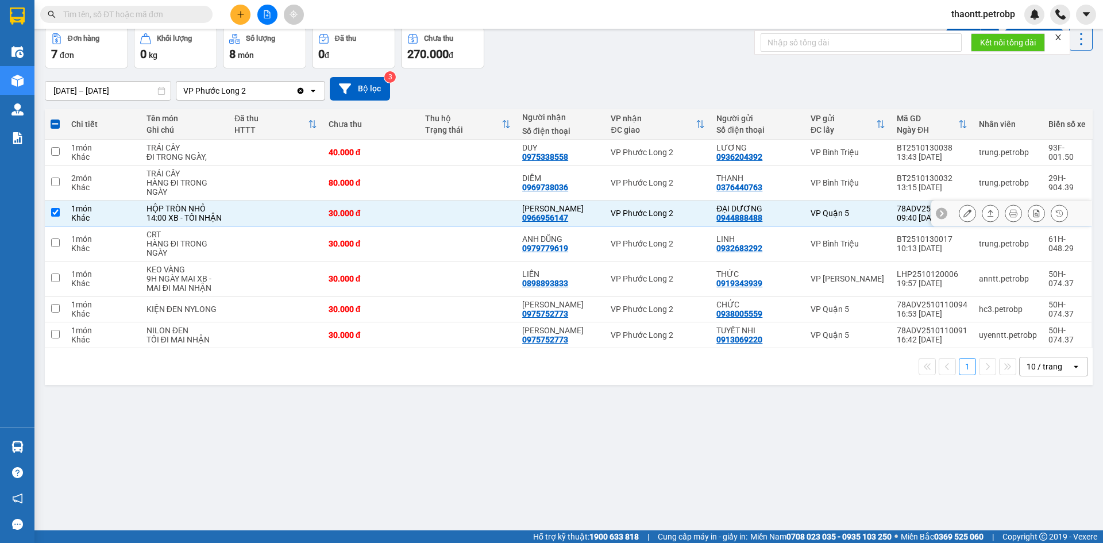
click at [963, 211] on icon at bounding box center [967, 213] width 8 height 8
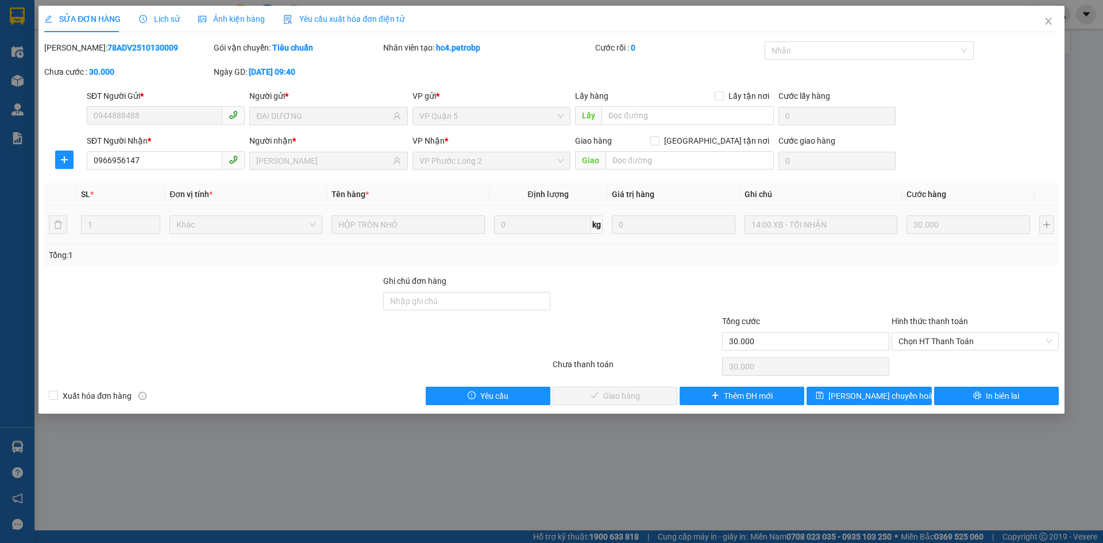
type input "0944888488"
type input "ĐẠI DƯƠNG"
type input "0966956147"
type input "[PERSON_NAME]"
type input "30.000"
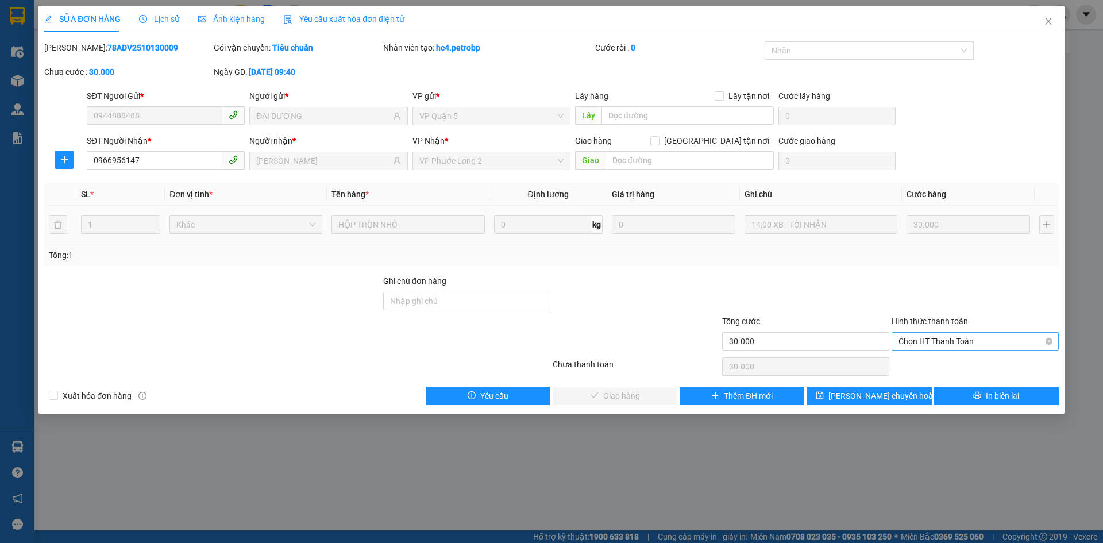
click at [931, 345] on span "Chọn HT Thanh Toán" at bounding box center [975, 341] width 153 height 17
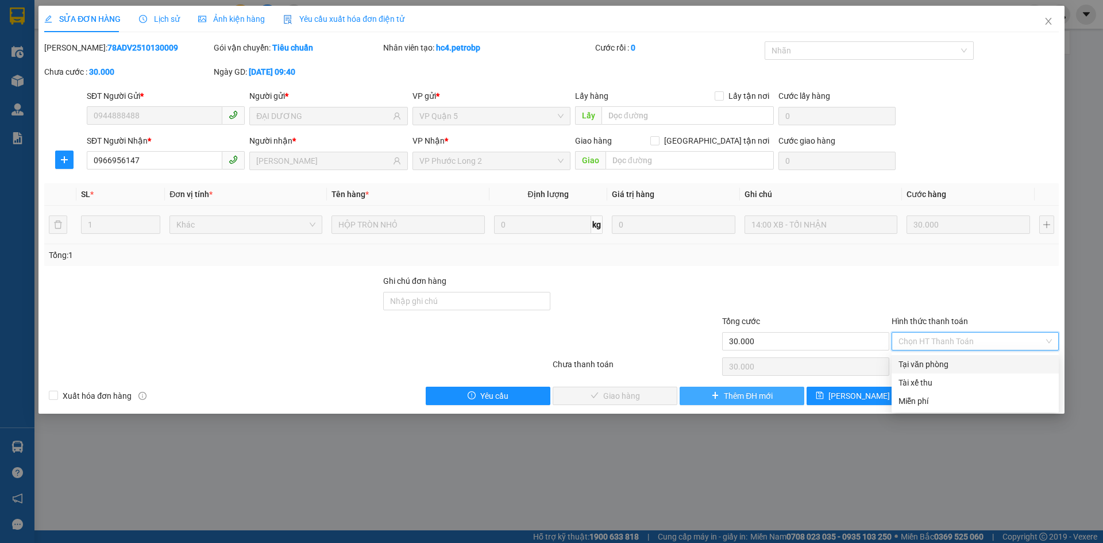
drag, startPoint x: 919, startPoint y: 360, endPoint x: 729, endPoint y: 390, distance: 191.8
click at [914, 360] on div "Tại văn phòng" at bounding box center [975, 364] width 153 height 13
type input "0"
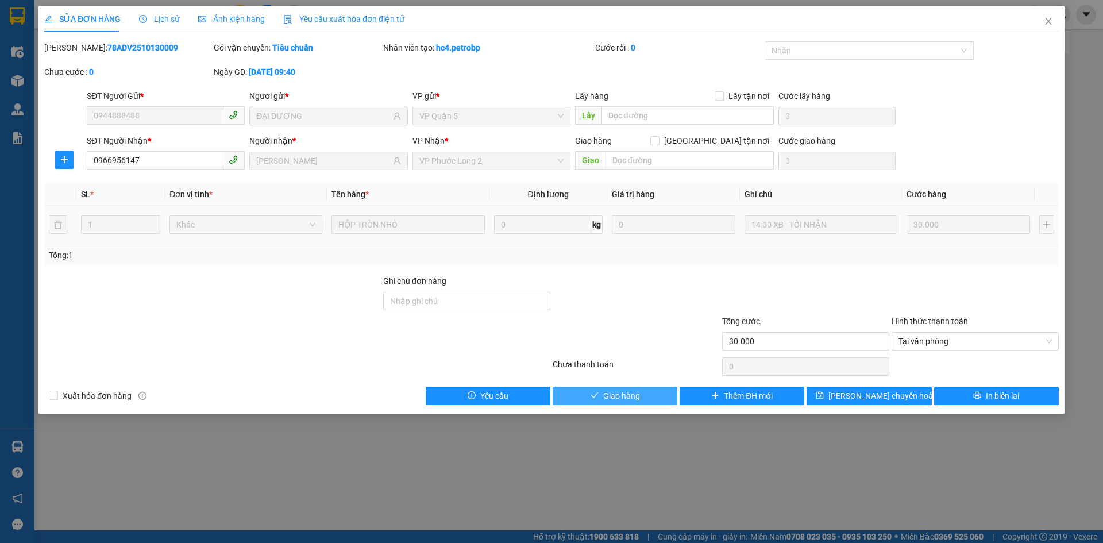
click at [653, 393] on button "Giao hàng" at bounding box center [615, 396] width 125 height 18
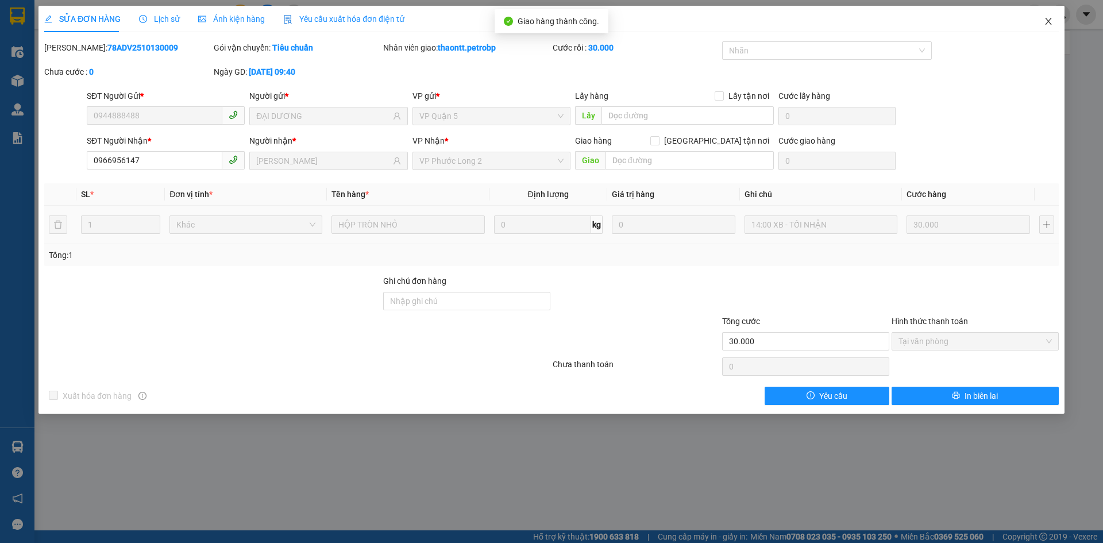
click at [1050, 20] on icon "close" at bounding box center [1048, 21] width 6 height 7
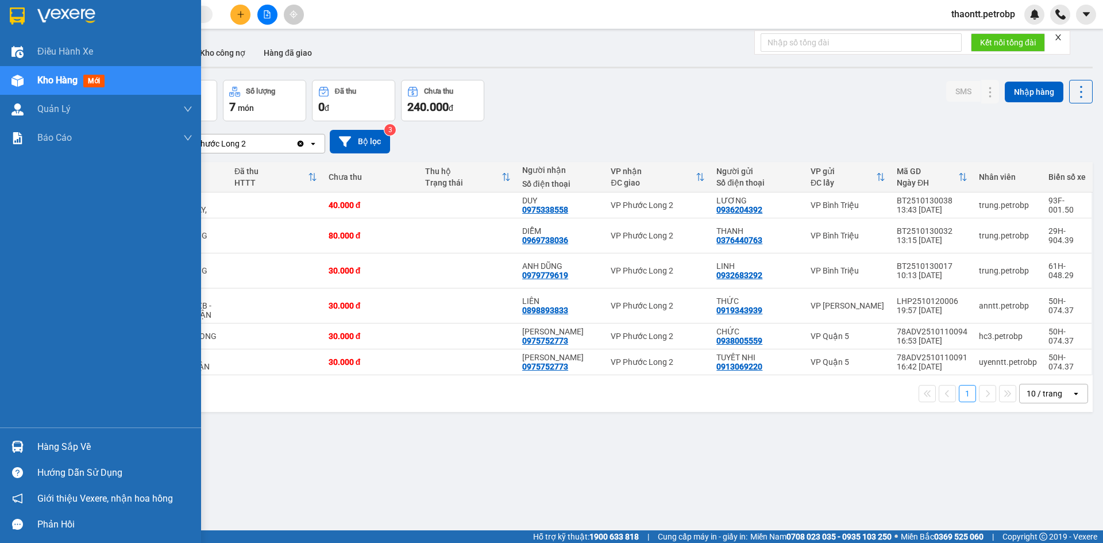
click at [42, 443] on div "Hàng sắp về" at bounding box center [114, 446] width 155 height 17
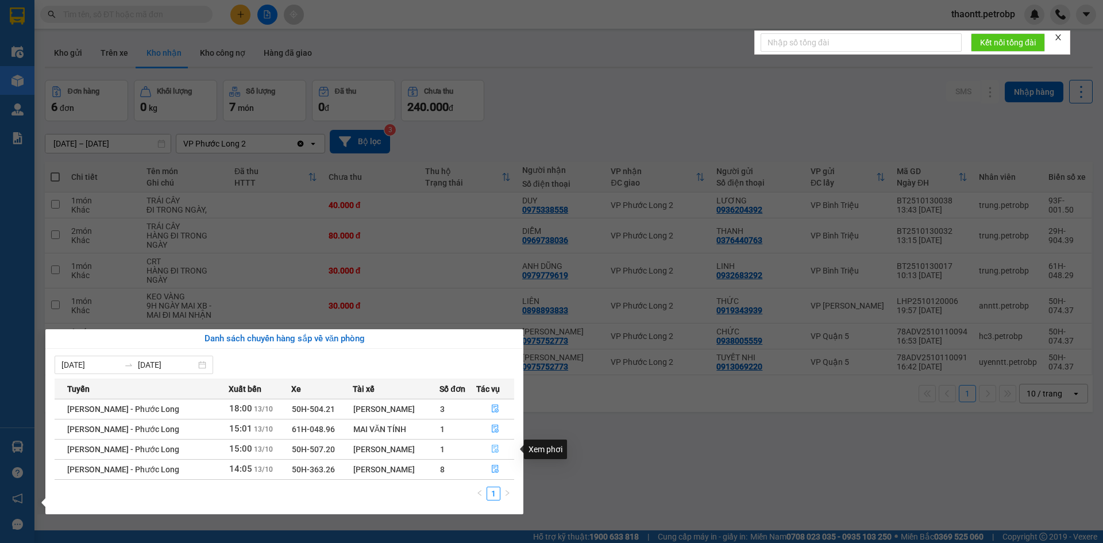
click at [495, 448] on icon "file-done" at bounding box center [495, 449] width 8 height 8
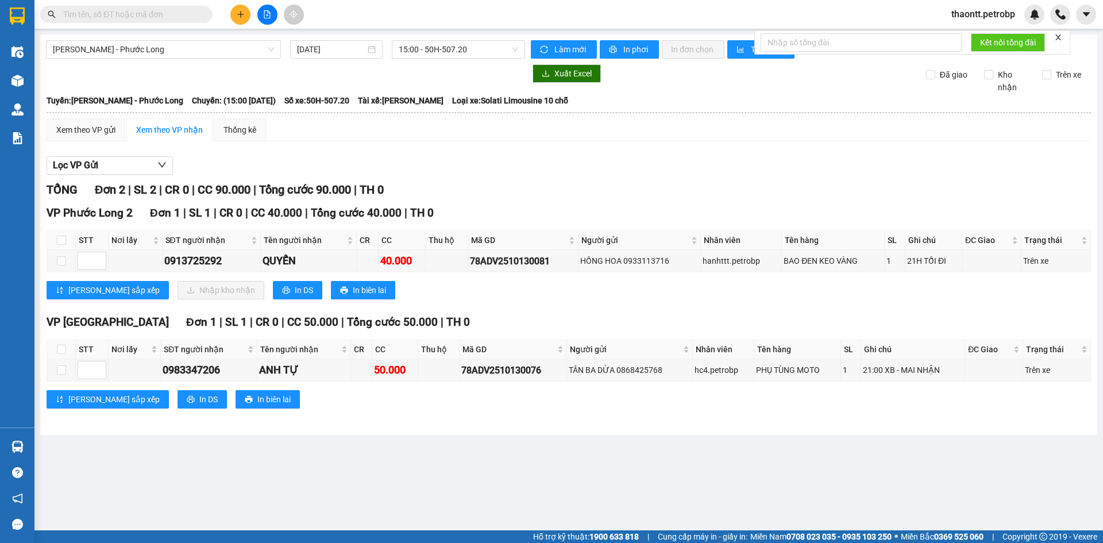
click at [35, 443] on main "Hồ Chí Minh - Phước Long 13/10/2025 15:00 - 50H-507.20 Làm mới In phơi In đơn …" at bounding box center [551, 265] width 1103 height 530
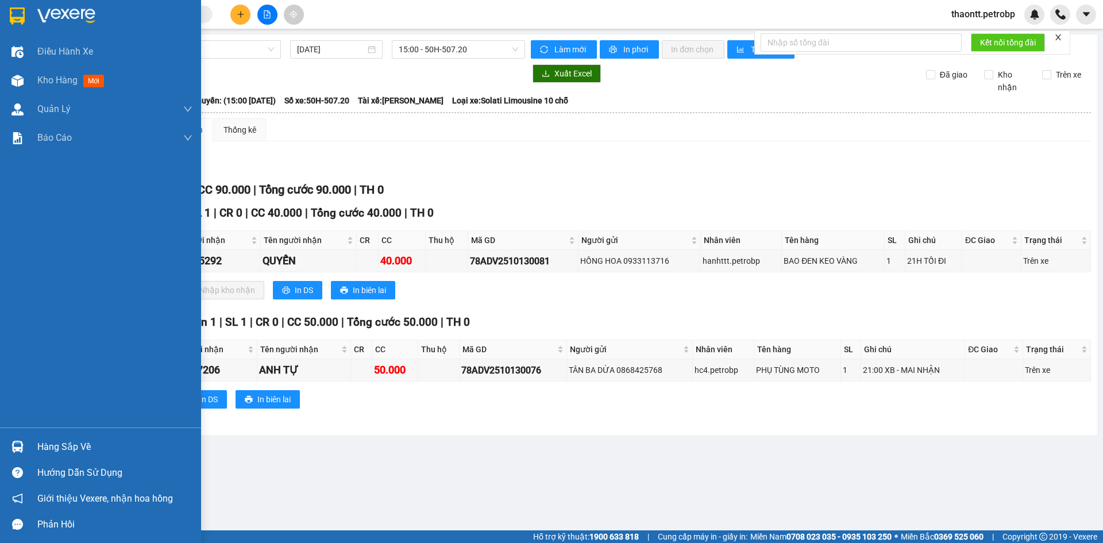
click at [25, 446] on div at bounding box center [17, 447] width 20 height 20
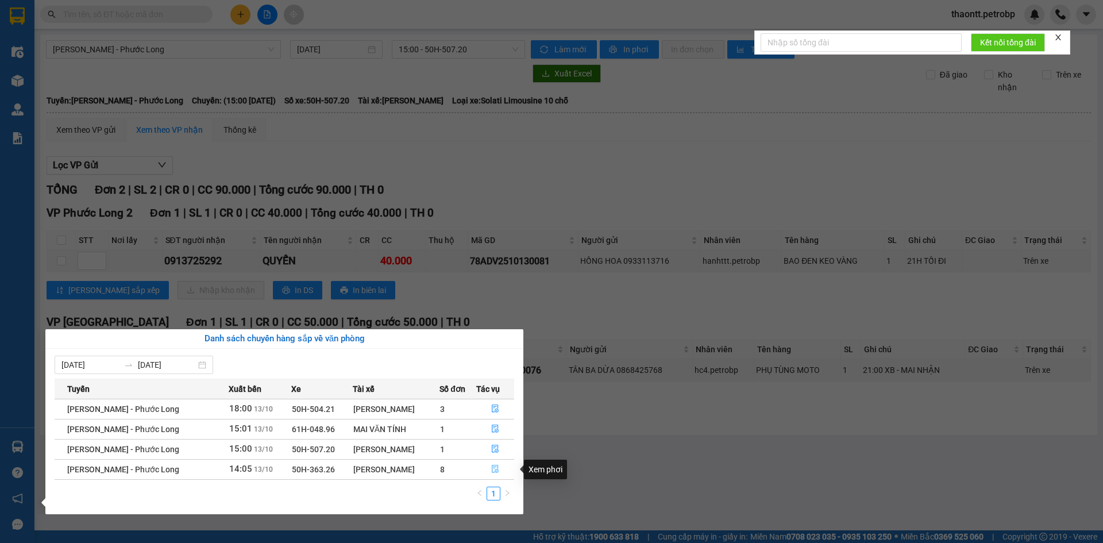
click at [494, 469] on icon "file-done" at bounding box center [495, 469] width 8 height 8
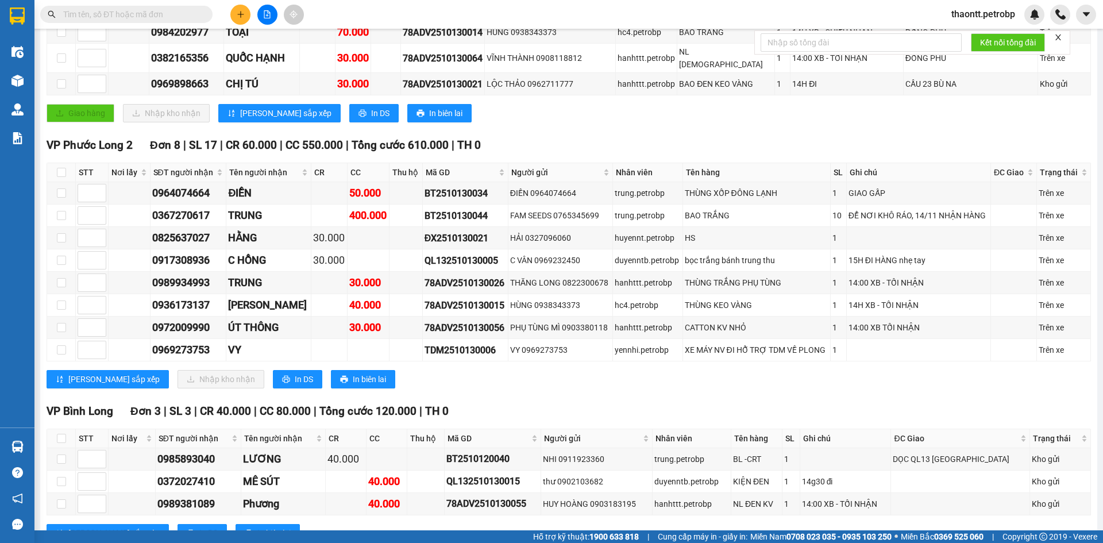
scroll to position [804, 0]
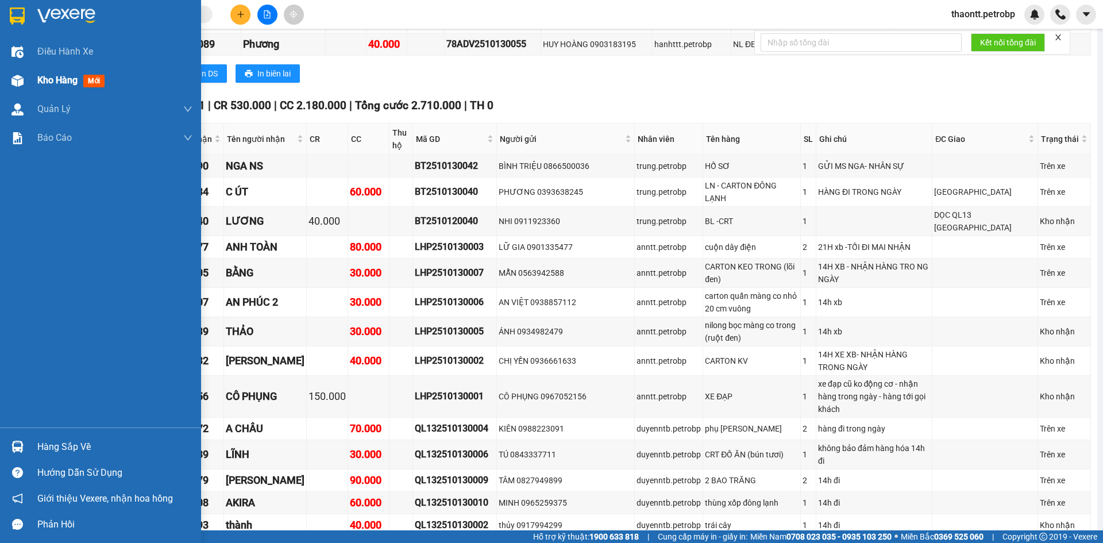
click at [57, 86] on span "Kho hàng" at bounding box center [57, 80] width 40 height 11
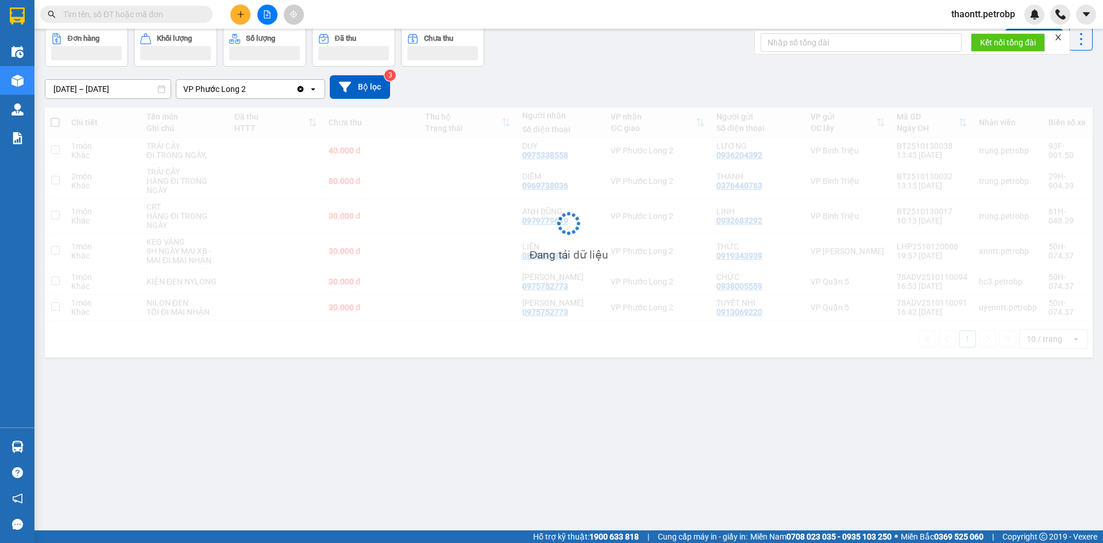
scroll to position [53, 0]
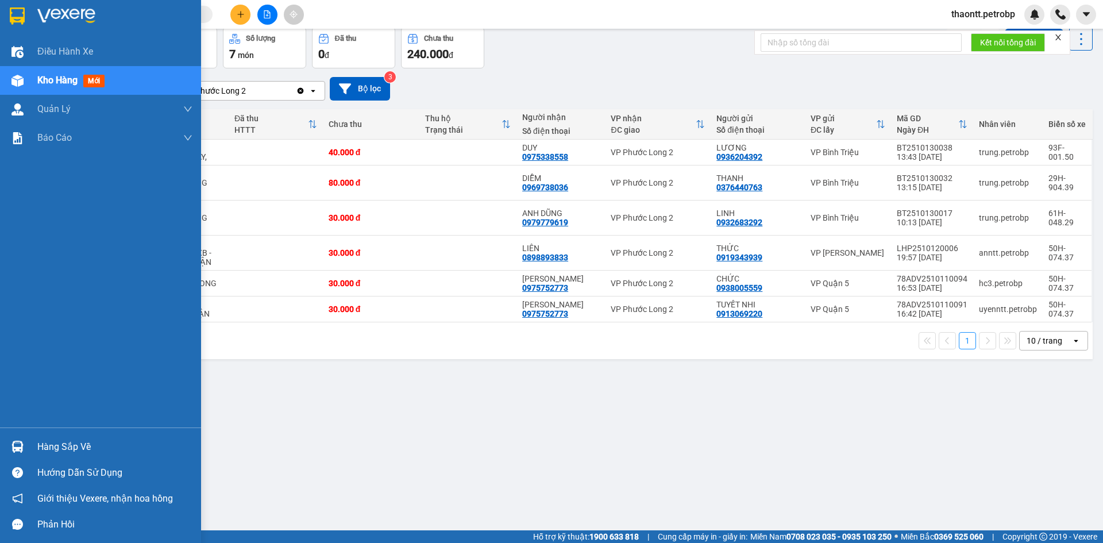
drag, startPoint x: 25, startPoint y: 446, endPoint x: 109, endPoint y: 439, distance: 84.2
click at [26, 446] on div at bounding box center [17, 447] width 20 height 20
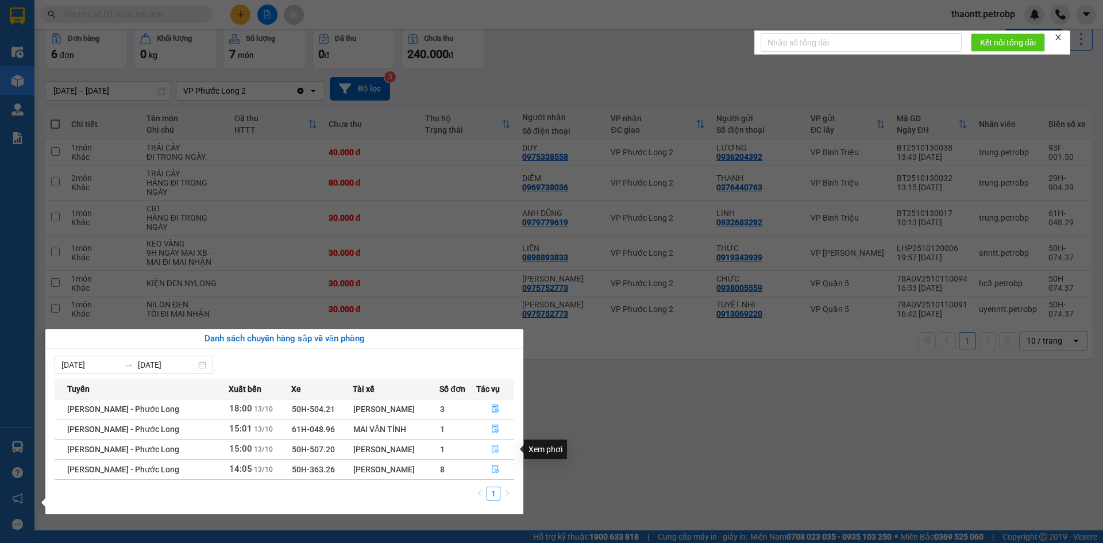
click at [497, 449] on icon "file-done" at bounding box center [495, 449] width 8 height 8
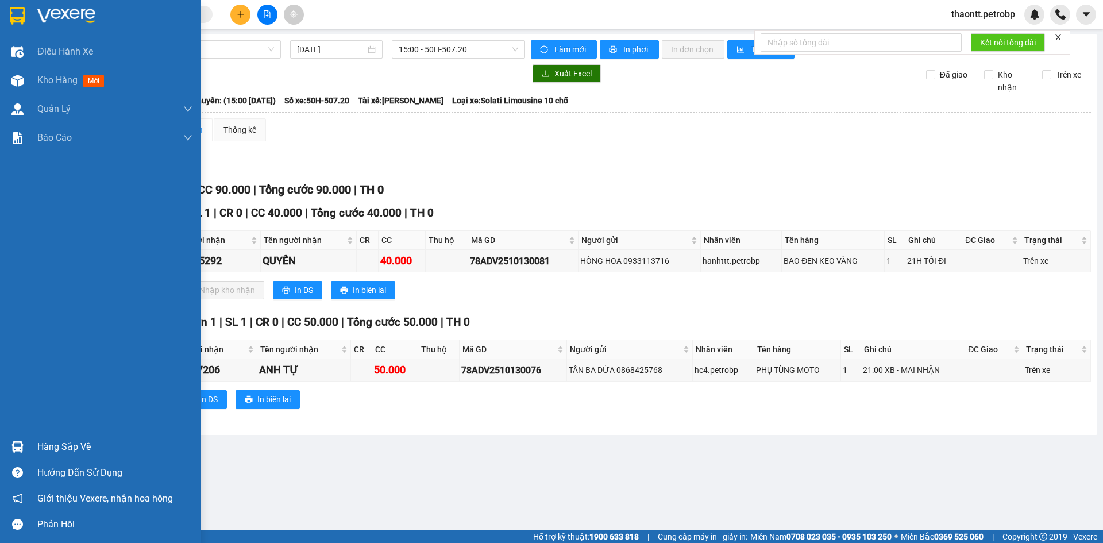
click at [29, 449] on div "Hàng sắp về" at bounding box center [100, 447] width 201 height 26
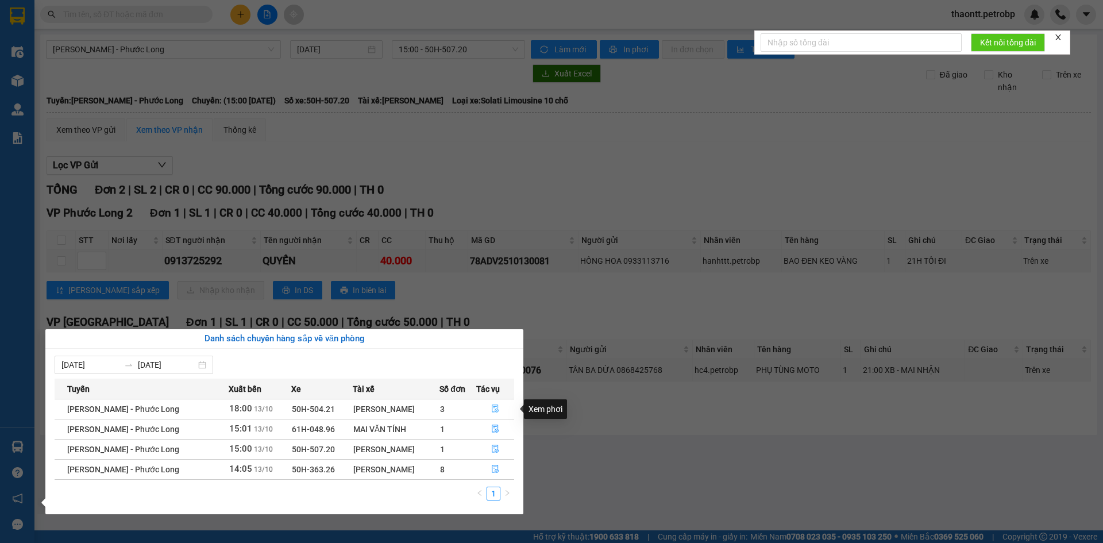
click at [498, 409] on icon "file-done" at bounding box center [495, 408] width 8 height 8
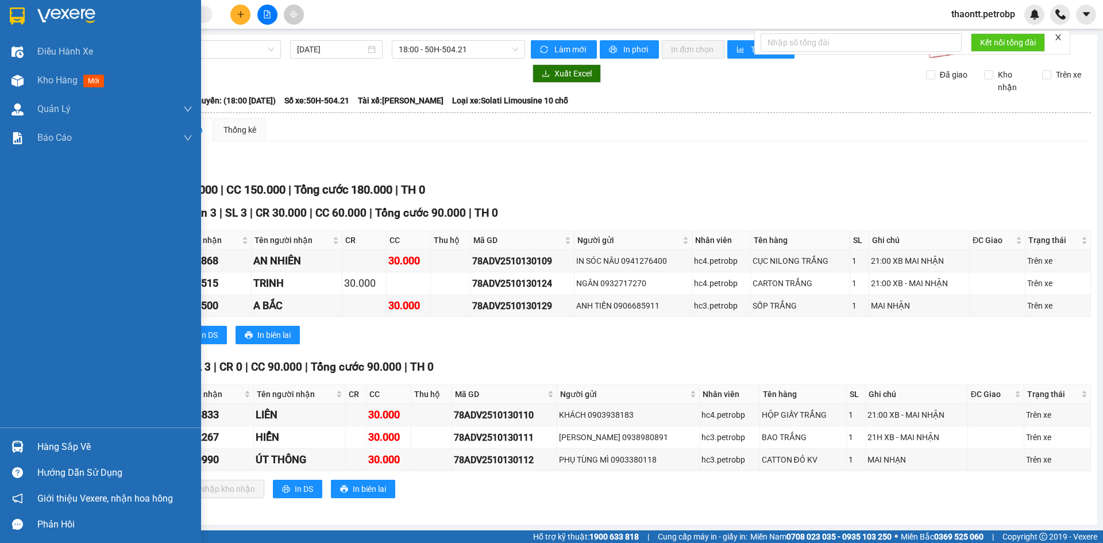
drag, startPoint x: 37, startPoint y: 446, endPoint x: 146, endPoint y: 435, distance: 109.7
click at [40, 446] on div "Hàng sắp về" at bounding box center [114, 446] width 155 height 17
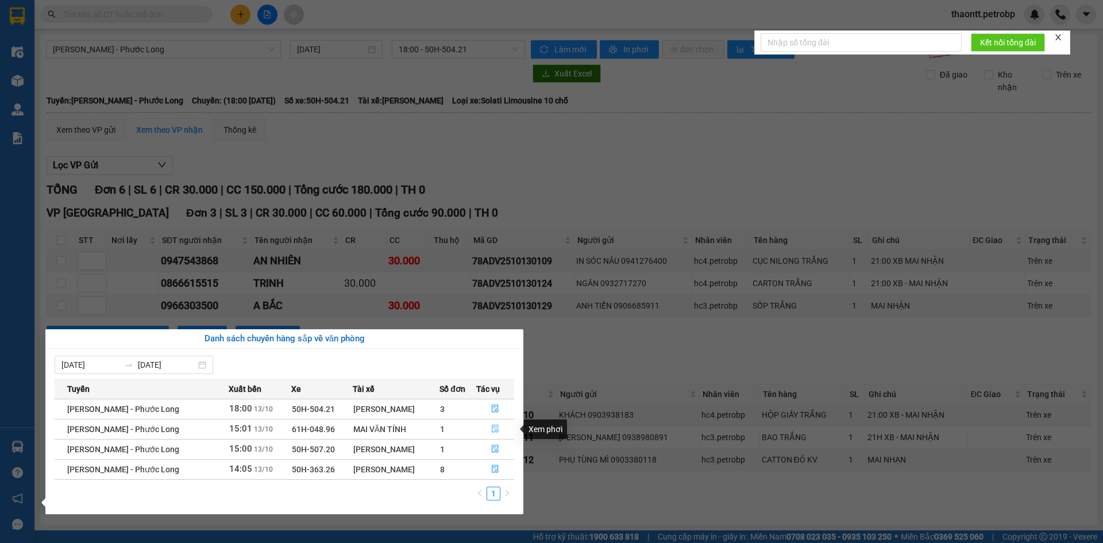
click at [498, 429] on button "button" at bounding box center [495, 429] width 37 height 18
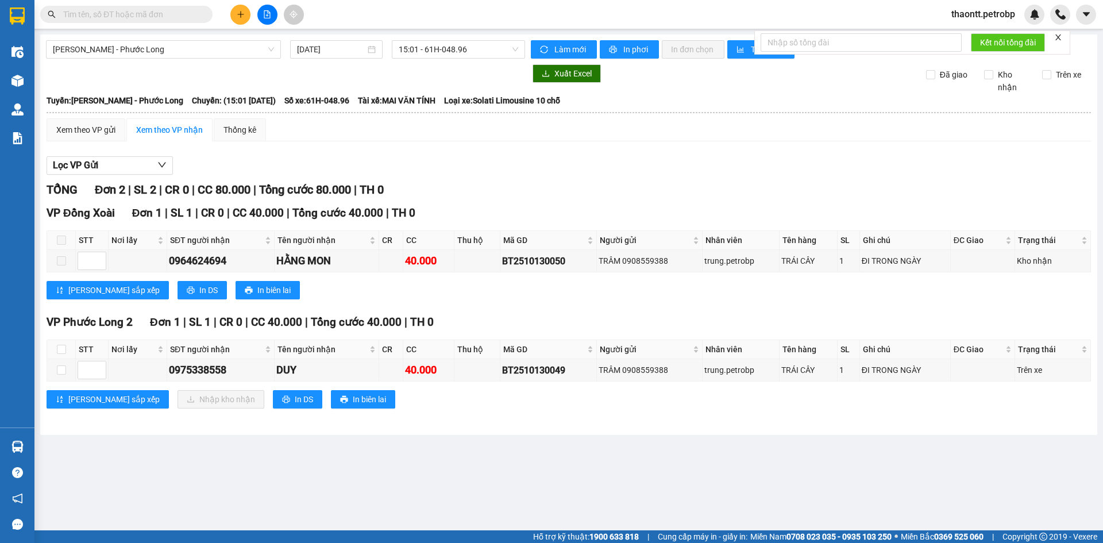
drag, startPoint x: 32, startPoint y: 447, endPoint x: 37, endPoint y: 450, distance: 6.2
click at [32, 448] on div "Hàng sắp về" at bounding box center [17, 447] width 34 height 26
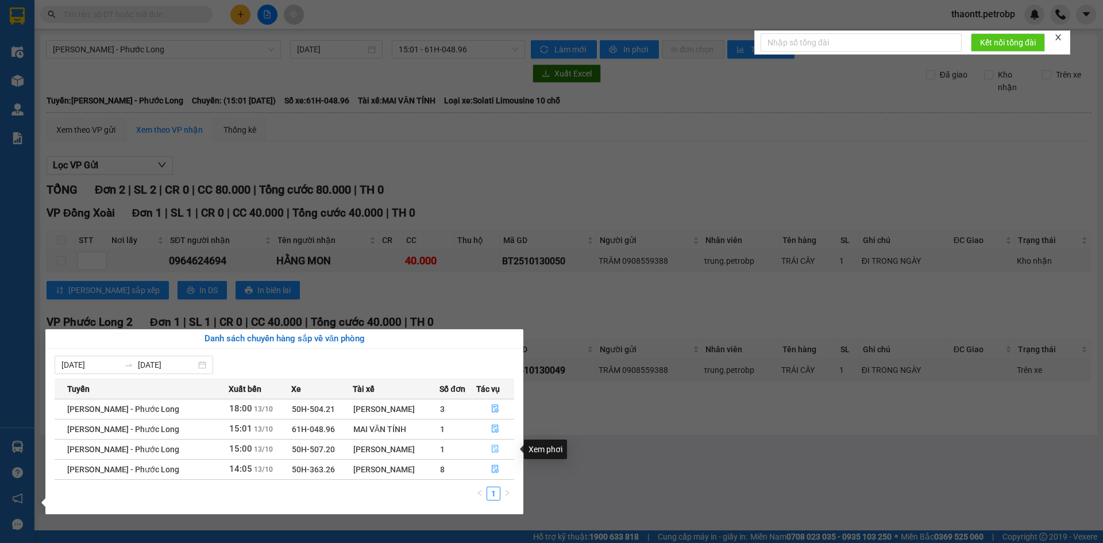
click at [497, 450] on icon "file-done" at bounding box center [495, 449] width 8 height 8
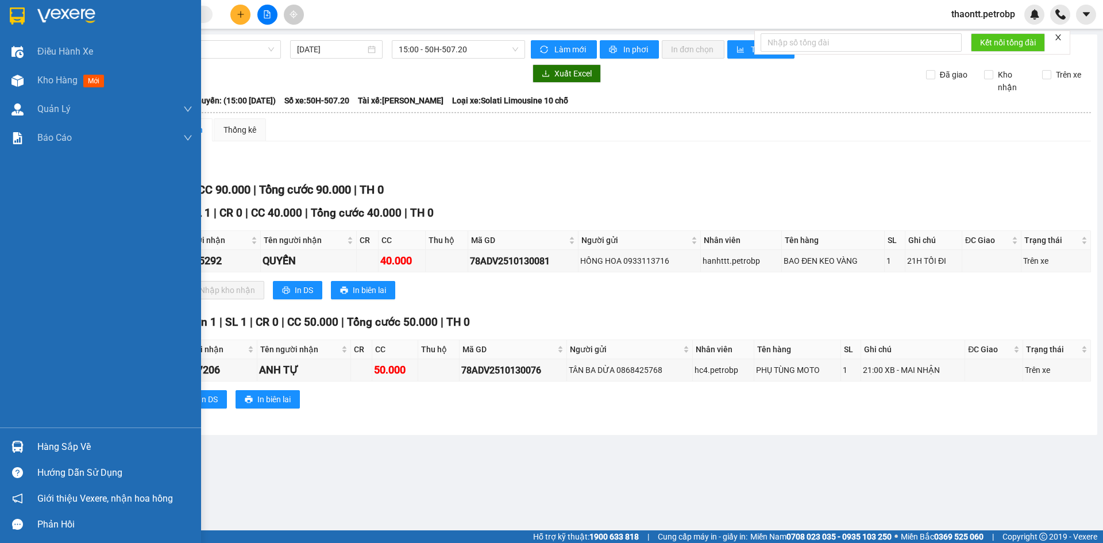
click at [36, 441] on div "Hàng sắp về" at bounding box center [100, 447] width 201 height 26
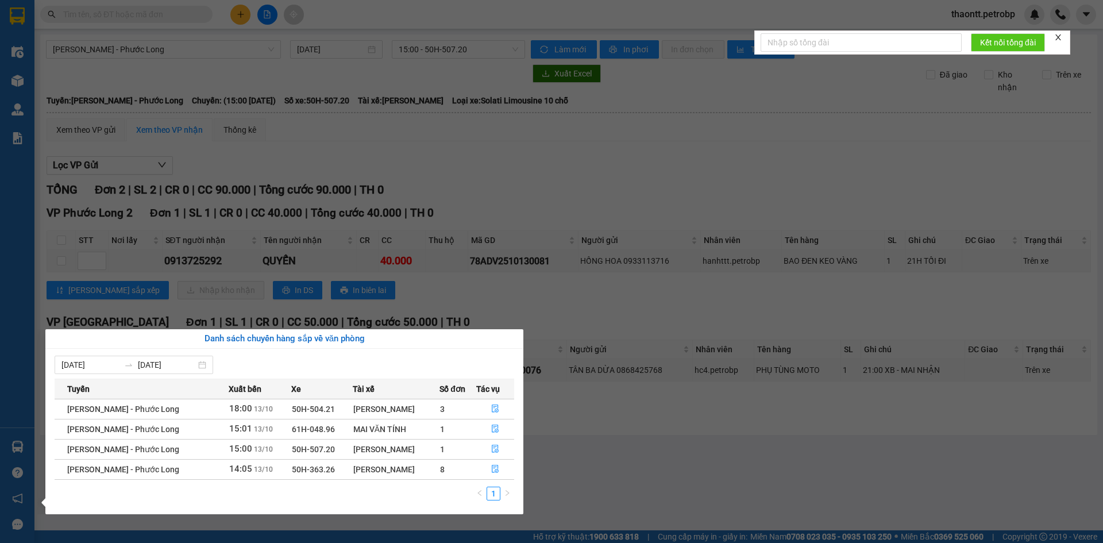
click at [615, 195] on section "Kết quả tìm kiếm ( 0 ) Bộ lọc No Data thaontt.petrobp Điều hành xe Kho hàng mới…" at bounding box center [551, 271] width 1103 height 543
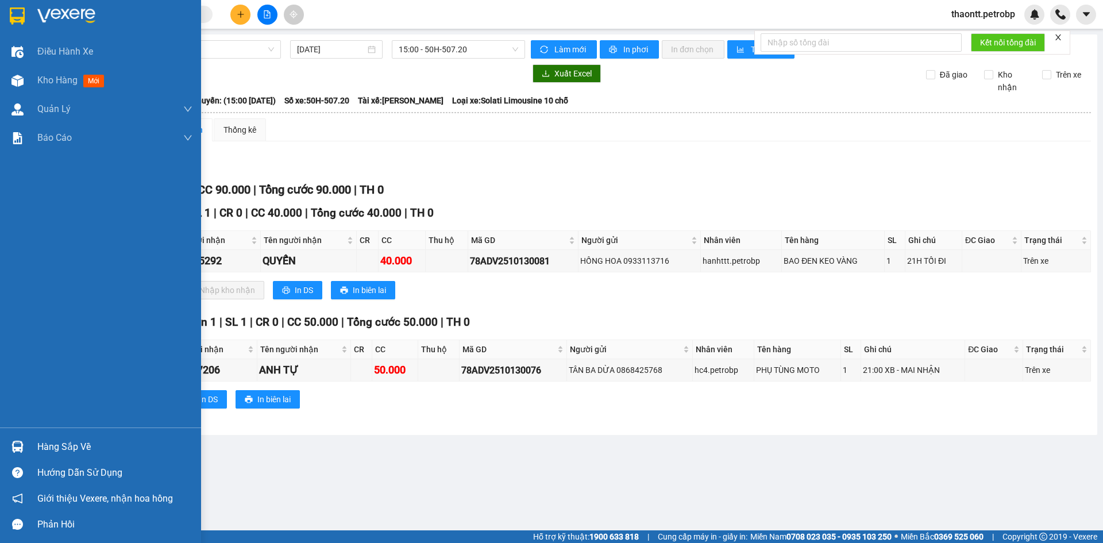
click at [37, 436] on div "Hàng sắp về" at bounding box center [100, 447] width 201 height 26
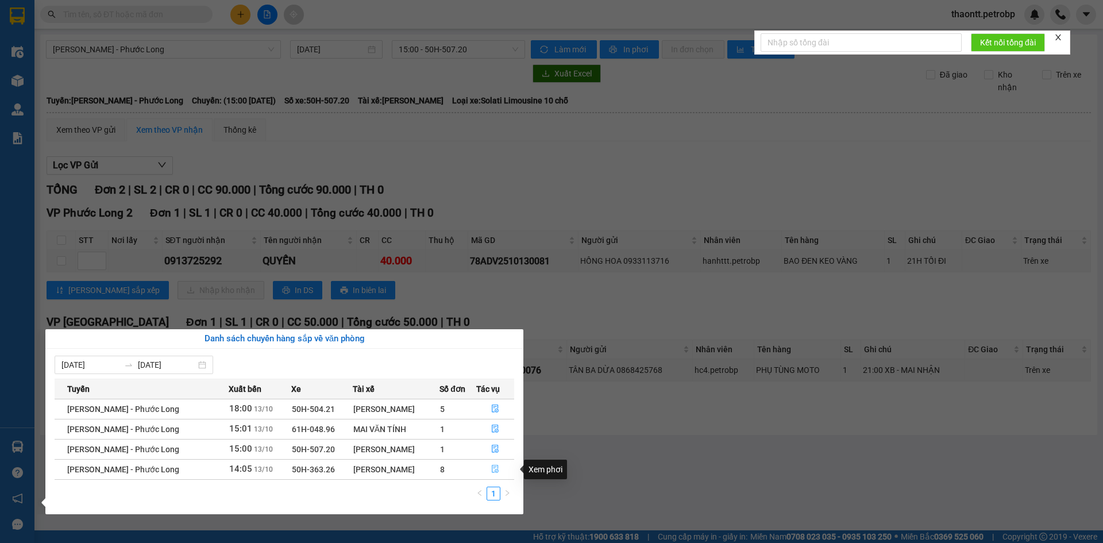
click at [488, 467] on button "button" at bounding box center [495, 469] width 37 height 18
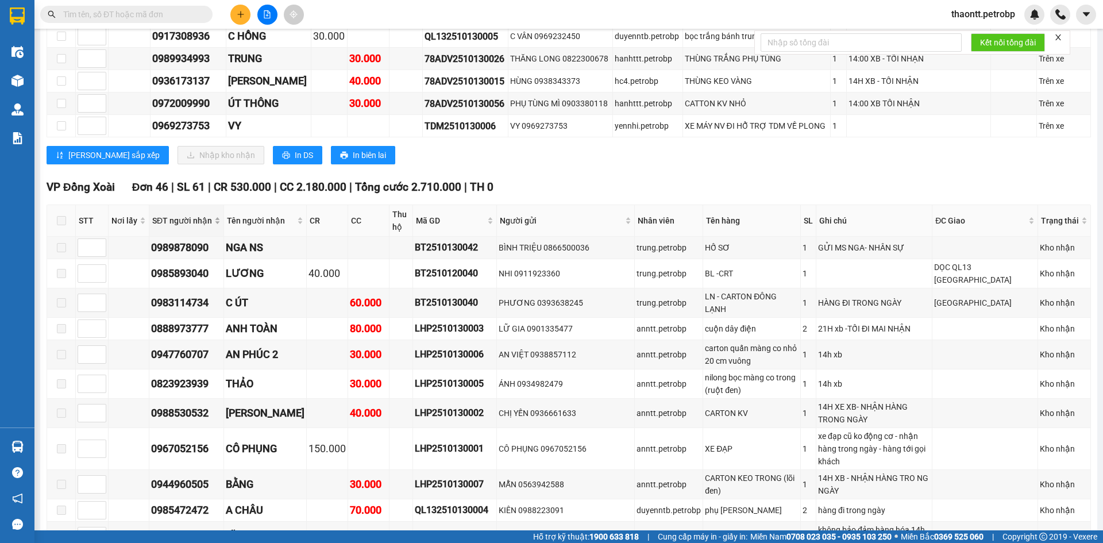
scroll to position [345, 0]
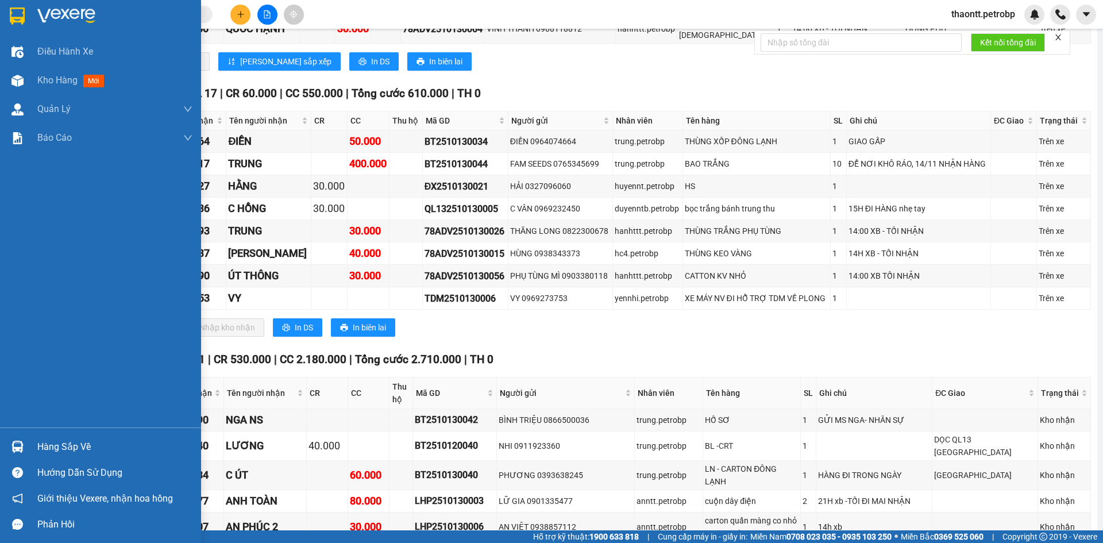
click at [36, 444] on div "Hàng sắp về" at bounding box center [100, 447] width 201 height 26
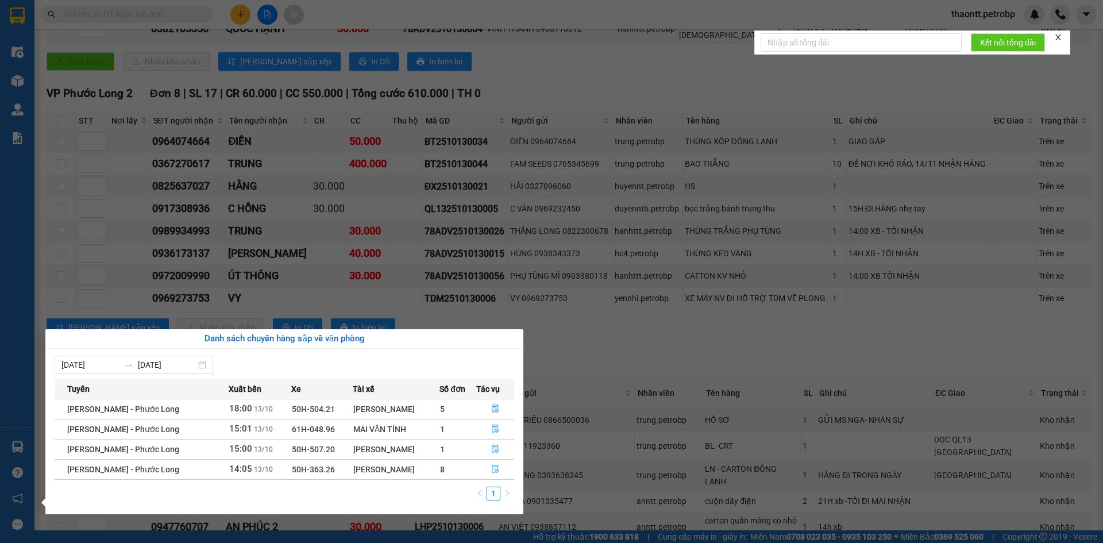
click at [696, 358] on section "Kết quả tìm kiếm ( 0 ) Bộ lọc No Data thaontt.petrobp Điều hành xe Kho hàng mới…" at bounding box center [551, 271] width 1103 height 543
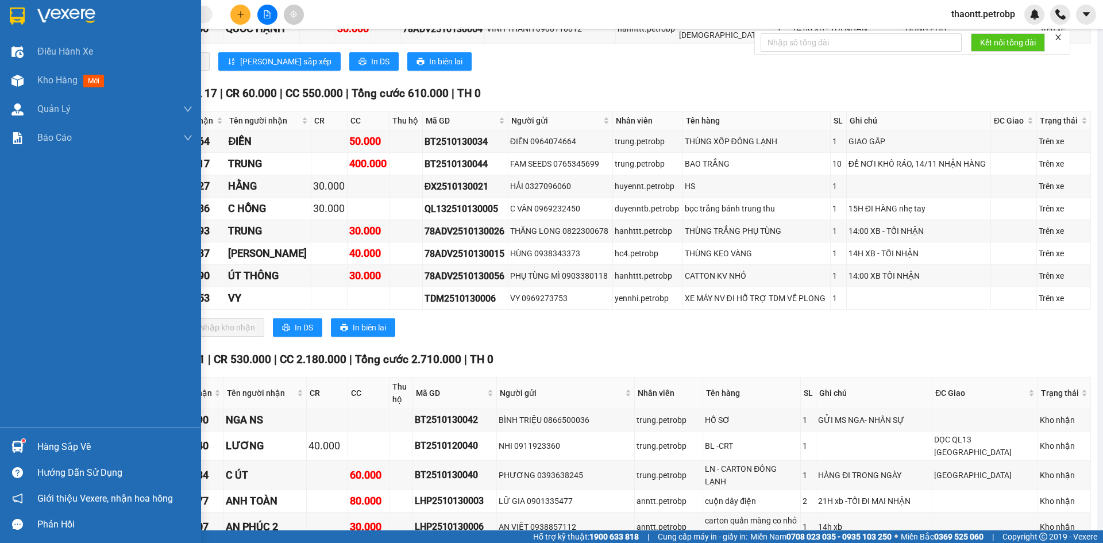
click at [67, 439] on div "Hàng sắp về" at bounding box center [114, 446] width 155 height 17
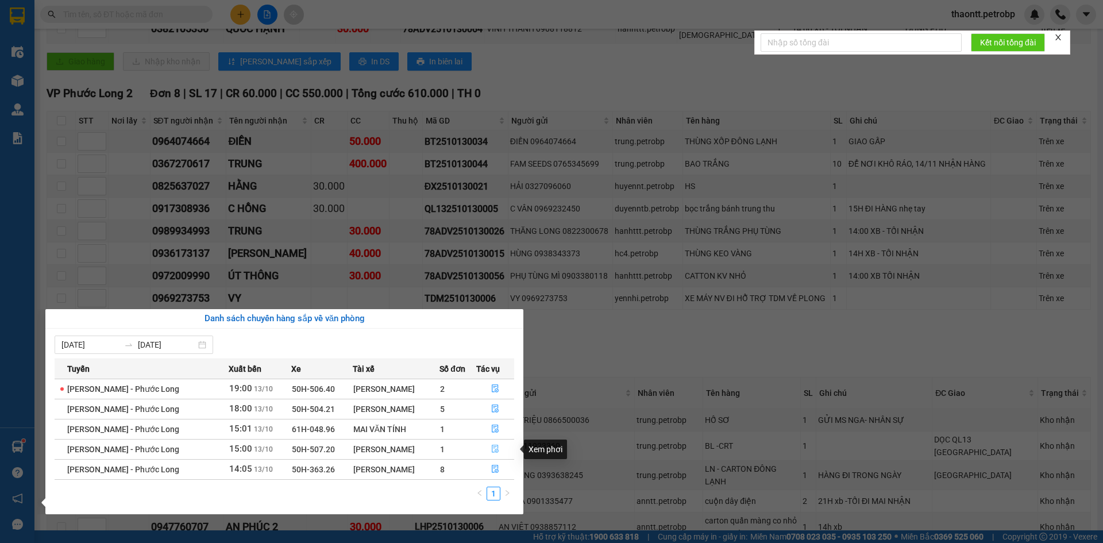
click at [498, 446] on button "button" at bounding box center [495, 449] width 37 height 18
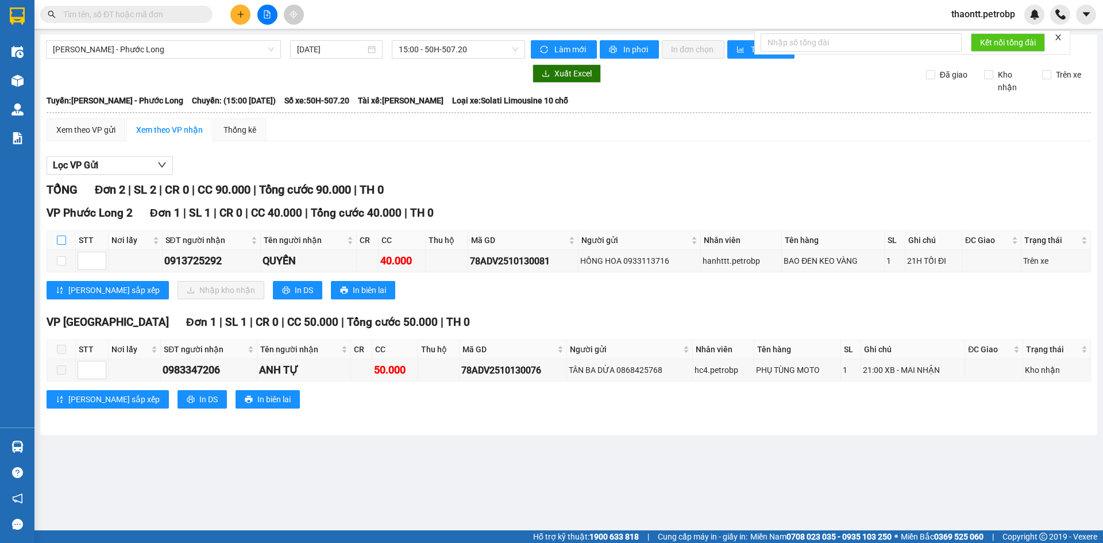
click at [65, 241] on input "checkbox" at bounding box center [61, 240] width 9 height 9
checkbox input "true"
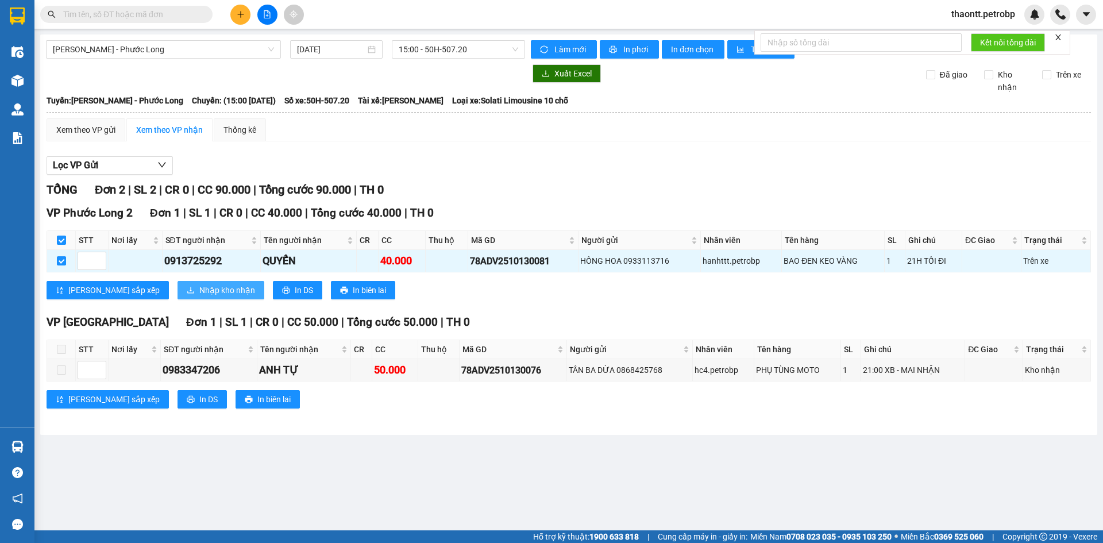
click at [199, 287] on span "Nhập kho nhận" at bounding box center [227, 290] width 56 height 13
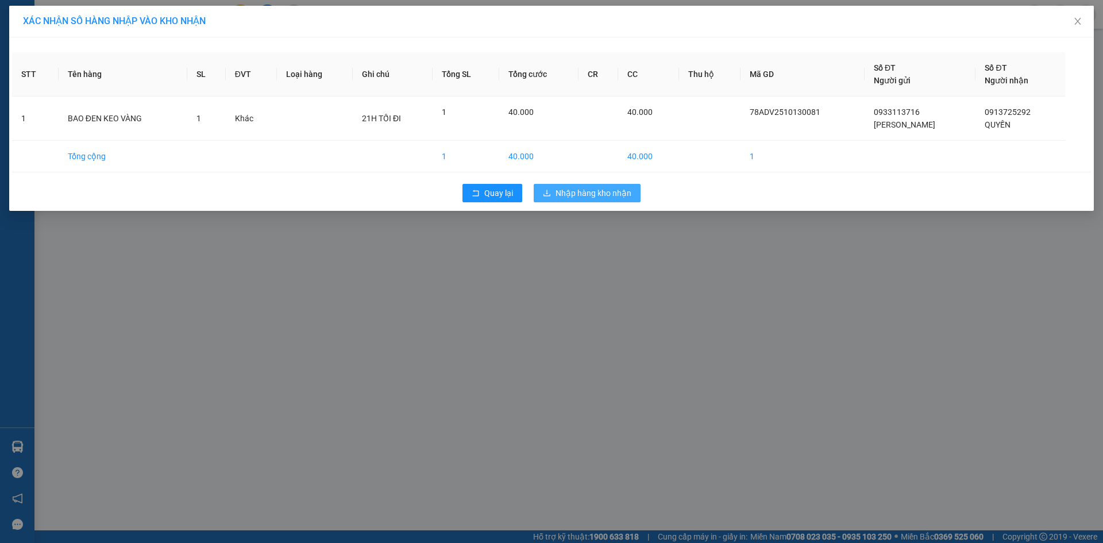
click at [606, 188] on span "Nhập hàng kho nhận" at bounding box center [594, 193] width 76 height 13
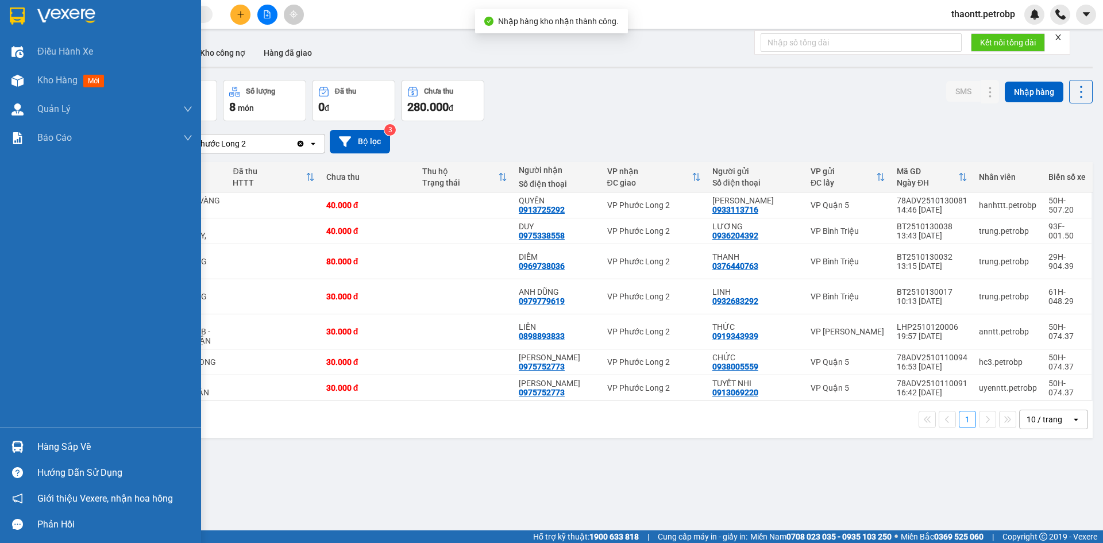
click at [47, 450] on div "Hàng sắp về" at bounding box center [114, 446] width 155 height 17
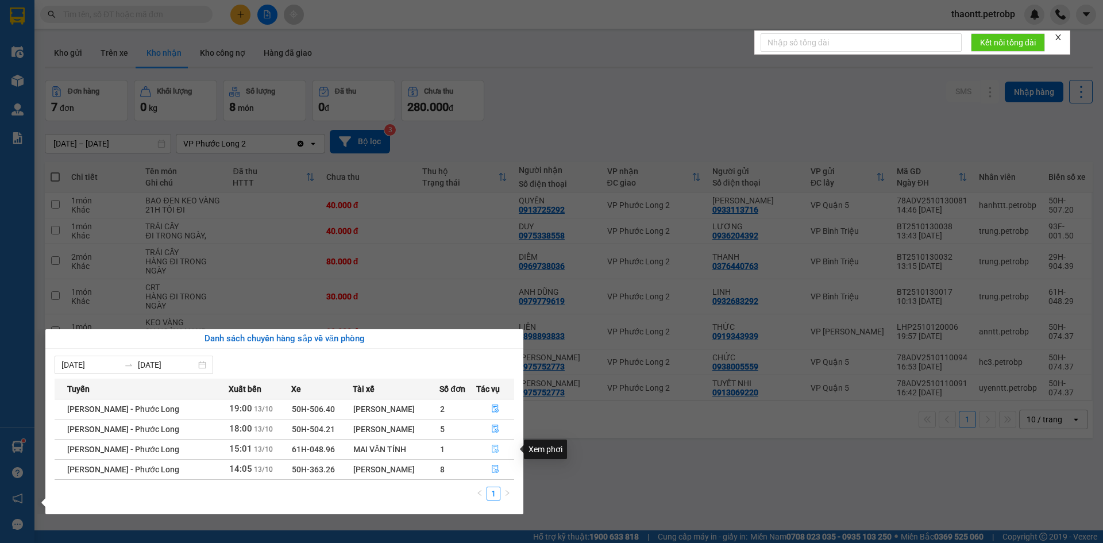
click at [495, 446] on icon "file-done" at bounding box center [495, 449] width 8 height 8
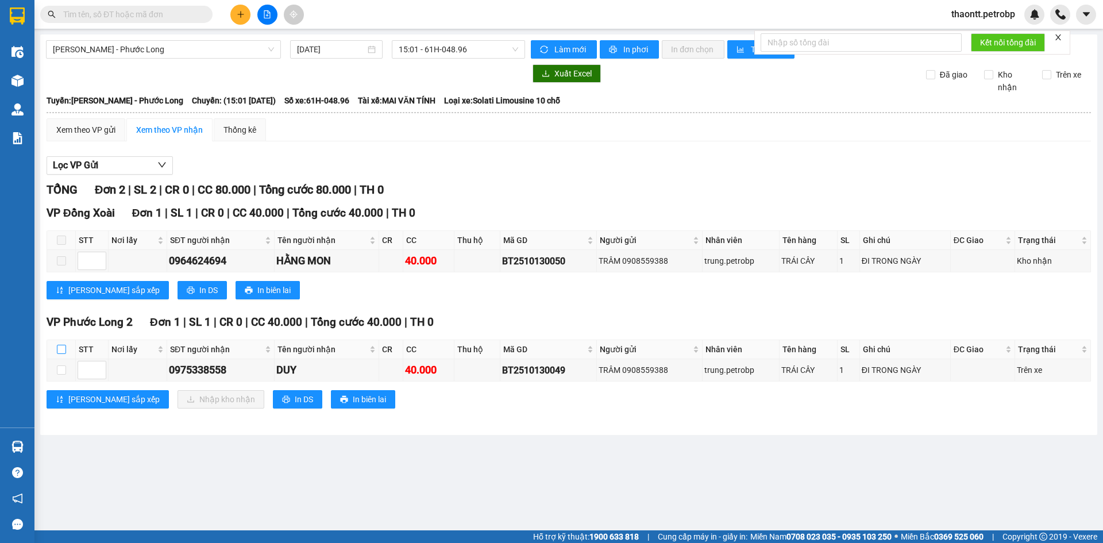
click at [64, 349] on input "checkbox" at bounding box center [61, 349] width 9 height 9
checkbox input "true"
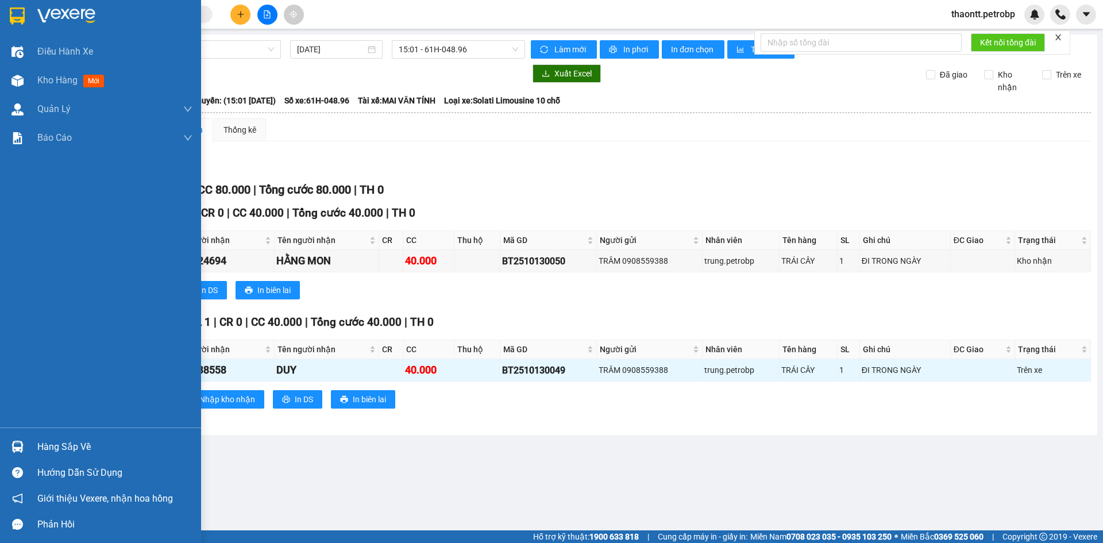
click at [30, 441] on div "Hàng sắp về" at bounding box center [100, 447] width 201 height 26
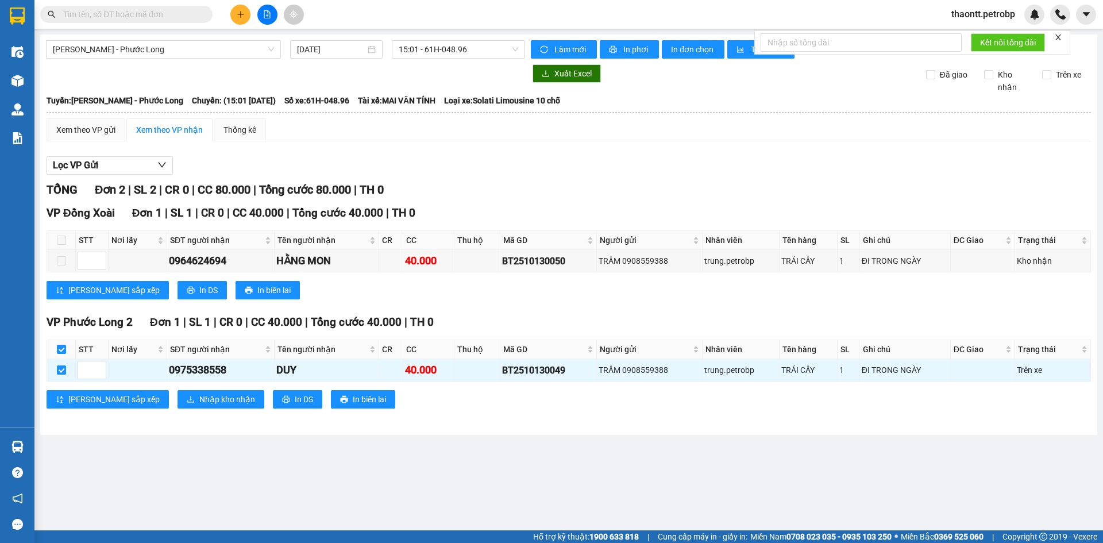
click at [572, 446] on section "Kết quả tìm kiếm ( 0 ) Bộ lọc No Data thaontt.petrobp Điều hành xe Kho hàng mới…" at bounding box center [551, 271] width 1103 height 543
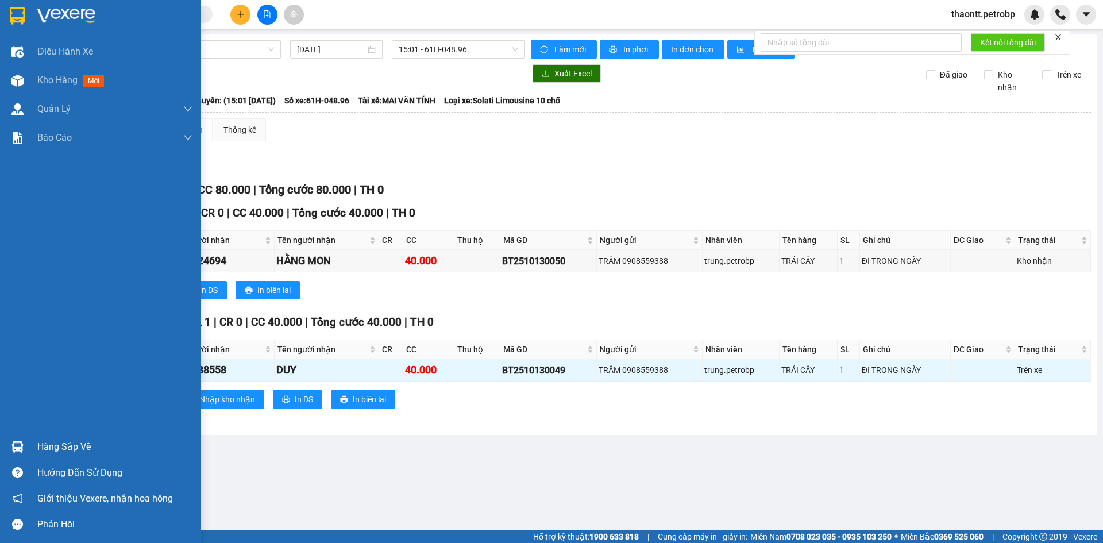
click at [55, 450] on div "Hàng sắp về" at bounding box center [114, 446] width 155 height 17
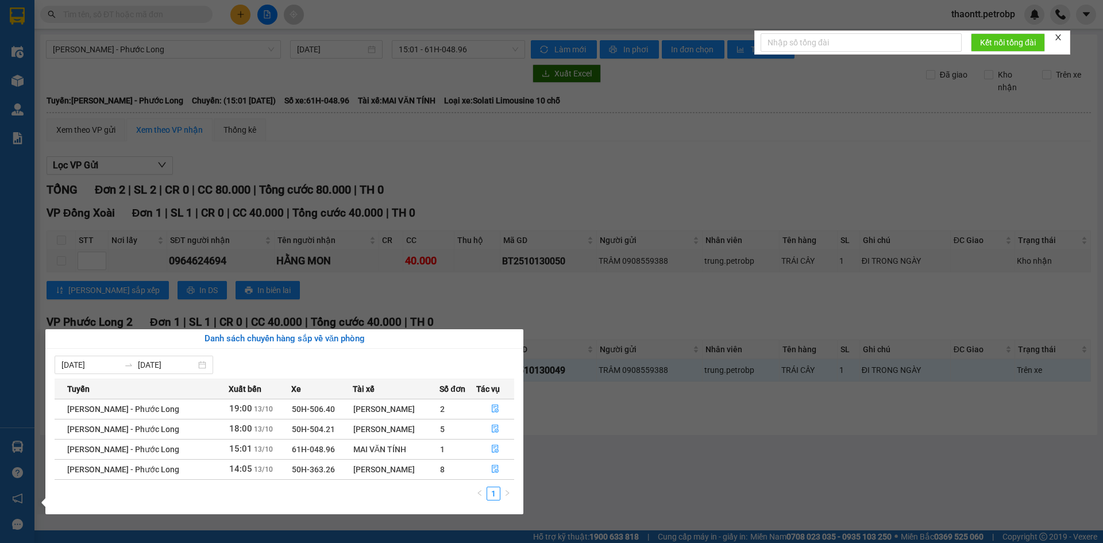
click at [600, 435] on section "Kết quả tìm kiếm ( 0 ) Bộ lọc No Data thaontt.petrobp Điều hành xe Kho hàng mới…" at bounding box center [551, 271] width 1103 height 543
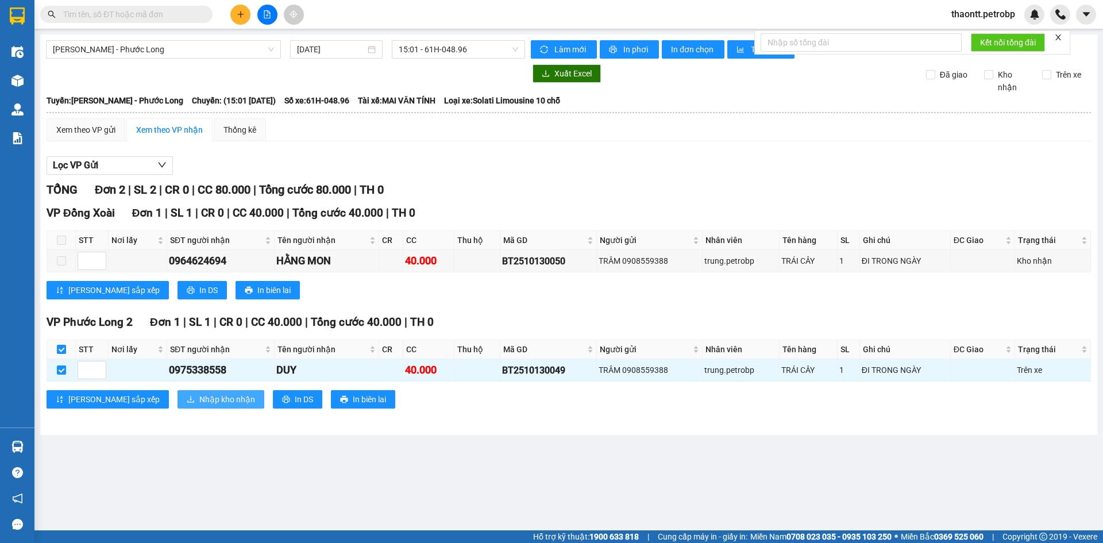
click at [199, 400] on span "Nhập kho nhận" at bounding box center [227, 399] width 56 height 13
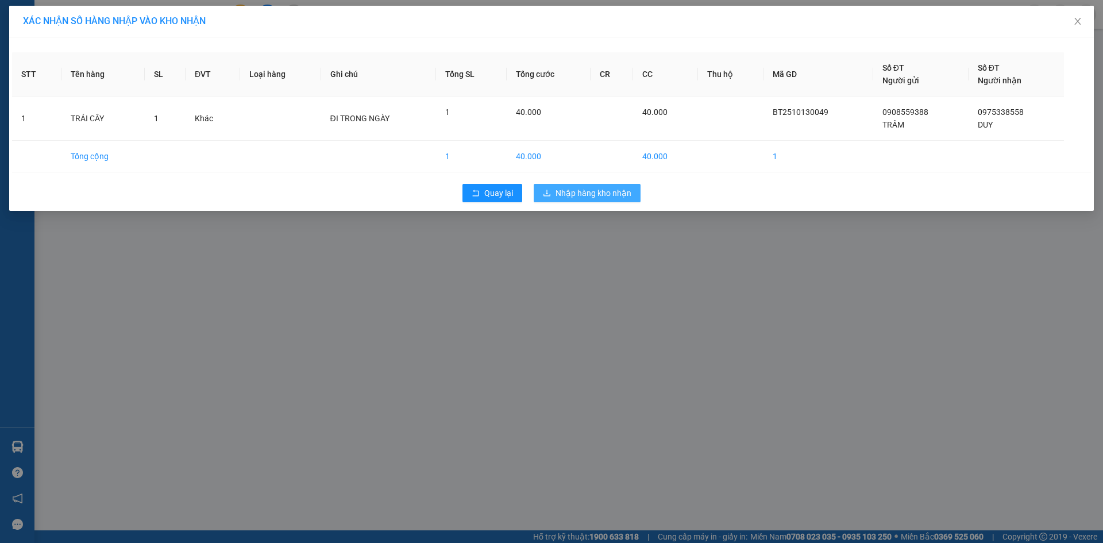
click at [591, 198] on span "Nhập hàng kho nhận" at bounding box center [594, 193] width 76 height 13
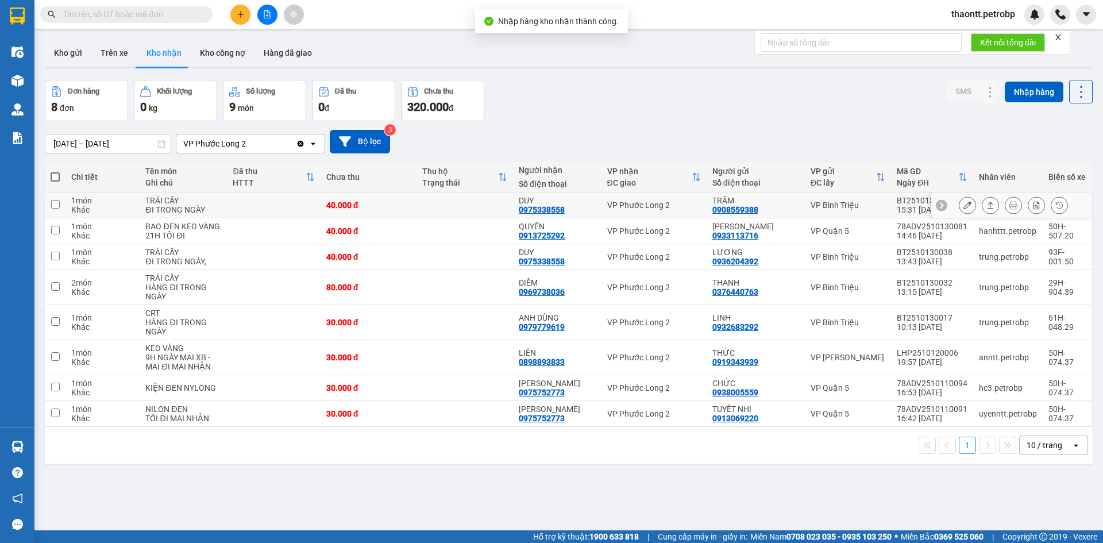
click at [526, 211] on div "0975338558" at bounding box center [542, 209] width 46 height 9
copy div "0975338558"
click at [499, 208] on td at bounding box center [465, 205] width 97 height 26
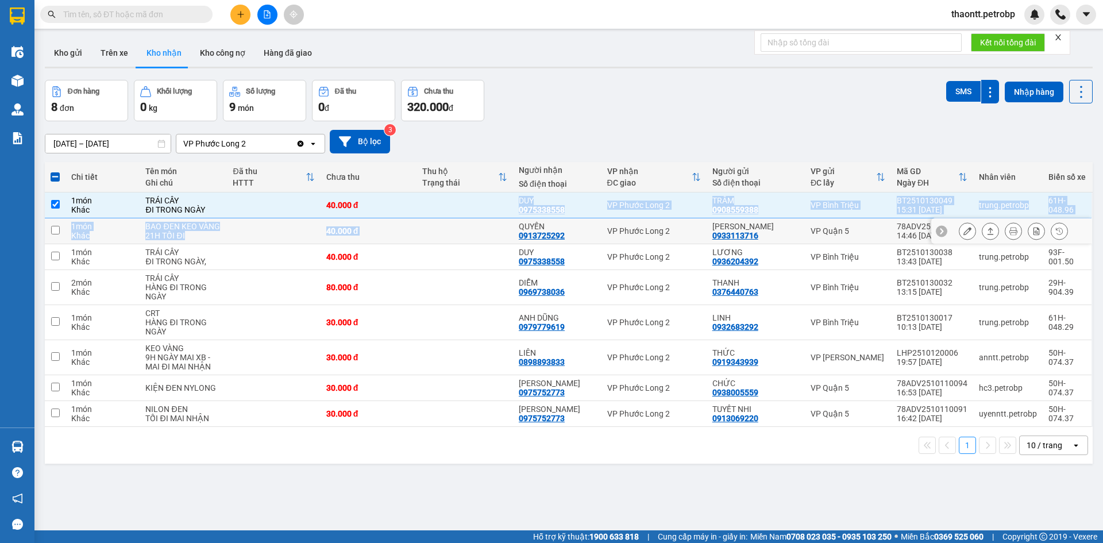
click at [477, 217] on tbody "1 món Khác TRÁI CÂY ĐI TRONG NGÀY 40.000 đ DUY 0975338558 VP Phước Long 2 TRÂM …" at bounding box center [569, 309] width 1048 height 234
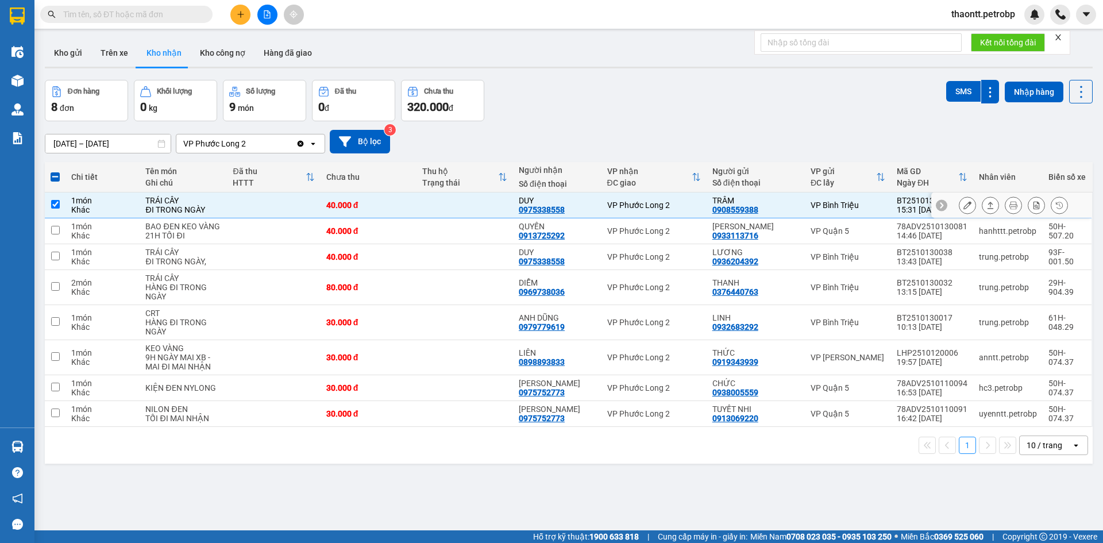
click at [443, 202] on td at bounding box center [465, 205] width 97 height 26
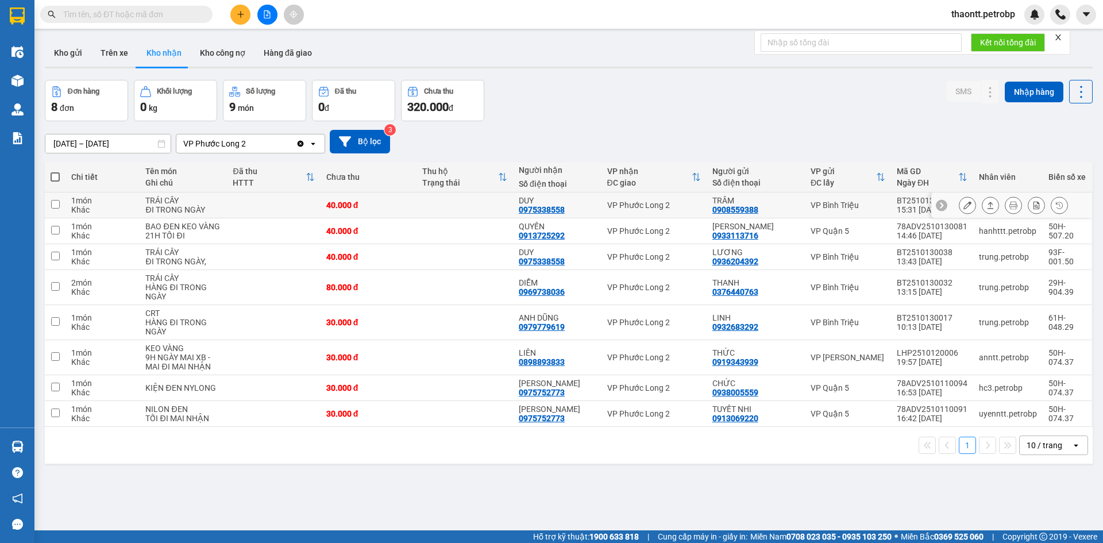
click at [460, 202] on td at bounding box center [465, 205] width 97 height 26
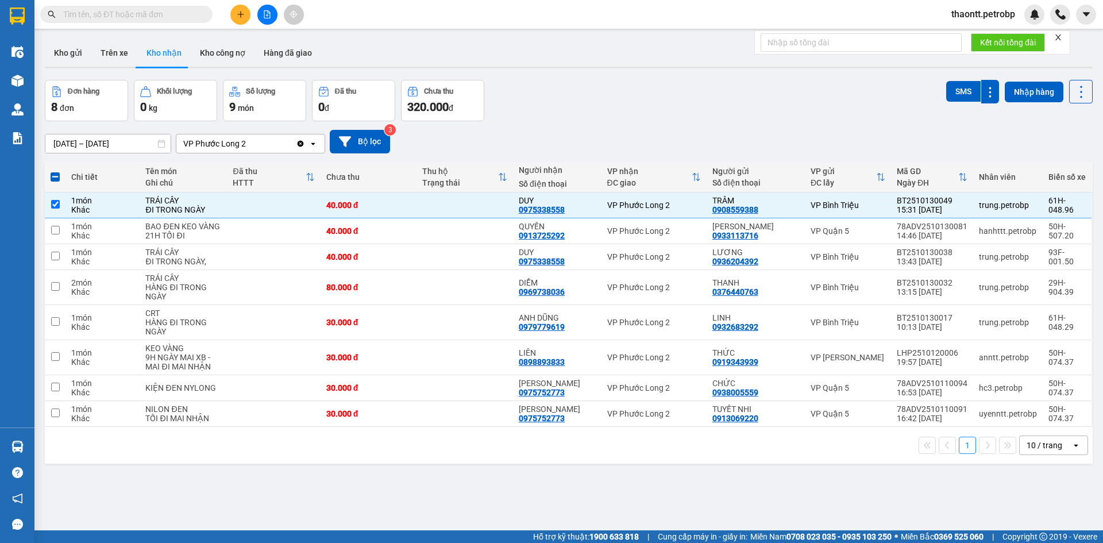
click at [244, 186] on div "HTTT" at bounding box center [269, 182] width 72 height 9
checkbox input "false"
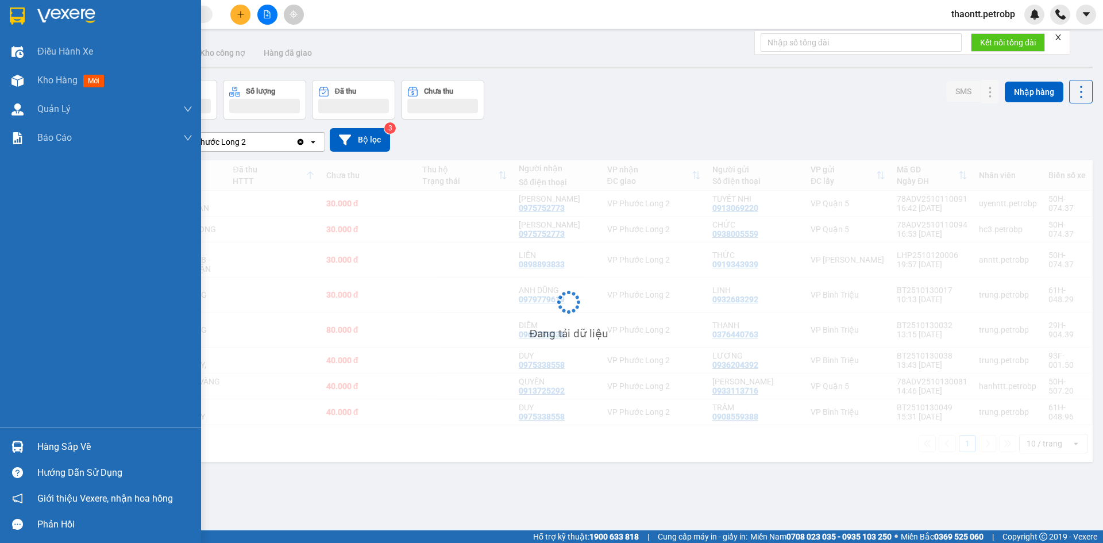
drag, startPoint x: 7, startPoint y: 448, endPoint x: 22, endPoint y: 448, distance: 14.4
click at [8, 448] on div at bounding box center [17, 447] width 20 height 20
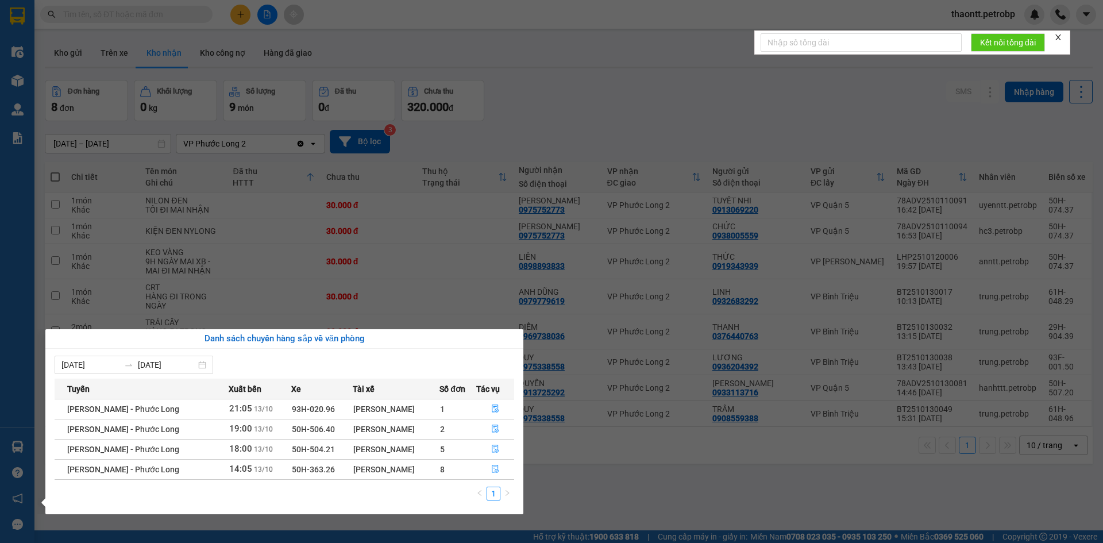
click at [551, 119] on section "Kết quả tìm kiếm ( 0 ) Bộ lọc No Data thaontt.petrobp Điều hành xe Kho hàng mới…" at bounding box center [551, 271] width 1103 height 543
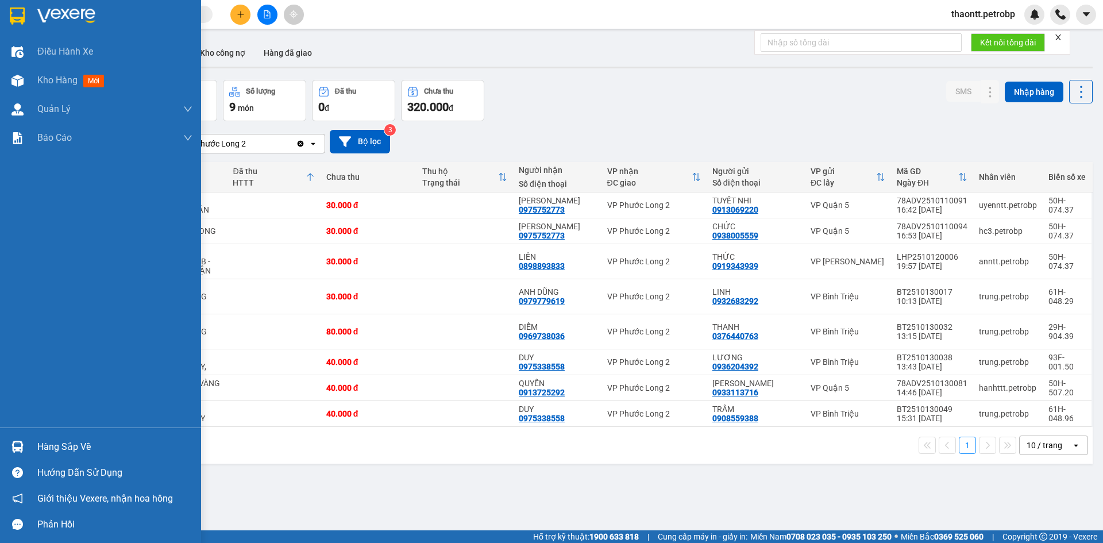
drag, startPoint x: 28, startPoint y: 454, endPoint x: 37, endPoint y: 454, distance: 9.8
click at [26, 454] on div "Hàng sắp về" at bounding box center [100, 447] width 201 height 26
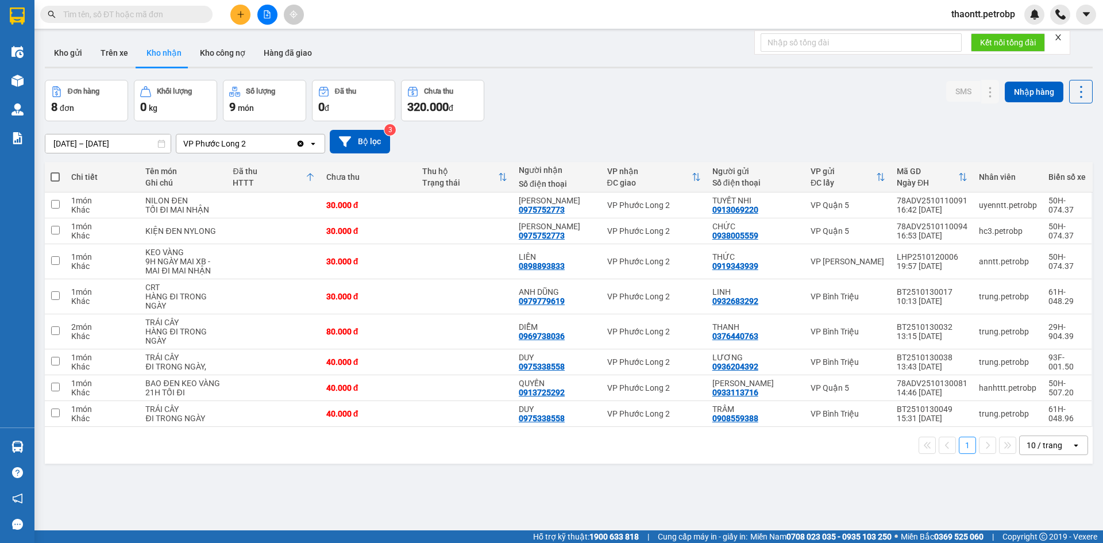
click at [567, 77] on section "Kết quả tìm kiếm ( 0 ) Bộ lọc No Data thaontt.petrobp Điều hành xe Kho hàng mới…" at bounding box center [551, 271] width 1103 height 543
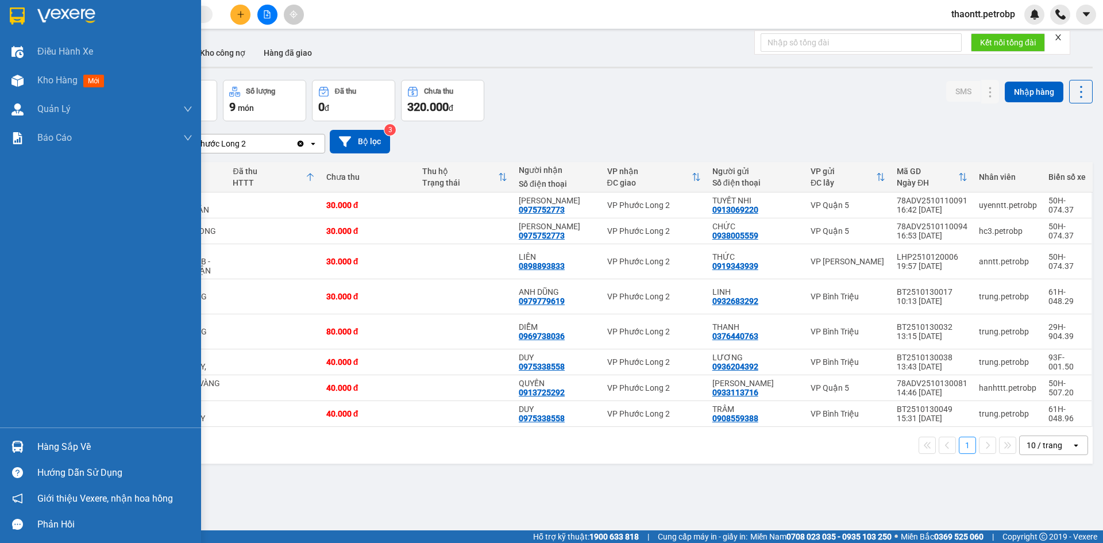
drag, startPoint x: 23, startPoint y: 439, endPoint x: 43, endPoint y: 434, distance: 20.4
click at [23, 440] on div at bounding box center [17, 447] width 20 height 20
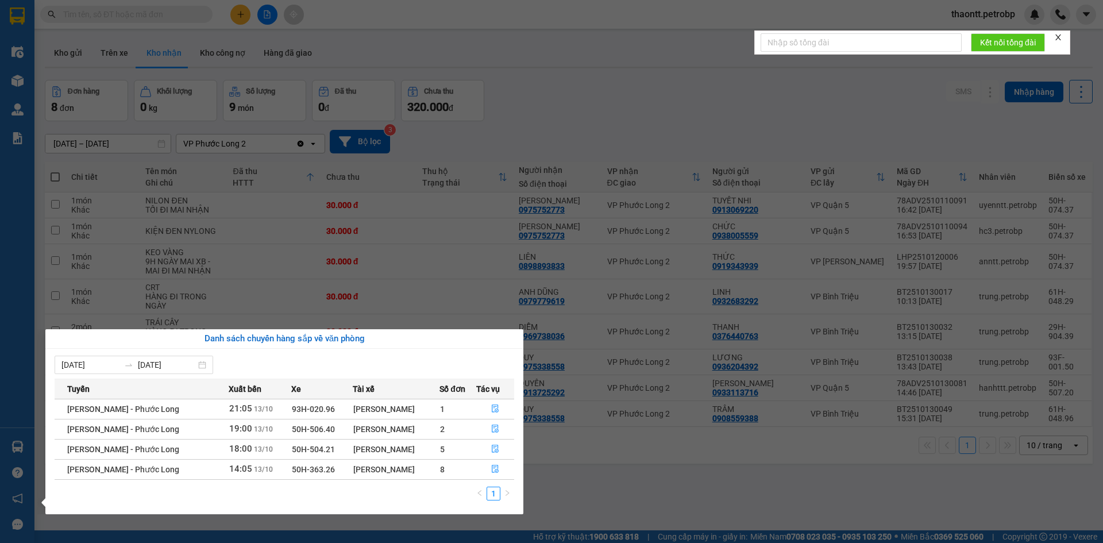
click at [74, 52] on section "Kết quả tìm kiếm ( 0 ) Bộ lọc No Data thaontt.petrobp Điều hành xe Kho hàng mới…" at bounding box center [551, 271] width 1103 height 543
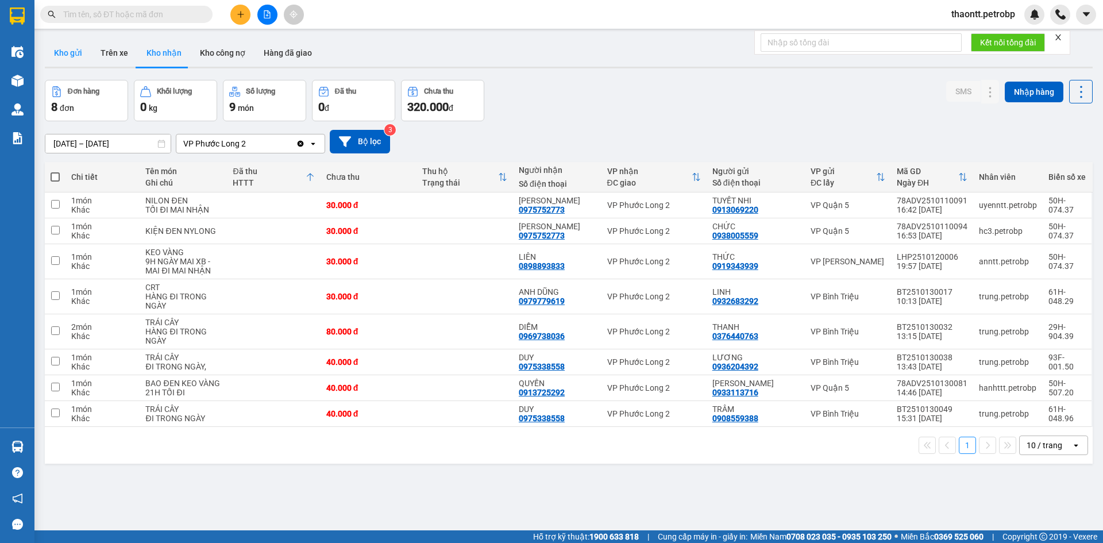
click at [75, 56] on button "Kho gửi" at bounding box center [68, 53] width 47 height 28
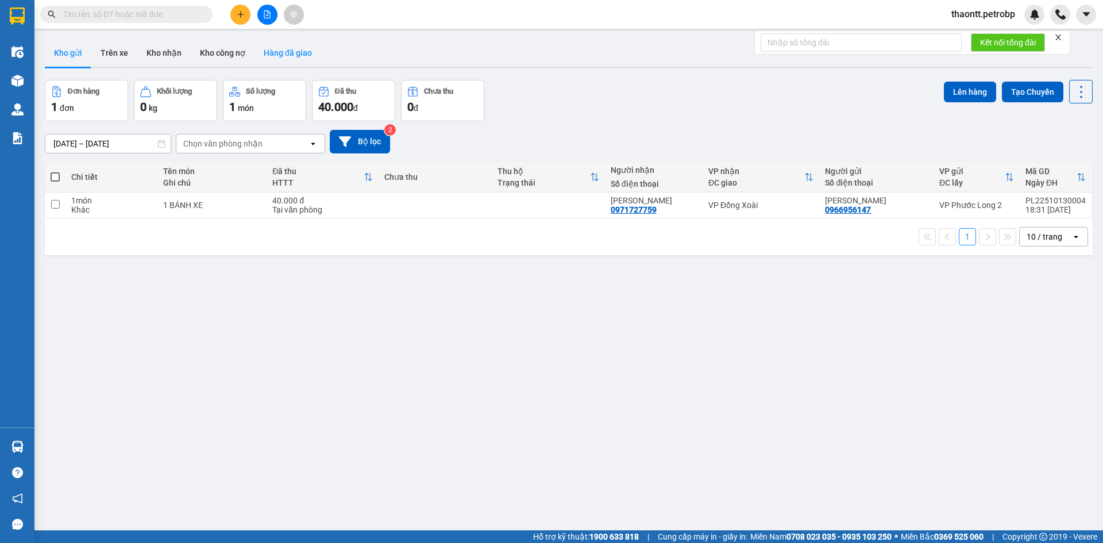
click at [272, 57] on button "Hàng đã giao" at bounding box center [287, 53] width 67 height 28
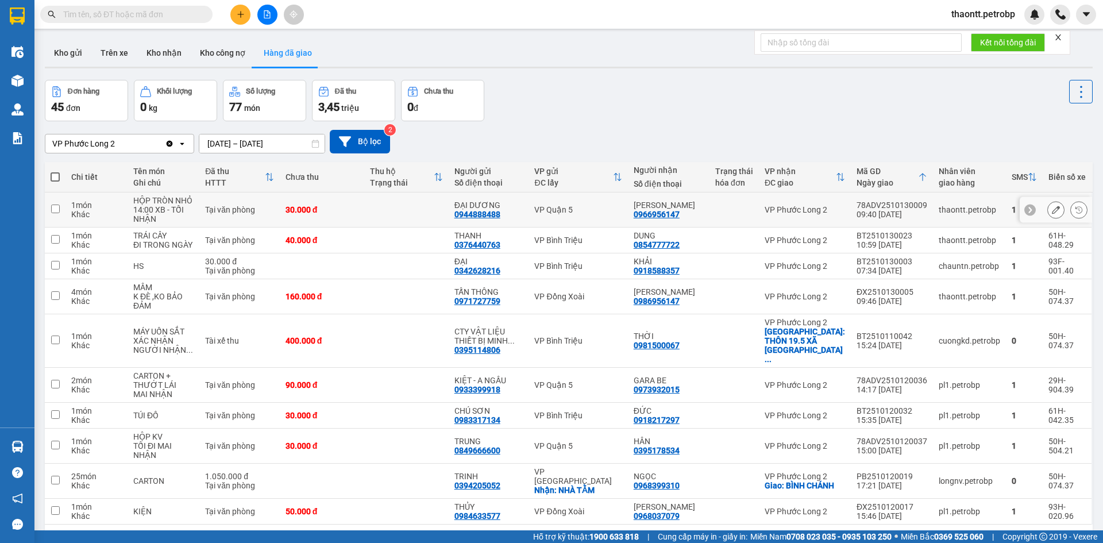
click at [357, 219] on td "30.000 đ" at bounding box center [322, 209] width 84 height 35
checkbox input "true"
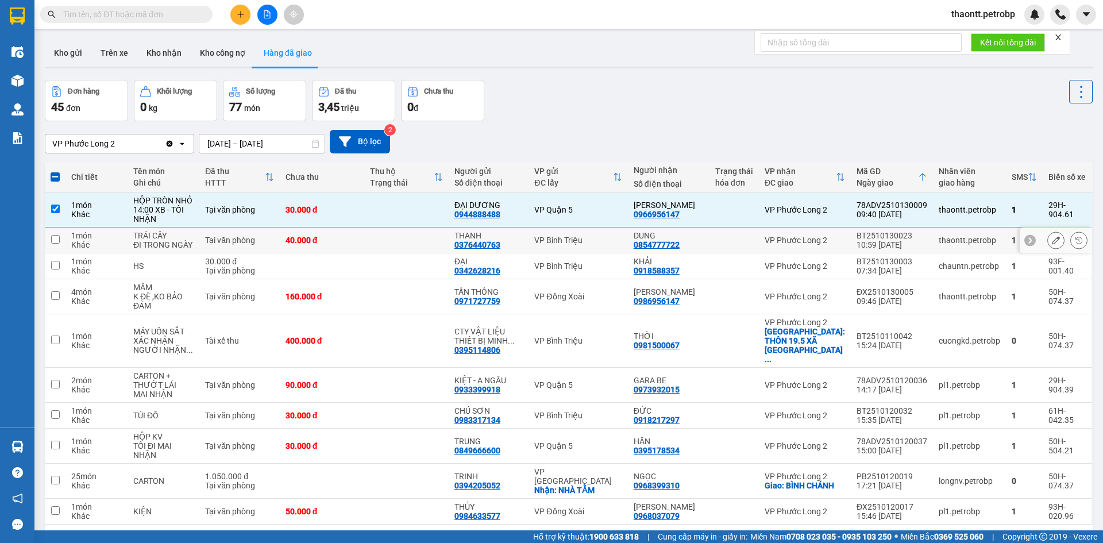
click at [362, 231] on td "40.000 đ" at bounding box center [322, 240] width 84 height 26
checkbox input "true"
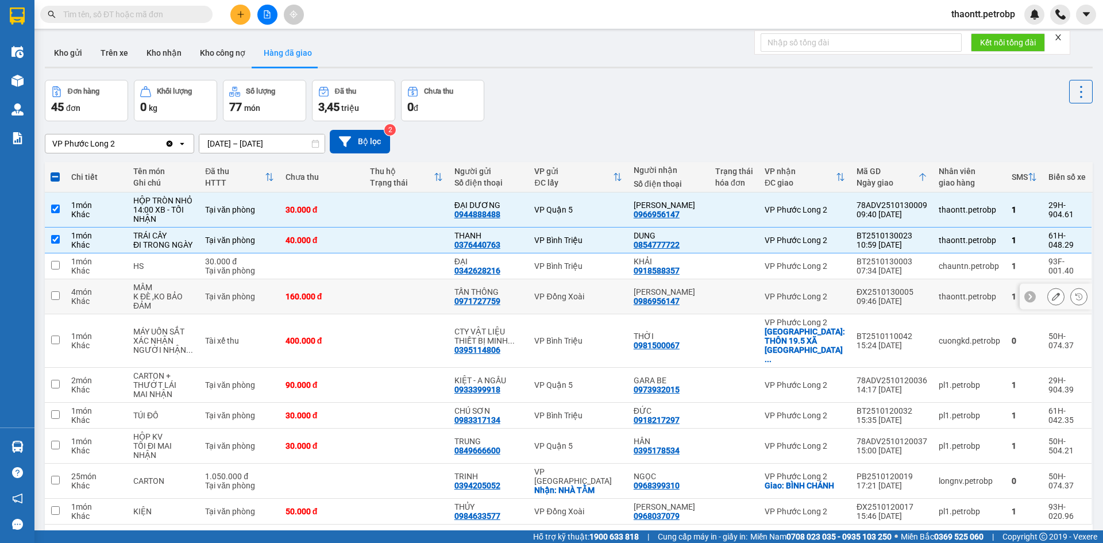
click at [374, 291] on td at bounding box center [406, 296] width 84 height 35
checkbox input "true"
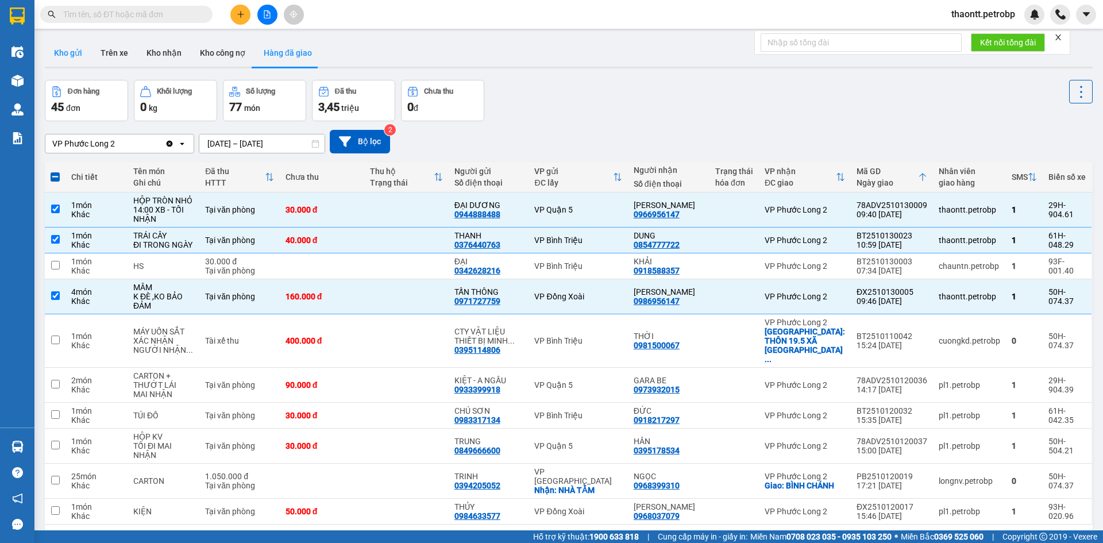
click at [69, 59] on button "Kho gửi" at bounding box center [68, 53] width 47 height 28
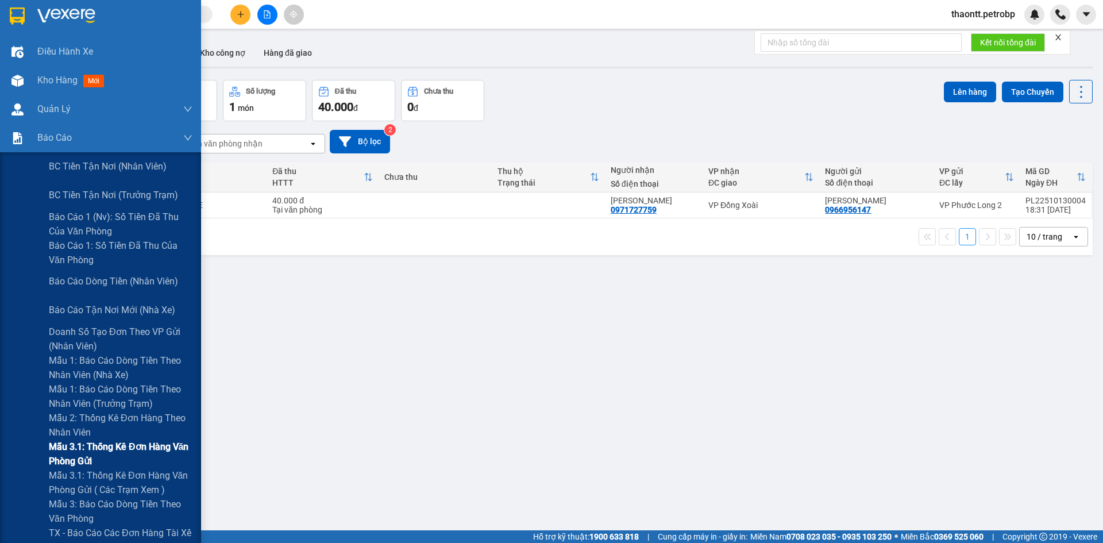
click at [87, 462] on span "Mẫu 3.1: Thống kê đơn hàng văn phòng gửi" at bounding box center [121, 453] width 144 height 29
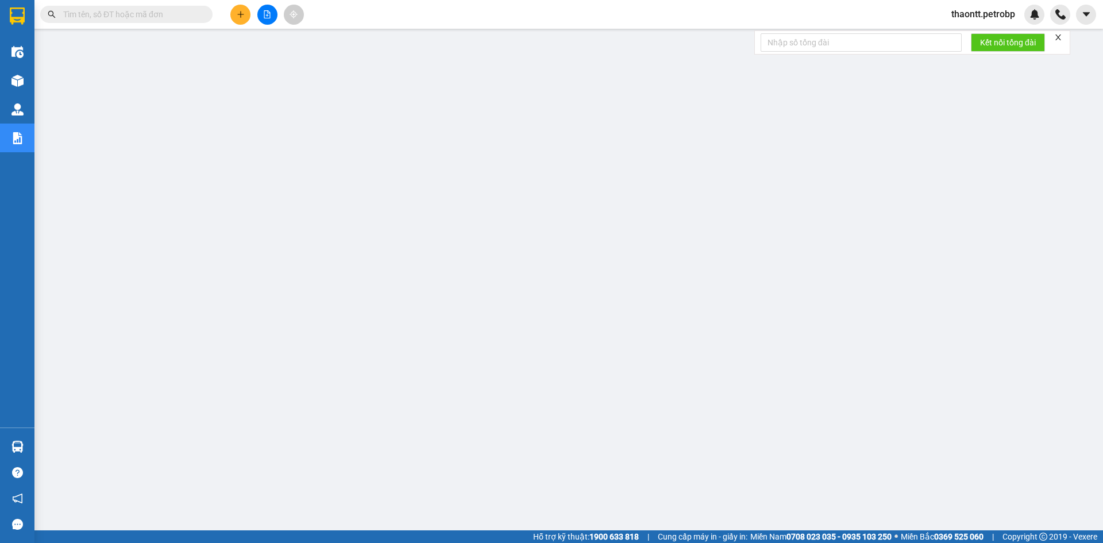
scroll to position [27, 0]
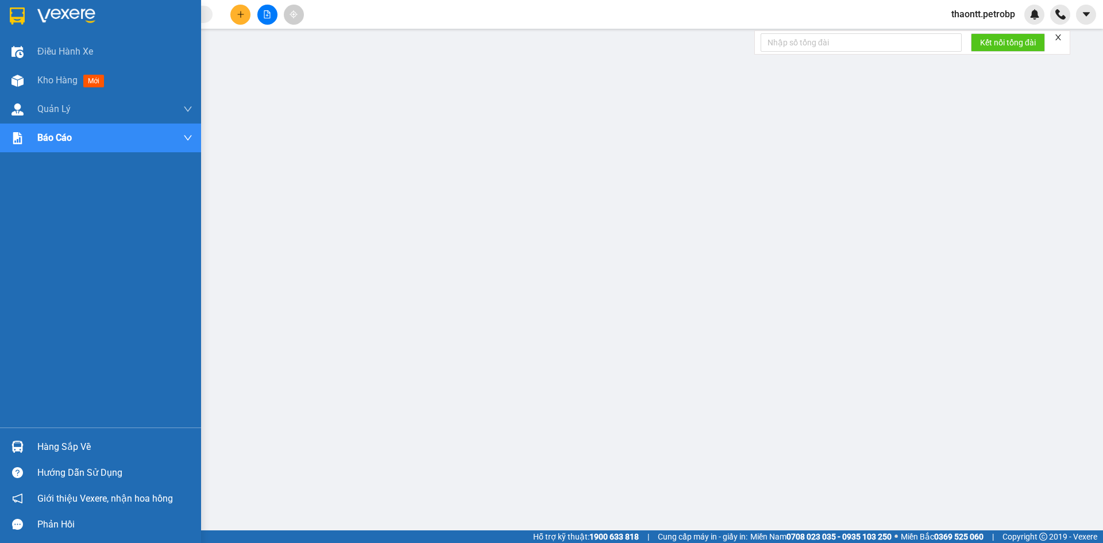
click at [25, 452] on div at bounding box center [17, 447] width 20 height 20
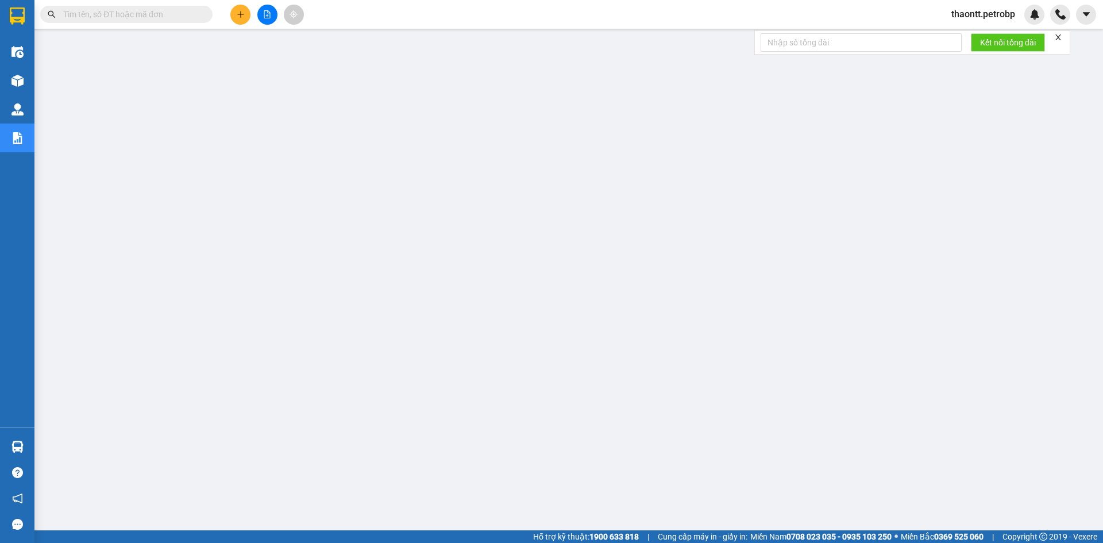
scroll to position [0, 0]
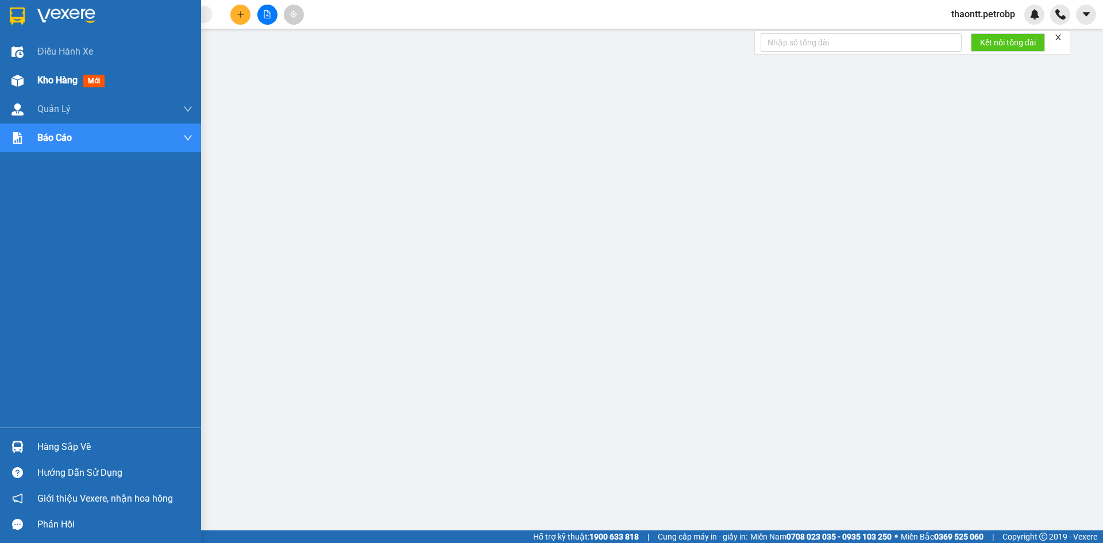
drag, startPoint x: 24, startPoint y: 72, endPoint x: 185, endPoint y: 116, distance: 166.7
click at [25, 72] on div at bounding box center [17, 81] width 20 height 20
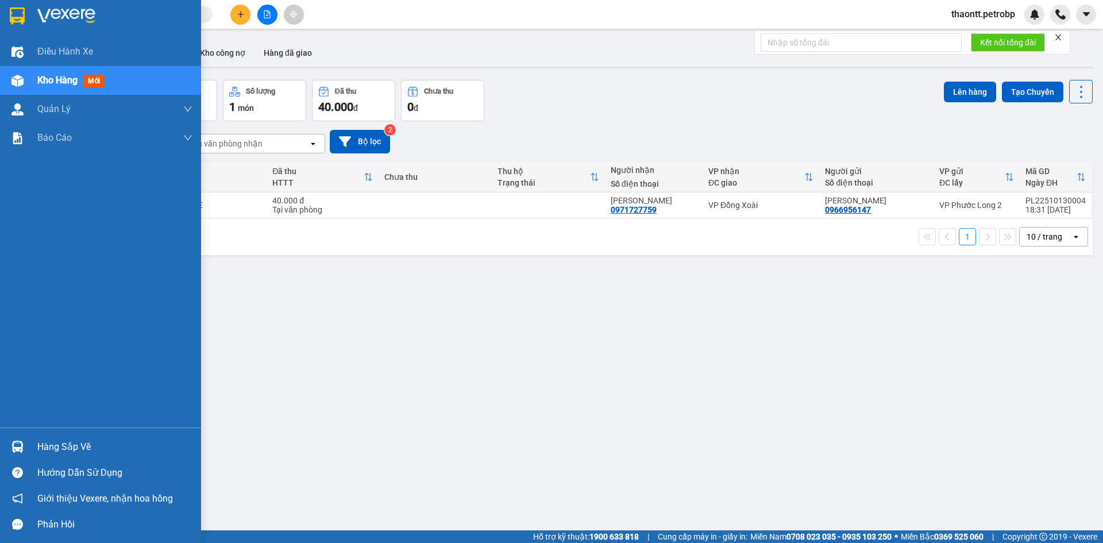
drag, startPoint x: 38, startPoint y: 442, endPoint x: 60, endPoint y: 428, distance: 26.1
click at [39, 442] on div "Hàng sắp về" at bounding box center [114, 446] width 155 height 17
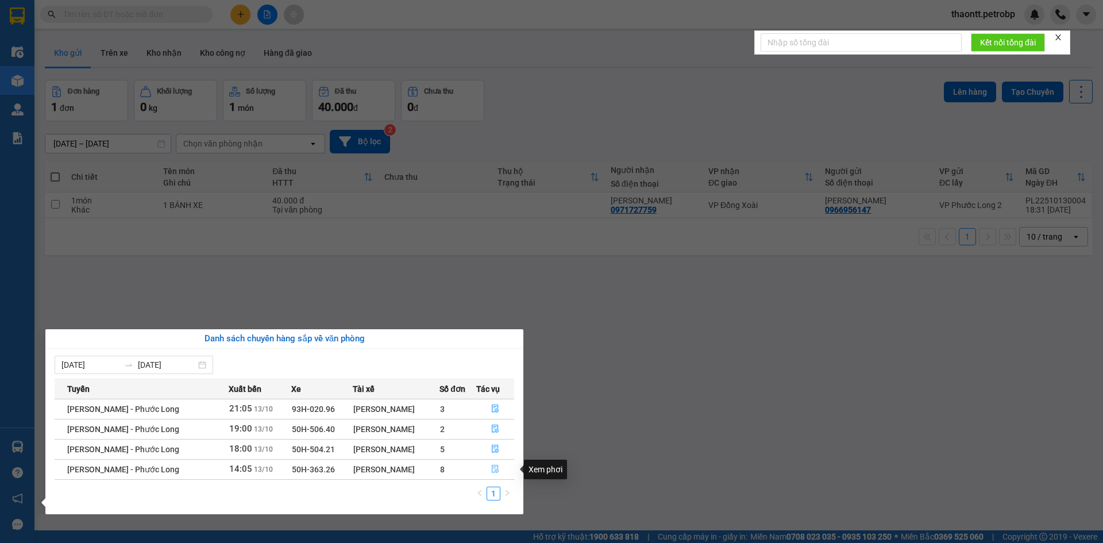
click at [496, 469] on icon "file-done" at bounding box center [495, 469] width 8 height 8
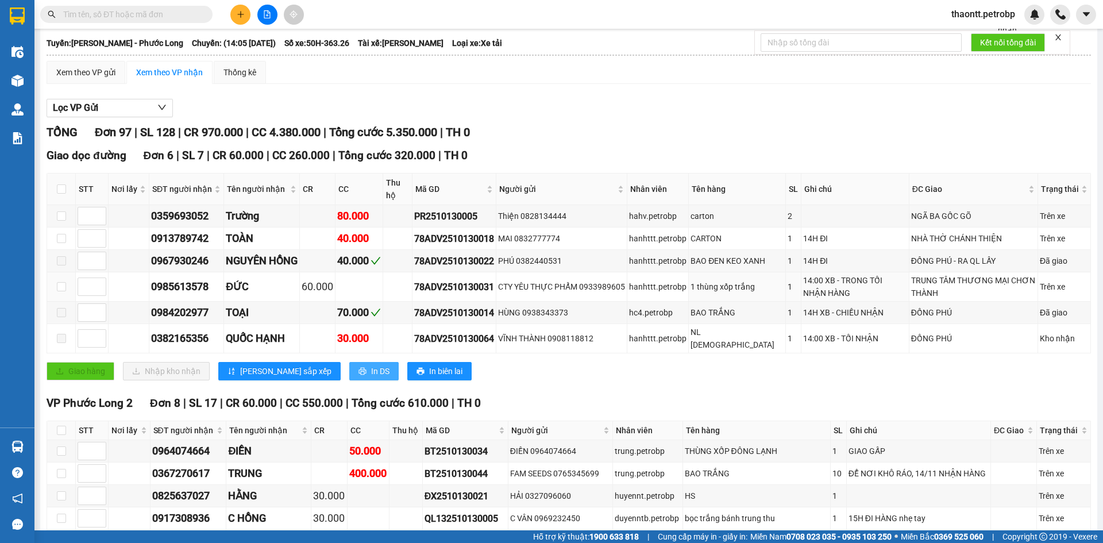
scroll to position [172, 0]
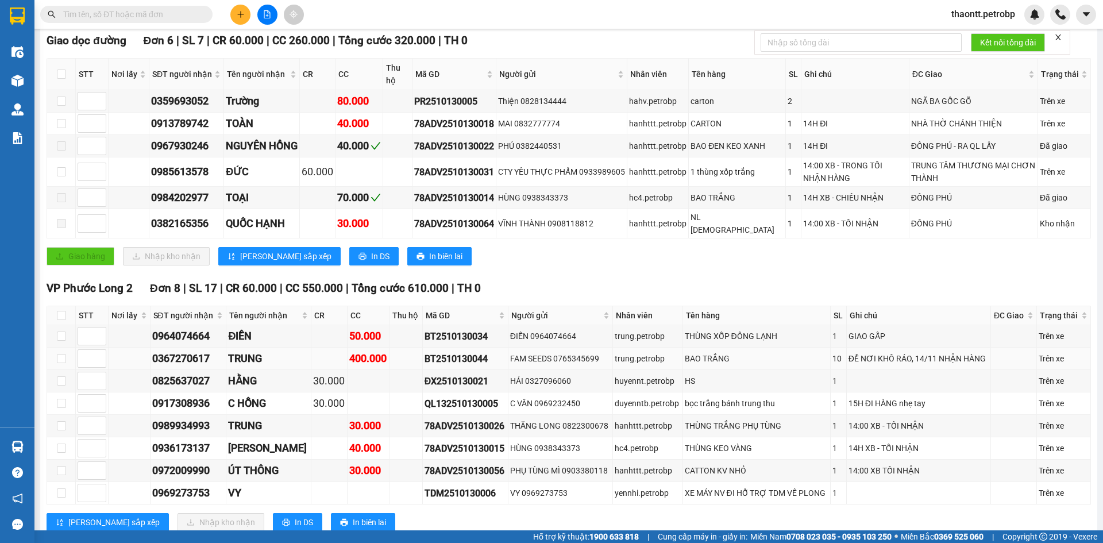
click at [454, 358] on div "BT2510130044" at bounding box center [466, 359] width 82 height 14
copy div "BT2510130044"
click at [98, 7] on span at bounding box center [126, 14] width 172 height 17
click at [105, 12] on input "text" at bounding box center [131, 14] width 136 height 13
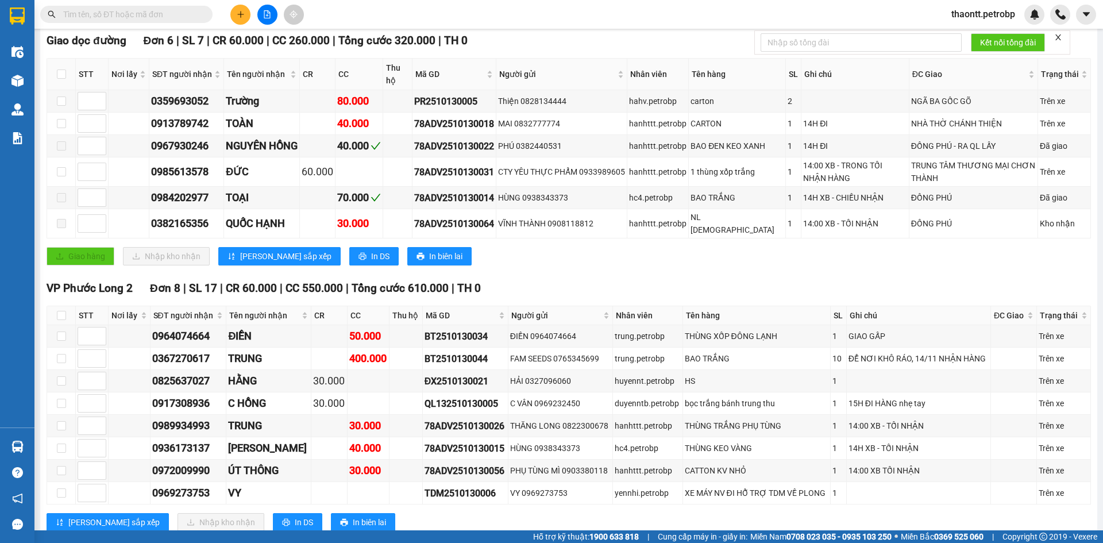
paste input "BT2510130044"
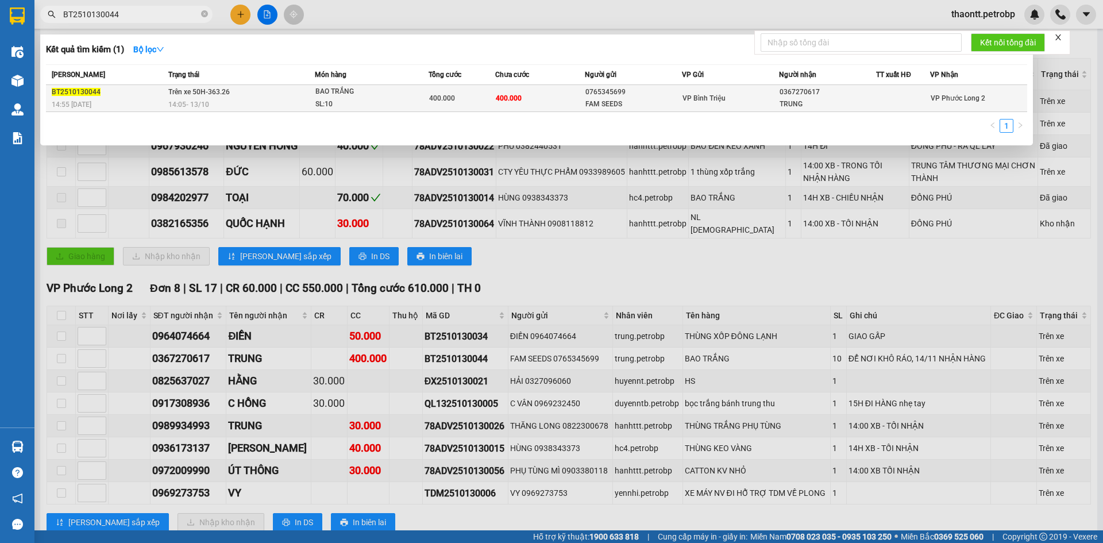
type input "BT2510130044"
click at [569, 97] on td "400.000" at bounding box center [540, 98] width 90 height 27
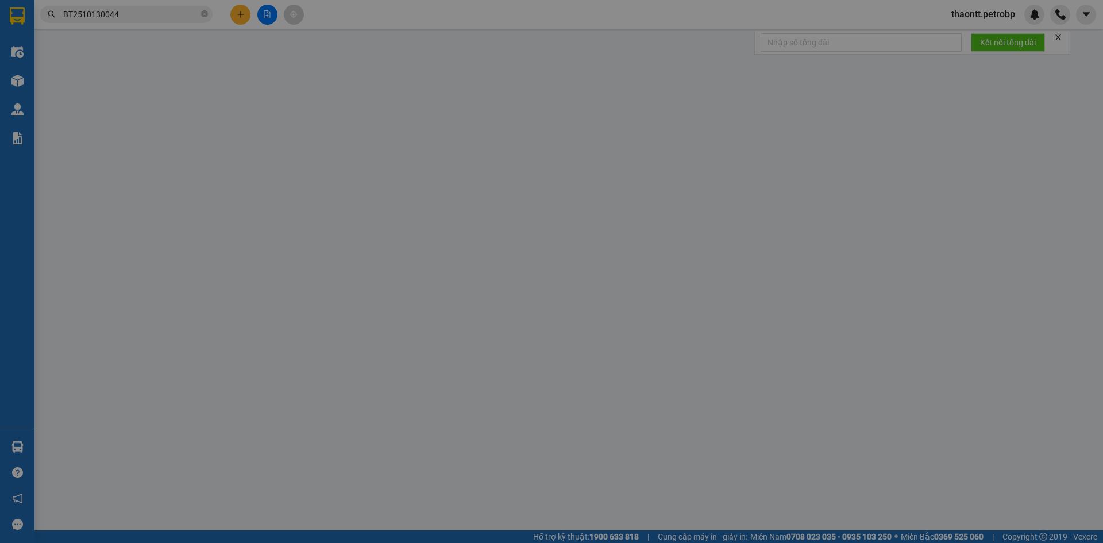
type input "0765345699"
type input "FAM SEEDS"
type input "0367270617"
type input "TRUNG"
type input "400.000"
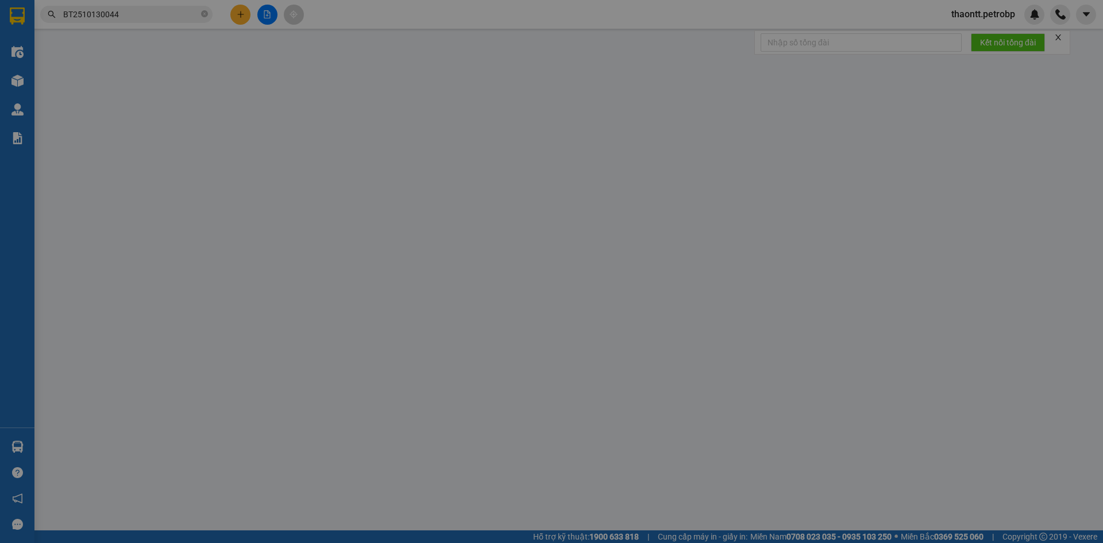
type input "400.000"
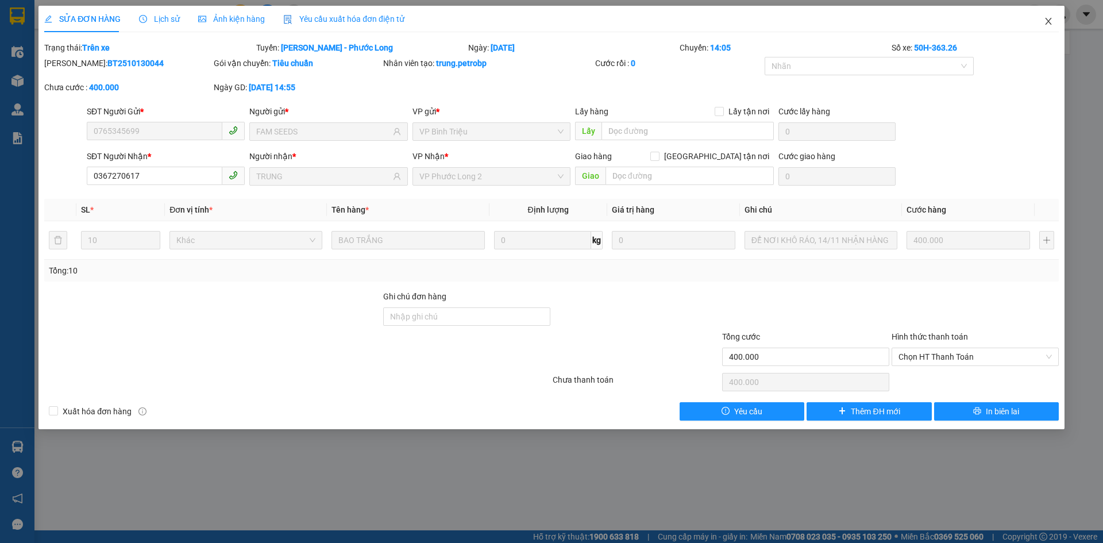
click at [1045, 26] on span "Close" at bounding box center [1048, 22] width 32 height 32
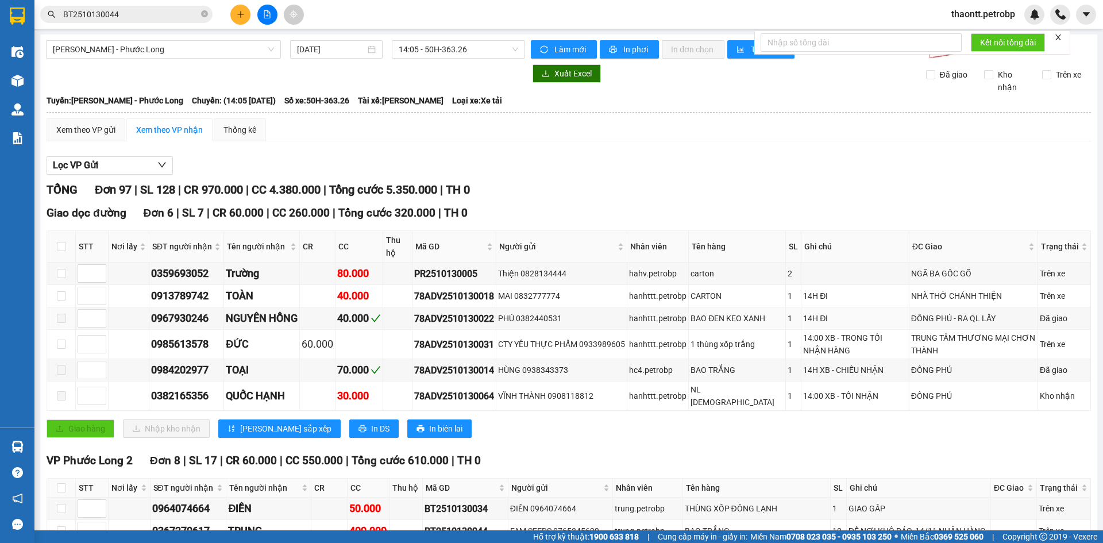
scroll to position [115, 0]
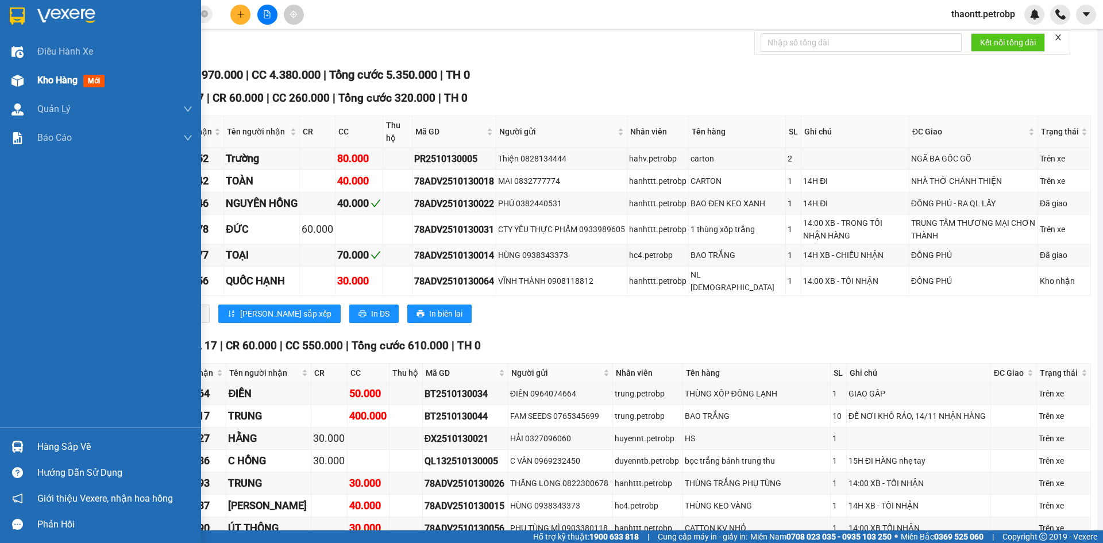
click at [53, 75] on span "Kho hàng" at bounding box center [57, 80] width 40 height 11
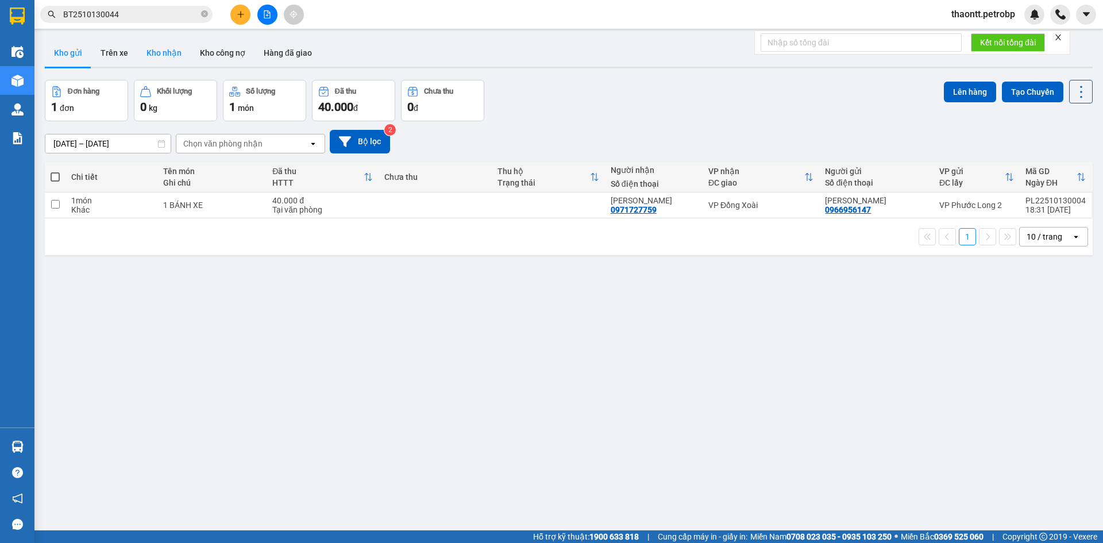
click at [169, 59] on button "Kho nhận" at bounding box center [163, 53] width 53 height 28
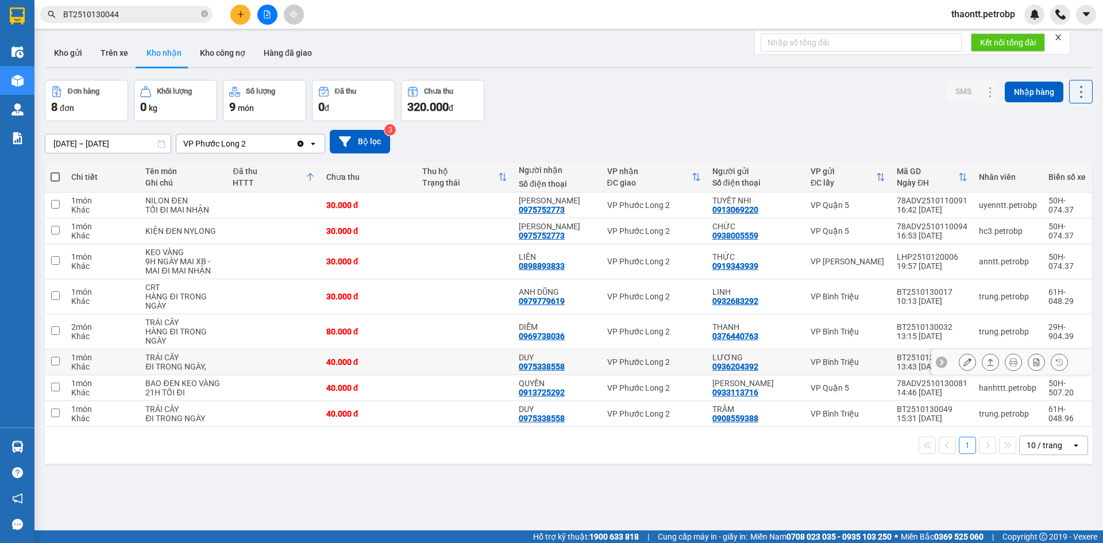
drag, startPoint x: 495, startPoint y: 354, endPoint x: 488, endPoint y: 349, distance: 8.6
click at [492, 350] on td at bounding box center [465, 362] width 97 height 26
checkbox input "true"
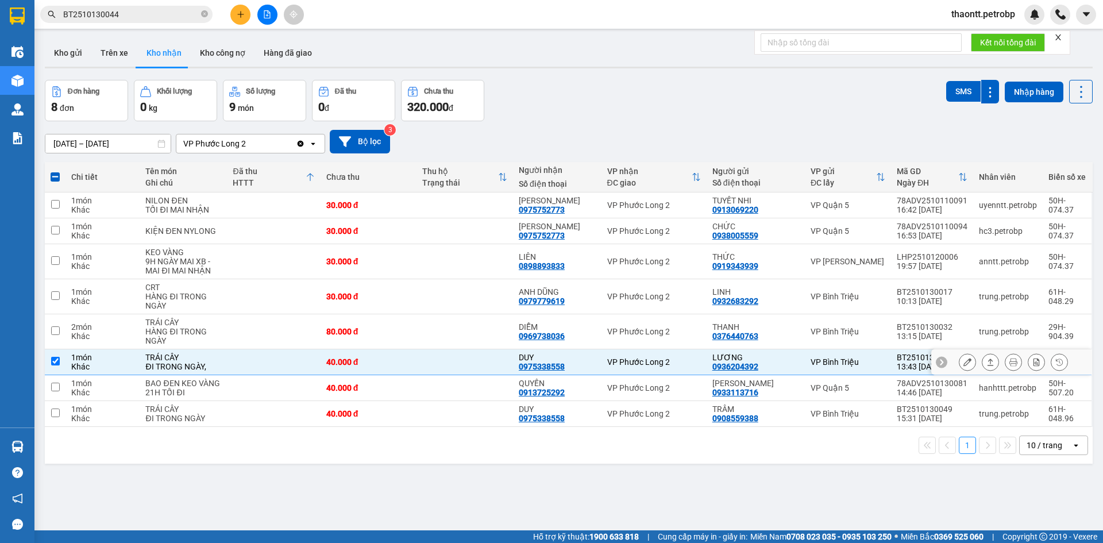
click at [959, 363] on button at bounding box center [967, 362] width 16 height 20
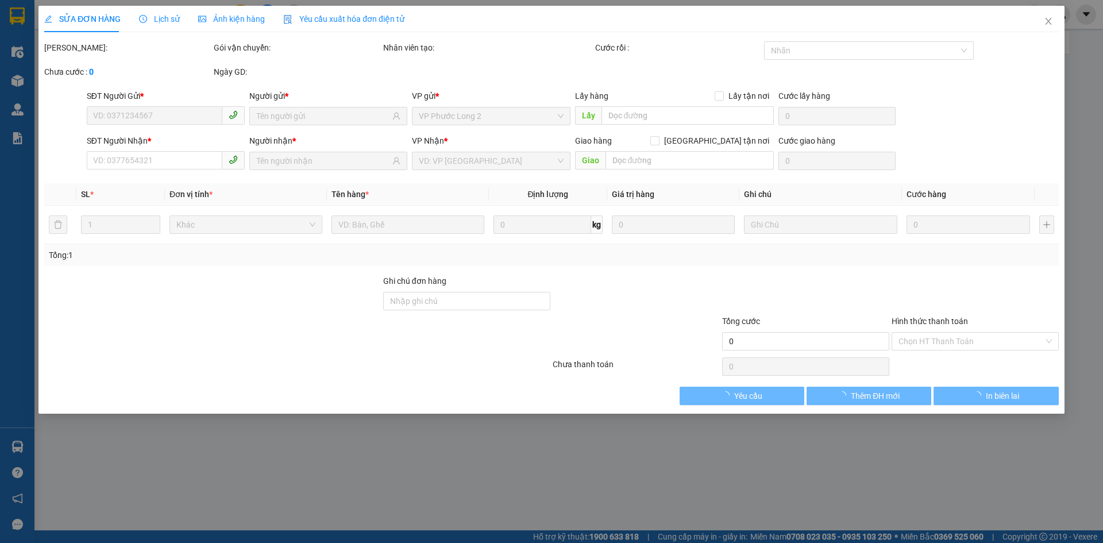
type input "0936204392"
type input "LƯƠNG"
type input "0975338558"
type input "DUY"
type input "40.000"
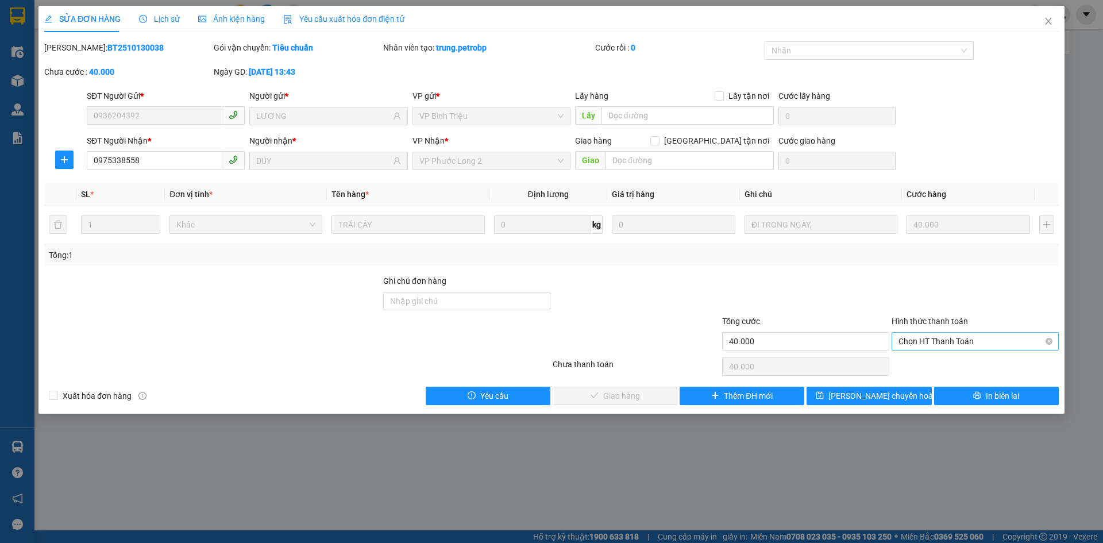
click at [936, 342] on span "Chọn HT Thanh Toán" at bounding box center [975, 341] width 153 height 17
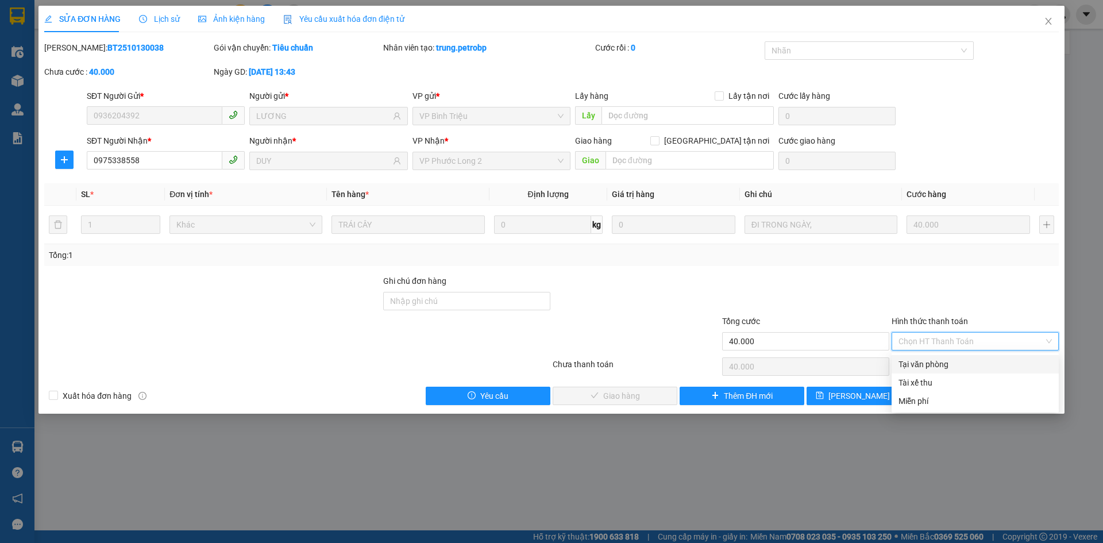
click at [911, 368] on div "Tại văn phòng" at bounding box center [975, 364] width 153 height 13
type input "0"
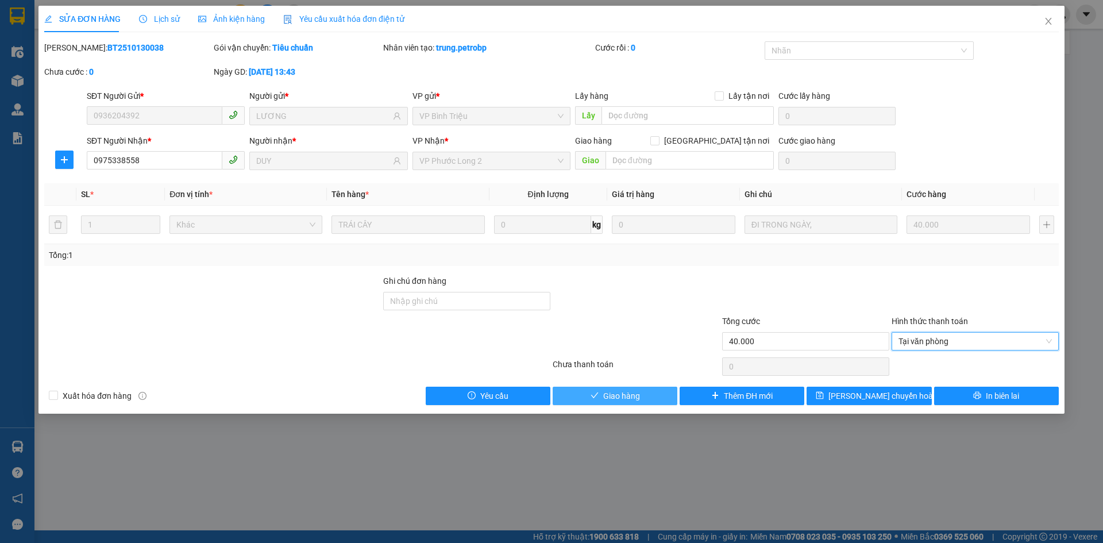
click at [640, 392] on button "Giao hàng" at bounding box center [615, 396] width 125 height 18
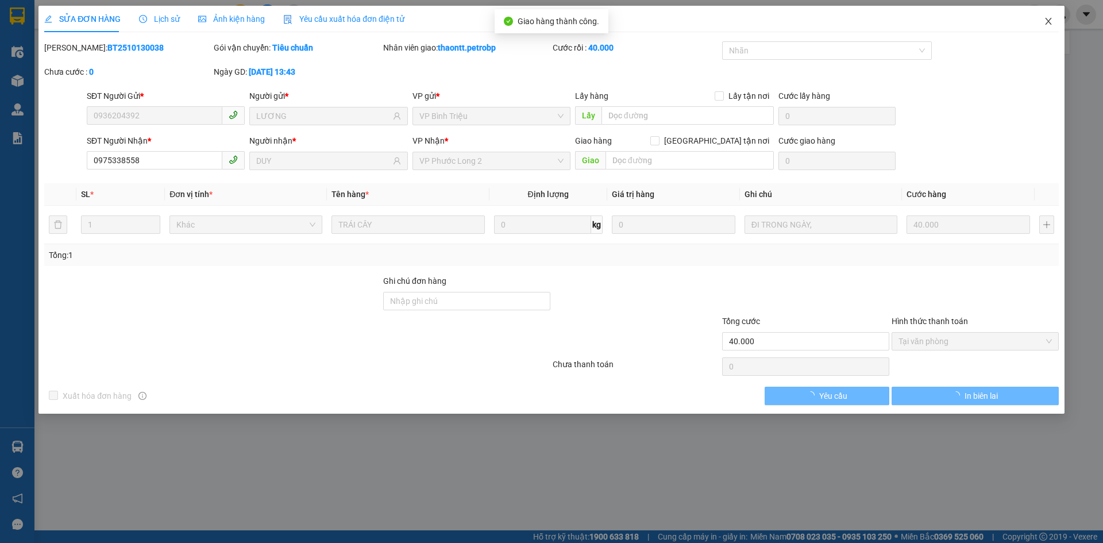
click at [1051, 17] on icon "close" at bounding box center [1048, 21] width 9 height 9
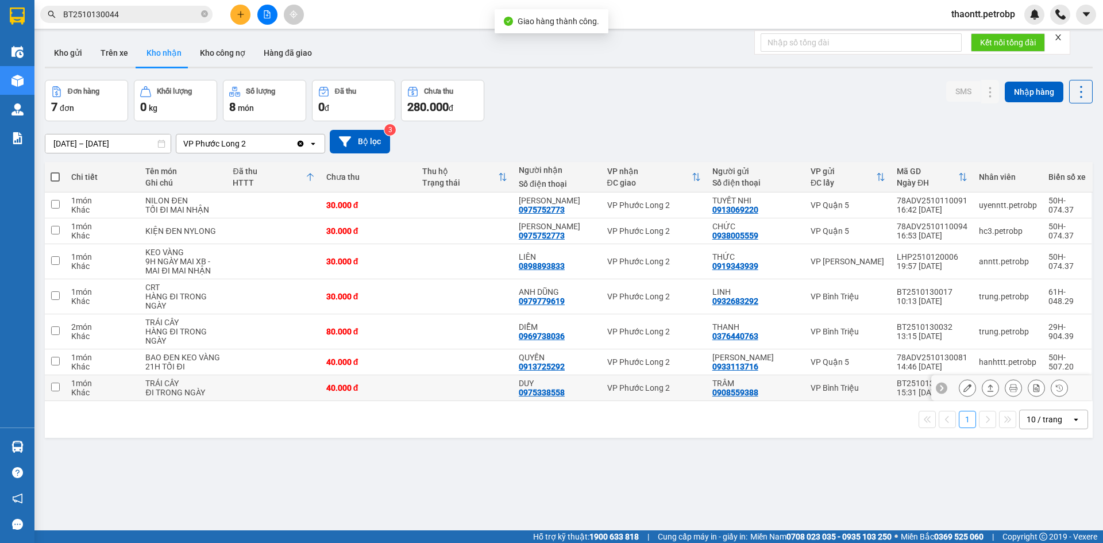
click at [963, 386] on icon at bounding box center [967, 388] width 8 height 8
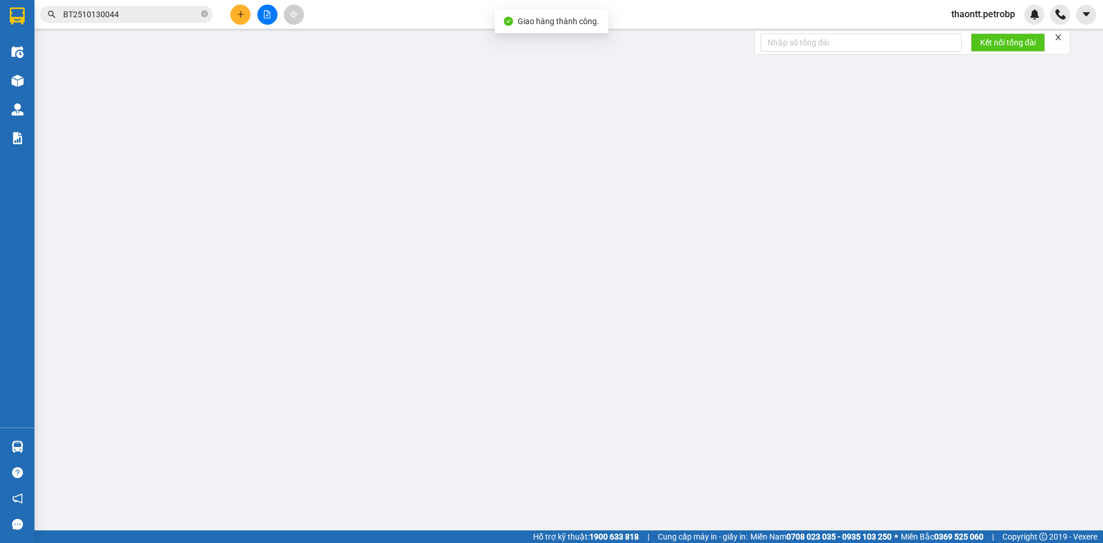
type input "0908559388"
type input "TRÂM"
type input "0975338558"
type input "DUY"
type input "40.000"
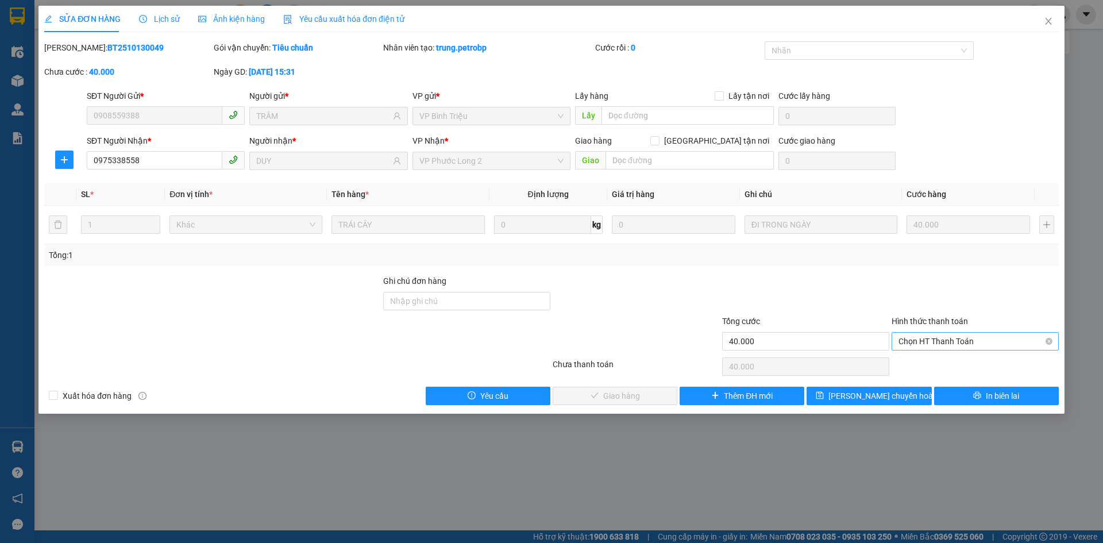
click at [963, 336] on span "Chọn HT Thanh Toán" at bounding box center [975, 341] width 153 height 17
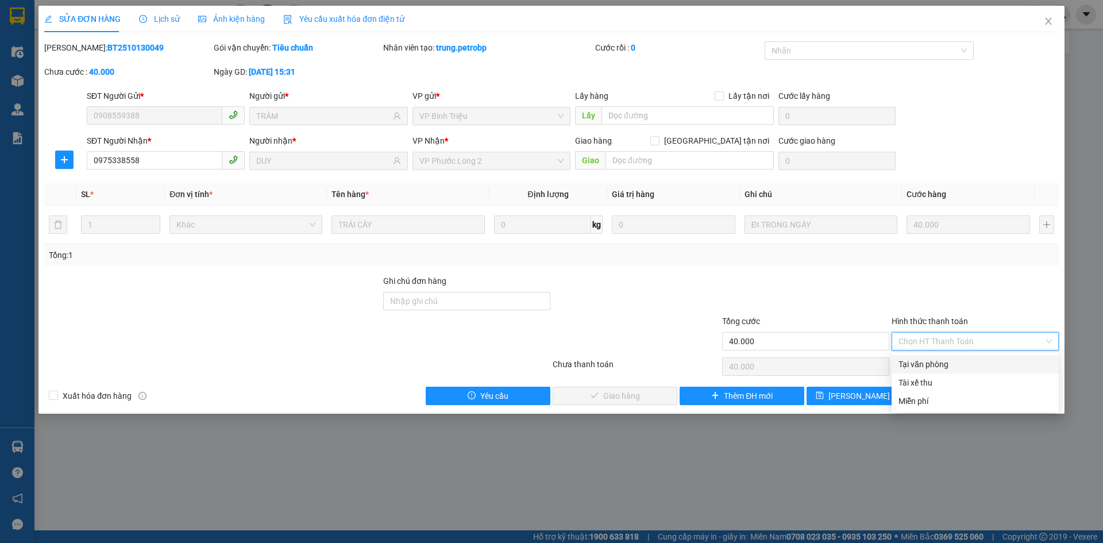
drag, startPoint x: 931, startPoint y: 358, endPoint x: 914, endPoint y: 360, distance: 17.3
click at [930, 358] on div "Tại văn phòng" at bounding box center [975, 364] width 153 height 13
type input "0"
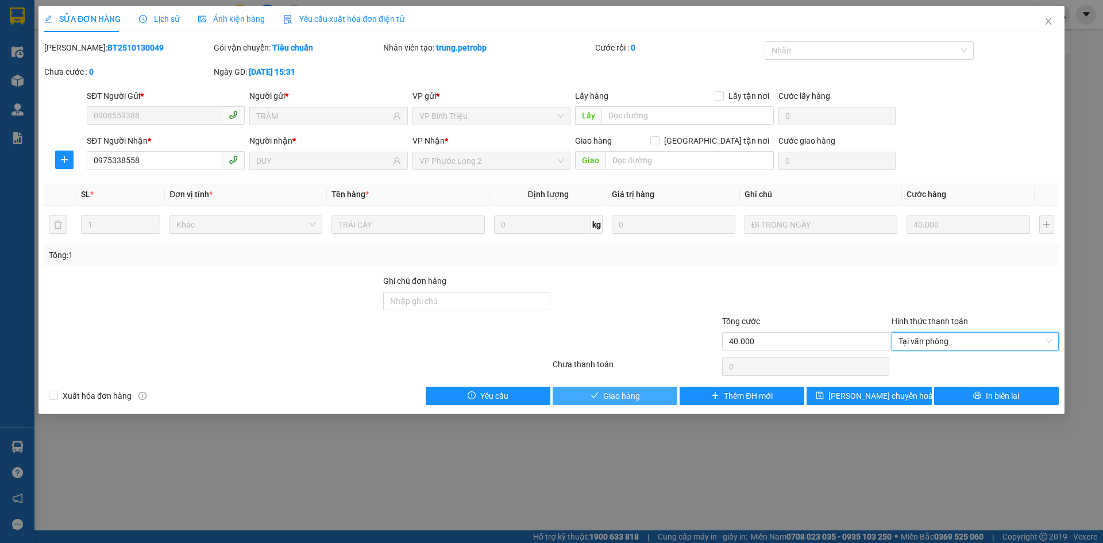
click at [641, 392] on button "Giao hàng" at bounding box center [615, 396] width 125 height 18
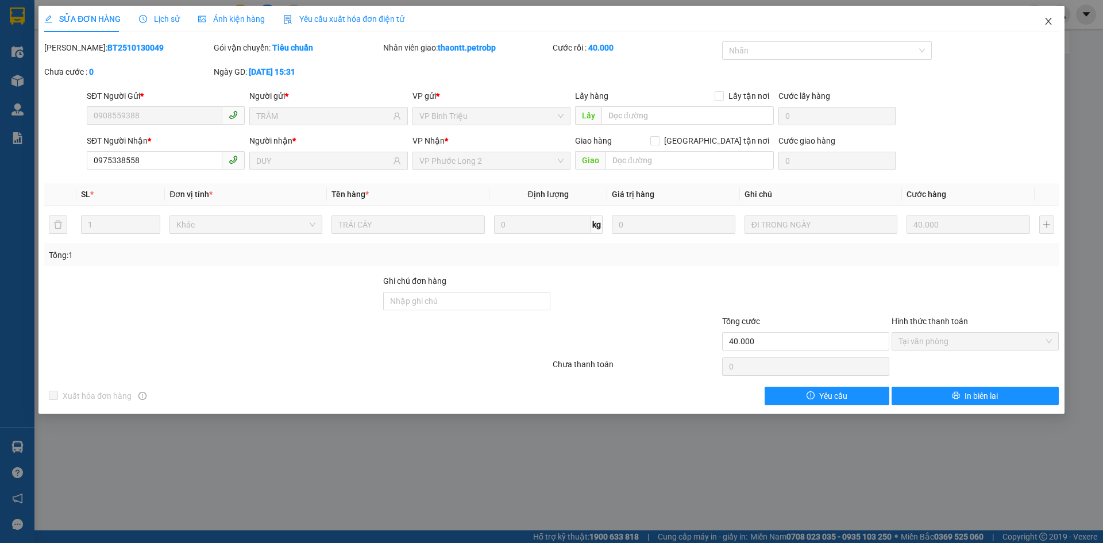
click at [1051, 18] on icon "close" at bounding box center [1048, 21] width 9 height 9
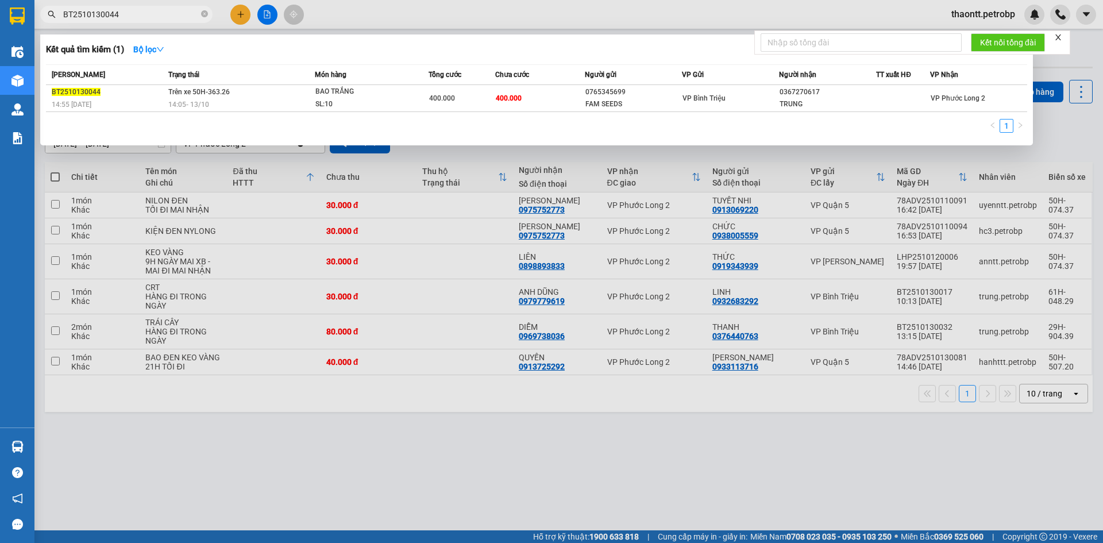
click at [158, 19] on input "BT2510130044" at bounding box center [131, 14] width 136 height 13
paste input "0343500546"
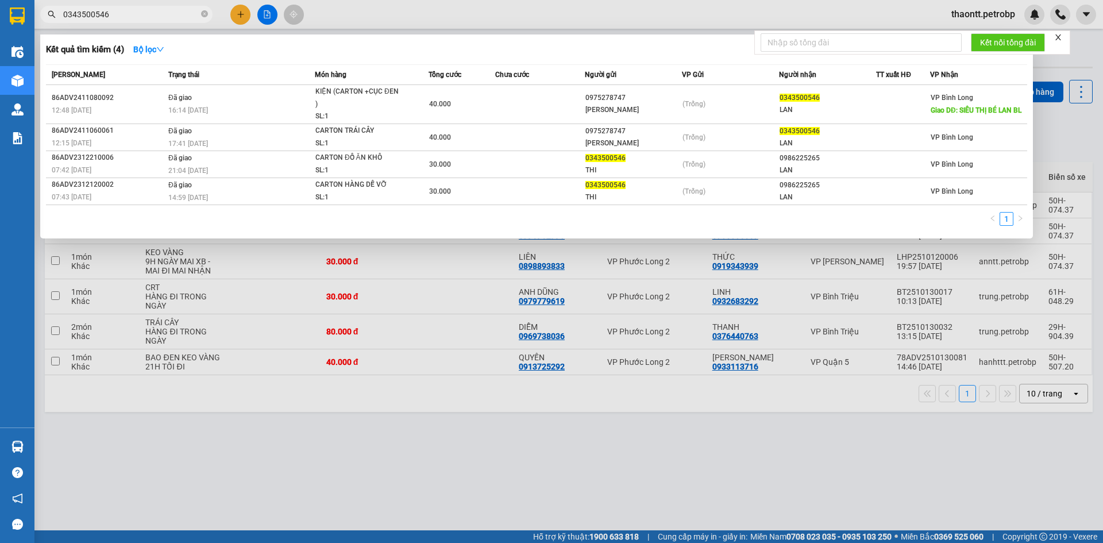
type input "0343500546"
drag, startPoint x: 662, startPoint y: 476, endPoint x: 645, endPoint y: 472, distance: 17.7
click at [660, 475] on div at bounding box center [551, 271] width 1103 height 543
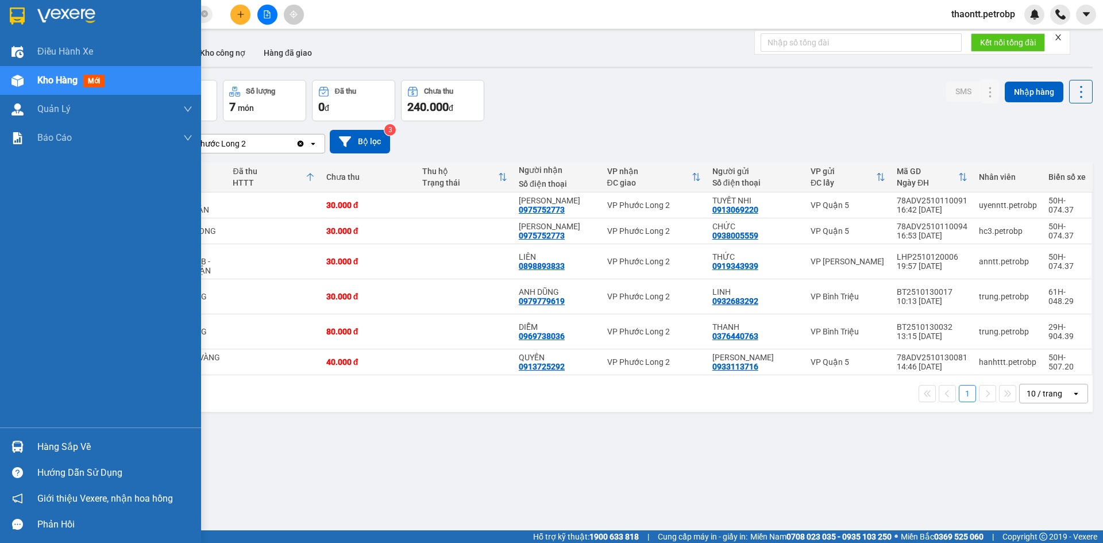
click at [40, 448] on div "Hàng sắp về" at bounding box center [114, 446] width 155 height 17
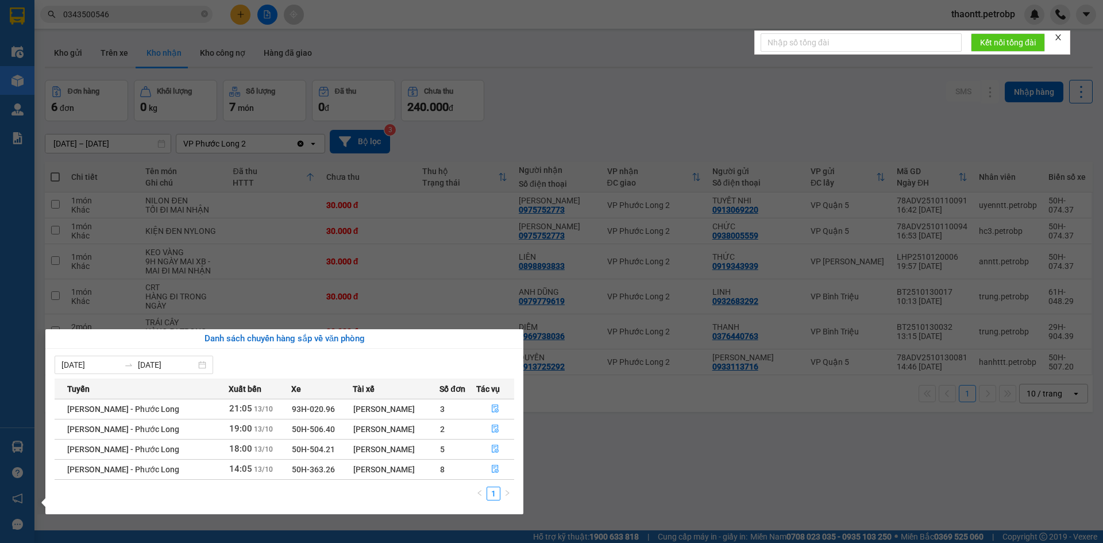
click at [615, 445] on section "Kết quả tìm kiếm ( 4 ) Bộ lọc Mã ĐH Trạng thái Món hàng Tổng cước Chưa cước Ngư…" at bounding box center [551, 271] width 1103 height 543
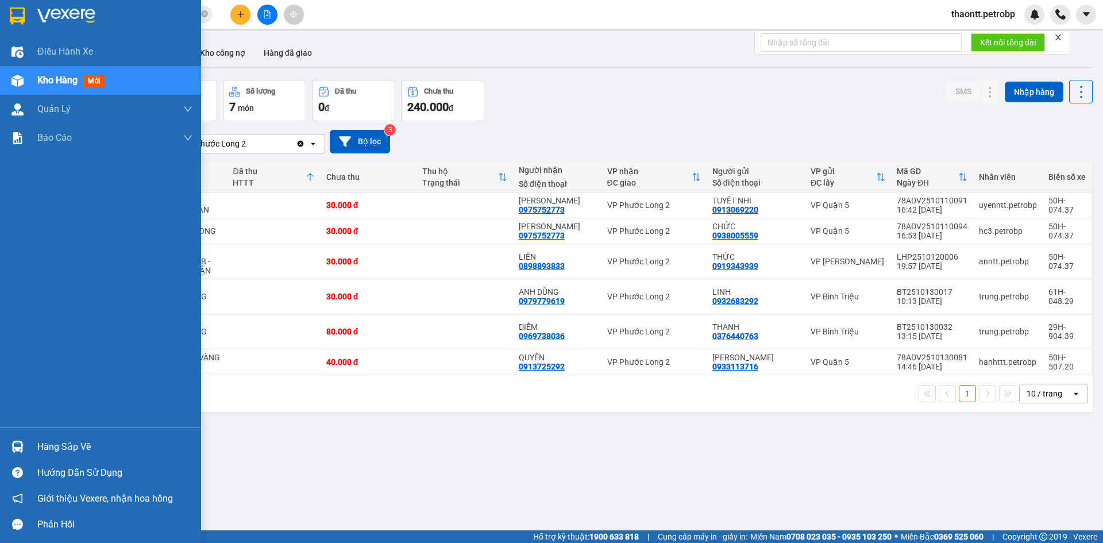
click at [34, 452] on div "Hàng sắp về" at bounding box center [100, 447] width 201 height 26
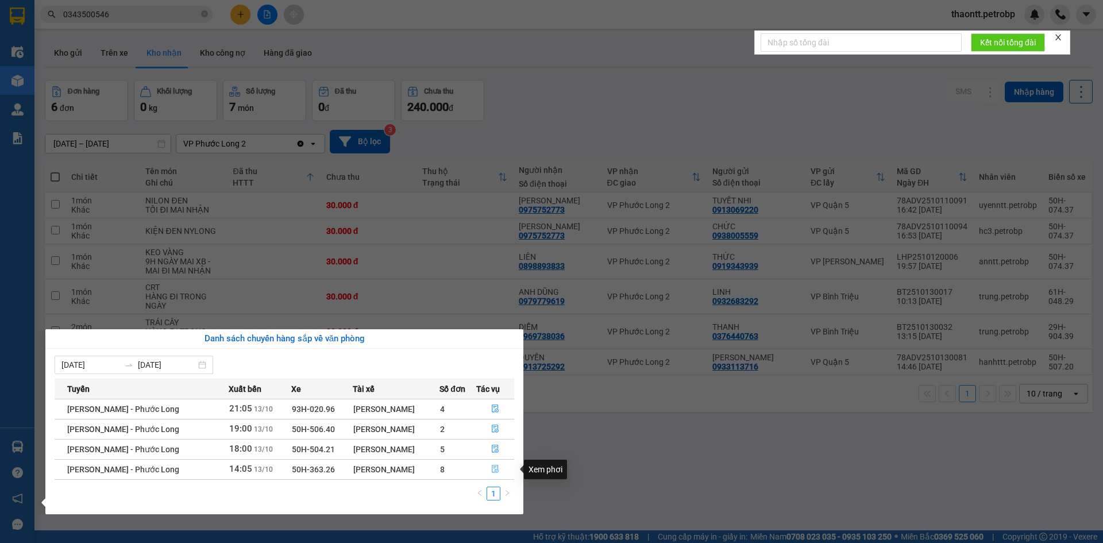
click at [493, 469] on icon "file-done" at bounding box center [495, 469] width 8 height 8
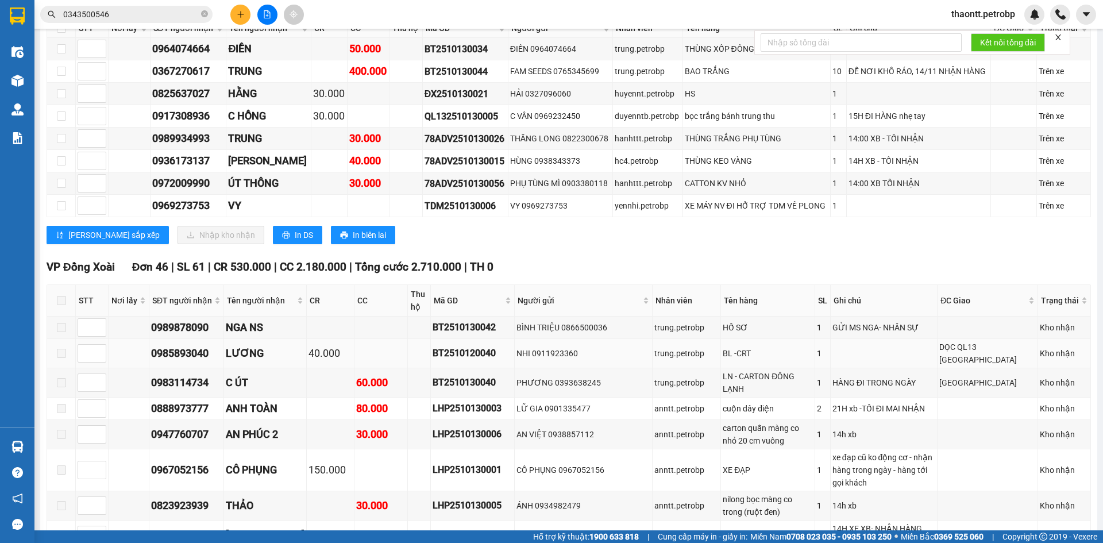
scroll to position [287, 0]
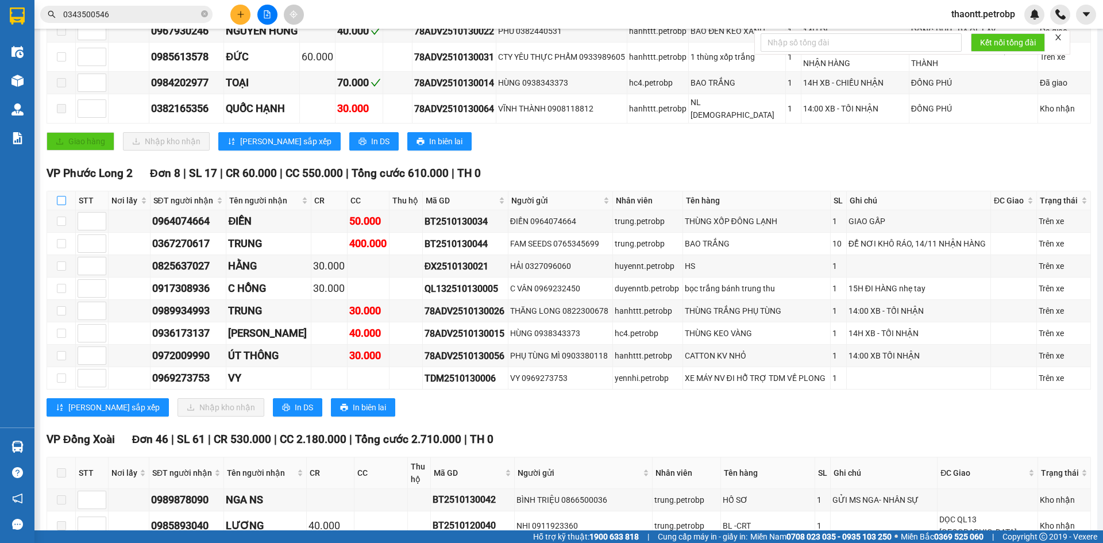
drag, startPoint x: 64, startPoint y: 197, endPoint x: 63, endPoint y: 203, distance: 5.9
click at [64, 198] on input "checkbox" at bounding box center [61, 200] width 9 height 9
checkbox input "true"
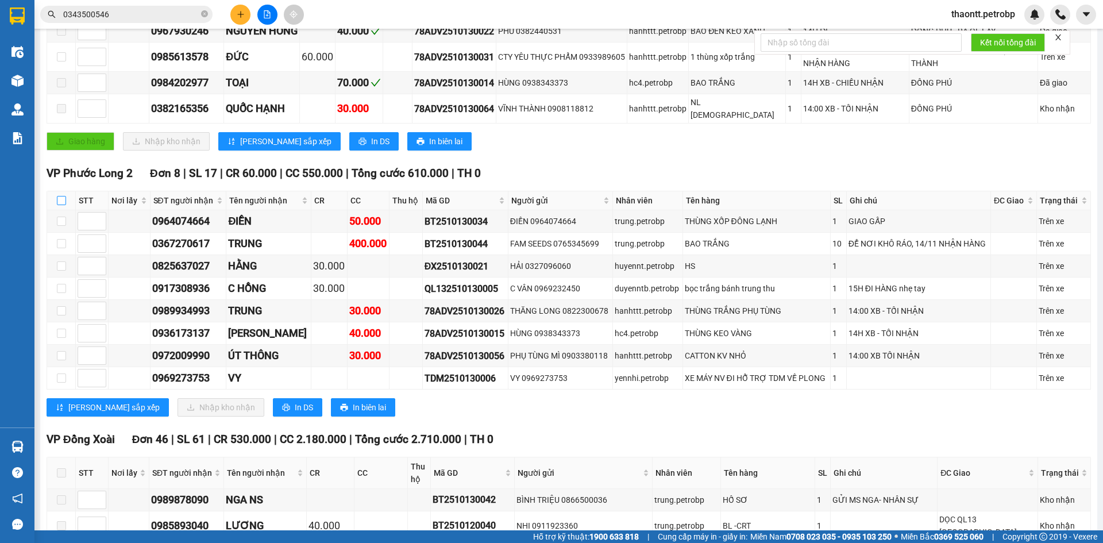
checkbox input "true"
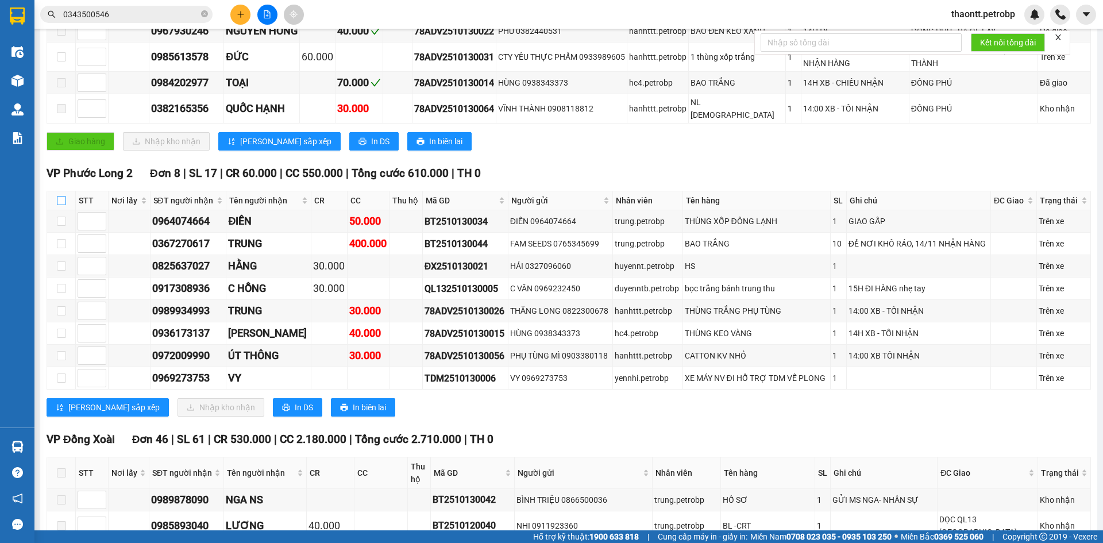
checkbox input "true"
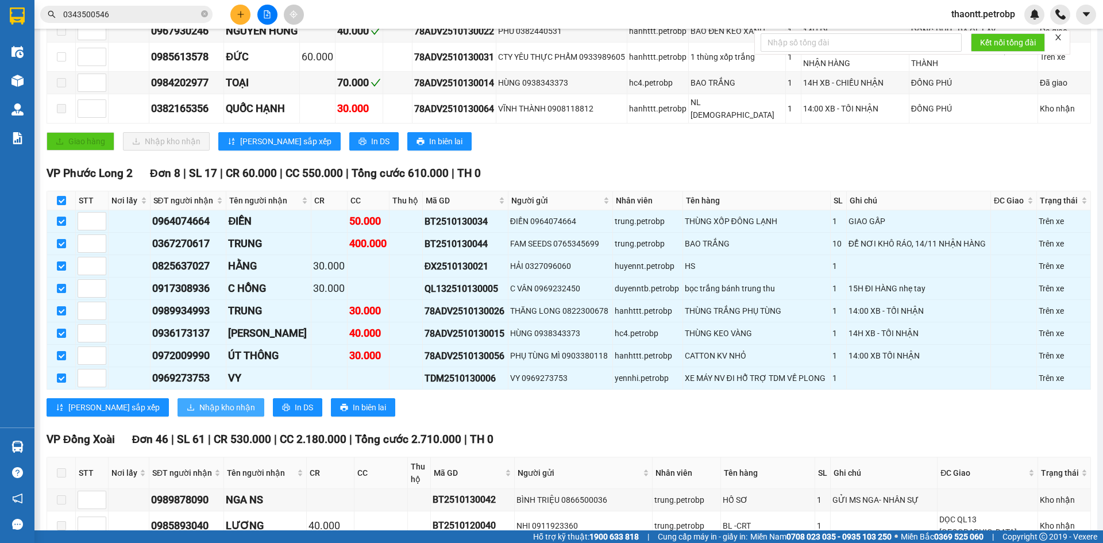
click at [178, 415] on button "Nhập kho nhận" at bounding box center [221, 407] width 87 height 18
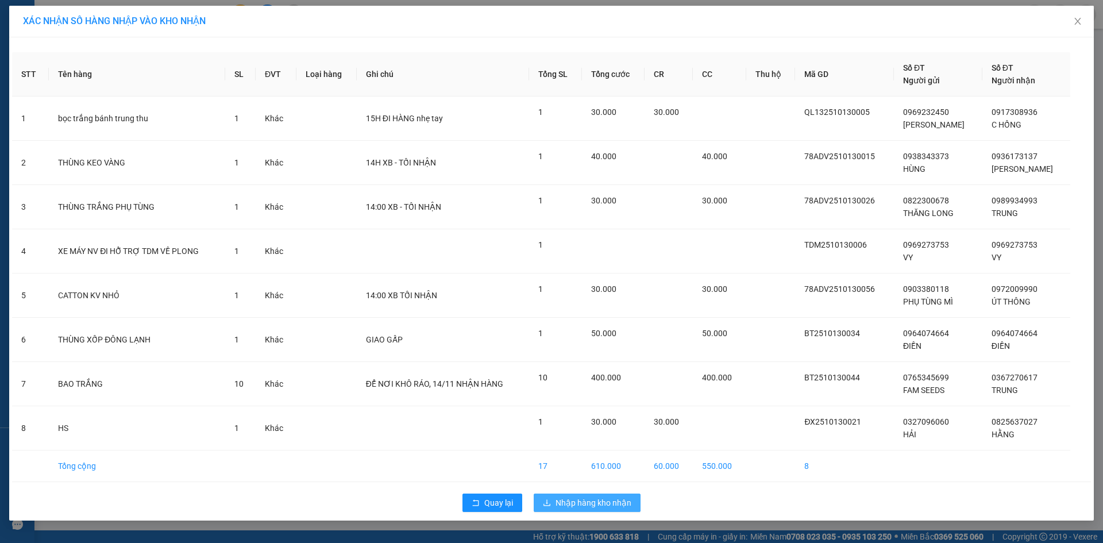
click at [577, 503] on span "Nhập hàng kho nhận" at bounding box center [594, 502] width 76 height 13
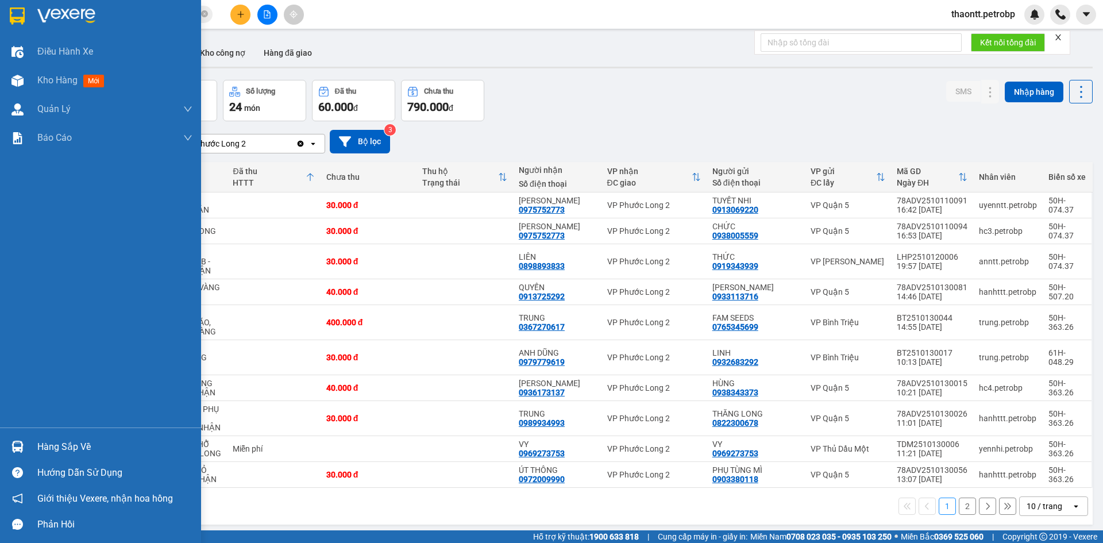
click at [56, 447] on div "Hàng sắp về" at bounding box center [114, 446] width 155 height 17
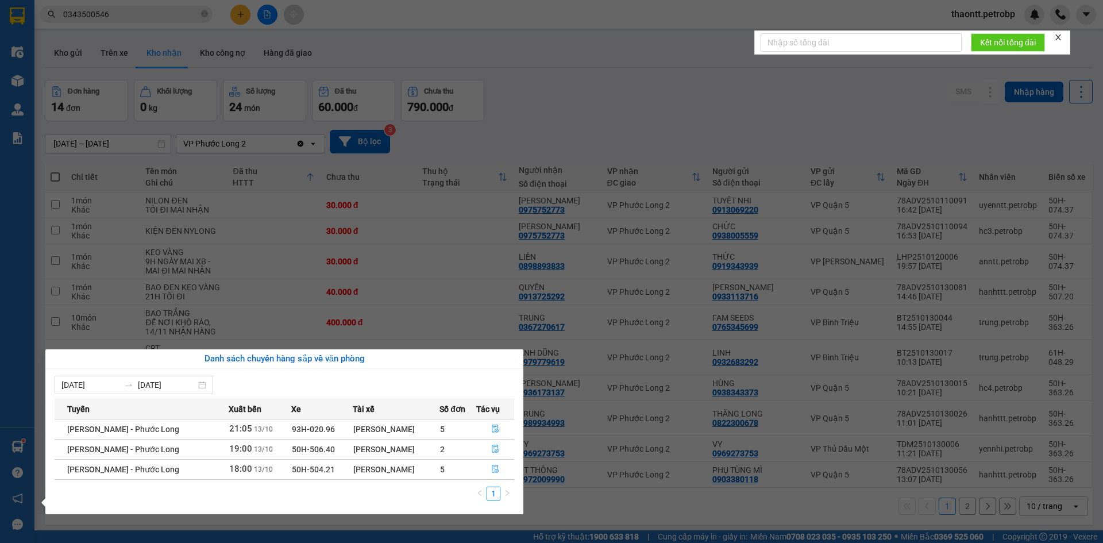
click at [609, 156] on section "Kết quả tìm kiếm ( 4 ) Bộ lọc Mã ĐH Trạng thái Món hàng Tổng cước Chưa cước Ngư…" at bounding box center [551, 271] width 1103 height 543
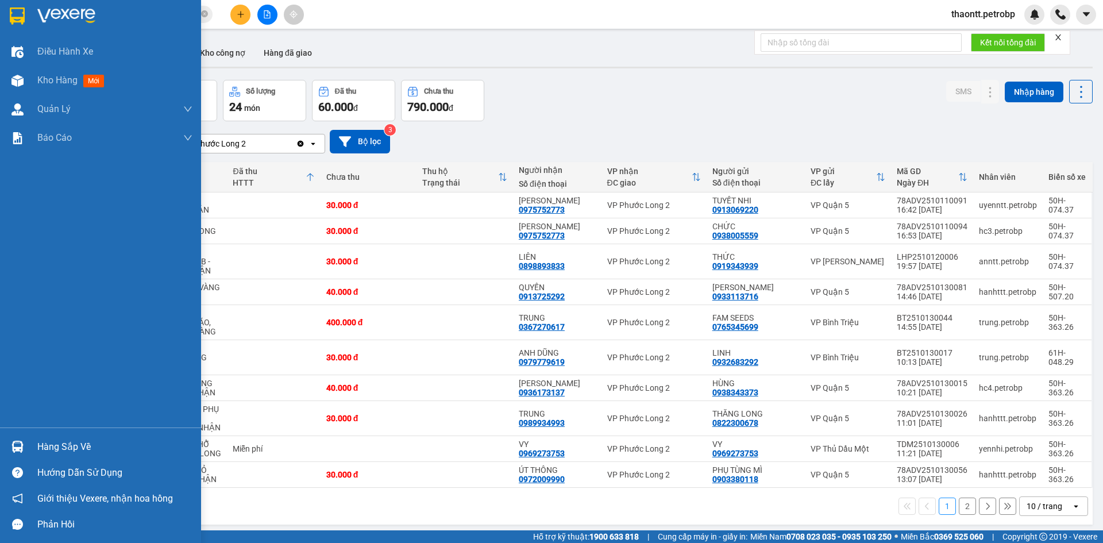
click at [43, 446] on div "Hàng sắp về" at bounding box center [114, 446] width 155 height 17
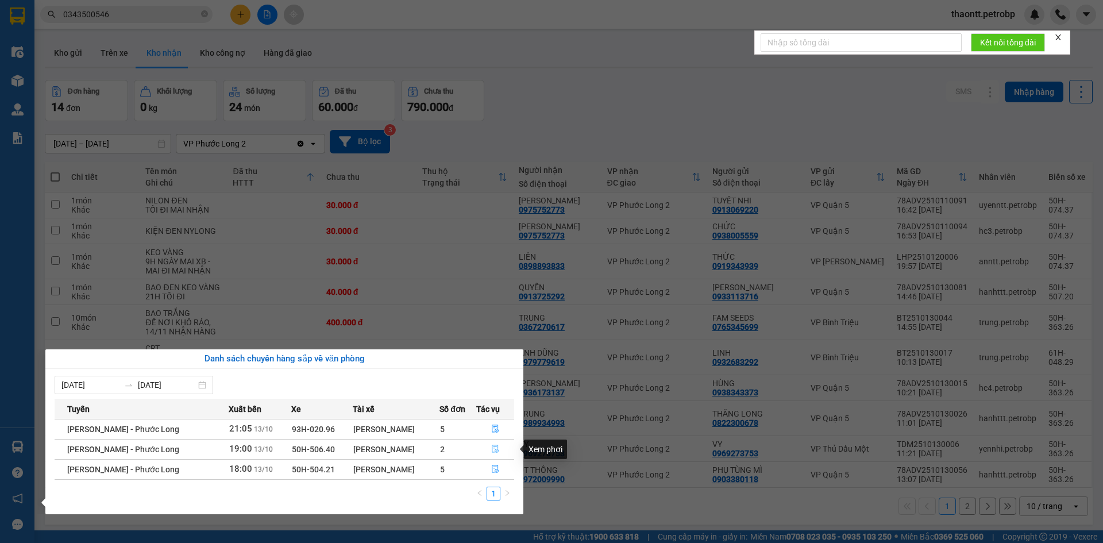
click at [498, 445] on icon "file-done" at bounding box center [495, 449] width 7 height 8
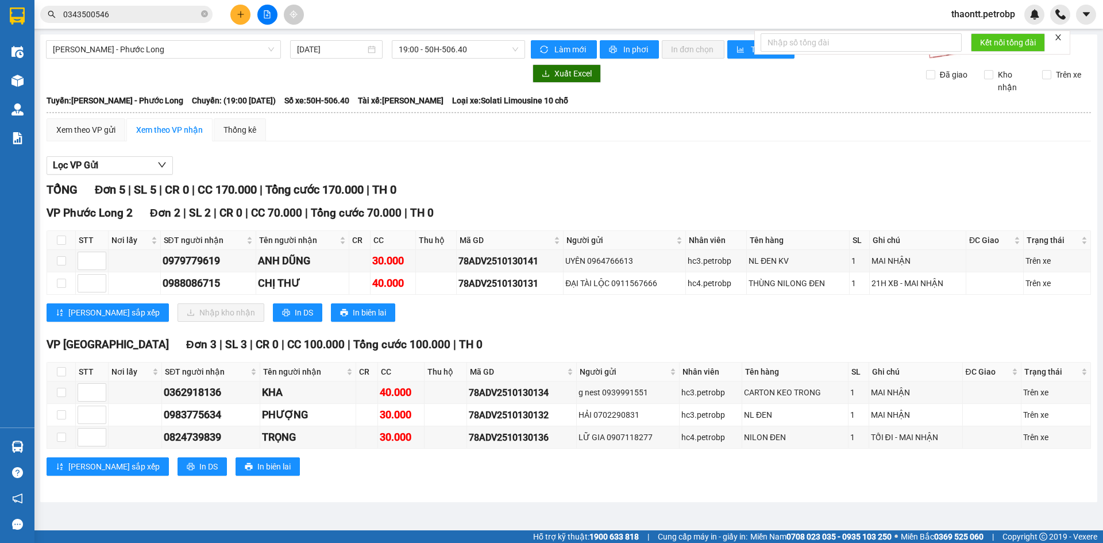
click at [547, 195] on div "TỔNG Đơn 5 | SL 5 | CR 0 | CC 170.000 | Tổng cước 170.000 | TH 0" at bounding box center [569, 190] width 1044 height 18
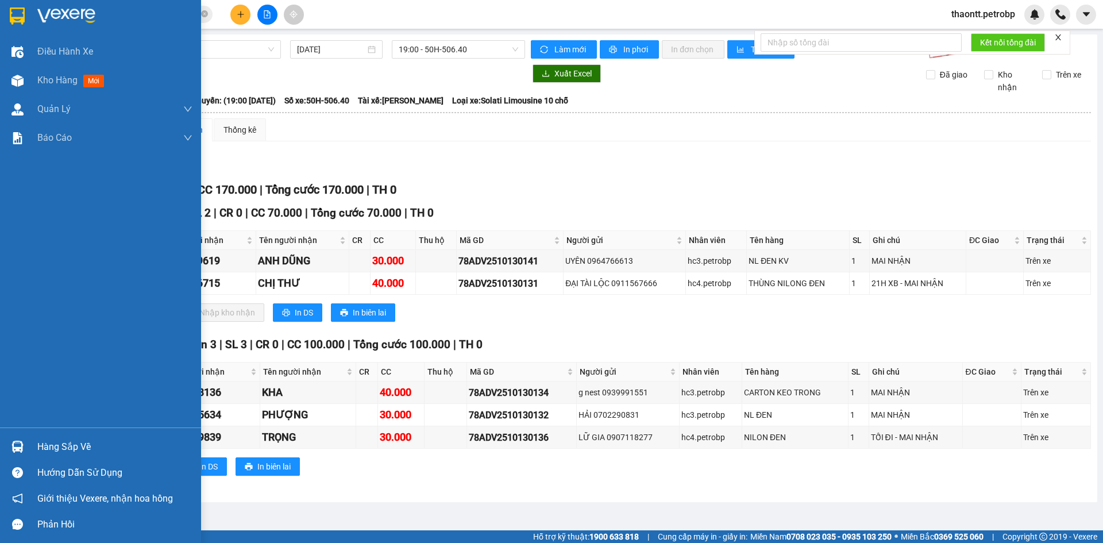
drag, startPoint x: 31, startPoint y: 442, endPoint x: 47, endPoint y: 442, distance: 16.1
click at [30, 442] on div "Hàng sắp về" at bounding box center [100, 447] width 201 height 26
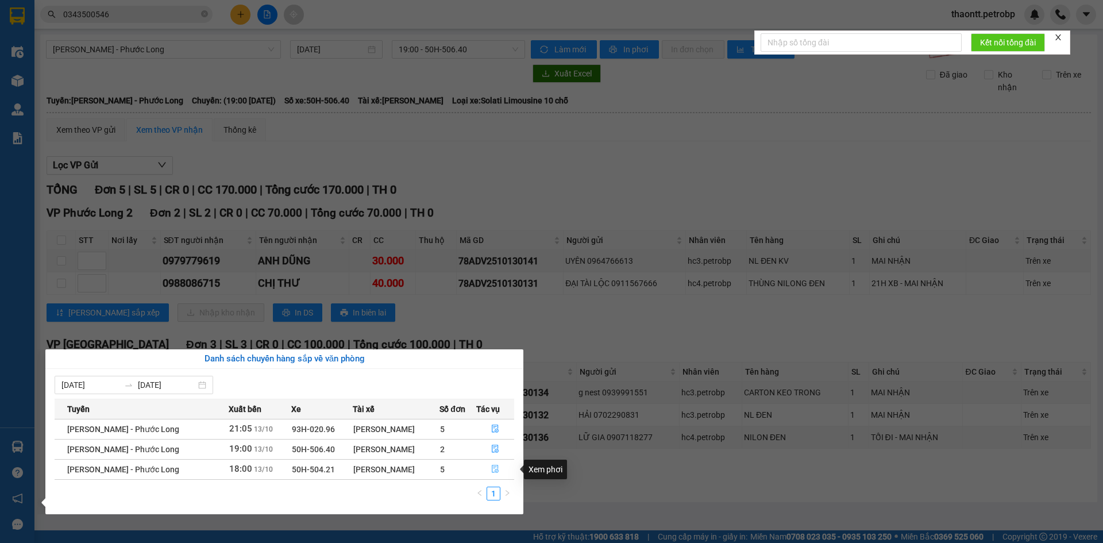
click at [500, 469] on button "button" at bounding box center [495, 469] width 37 height 18
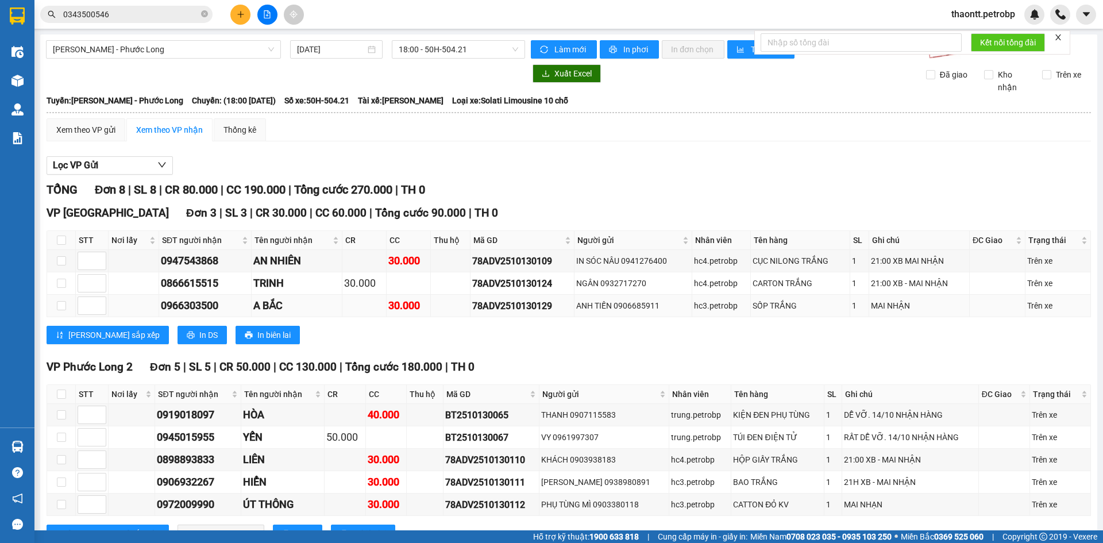
scroll to position [45, 0]
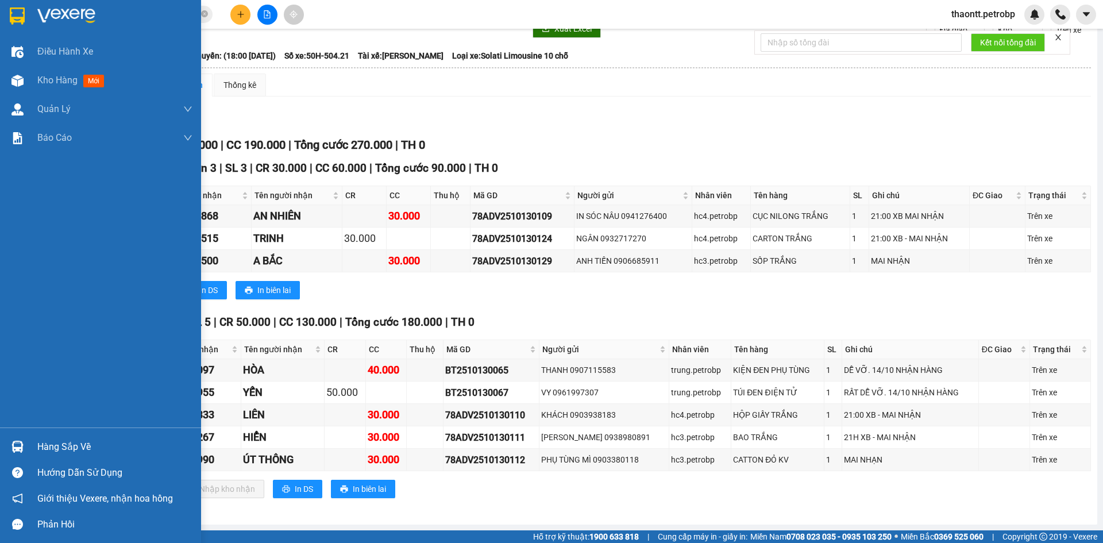
drag, startPoint x: 34, startPoint y: 453, endPoint x: 41, endPoint y: 443, distance: 12.0
click at [37, 453] on div "Hàng sắp về" at bounding box center [100, 447] width 201 height 26
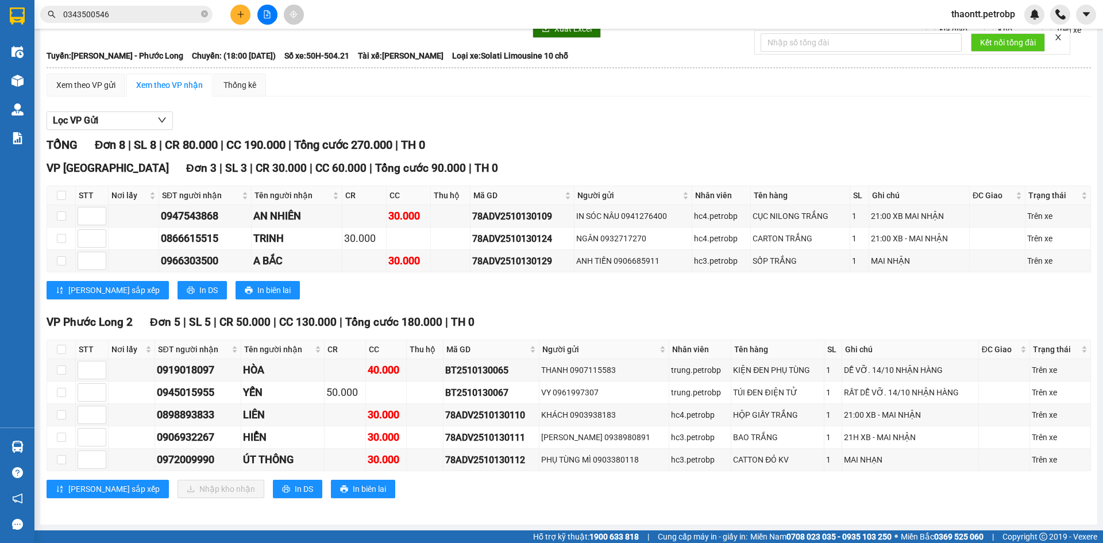
drag, startPoint x: 506, startPoint y: 296, endPoint x: 0, endPoint y: 202, distance: 514.8
click at [504, 296] on section "Kết quả tìm kiếm ( 4 ) Bộ lọc Mã ĐH Trạng thái Món hàng Tổng cước Chưa cước Ngư…" at bounding box center [551, 271] width 1103 height 543
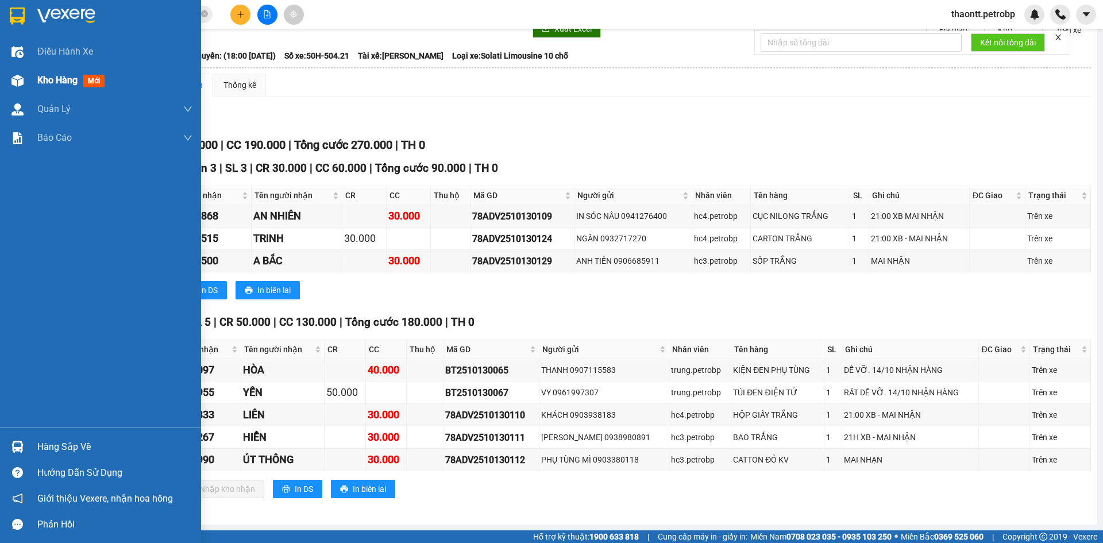
click at [45, 90] on div "Kho hàng mới" at bounding box center [114, 80] width 155 height 29
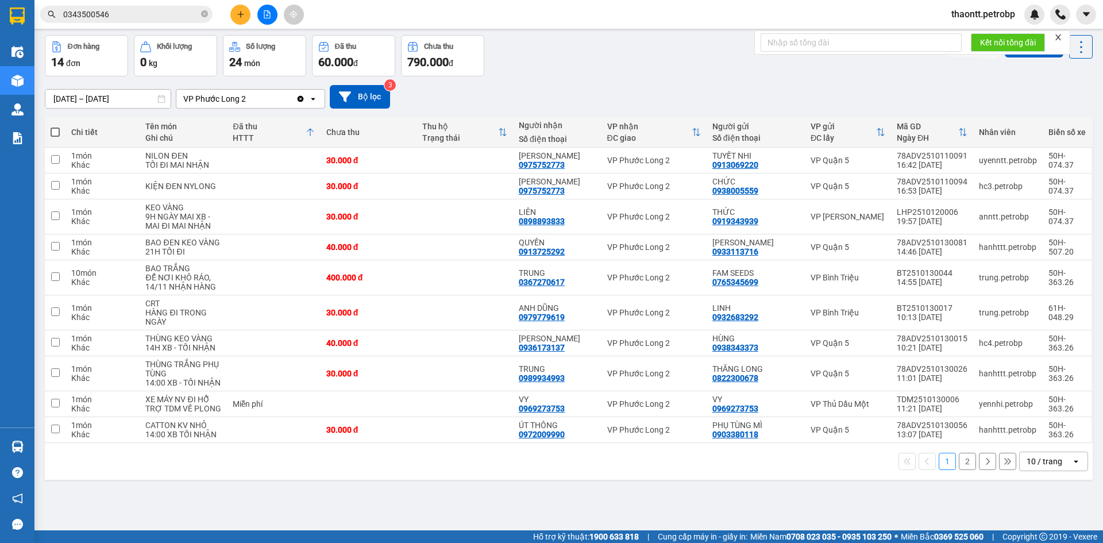
click at [960, 465] on button "2" at bounding box center [967, 461] width 17 height 17
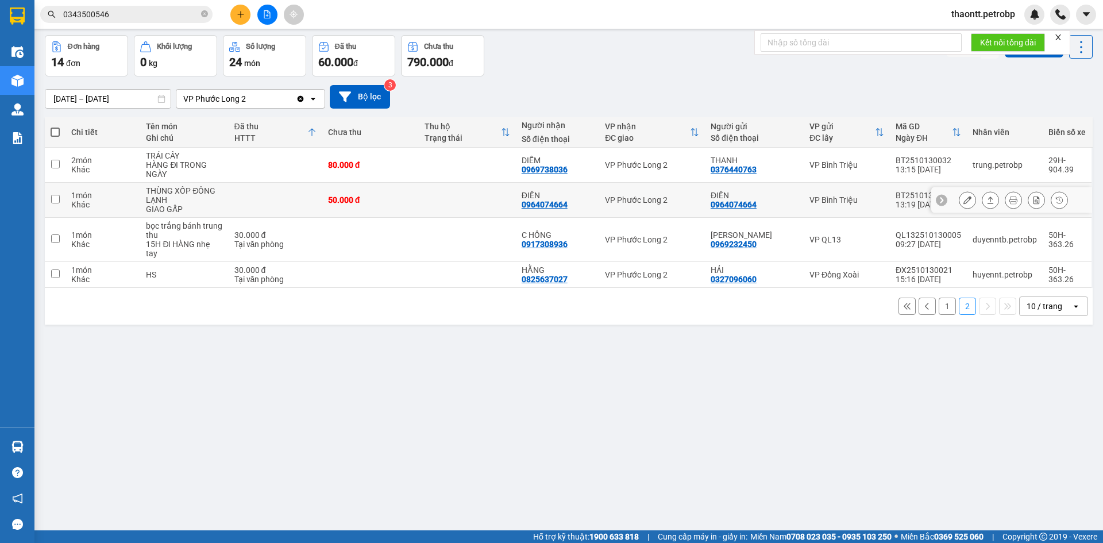
drag, startPoint x: 489, startPoint y: 198, endPoint x: 620, endPoint y: 224, distance: 133.6
click at [491, 201] on td at bounding box center [467, 200] width 97 height 35
checkbox input "true"
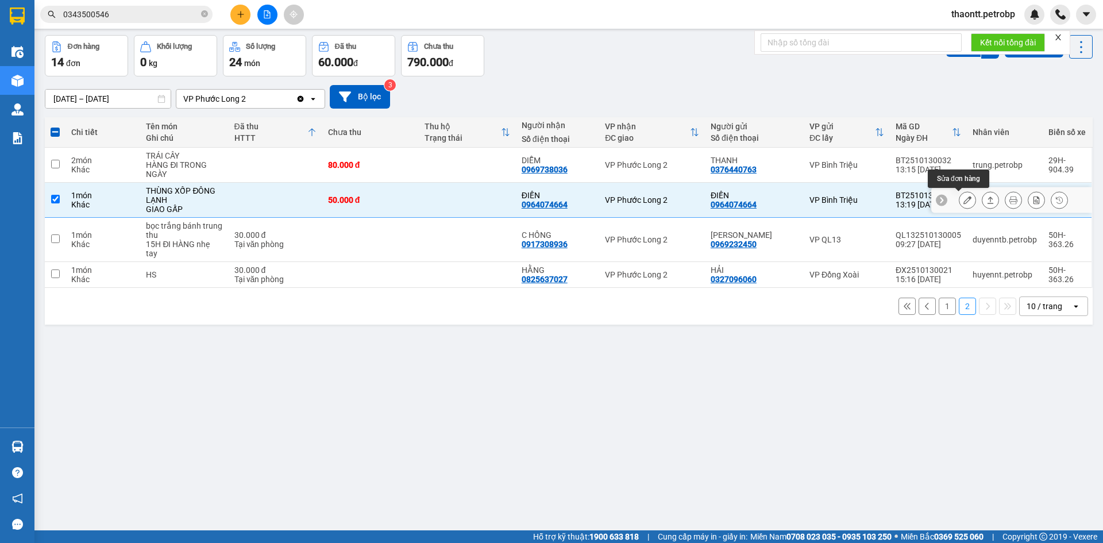
click at [962, 205] on button at bounding box center [967, 200] width 16 height 20
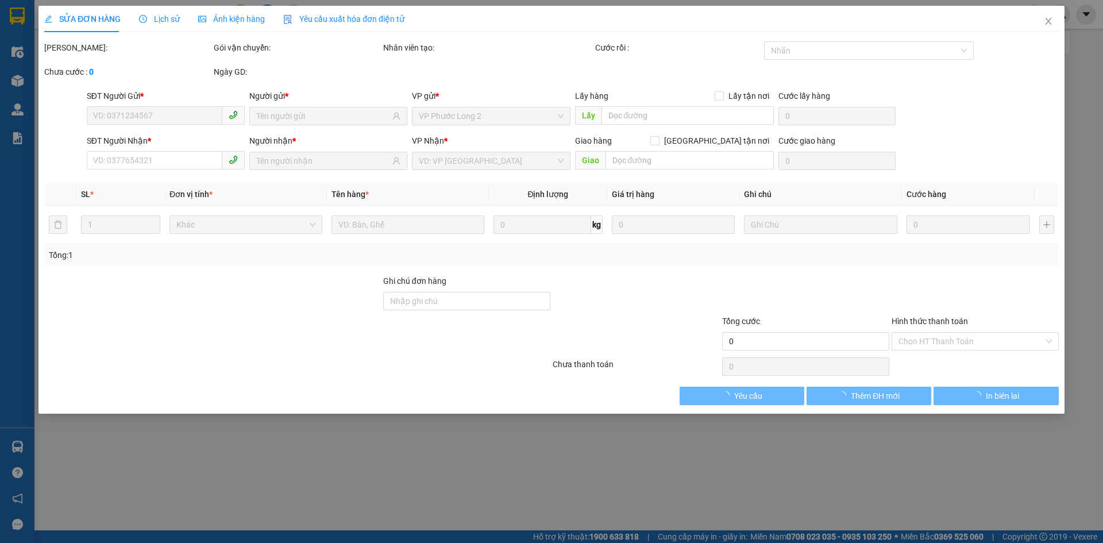
type input "0964074664"
type input "ĐIỀN"
type input "0964074664"
type input "ĐIỀN"
type input "50.000"
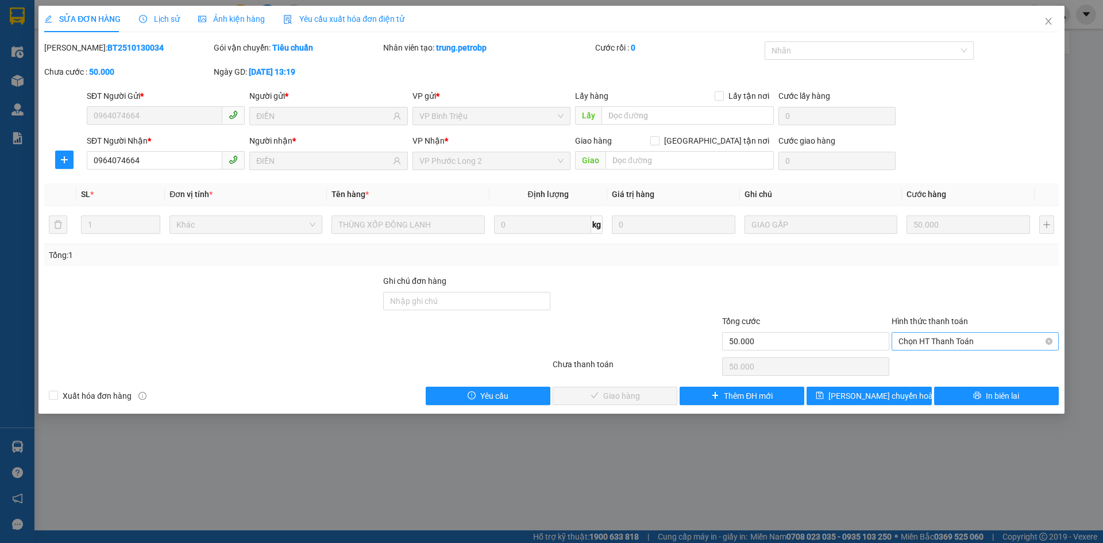
click at [952, 340] on span "Chọn HT Thanh Toán" at bounding box center [975, 341] width 153 height 17
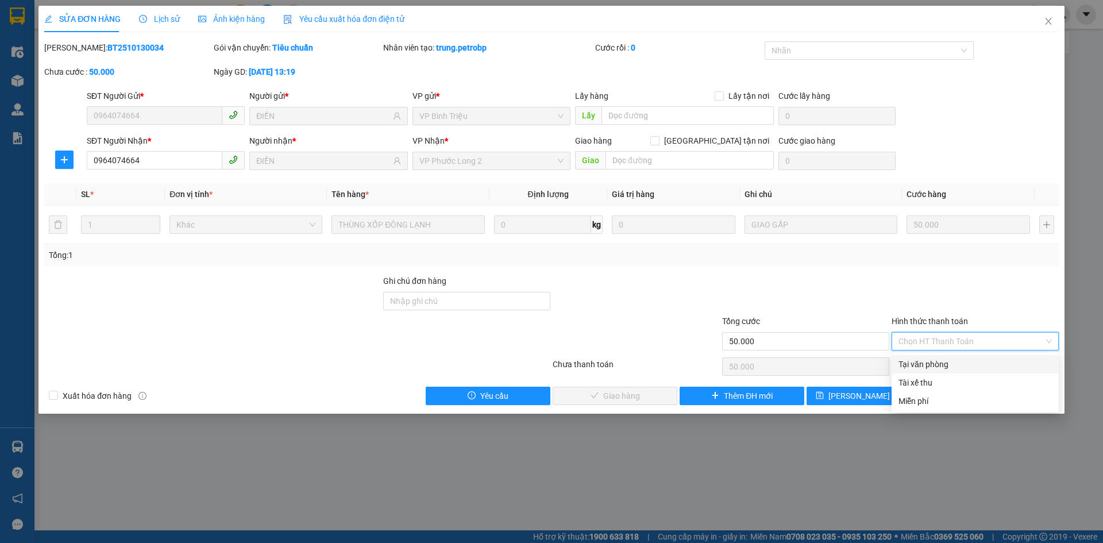
drag, startPoint x: 942, startPoint y: 365, endPoint x: 913, endPoint y: 365, distance: 29.3
click at [942, 365] on div "Tại văn phòng" at bounding box center [975, 364] width 153 height 13
type input "0"
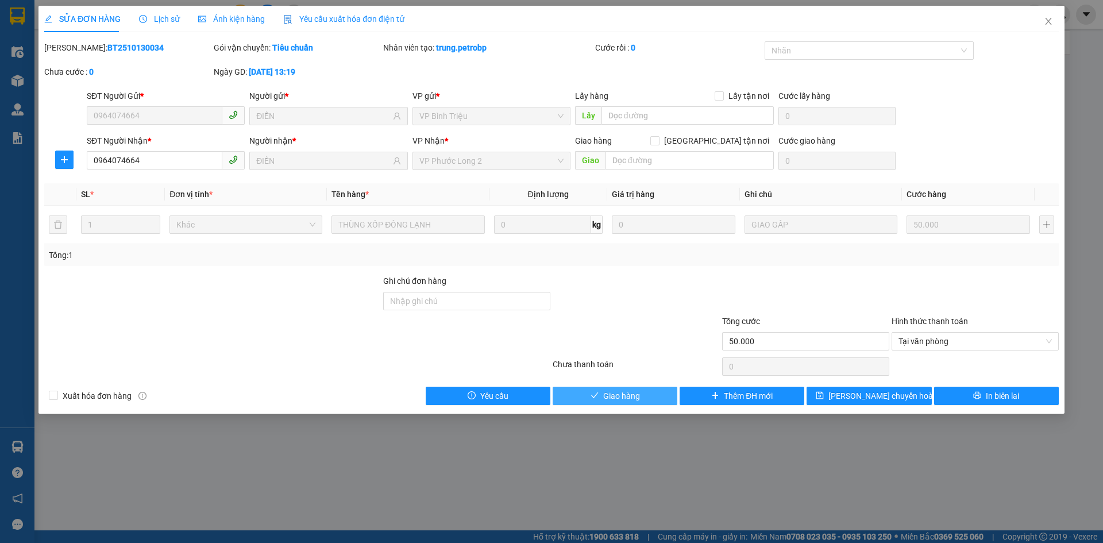
click at [634, 401] on span "Giao hàng" at bounding box center [621, 396] width 37 height 13
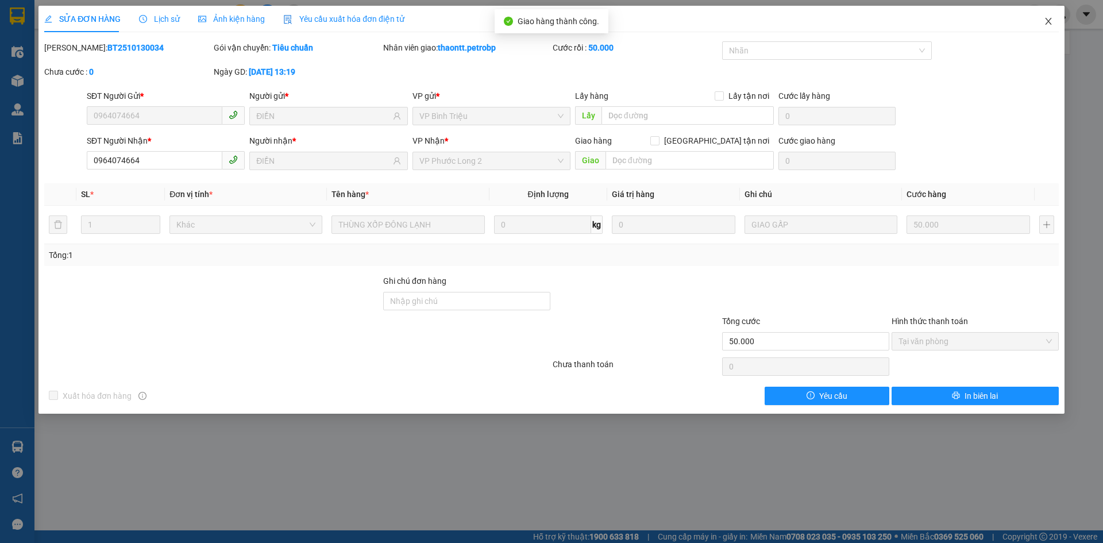
click at [1044, 18] on icon "close" at bounding box center [1048, 21] width 9 height 9
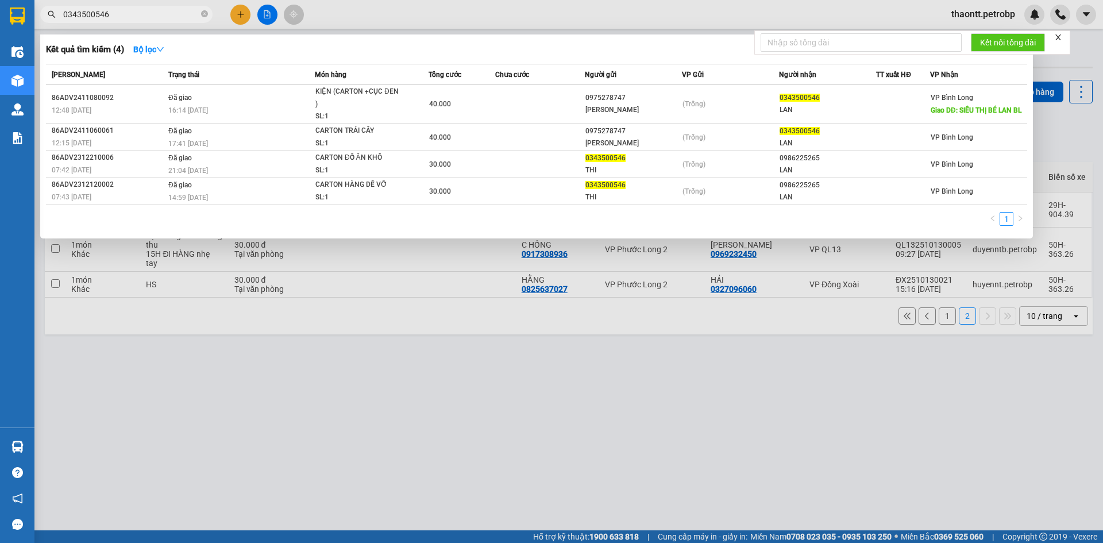
click at [155, 12] on input "0343500546" at bounding box center [131, 14] width 136 height 13
drag, startPoint x: 155, startPoint y: 12, endPoint x: 119, endPoint y: 29, distance: 38.8
click at [153, 11] on input "0343500546" at bounding box center [131, 14] width 136 height 13
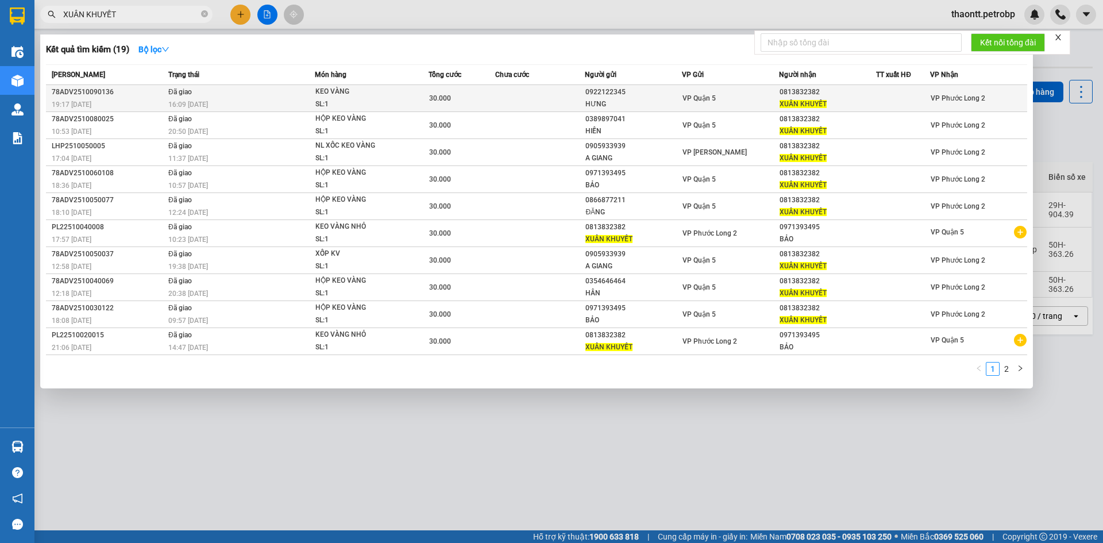
type input "XUÂN KHUYẾT"
click at [791, 101] on span "XUÂN KHUYẾT" at bounding box center [803, 104] width 47 height 8
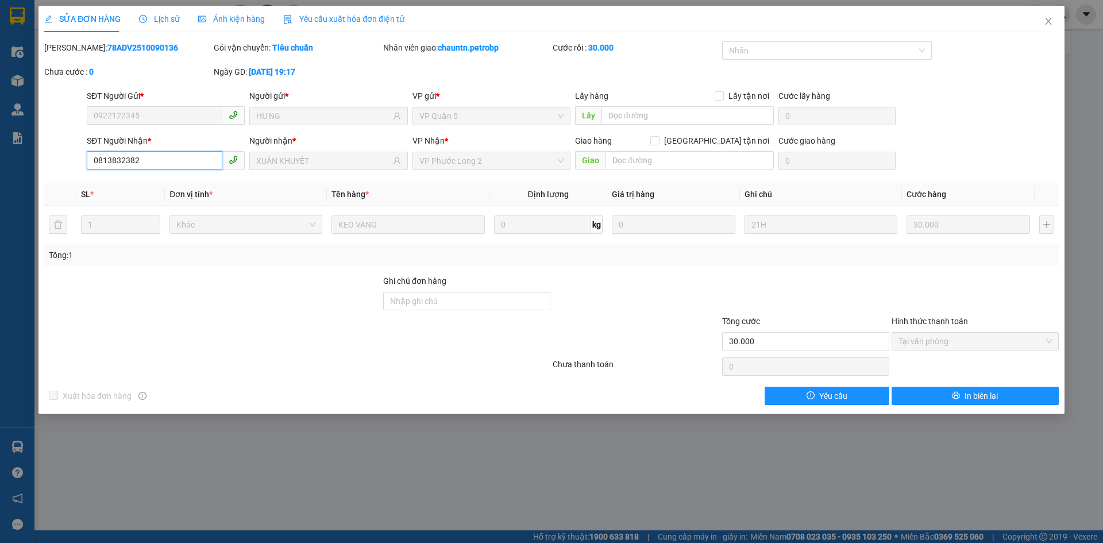
click at [169, 161] on input "0813832382" at bounding box center [155, 160] width 136 height 18
click at [1046, 21] on icon "close" at bounding box center [1048, 21] width 9 height 9
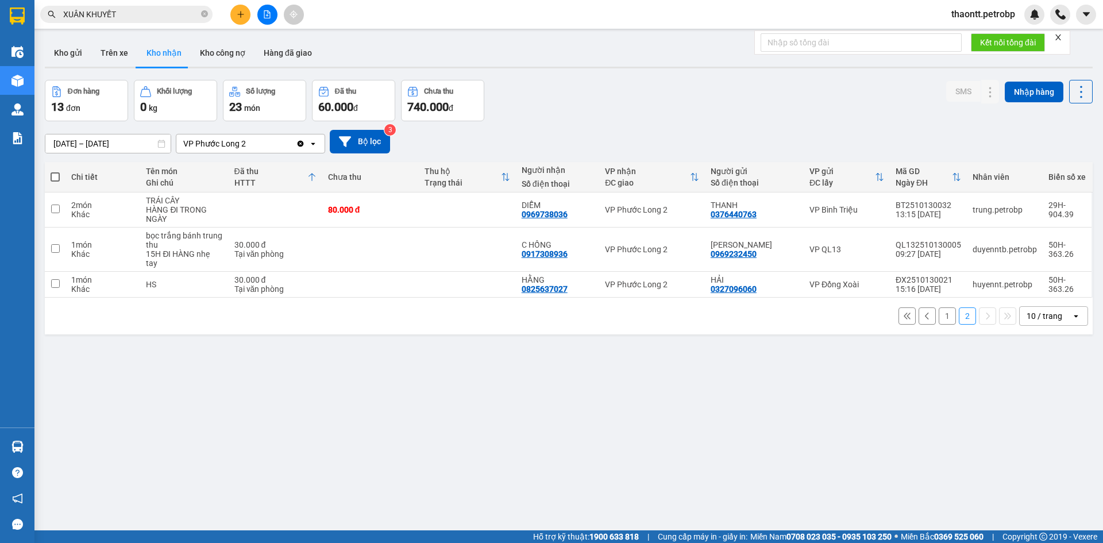
click at [237, 17] on icon "plus" at bounding box center [241, 14] width 8 height 8
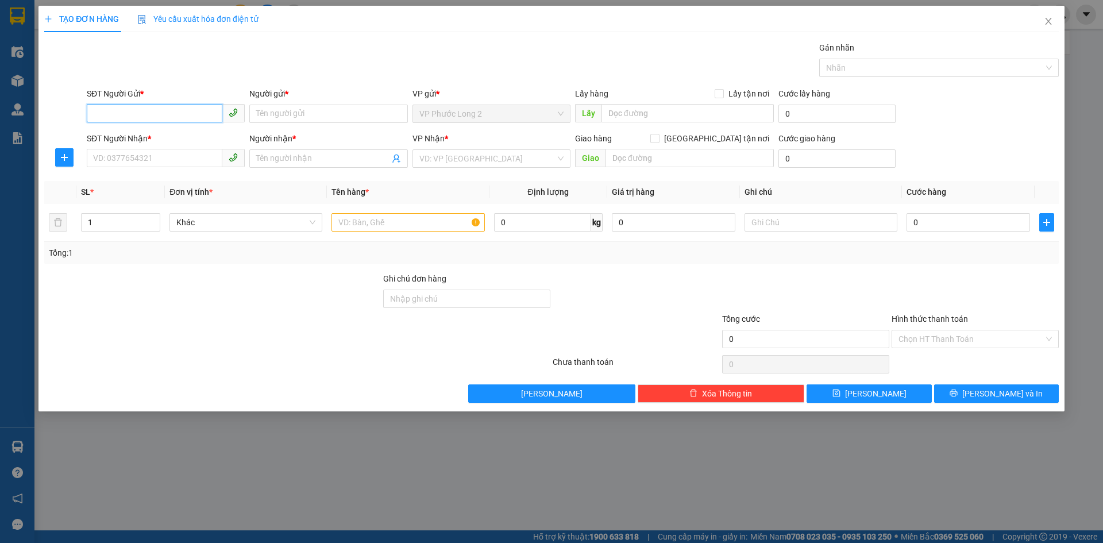
click at [194, 106] on input "SĐT Người Gửi *" at bounding box center [155, 113] width 136 height 18
paste input "0813832382"
type input "0813832382"
click at [183, 114] on input "0813832382" at bounding box center [155, 113] width 136 height 18
click at [178, 140] on div "0813832382 - KHUYẾT" at bounding box center [166, 136] width 144 height 13
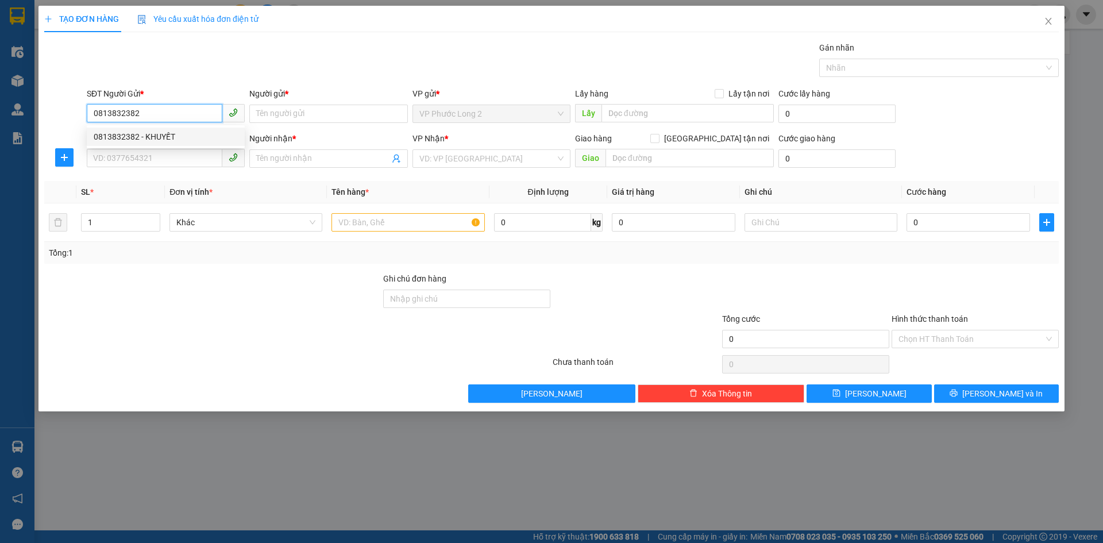
type input "KHUYẾT"
type input "0913898699"
type input "THÁI"
type input "30.000"
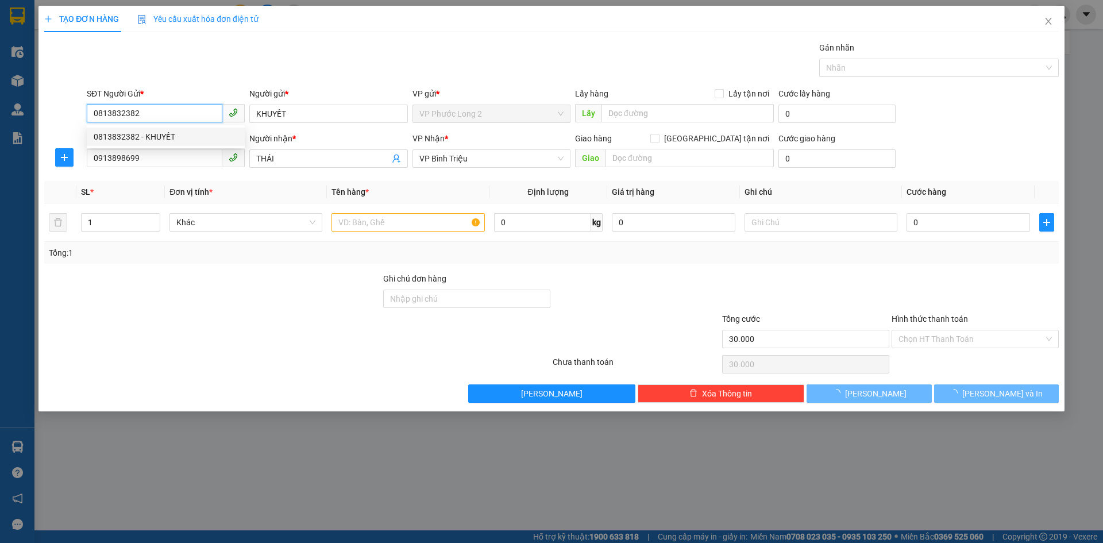
type input "0813832382"
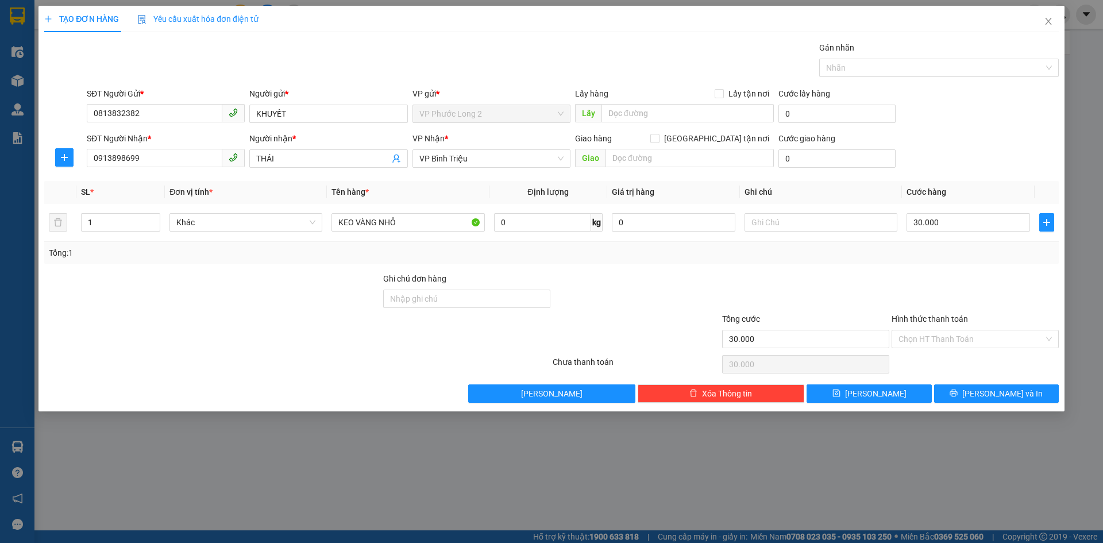
click at [191, 169] on div "SĐT Người Nhận * 0913898699" at bounding box center [166, 152] width 158 height 40
click at [193, 161] on input "0913898699" at bounding box center [155, 158] width 136 height 18
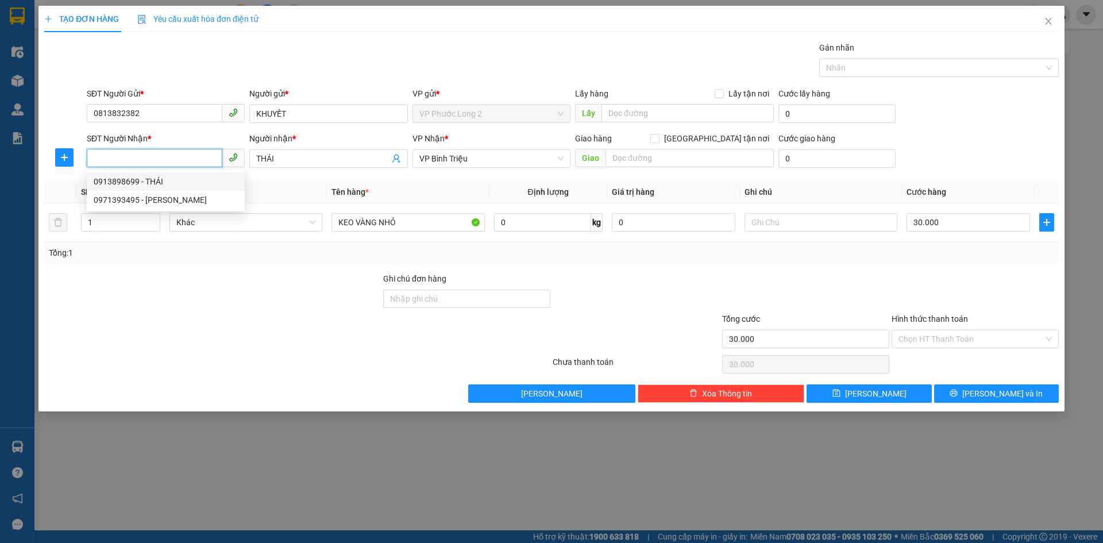
click at [188, 153] on input "SĐT Người Nhận *" at bounding box center [155, 158] width 136 height 18
click at [194, 155] on input "SĐT Người Nhận *" at bounding box center [155, 158] width 136 height 18
type input "0799696813"
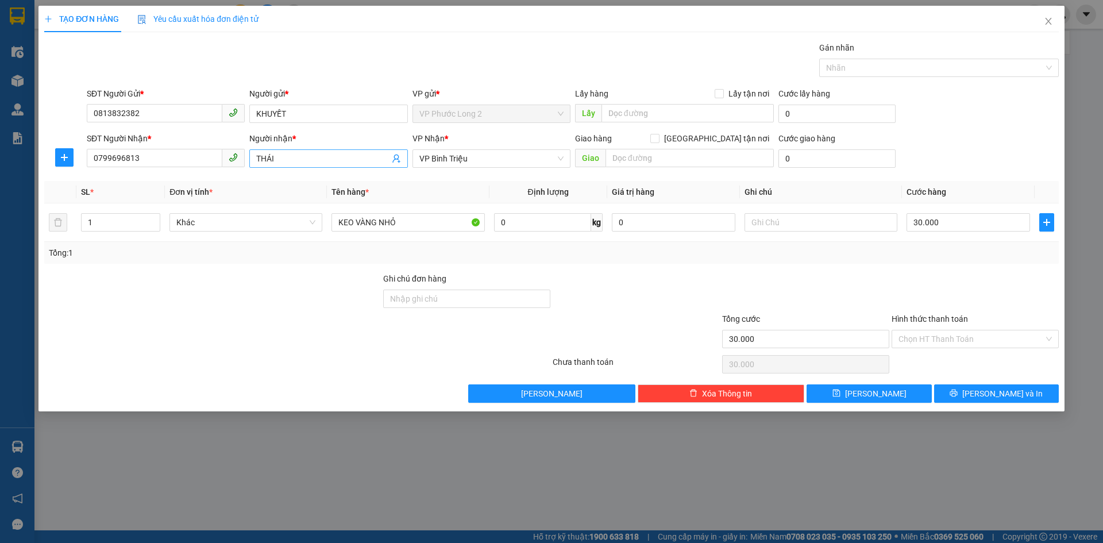
click at [331, 159] on input "THÁI" at bounding box center [322, 158] width 133 height 13
type input "Q"
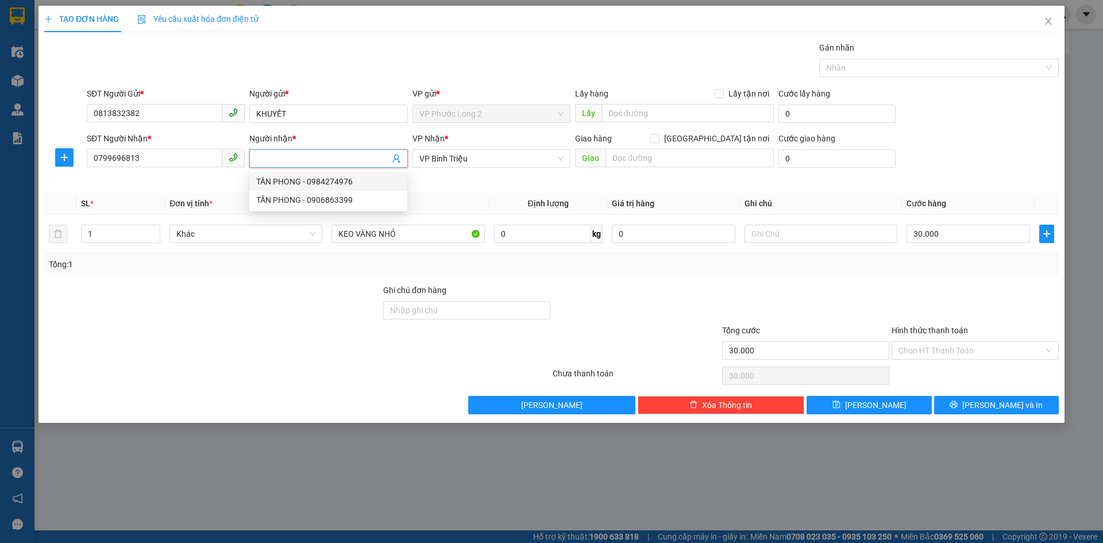
click at [296, 160] on input "Người nhận *" at bounding box center [322, 158] width 133 height 13
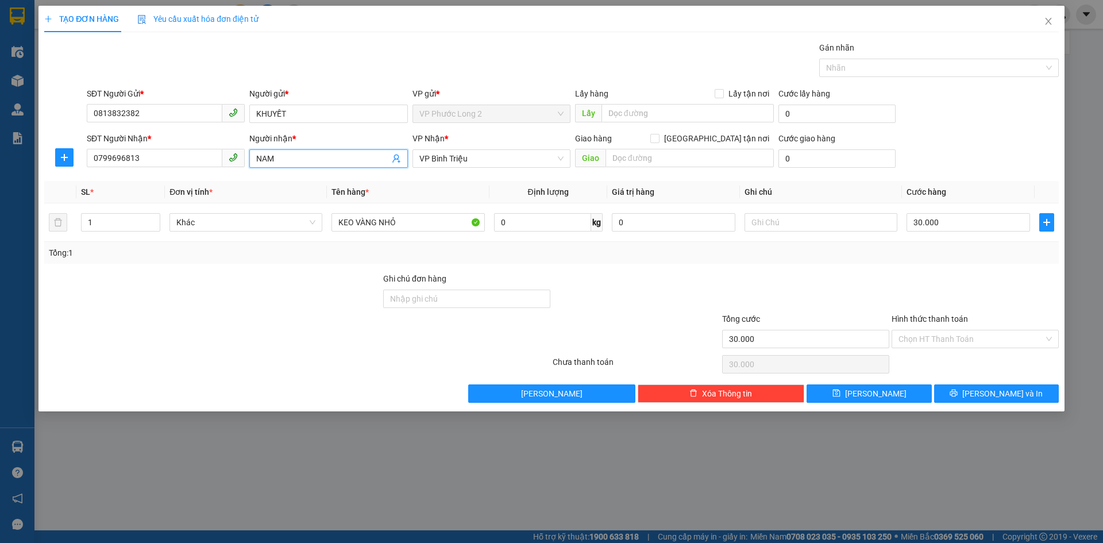
drag, startPoint x: 476, startPoint y: 156, endPoint x: 408, endPoint y: 163, distance: 68.7
click at [408, 163] on div "SĐT Người Nhận * 0799696813 Người nhận * NAM NAM VP Nhận * VP Bình Triệu Giao h…" at bounding box center [572, 152] width 977 height 40
click at [518, 164] on span "VP Bình Triệu" at bounding box center [491, 158] width 144 height 17
type input "NAM"
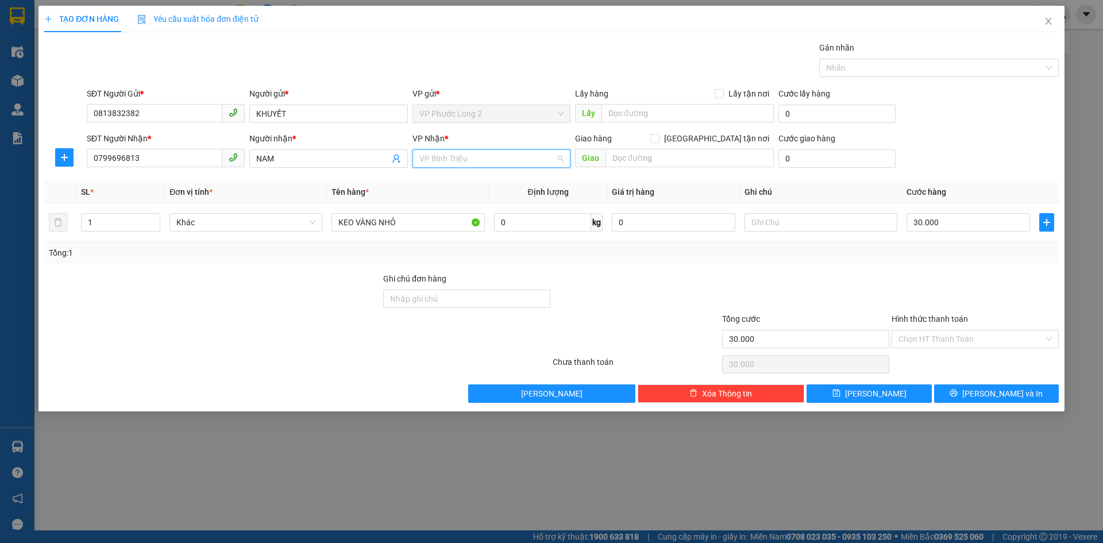
click at [518, 164] on span "VP Bình Triệu" at bounding box center [491, 158] width 144 height 17
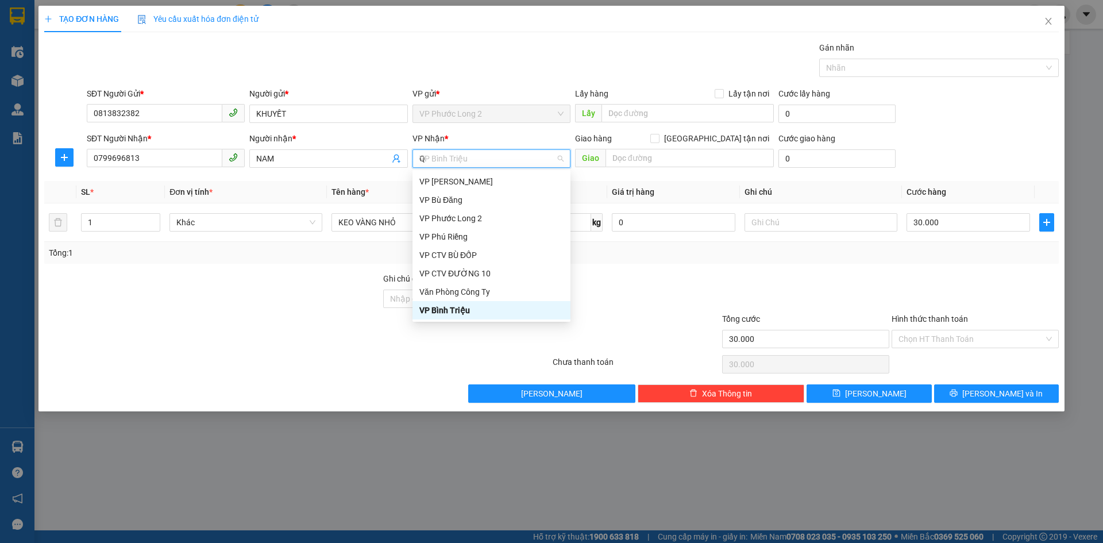
scroll to position [0, 0]
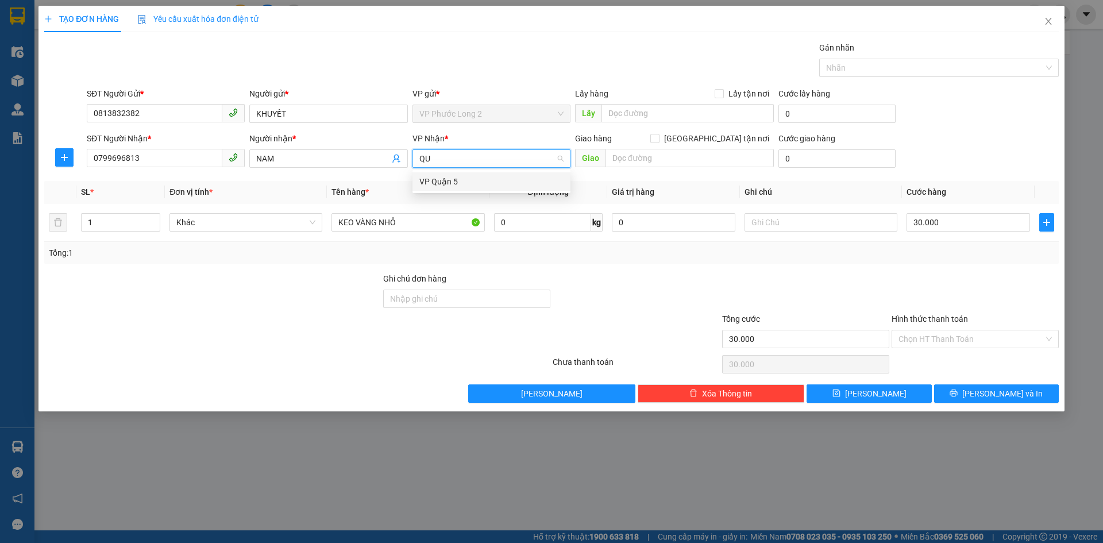
type input "Q"
click at [426, 198] on div "VP QL13" at bounding box center [491, 200] width 144 height 13
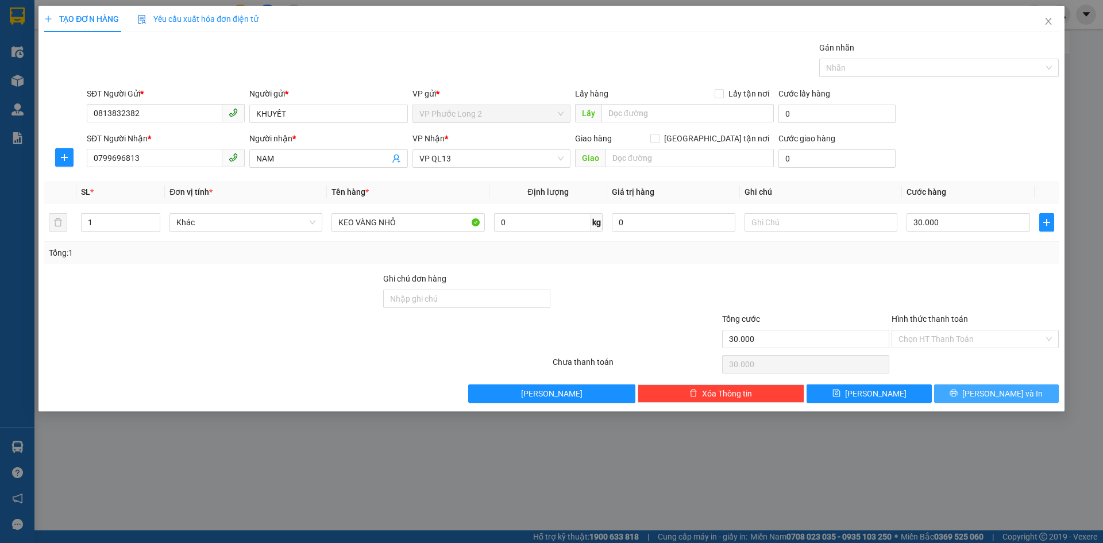
click at [986, 396] on span "Lưu và In" at bounding box center [1002, 393] width 80 height 13
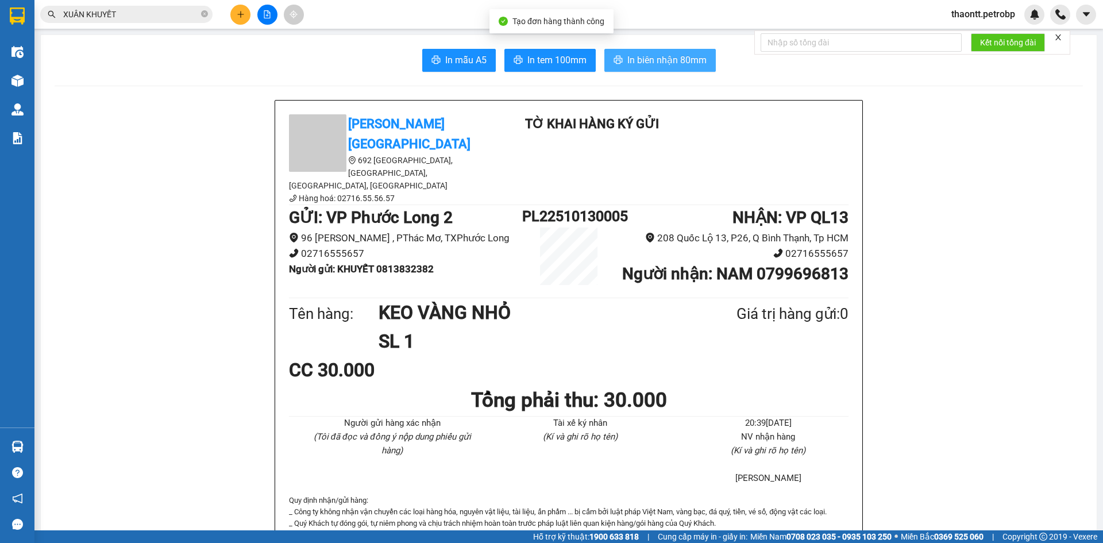
click at [646, 58] on span "In biên nhận 80mm" at bounding box center [666, 60] width 79 height 14
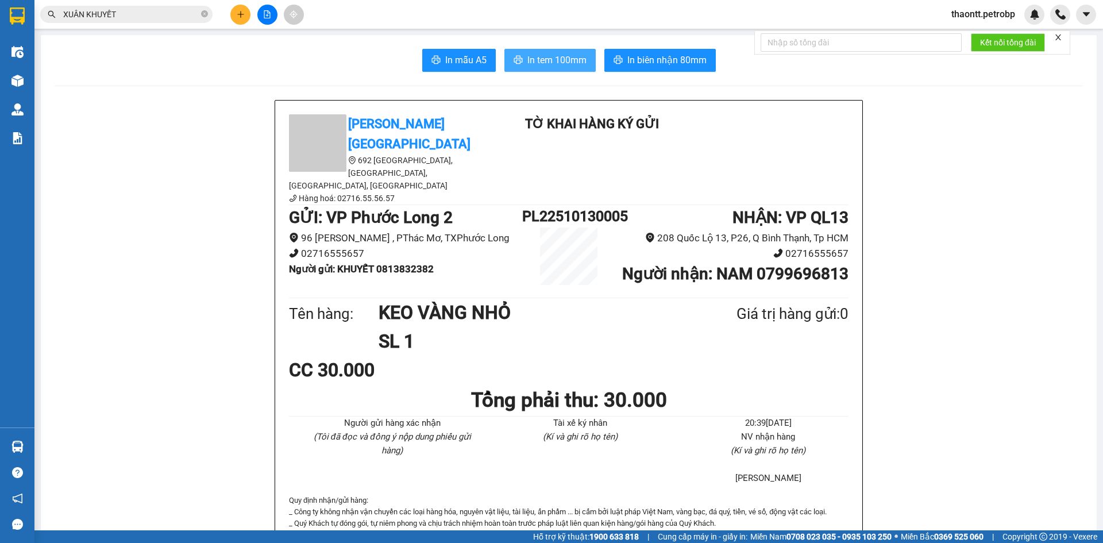
click at [573, 56] on span "In tem 100mm" at bounding box center [556, 60] width 59 height 14
click at [404, 263] on b "Người gửi : KHUYẾT 0813832382" at bounding box center [361, 268] width 145 height 11
copy b "0813832382"
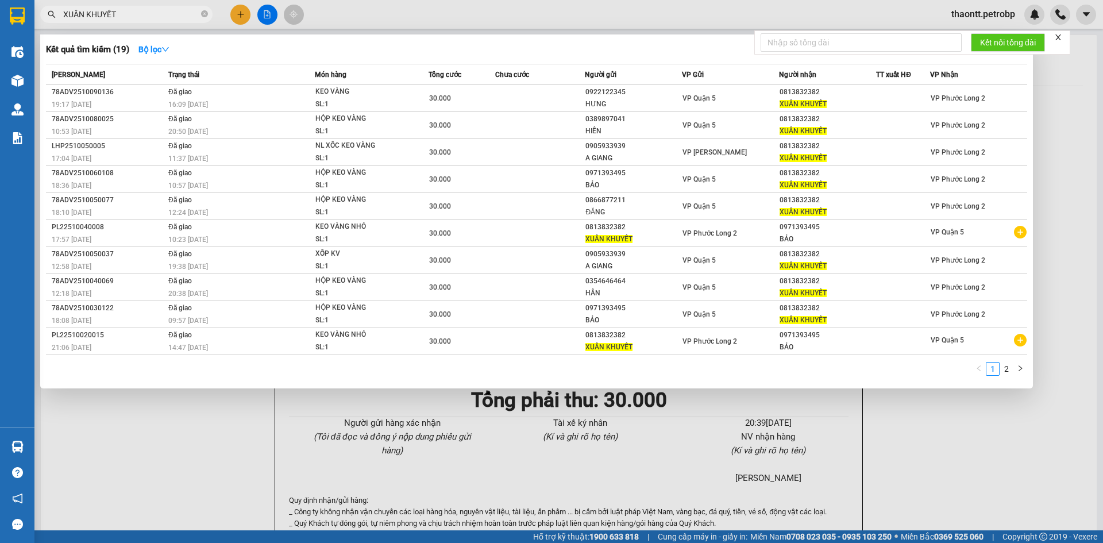
click at [176, 11] on input "XUÂN KHUYẾT" at bounding box center [131, 14] width 136 height 13
paste input "0813832382"
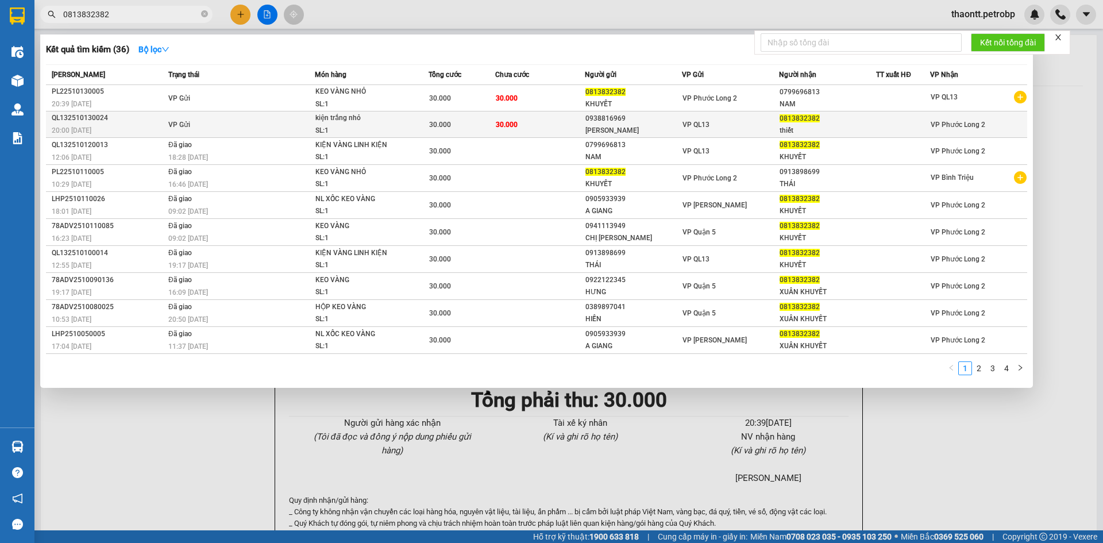
type input "0813832382"
click at [252, 127] on td "VP Gửi" at bounding box center [239, 124] width 149 height 26
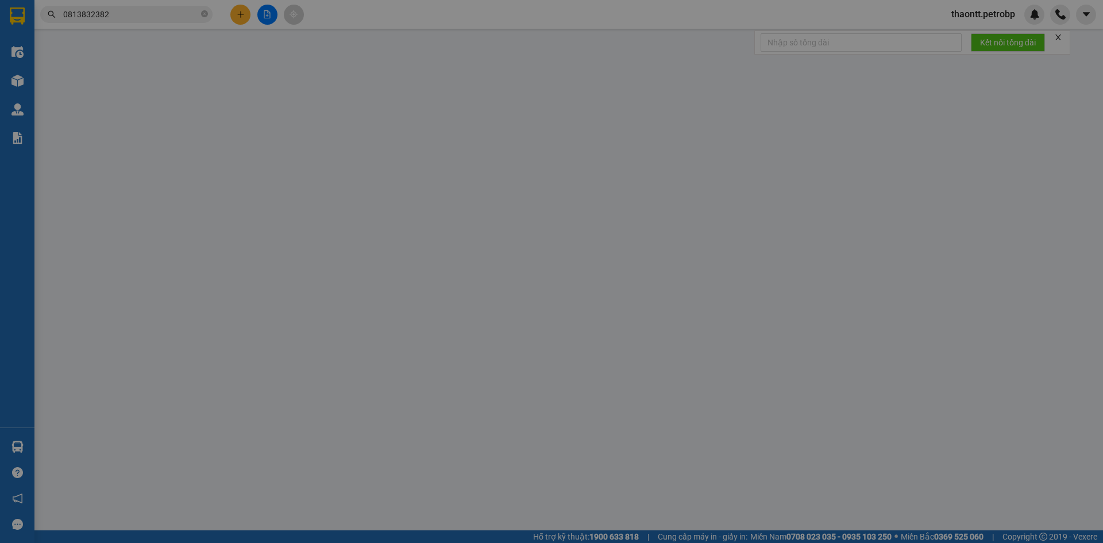
type input "0938816969"
type input "lâm hoàng"
type input "0813832382"
type input "thiết"
type input "30.000"
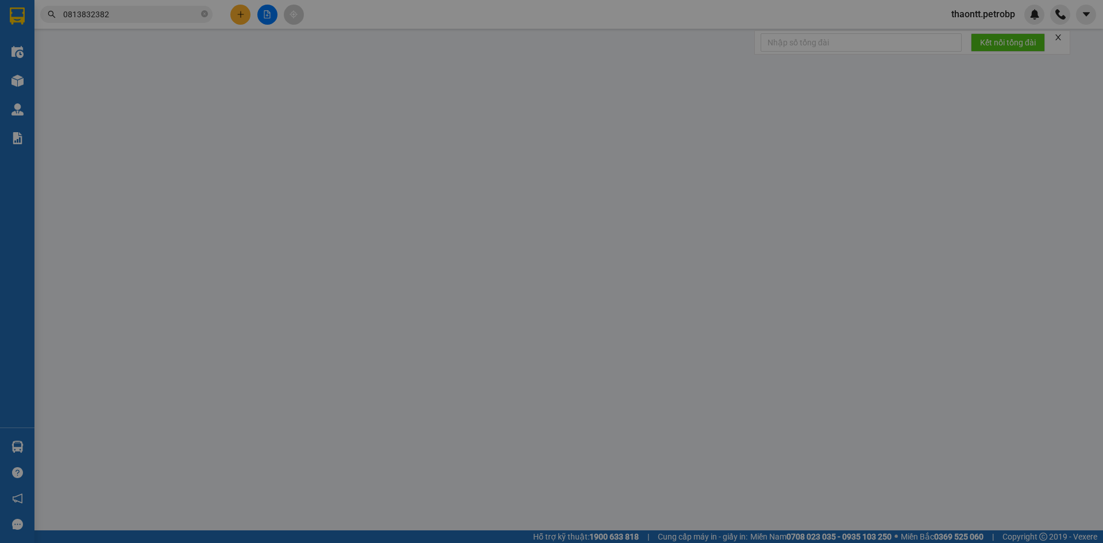
type input "30.000"
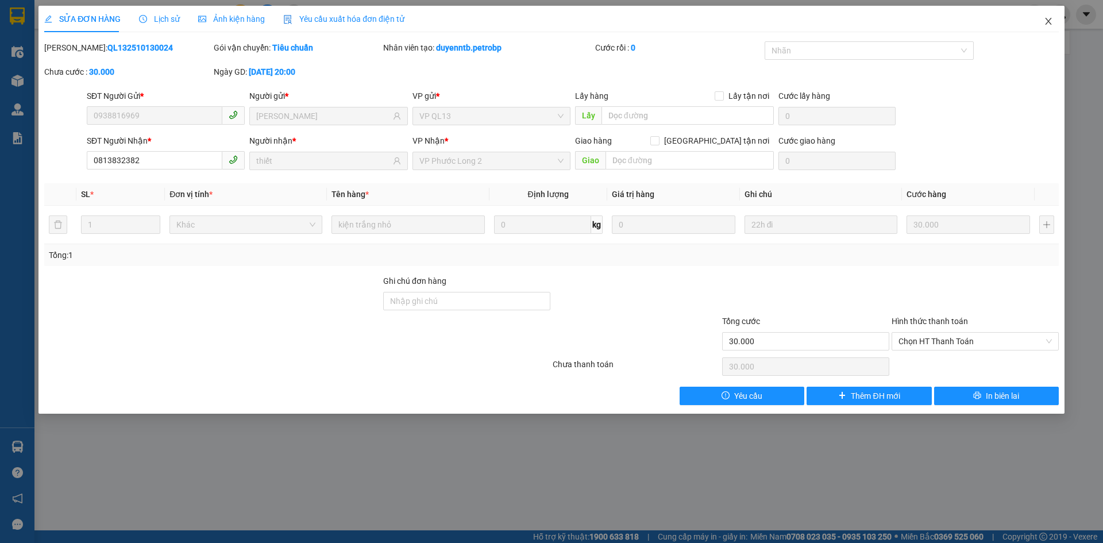
click at [1051, 21] on icon "close" at bounding box center [1048, 21] width 9 height 9
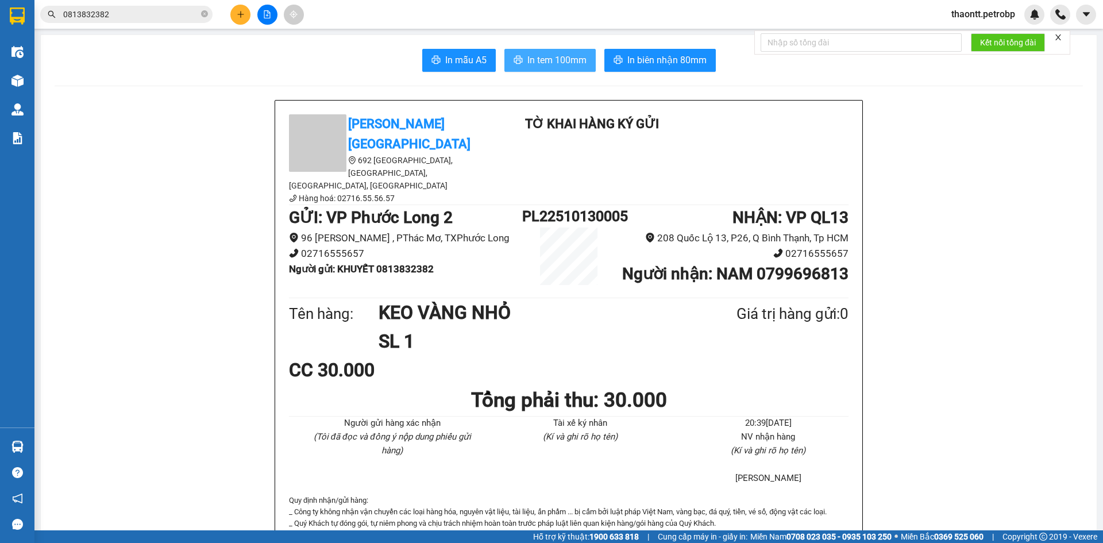
click at [544, 55] on span "In tem 100mm" at bounding box center [556, 60] width 59 height 14
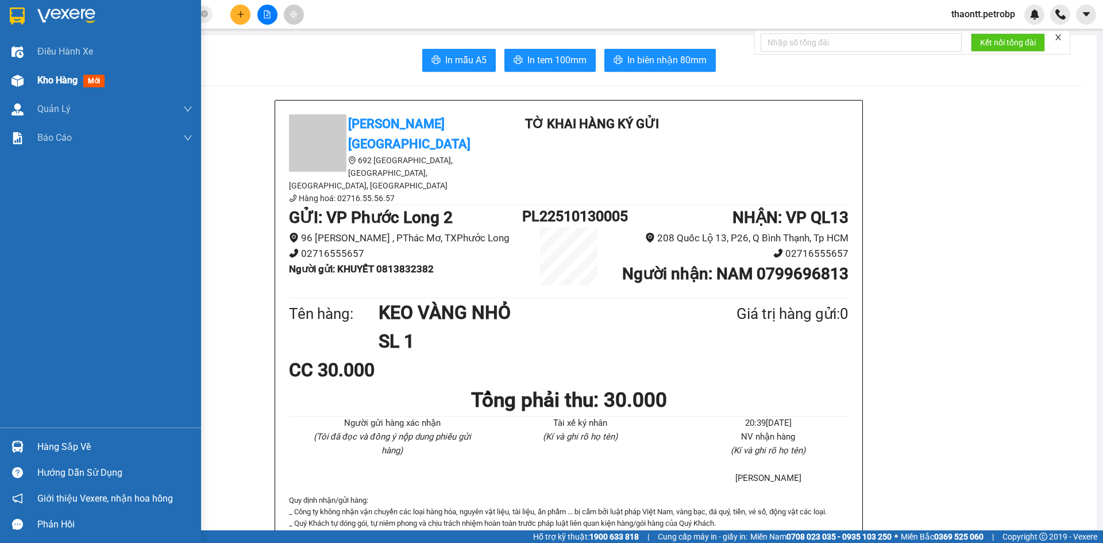
click at [34, 76] on div "Kho hàng mới" at bounding box center [100, 80] width 201 height 29
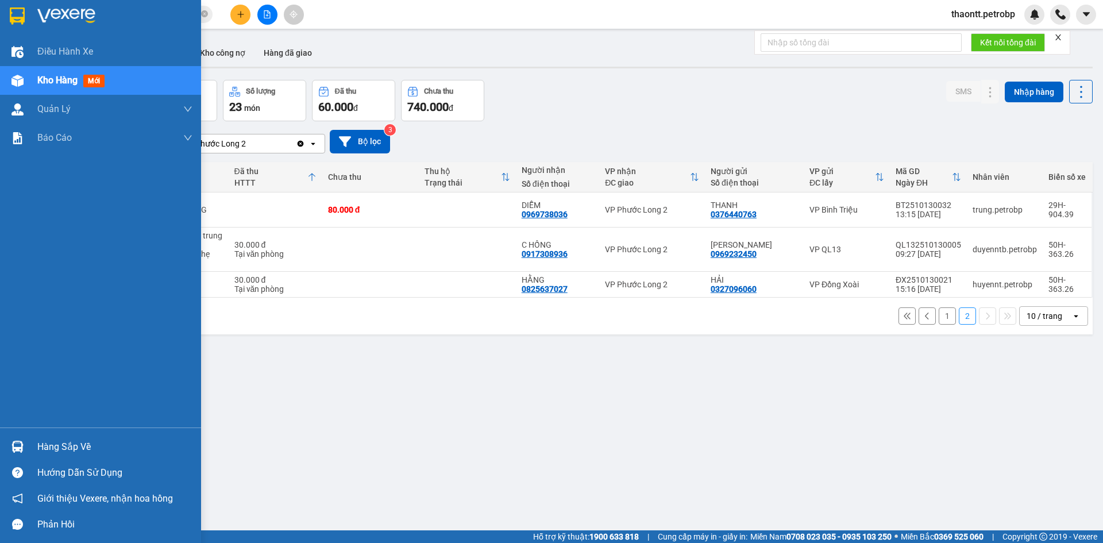
click at [23, 448] on img at bounding box center [17, 447] width 12 height 12
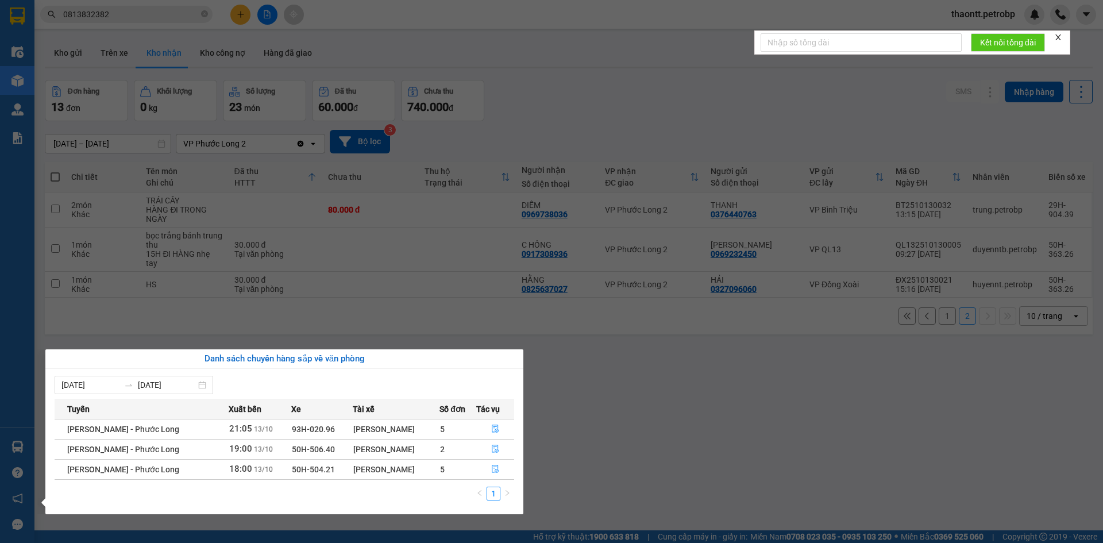
click at [472, 257] on section "Kết quả tìm kiếm ( 36 ) Bộ lọc Mã ĐH Trạng thái Món hàng Tổng cước Chưa cước Ng…" at bounding box center [551, 271] width 1103 height 543
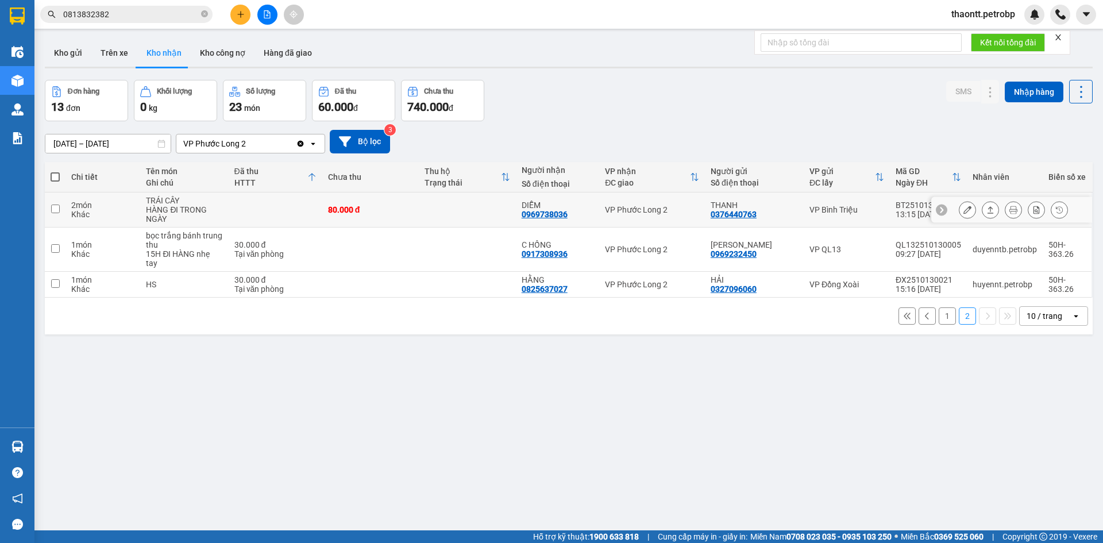
click at [544, 213] on div "0969738036" at bounding box center [545, 214] width 46 height 9
copy div "0969738036"
click at [944, 319] on button "1" at bounding box center [947, 315] width 17 height 17
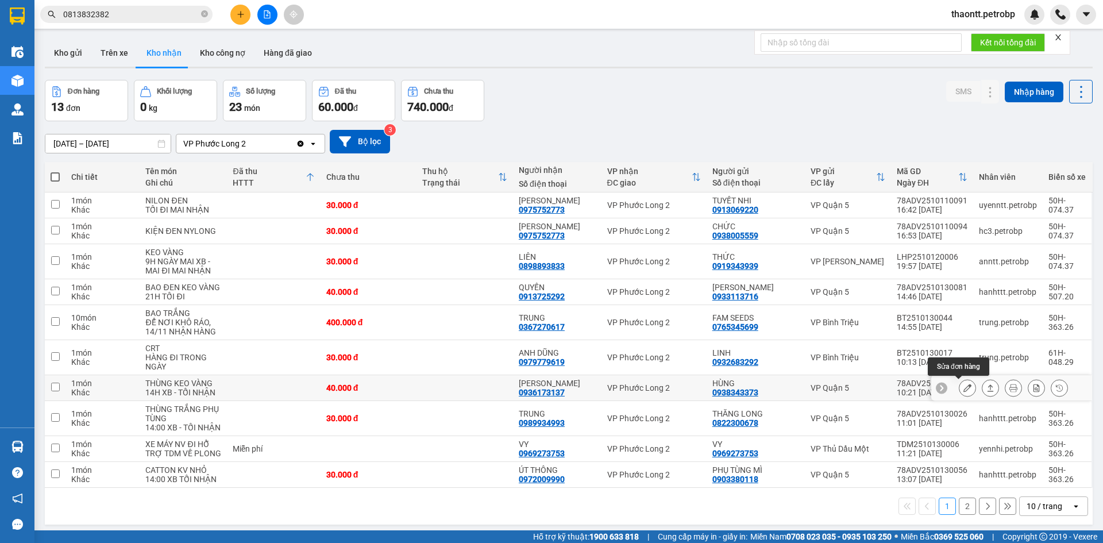
click at [963, 388] on icon at bounding box center [967, 388] width 8 height 8
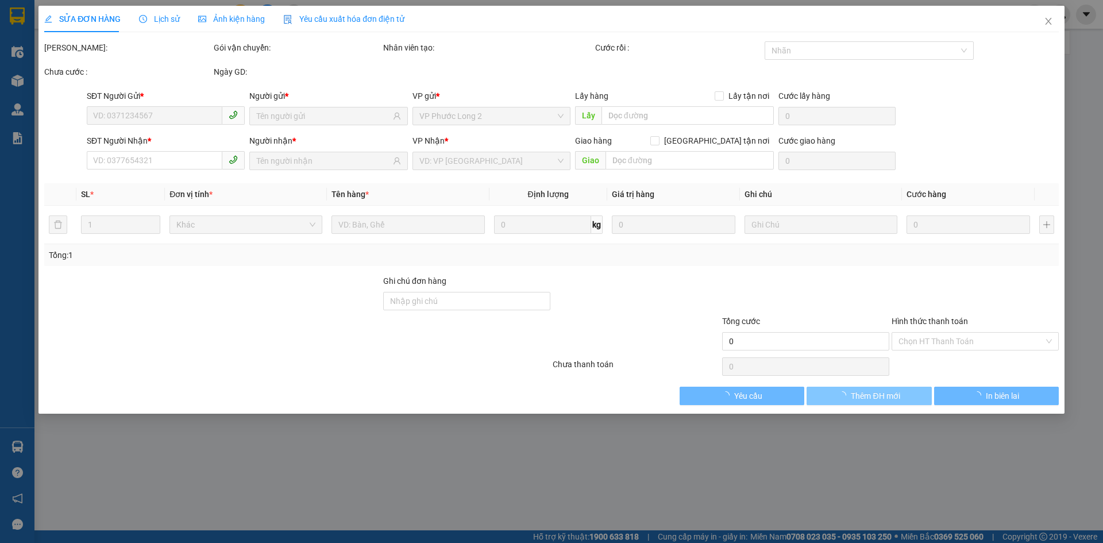
type input "0938343373"
type input "HÙNG"
type input "0936173137"
type input "MINH ĐIỆP"
type input "40.000"
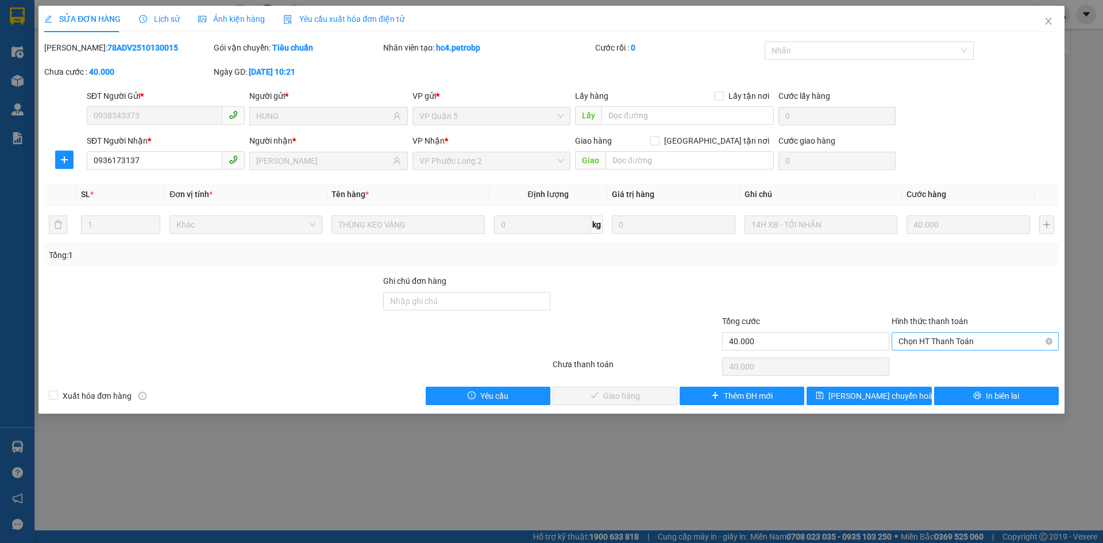
click at [916, 341] on span "Chọn HT Thanh Toán" at bounding box center [975, 341] width 153 height 17
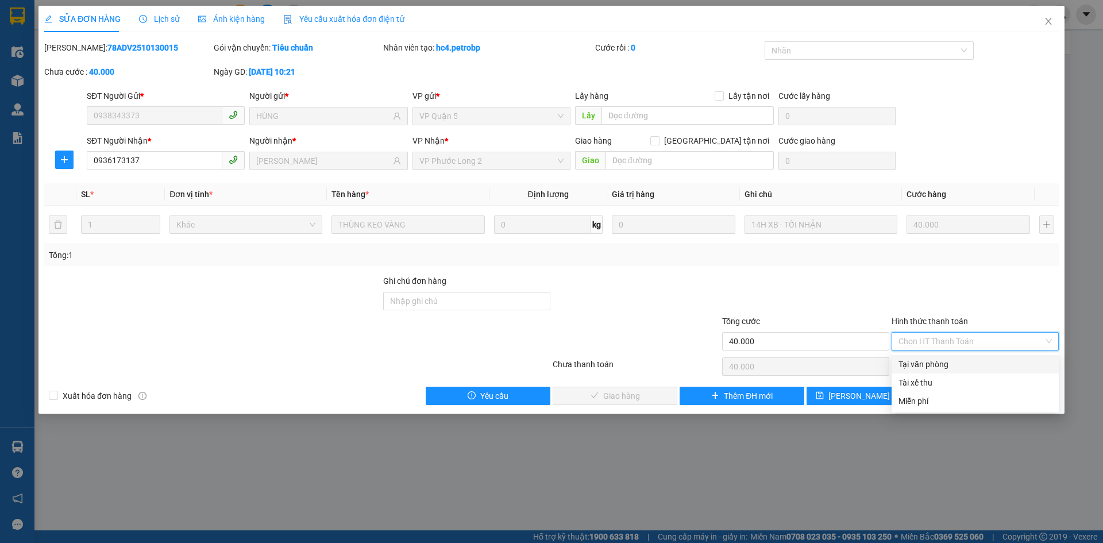
click at [909, 363] on div "Tại văn phòng" at bounding box center [975, 364] width 153 height 13
type input "0"
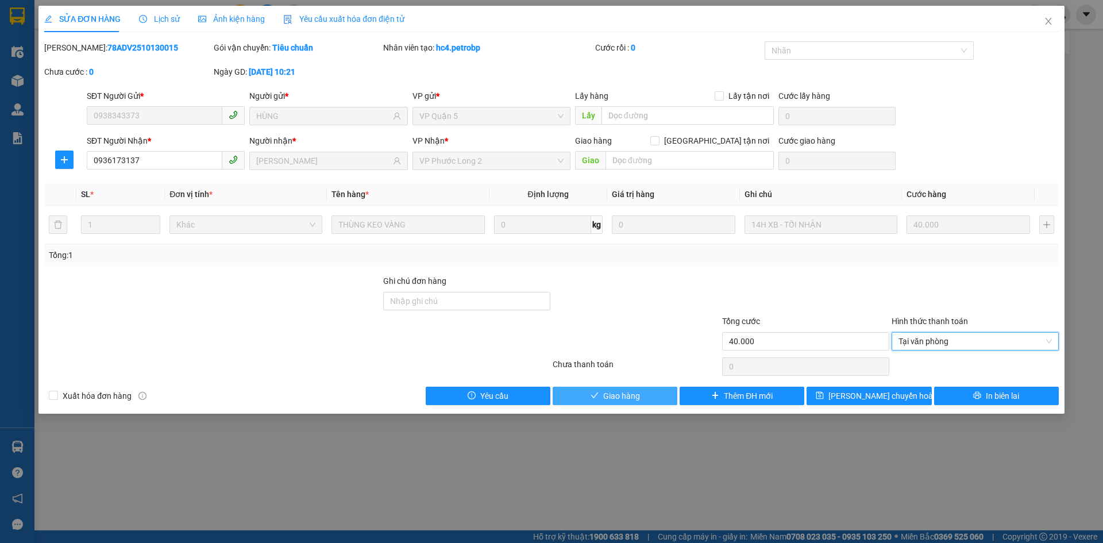
click at [645, 395] on button "Giao hàng" at bounding box center [615, 396] width 125 height 18
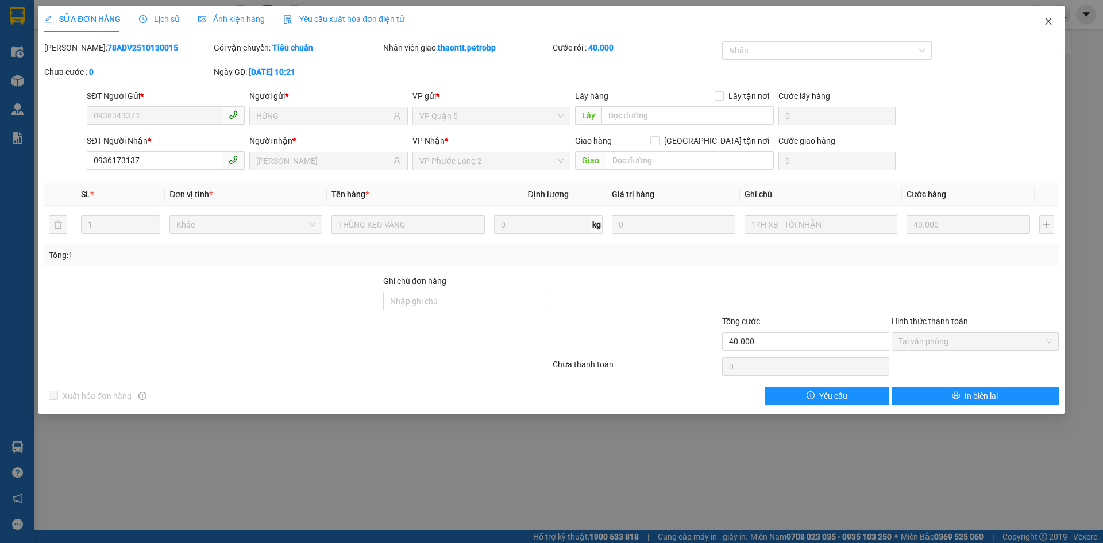
click at [1044, 22] on icon "close" at bounding box center [1048, 21] width 9 height 9
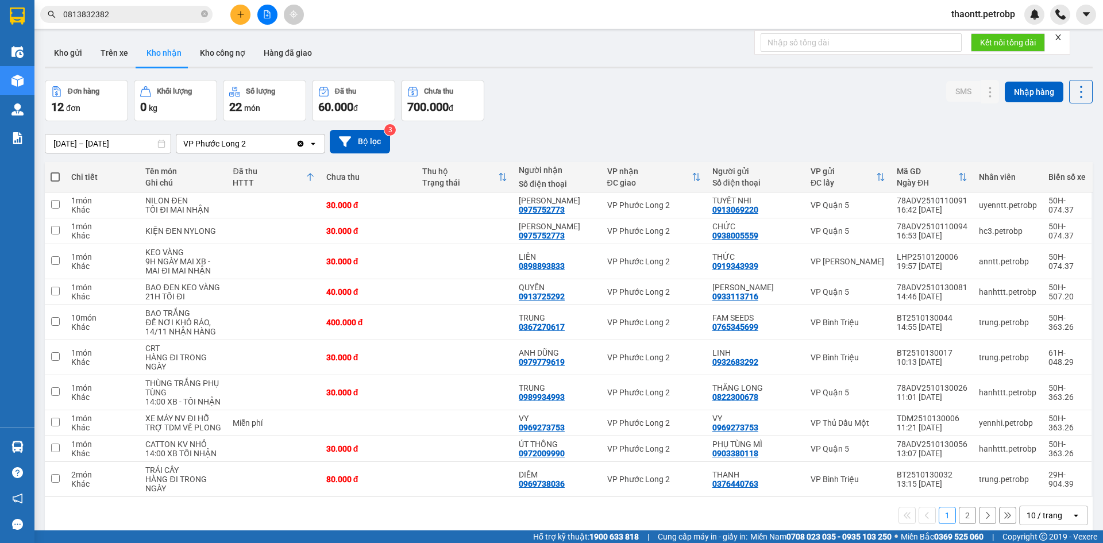
click at [277, 37] on div "ver 1.8.146 Kho gửi Trên xe Kho nhận Kho công nợ Hàng đã giao Đơn hàng 12 đơn K…" at bounding box center [568, 305] width 1057 height 543
drag, startPoint x: 290, startPoint y: 46, endPoint x: 302, endPoint y: 42, distance: 12.7
click at [291, 48] on button "Hàng đã giao" at bounding box center [287, 53] width 67 height 28
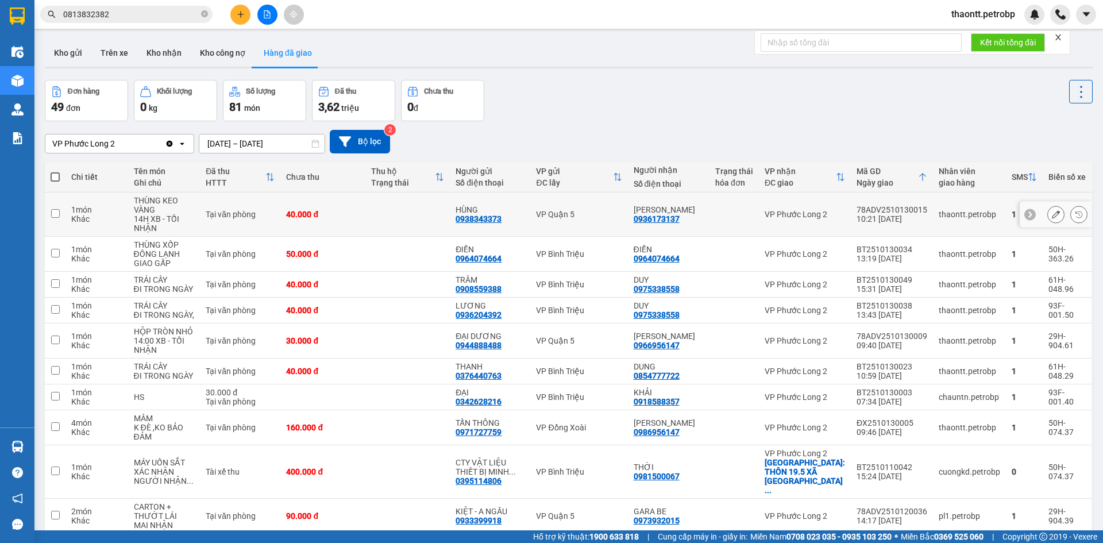
click at [431, 226] on td at bounding box center [407, 214] width 84 height 44
checkbox input "true"
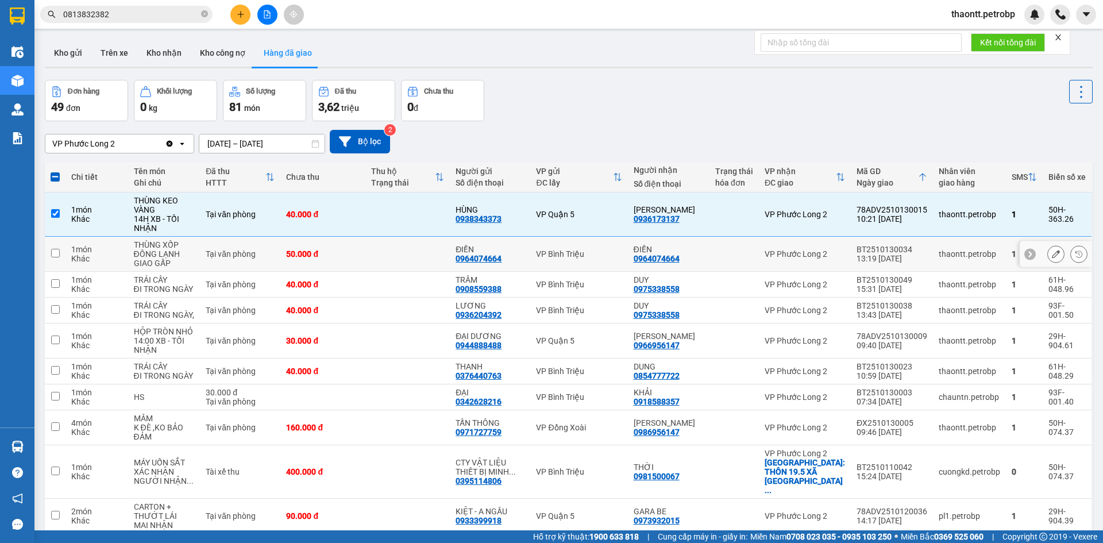
drag, startPoint x: 378, startPoint y: 252, endPoint x: 381, endPoint y: 278, distance: 26.7
click at [378, 252] on td at bounding box center [407, 254] width 84 height 35
checkbox input "true"
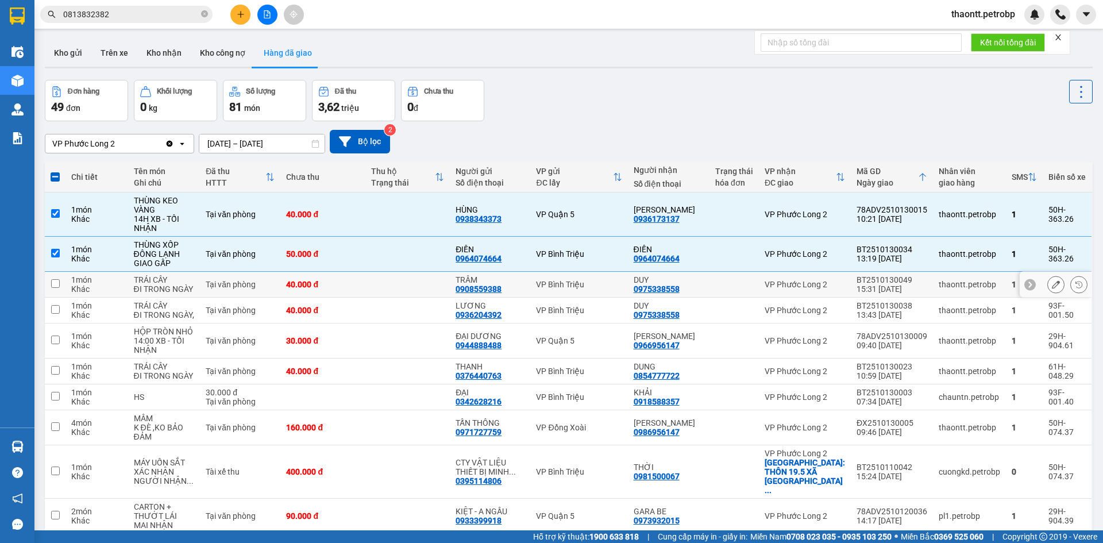
click at [382, 280] on td at bounding box center [407, 285] width 84 height 26
checkbox input "true"
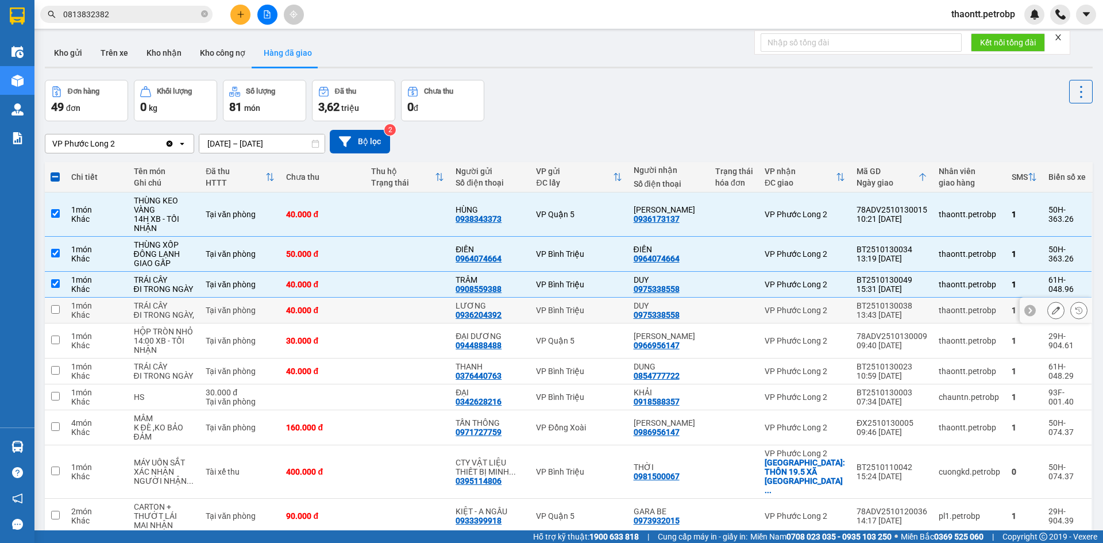
click at [393, 306] on td at bounding box center [407, 311] width 84 height 26
checkbox input "true"
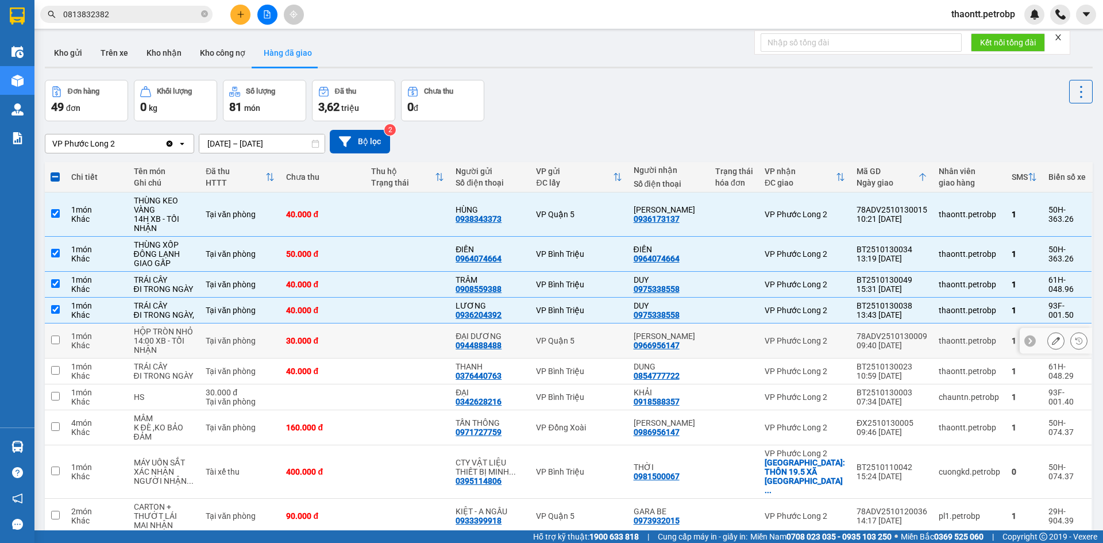
click at [408, 335] on td at bounding box center [407, 340] width 84 height 35
checkbox input "true"
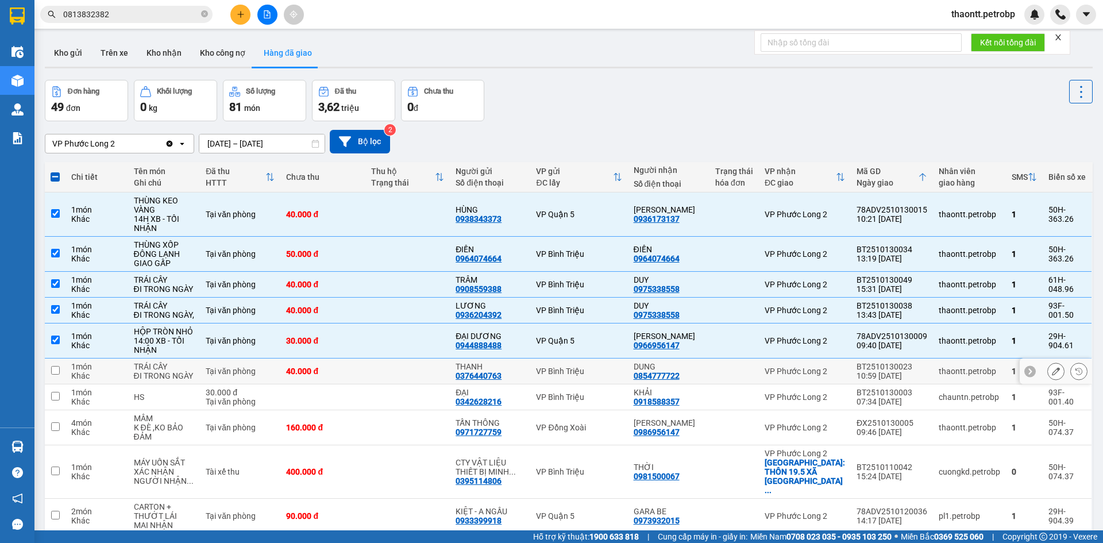
click at [411, 364] on td at bounding box center [407, 371] width 84 height 26
checkbox input "true"
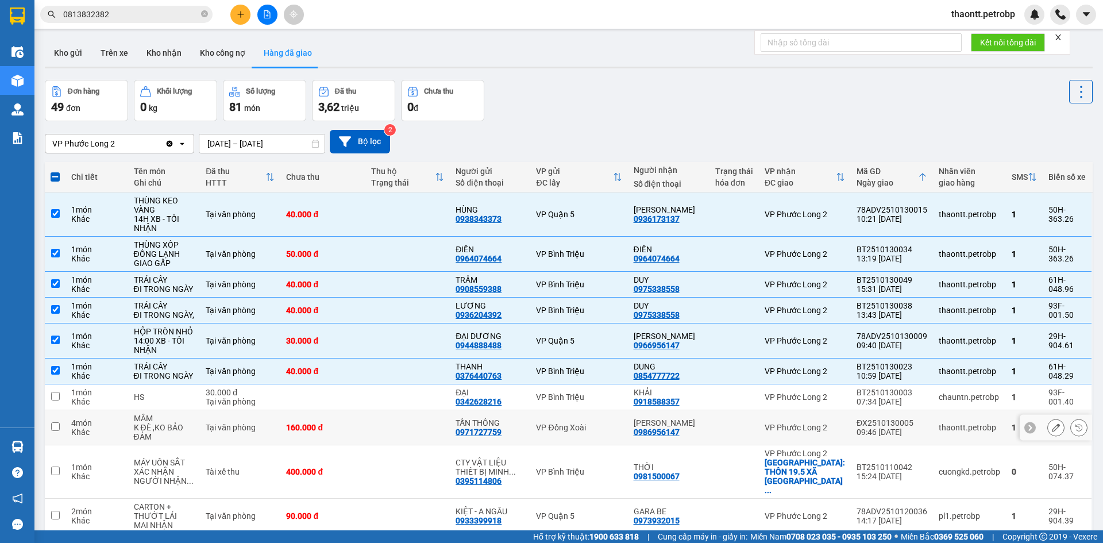
click at [408, 427] on td at bounding box center [407, 427] width 84 height 35
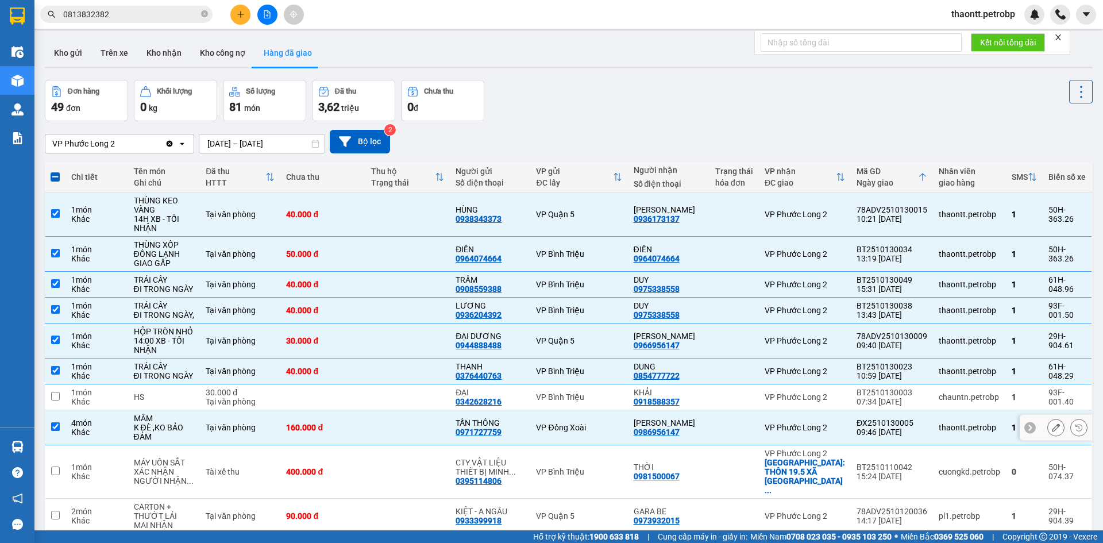
drag, startPoint x: 375, startPoint y: 413, endPoint x: 375, endPoint y: 421, distance: 8.0
click at [375, 414] on td at bounding box center [407, 427] width 84 height 35
checkbox input "false"
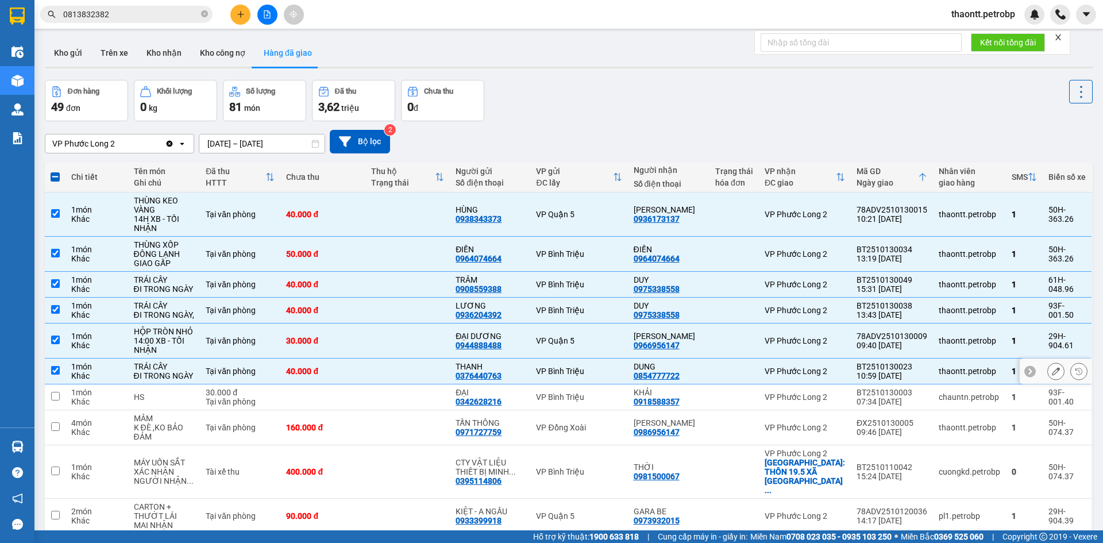
click at [360, 364] on td "40.000 đ" at bounding box center [322, 371] width 84 height 26
checkbox input "false"
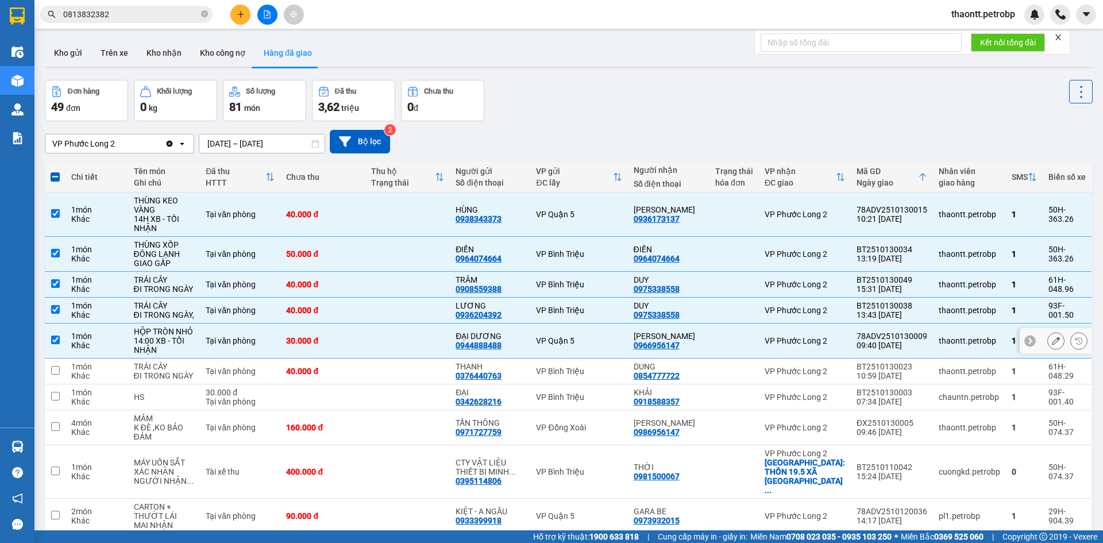
click at [353, 334] on td "30.000 đ" at bounding box center [322, 340] width 84 height 35
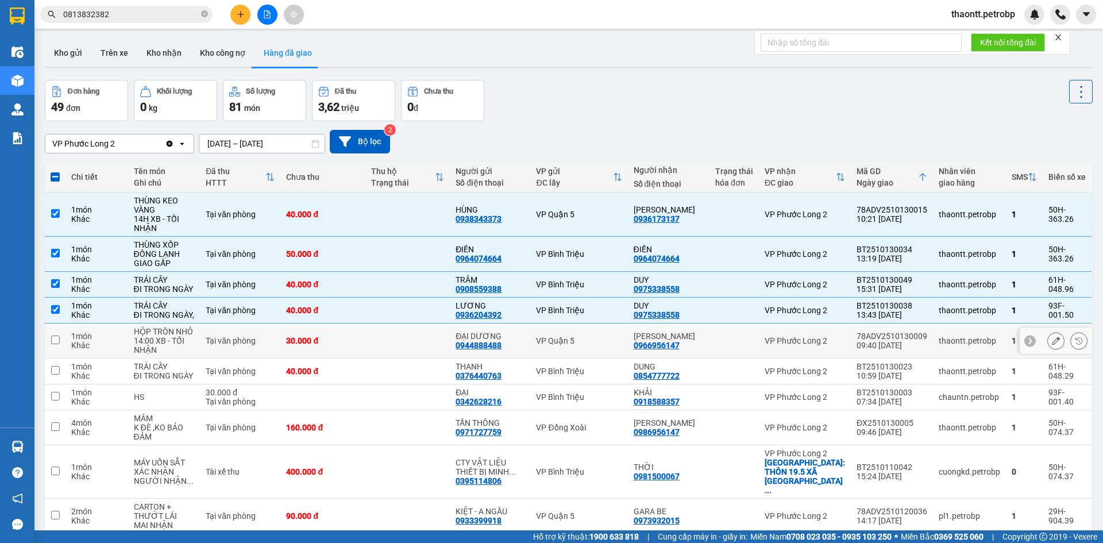
checkbox input "false"
click at [349, 307] on div "40.000 đ" at bounding box center [322, 310] width 73 height 9
checkbox input "false"
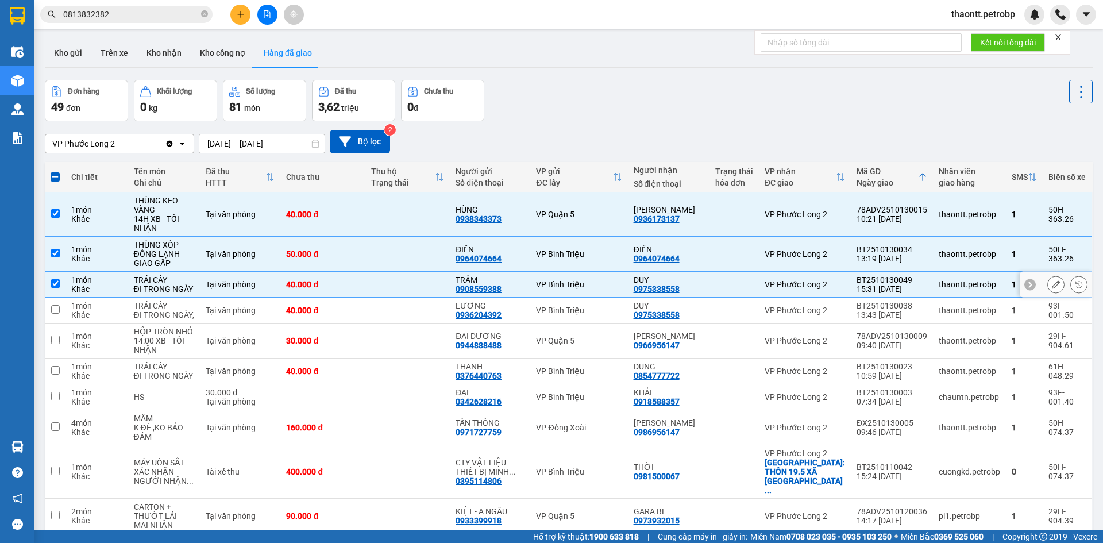
click at [357, 284] on div "40.000 đ" at bounding box center [322, 284] width 73 height 9
checkbox input "false"
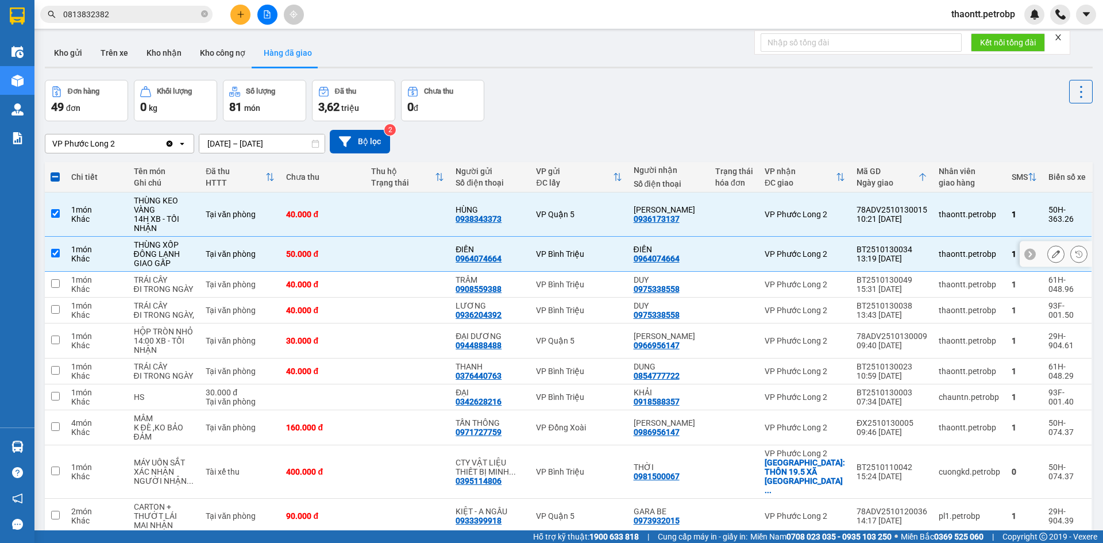
click at [379, 260] on td at bounding box center [407, 254] width 84 height 35
checkbox input "false"
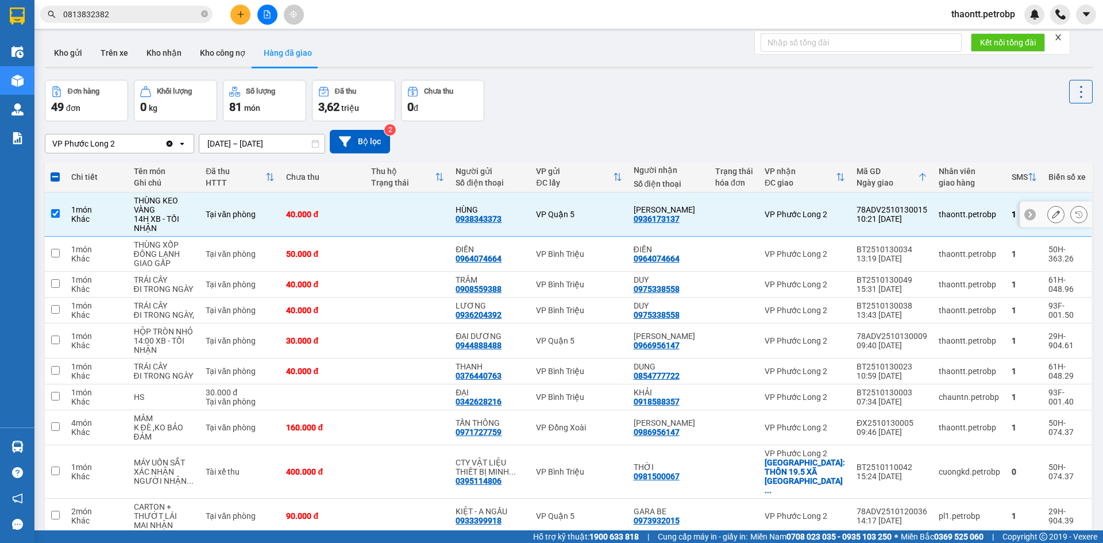
click at [400, 218] on td at bounding box center [407, 214] width 84 height 44
checkbox input "false"
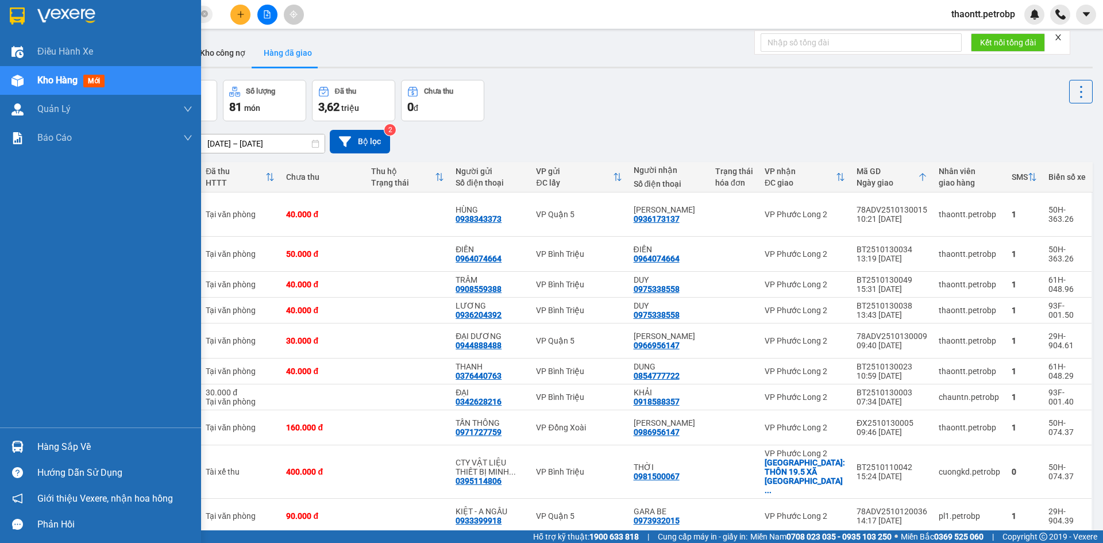
drag, startPoint x: 53, startPoint y: 431, endPoint x: 102, endPoint y: 464, distance: 59.1
click at [56, 432] on div "Hàng sắp về Hướng dẫn sử dụng Giới thiệu Vexere, nhận hoa hồng Phản hồi" at bounding box center [100, 482] width 201 height 110
click at [100, 447] on div "Hàng sắp về" at bounding box center [114, 446] width 155 height 17
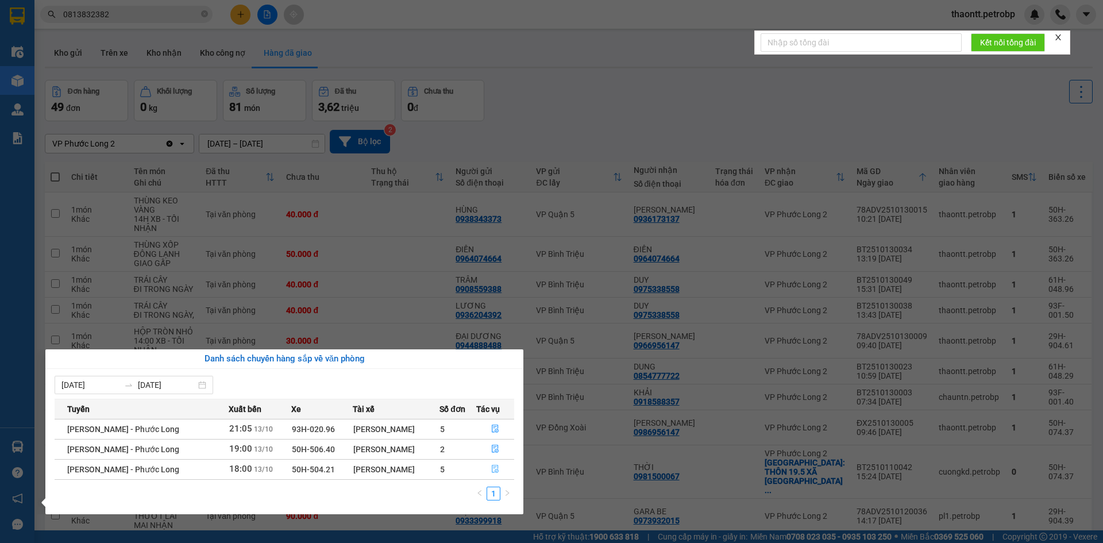
click at [495, 465] on icon "file-done" at bounding box center [495, 469] width 7 height 8
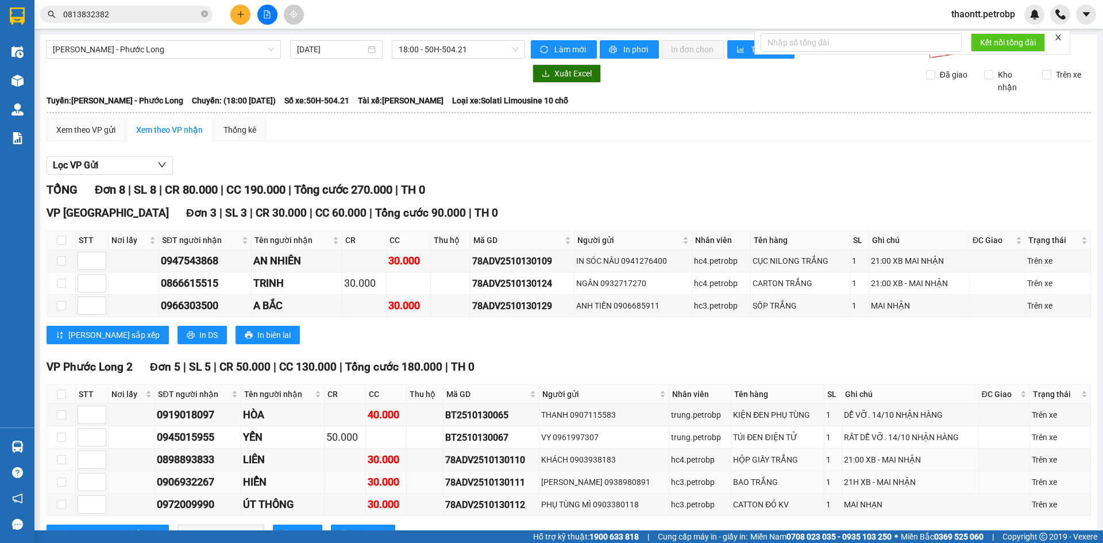
scroll to position [45, 0]
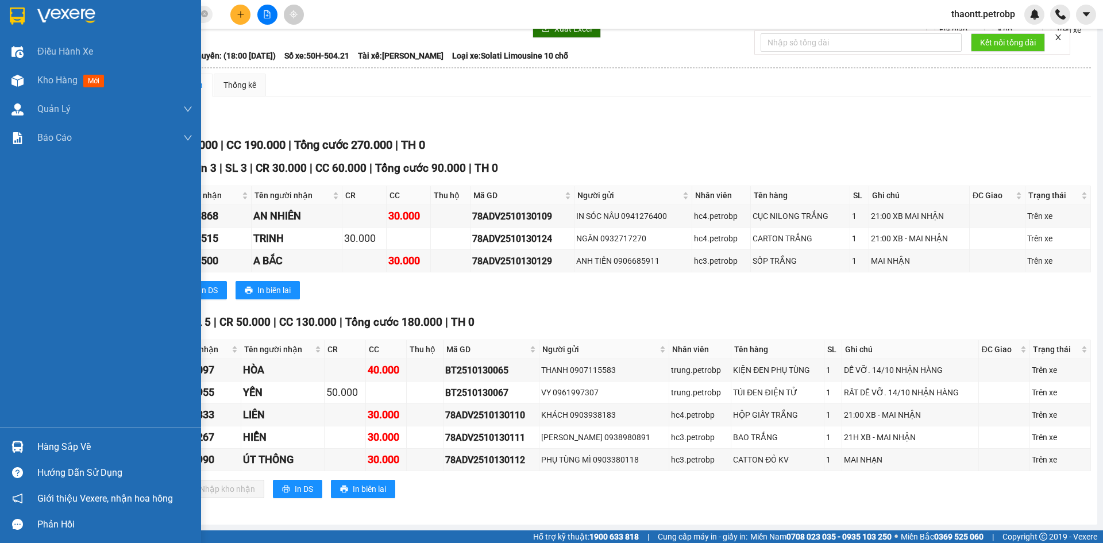
click at [57, 445] on div "Hàng sắp về" at bounding box center [114, 446] width 155 height 17
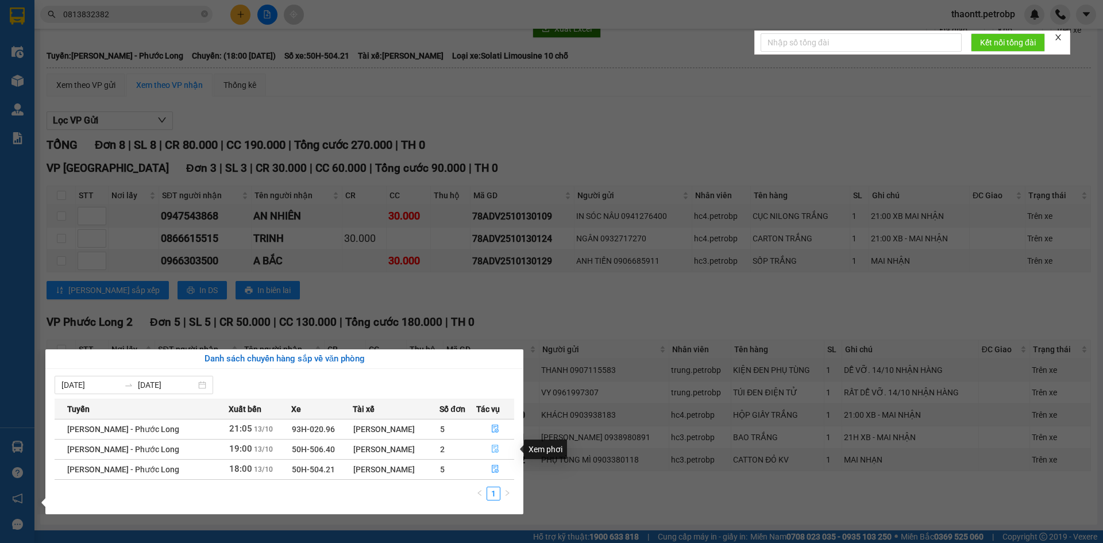
click at [495, 449] on icon "file-done" at bounding box center [495, 449] width 8 height 8
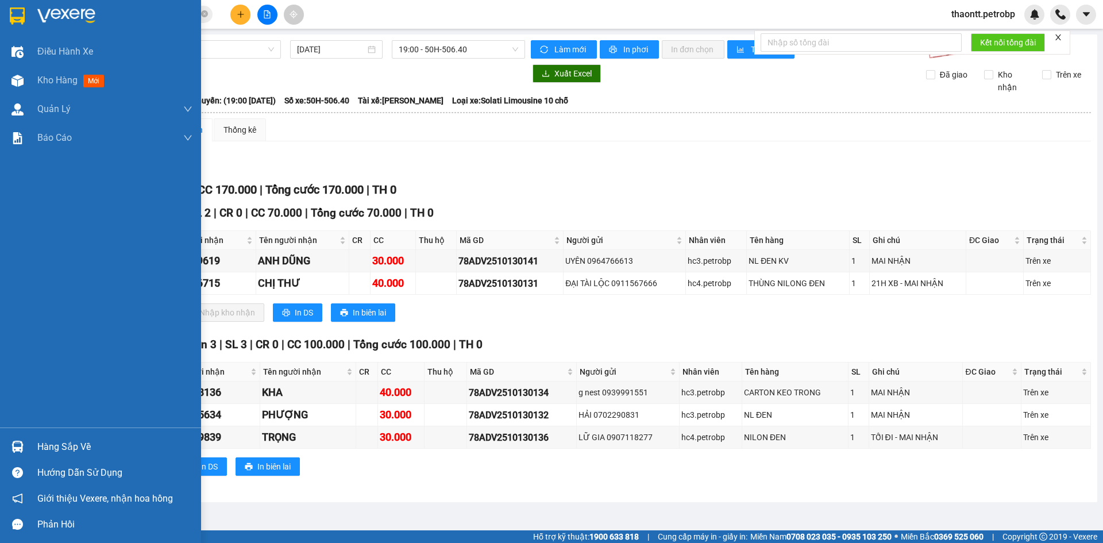
click at [25, 448] on div at bounding box center [17, 447] width 20 height 20
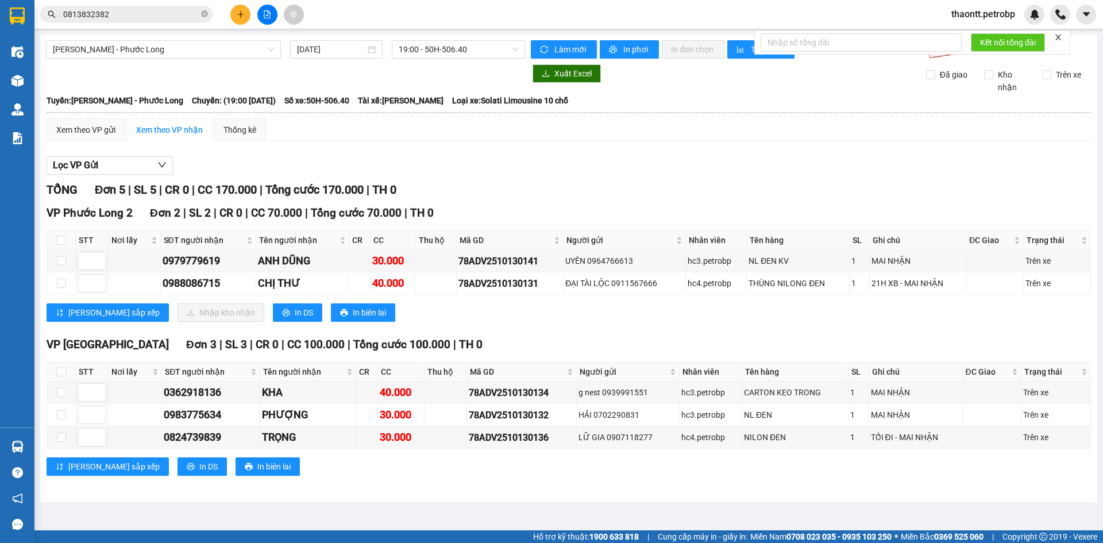
click at [549, 198] on section "Kết quả tìm kiếm ( 36 ) Bộ lọc Mã ĐH Trạng thái Món hàng Tổng cước Chưa cước Ng…" at bounding box center [551, 271] width 1103 height 543
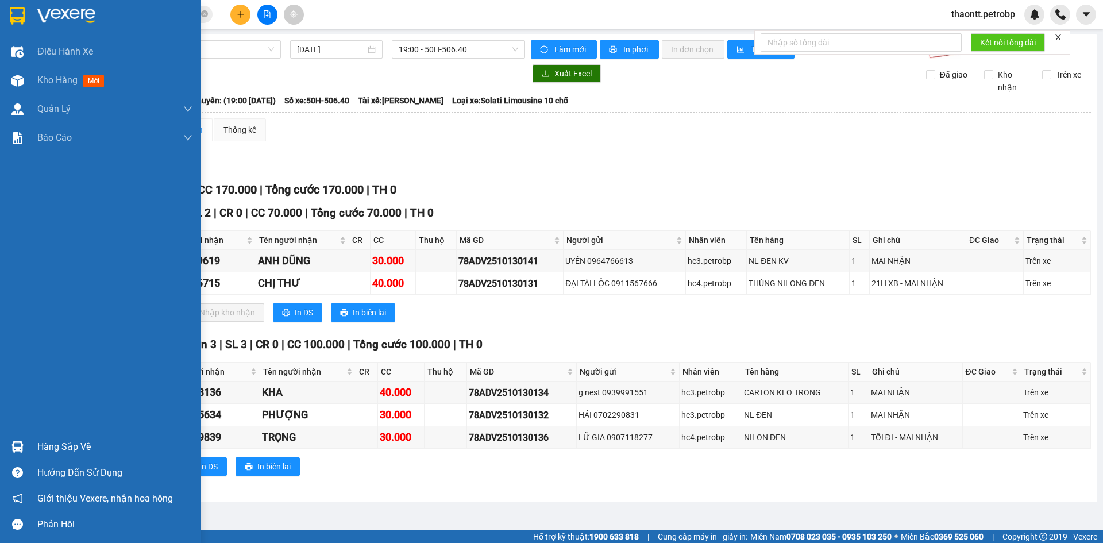
click at [55, 438] on div "Hàng sắp về" at bounding box center [114, 446] width 155 height 17
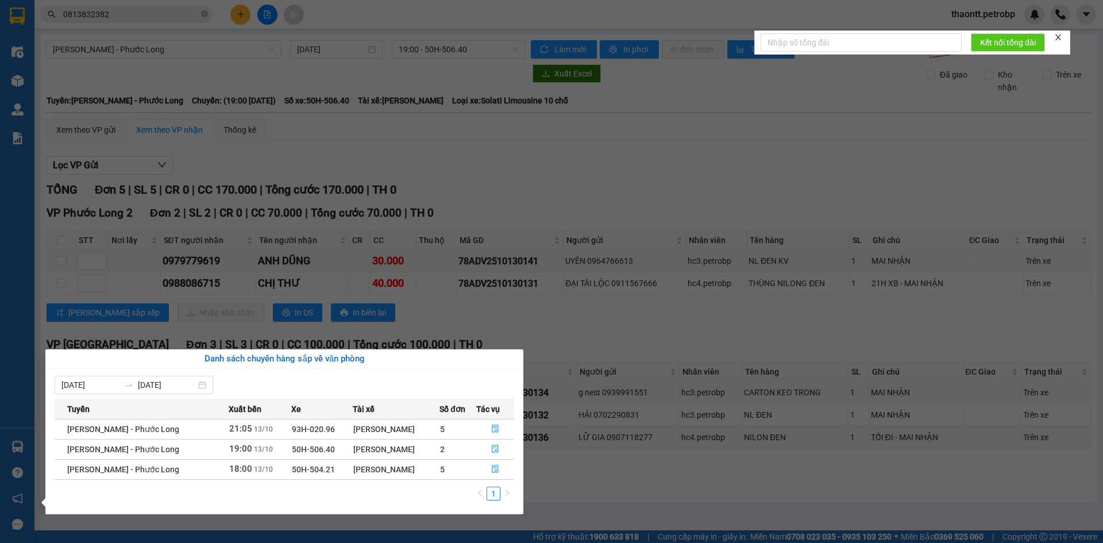
click at [581, 187] on section "Kết quả tìm kiếm ( 36 ) Bộ lọc Mã ĐH Trạng thái Món hàng Tổng cước Chưa cước Ng…" at bounding box center [551, 271] width 1103 height 543
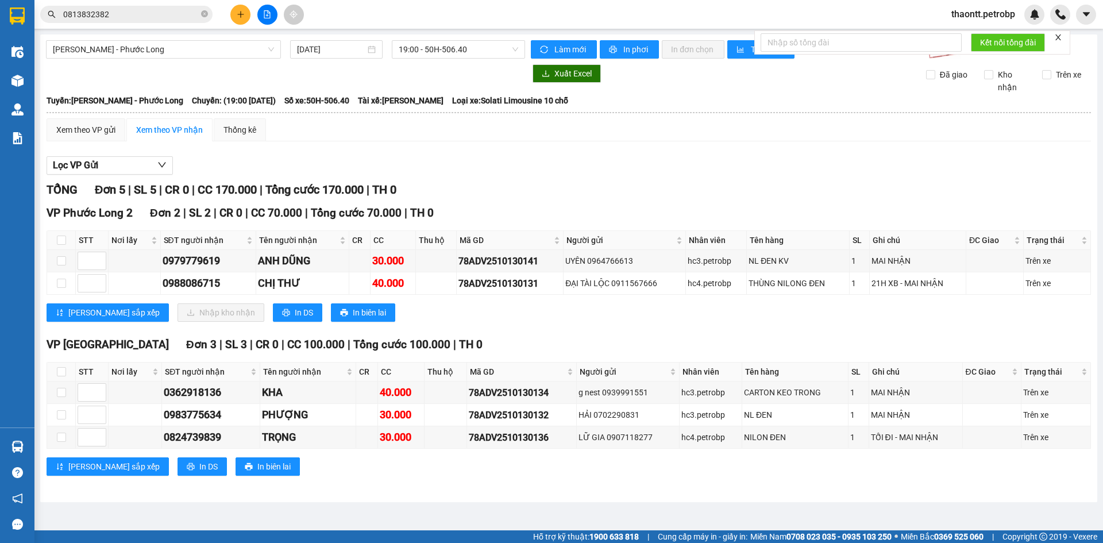
click at [978, 16] on span "thaontt.petrobp" at bounding box center [983, 14] width 82 height 14
click at [965, 40] on span "Đăng xuất" at bounding box center [988, 35] width 60 height 13
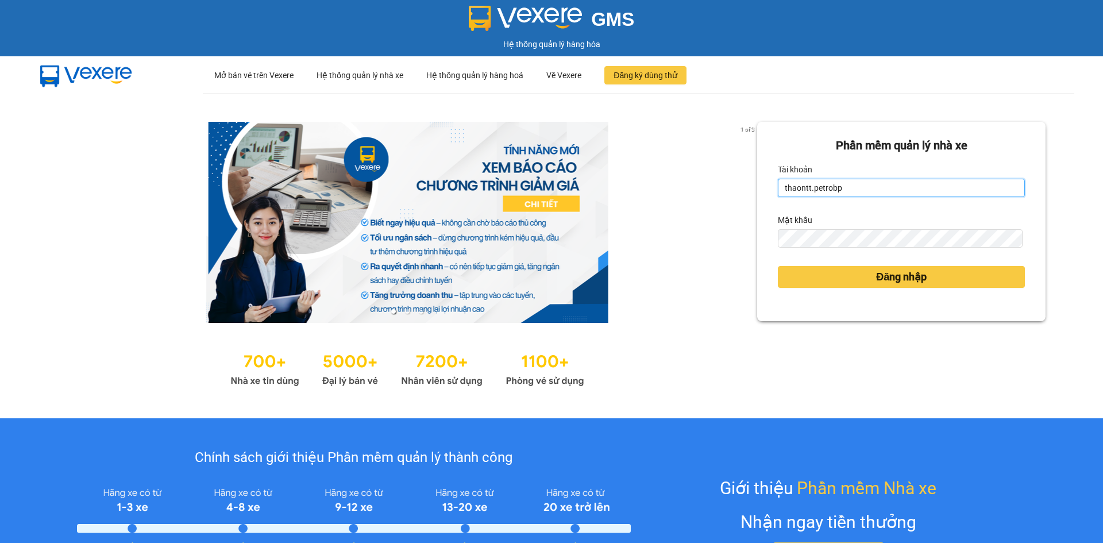
click at [878, 188] on input "thaontt.petrobp" at bounding box center [901, 188] width 247 height 18
type input "loid.petrobp"
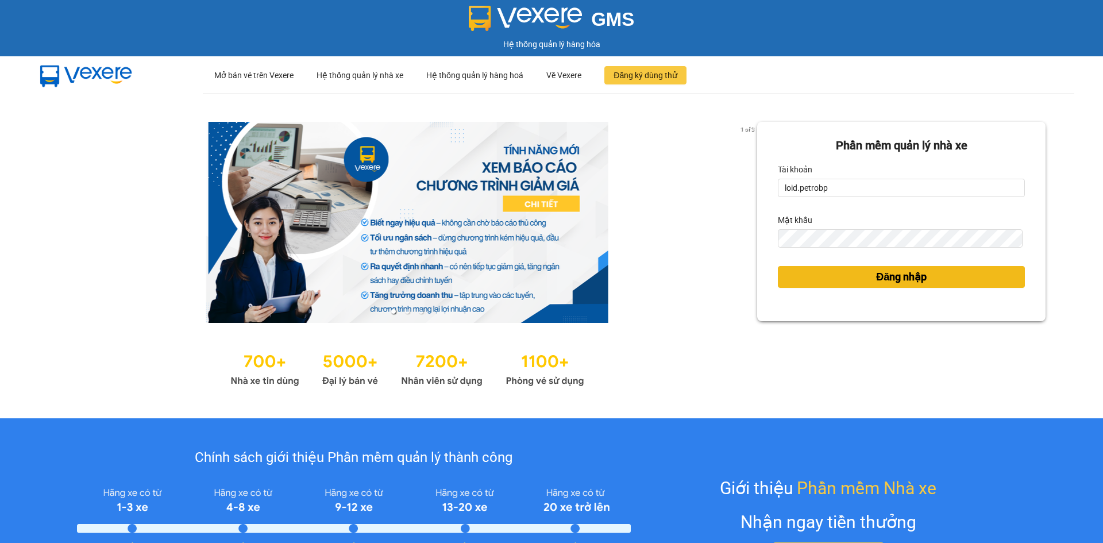
click at [849, 268] on button "Đăng nhập" at bounding box center [901, 277] width 247 height 22
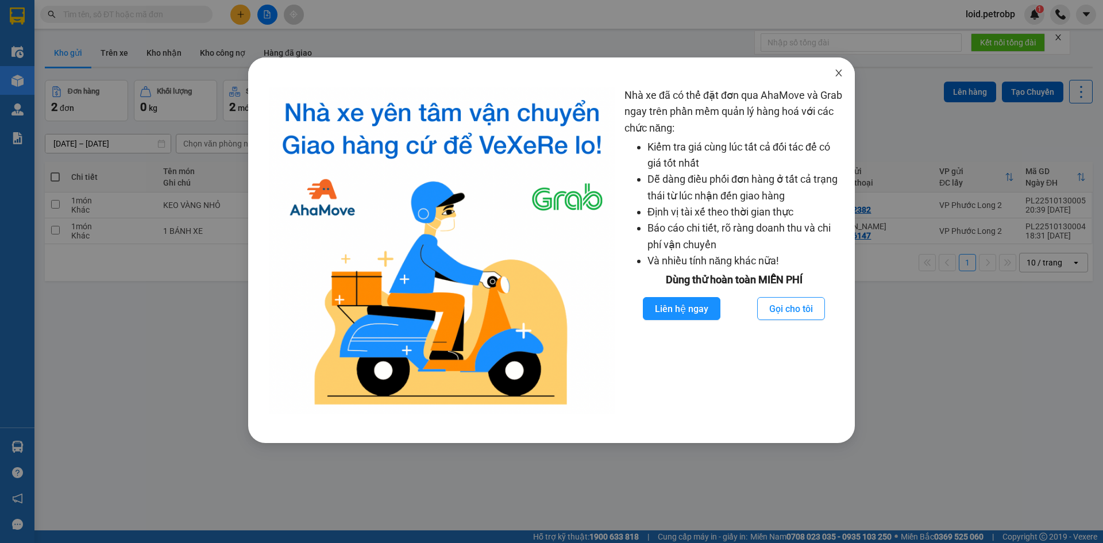
click at [839, 67] on span "Close" at bounding box center [839, 73] width 32 height 32
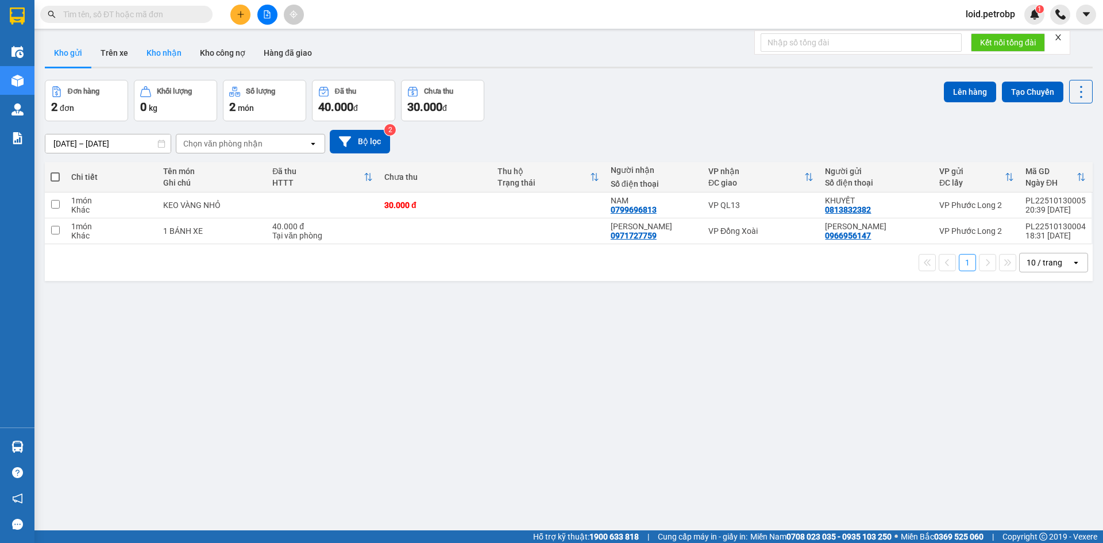
click at [152, 55] on button "Kho nhận" at bounding box center [163, 53] width 53 height 28
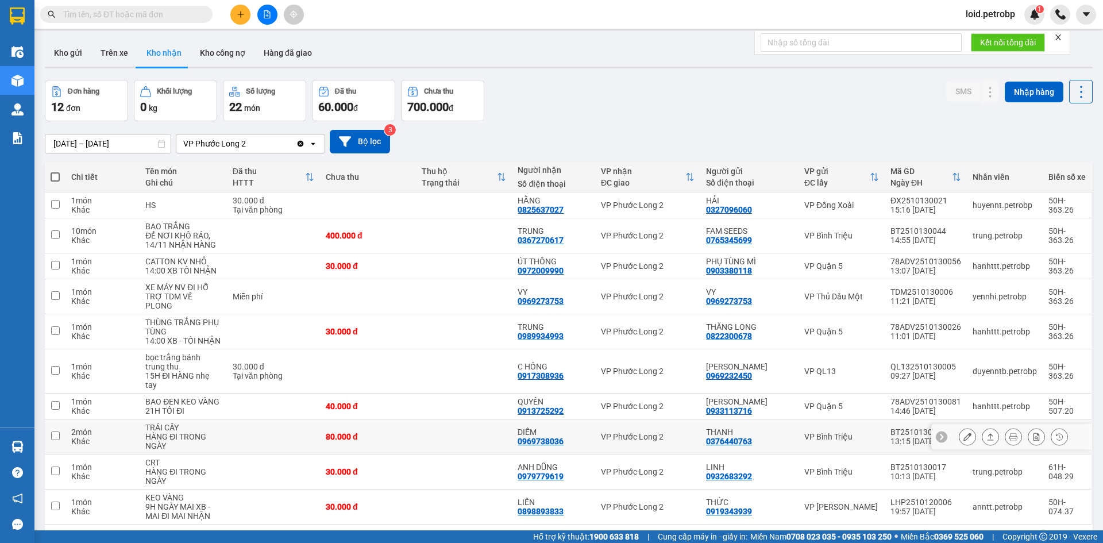
scroll to position [53, 0]
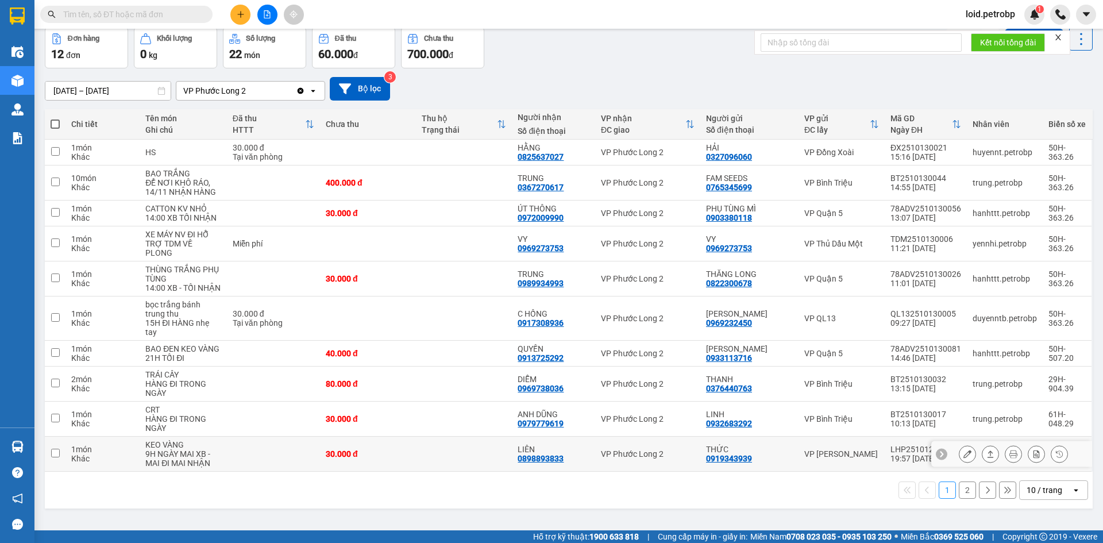
click at [963, 454] on icon at bounding box center [967, 454] width 8 height 8
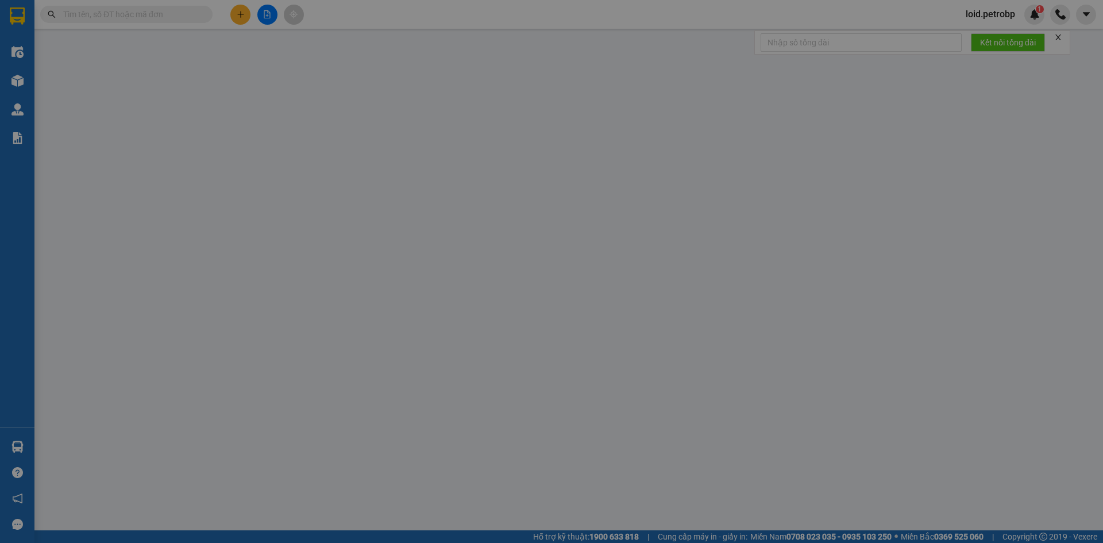
type input "0919343939"
type input "THỨC"
type input "0898893833"
type input "LIÊN"
type input "30.000"
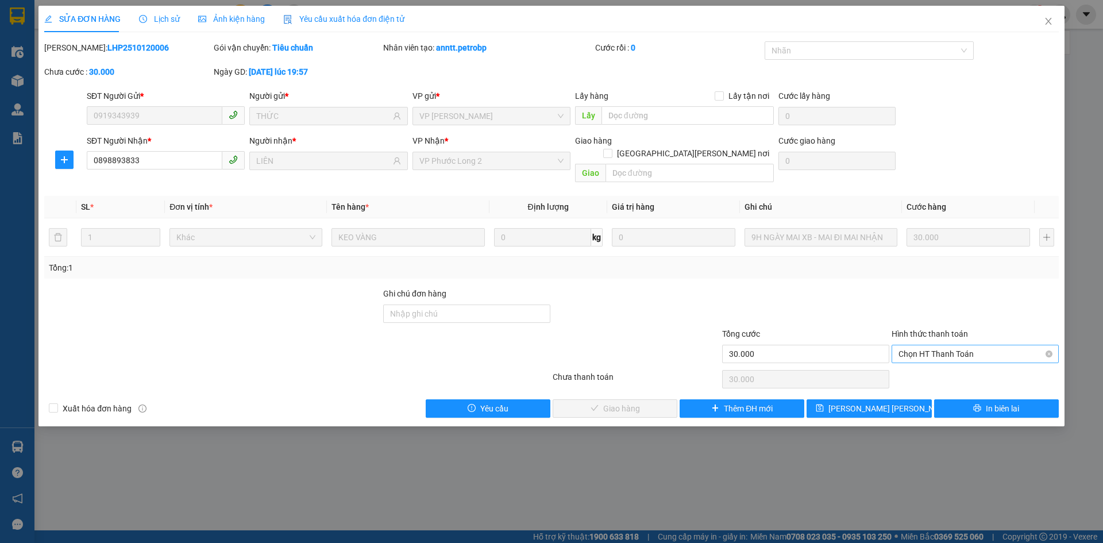
click at [983, 345] on span "Chọn HT Thanh Toán" at bounding box center [975, 353] width 153 height 17
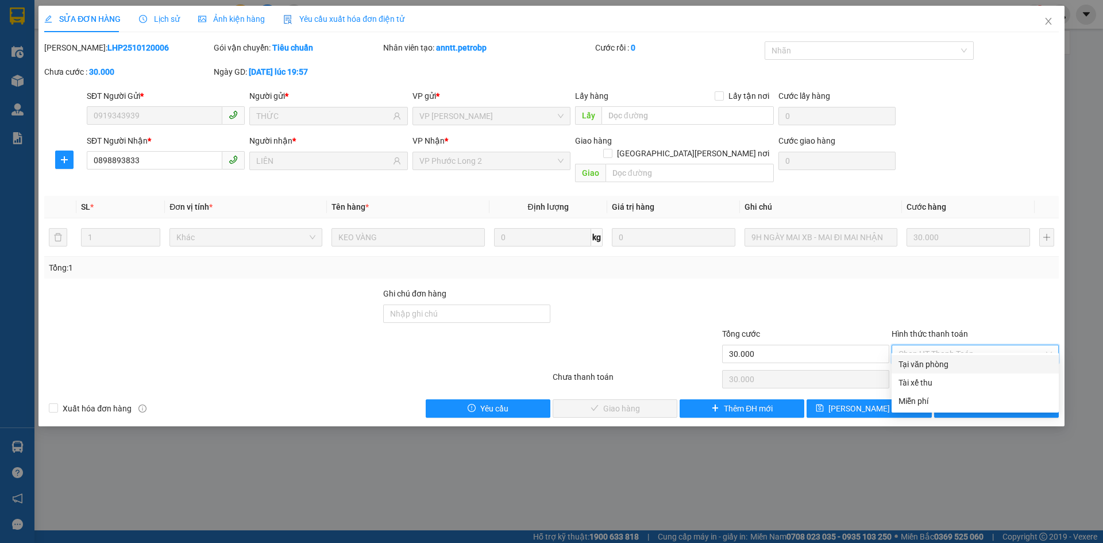
click at [940, 365] on div "Tại văn phòng" at bounding box center [975, 364] width 153 height 13
type input "0"
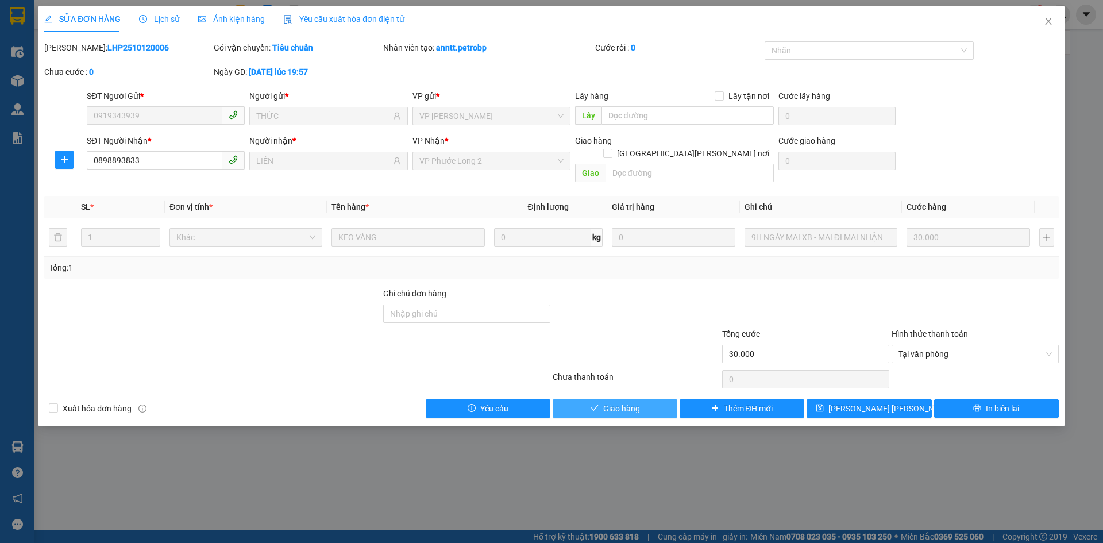
click at [656, 399] on button "Giao hàng" at bounding box center [615, 408] width 125 height 18
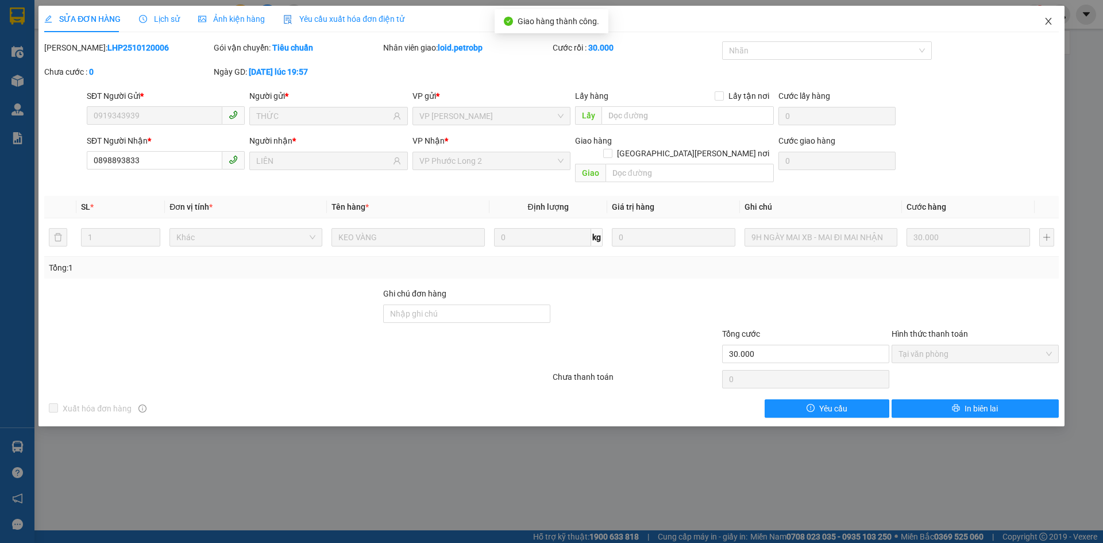
click at [1052, 18] on icon "close" at bounding box center [1048, 21] width 9 height 9
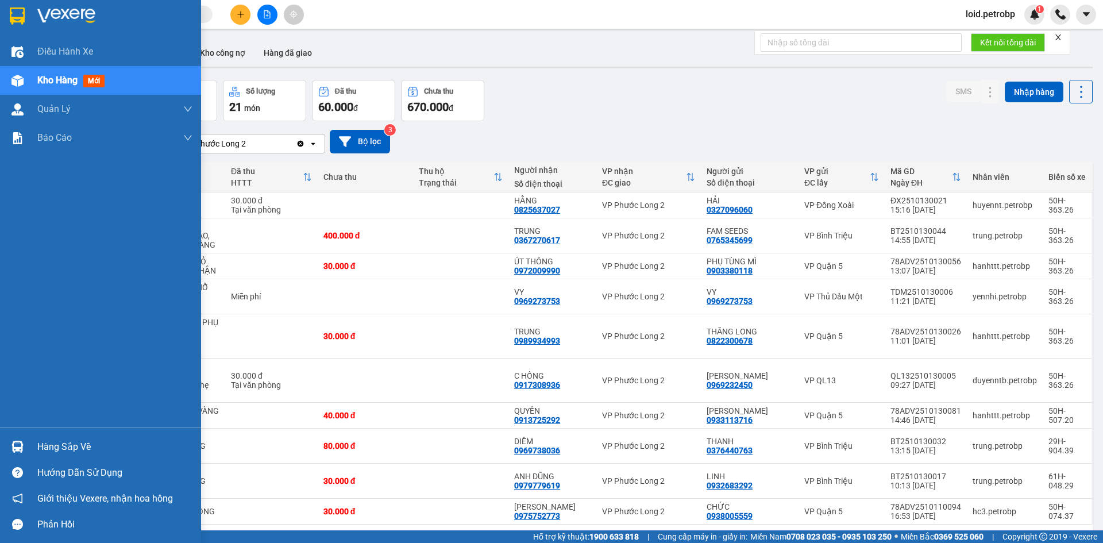
click at [71, 445] on div "Hàng sắp về" at bounding box center [114, 446] width 155 height 17
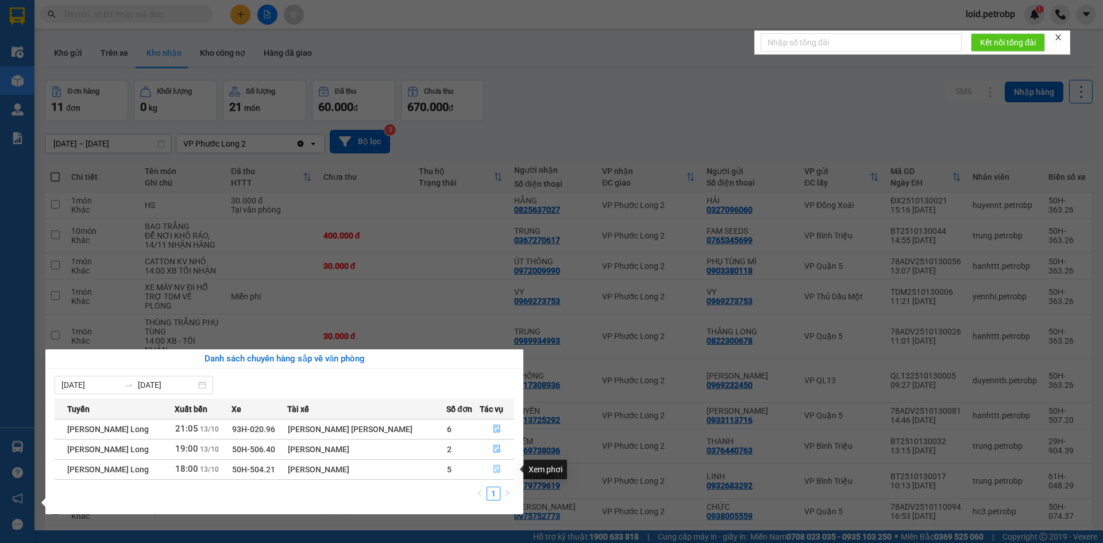
click at [495, 471] on icon "file-done" at bounding box center [497, 469] width 8 height 8
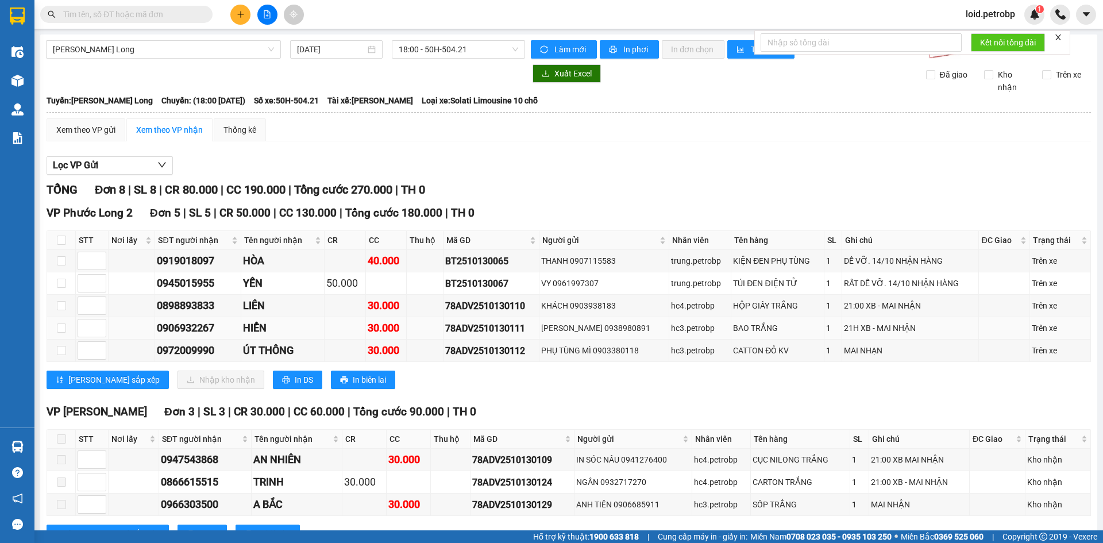
scroll to position [45, 0]
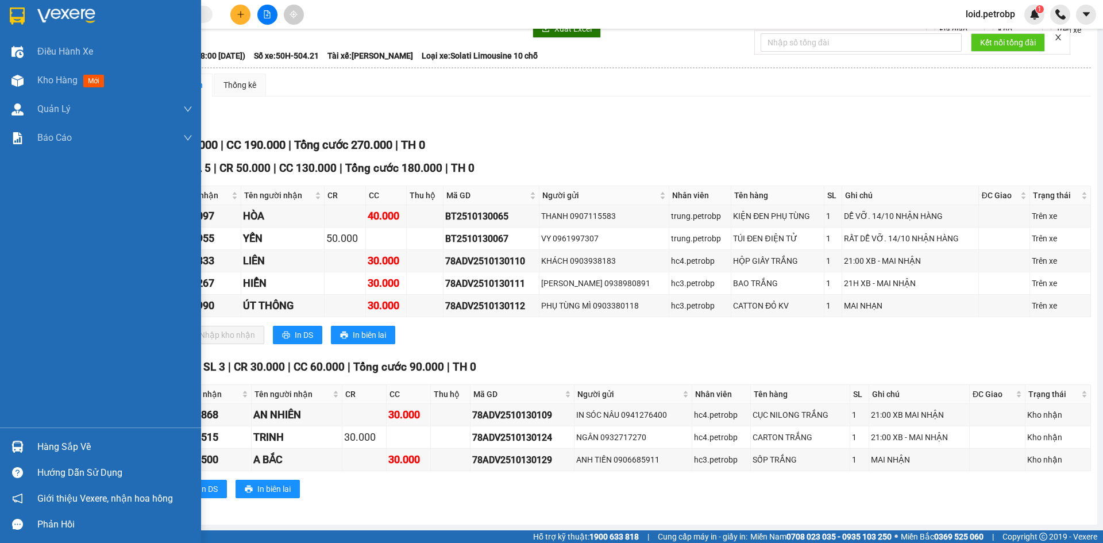
click at [52, 444] on div "Hàng sắp về" at bounding box center [114, 446] width 155 height 17
